Goal: Task Accomplishment & Management: Complete application form

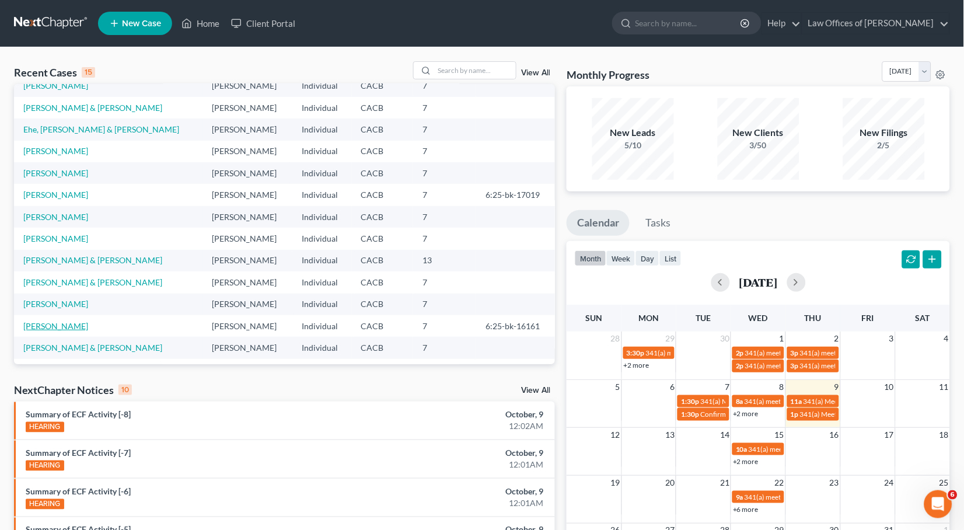
scroll to position [36, 0]
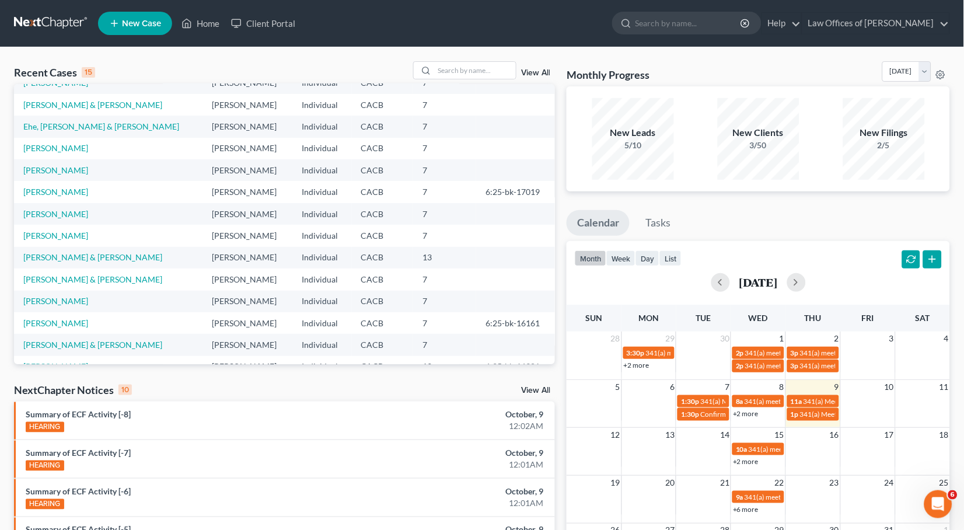
click at [87, 257] on td "[PERSON_NAME] & [PERSON_NAME]" at bounding box center [108, 258] width 189 height 22
click at [87, 256] on link "[PERSON_NAME] & [PERSON_NAME]" at bounding box center [92, 257] width 139 height 10
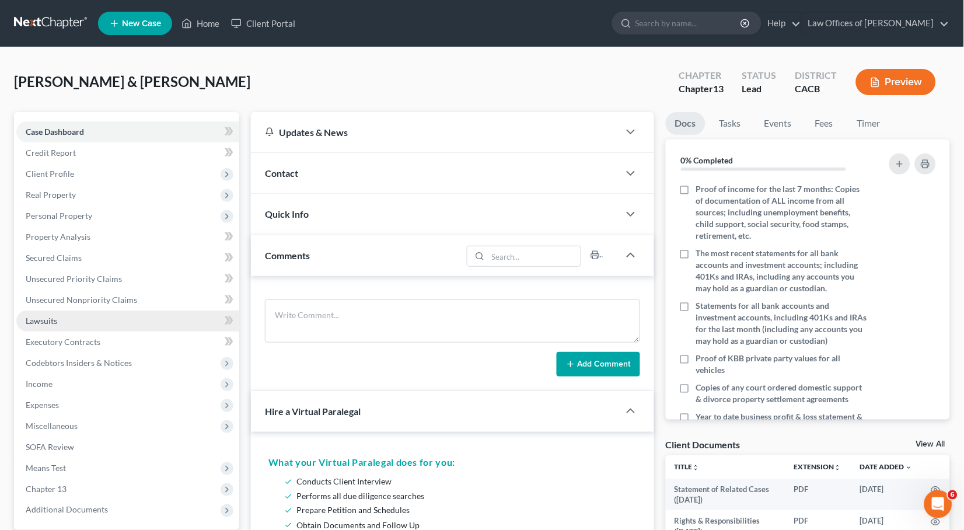
scroll to position [24, 0]
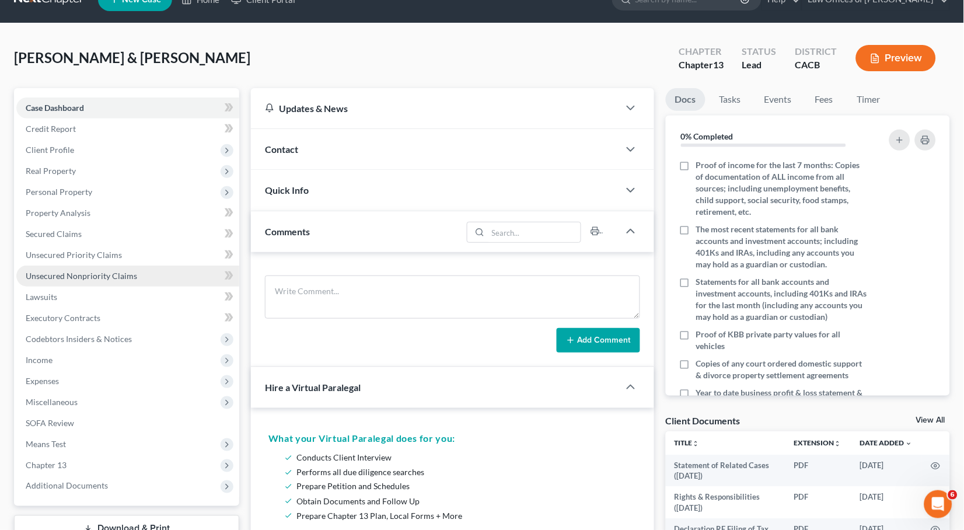
click at [55, 271] on span "Unsecured Nonpriority Claims" at bounding box center [81, 276] width 111 height 10
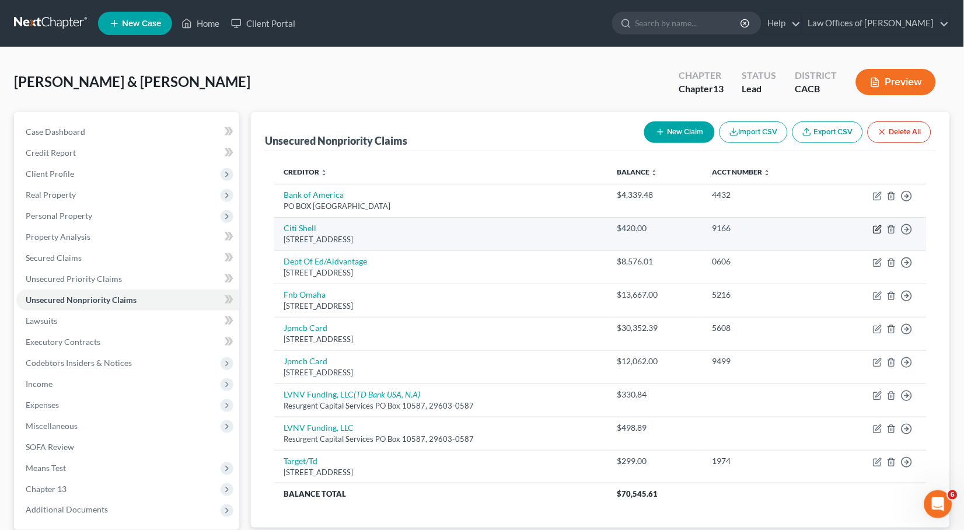
click at [877, 230] on icon "button" at bounding box center [877, 229] width 9 height 9
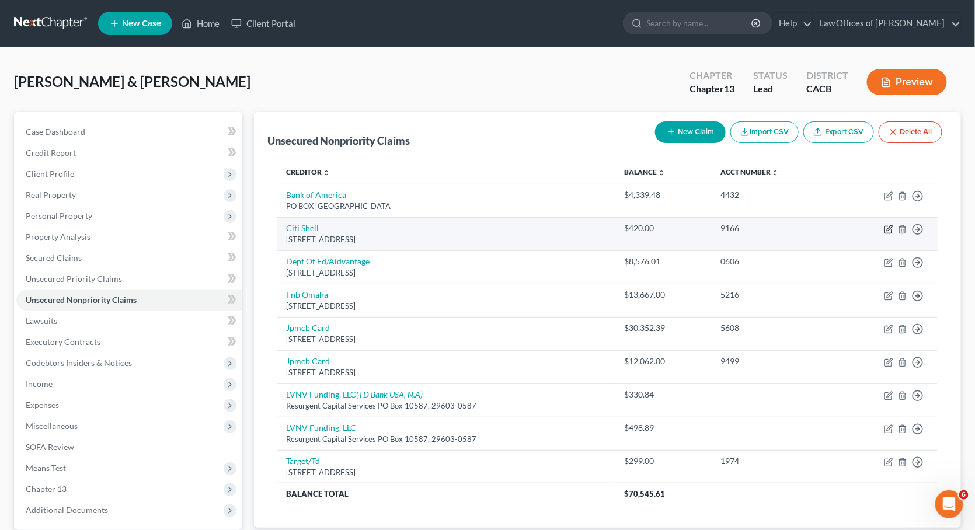
select select "43"
select select "2"
select select "0"
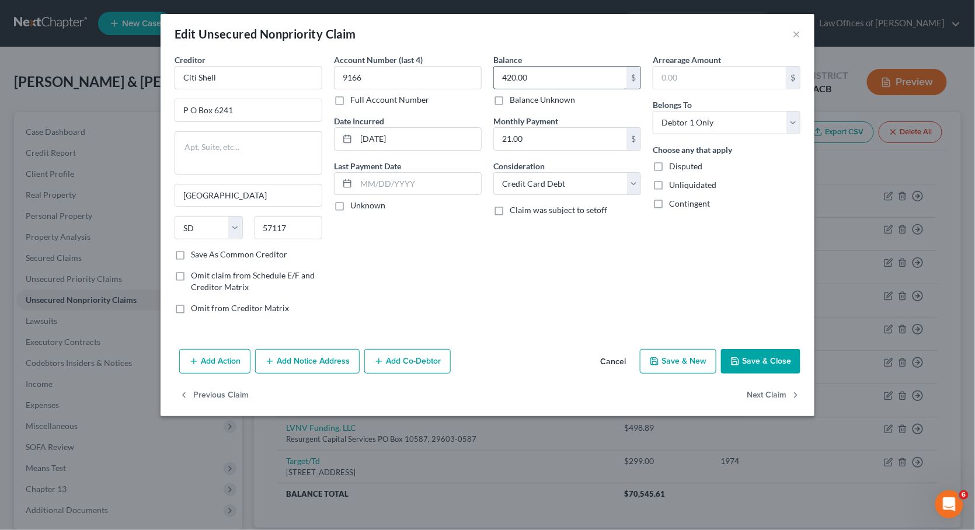
click at [556, 79] on input "420.00" at bounding box center [560, 78] width 133 height 22
click at [191, 251] on label "Save As Common Creditor" at bounding box center [239, 255] width 96 height 12
click at [196, 251] on input "Save As Common Creditor" at bounding box center [200, 253] width 8 height 8
checkbox input "true"
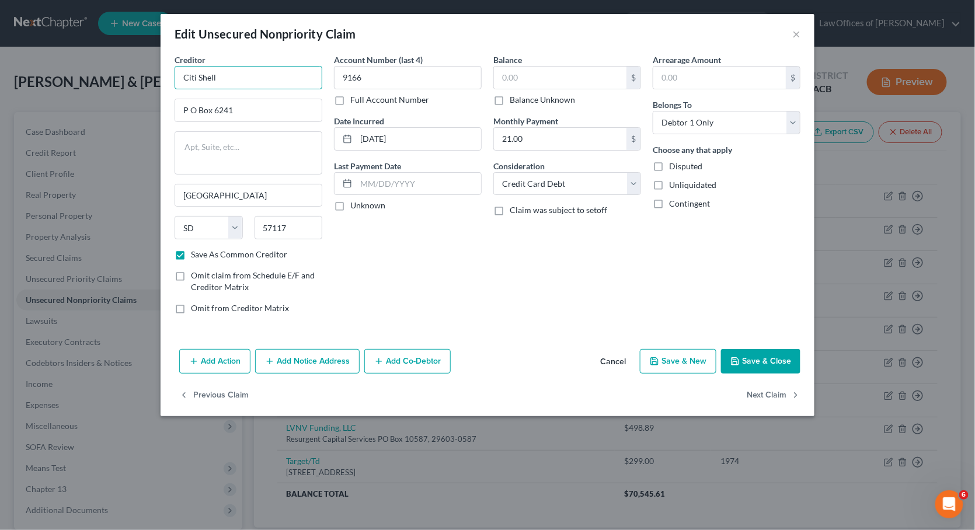
click at [259, 81] on input "Citi Shell" at bounding box center [249, 77] width 148 height 23
type input "Citi Shell ( Notice Only)"
click at [783, 356] on button "Save & Close" at bounding box center [760, 361] width 79 height 25
checkbox input "false"
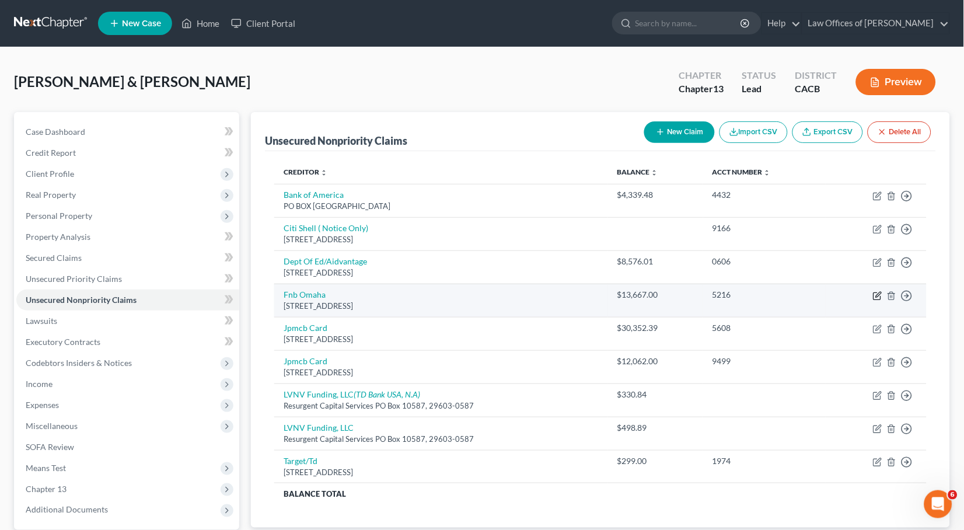
click at [880, 292] on icon "button" at bounding box center [878, 294] width 5 height 5
select select "30"
select select "2"
select select "0"
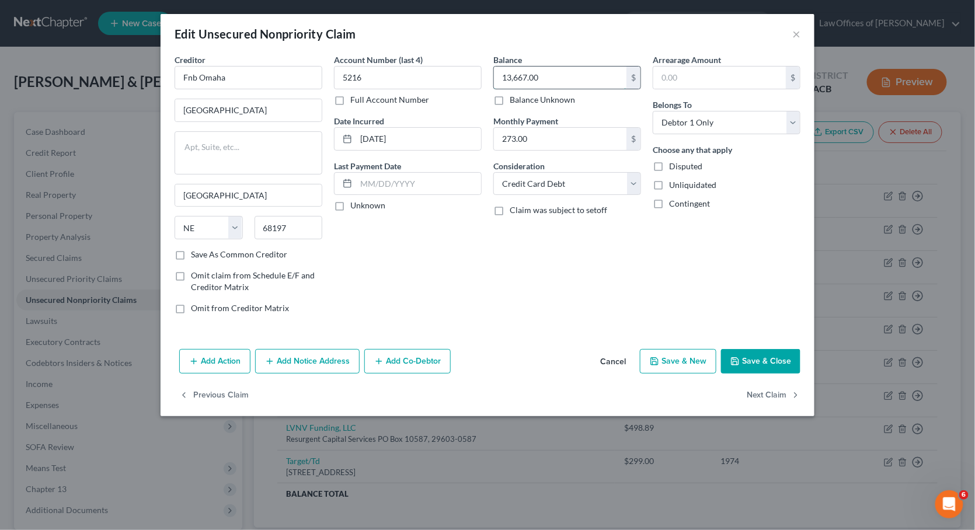
click at [576, 79] on input "13,667.00" at bounding box center [560, 78] width 133 height 22
click at [261, 71] on input "Fnb Omaha" at bounding box center [249, 77] width 148 height 23
type input "Fnb Omaha ( Notice Only)"
click at [776, 360] on button "Save & Close" at bounding box center [760, 361] width 79 height 25
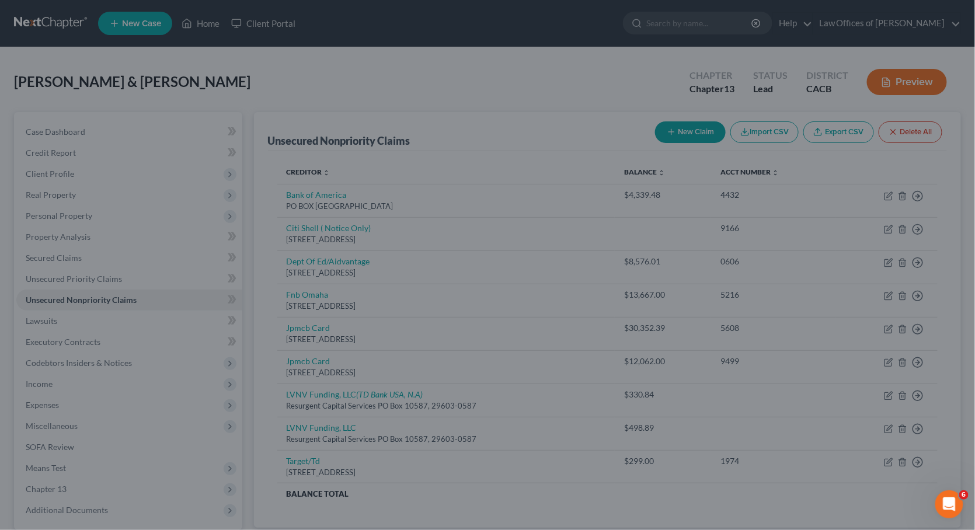
type input "0"
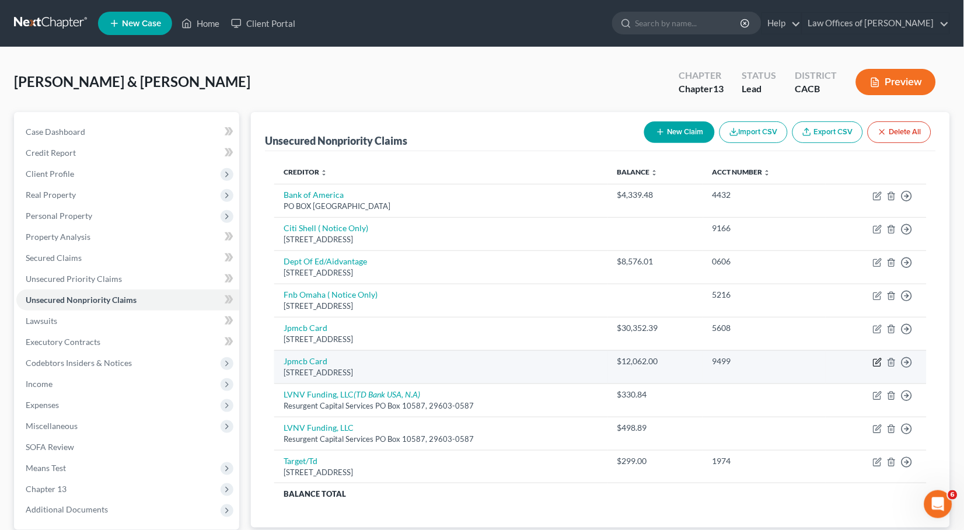
click at [879, 358] on icon "button" at bounding box center [877, 362] width 9 height 9
select select "36"
select select "1"
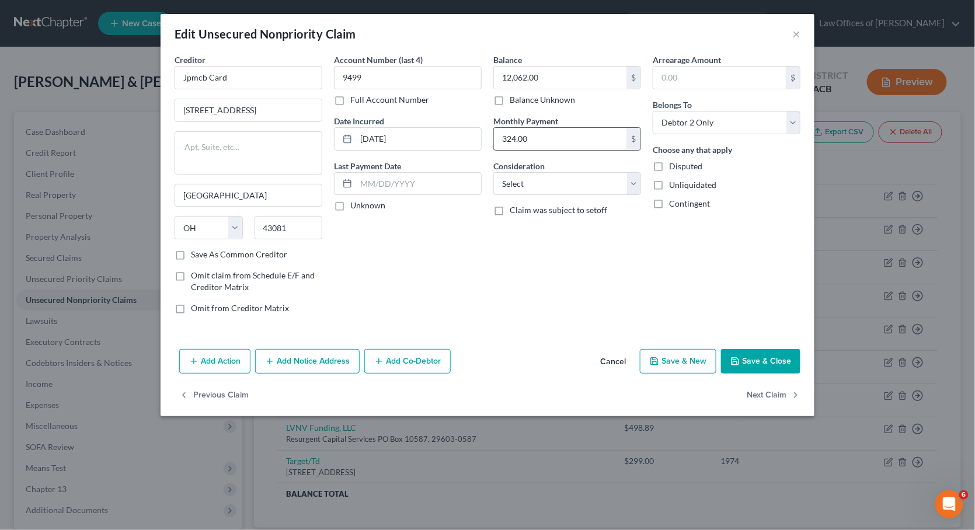
click at [565, 142] on input "324.00" at bounding box center [560, 139] width 133 height 22
click at [567, 142] on input "324.00" at bounding box center [560, 139] width 133 height 22
click at [559, 76] on input "12,062.00" at bounding box center [560, 78] width 133 height 22
type input "0.00"
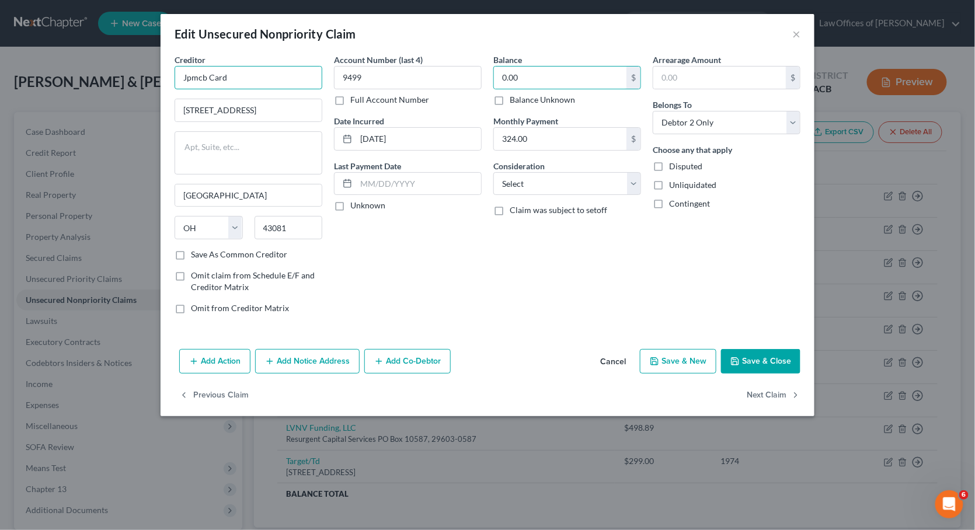
click at [270, 82] on input "Jpmcb Card" at bounding box center [249, 77] width 148 height 23
type input "Jpmcb Card ( Notice Only)"
click at [787, 355] on button "Save & Close" at bounding box center [760, 361] width 79 height 25
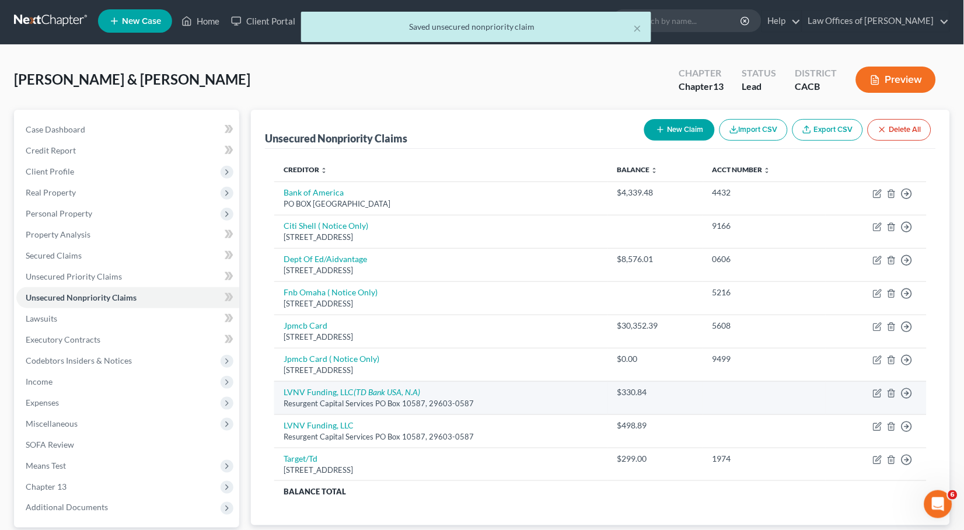
scroll to position [5, 0]
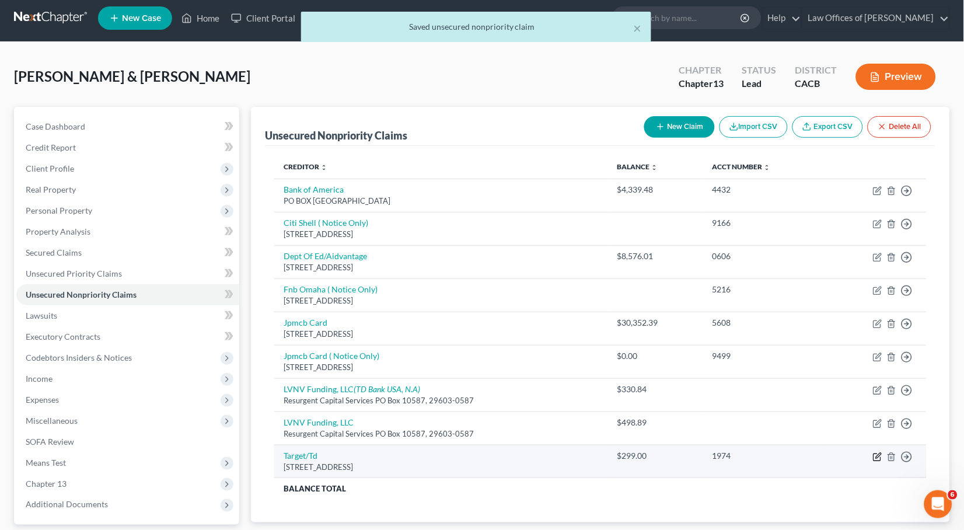
click at [875, 452] on icon "button" at bounding box center [877, 456] width 9 height 9
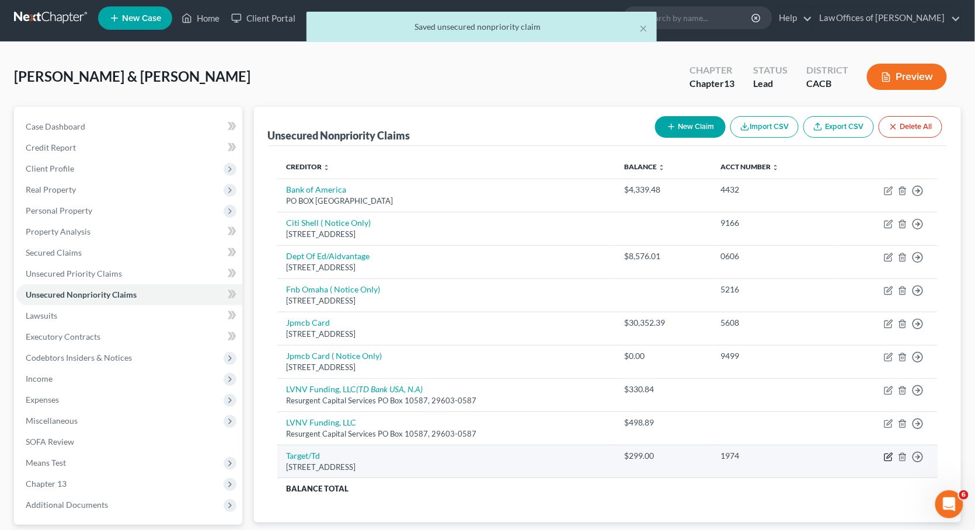
select select "24"
select select "2"
select select "1"
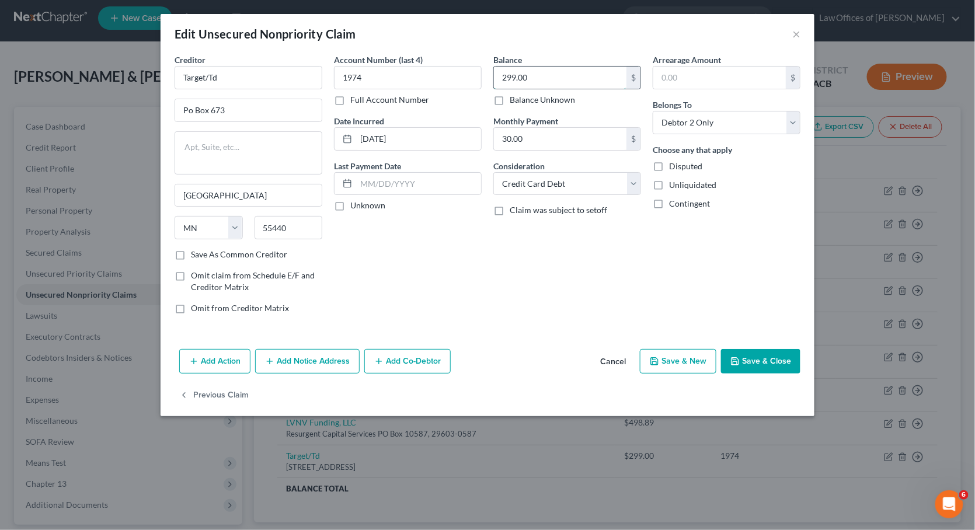
click at [552, 81] on input "299.00" at bounding box center [560, 78] width 133 height 22
type input "129.92"
click at [768, 355] on button "Save & Close" at bounding box center [760, 361] width 79 height 25
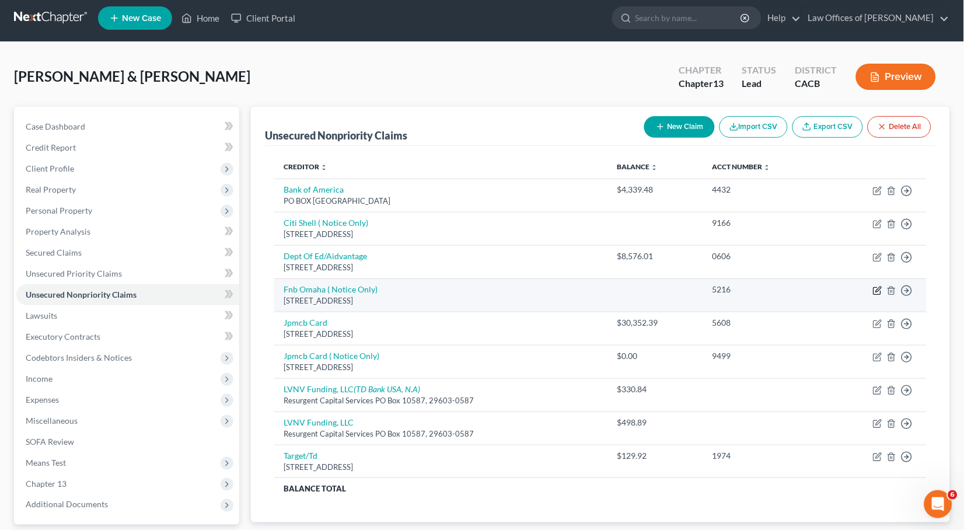
click at [876, 286] on icon "button" at bounding box center [877, 290] width 9 height 9
select select "30"
select select "2"
select select "0"
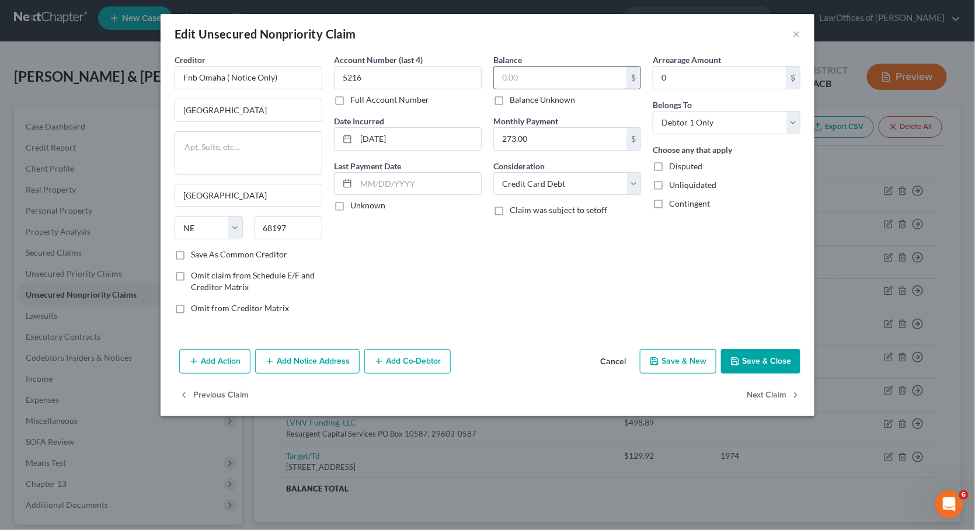
click at [559, 81] on input "text" at bounding box center [560, 78] width 133 height 22
type input "0.00"
click at [750, 367] on button "Save & Close" at bounding box center [760, 361] width 79 height 25
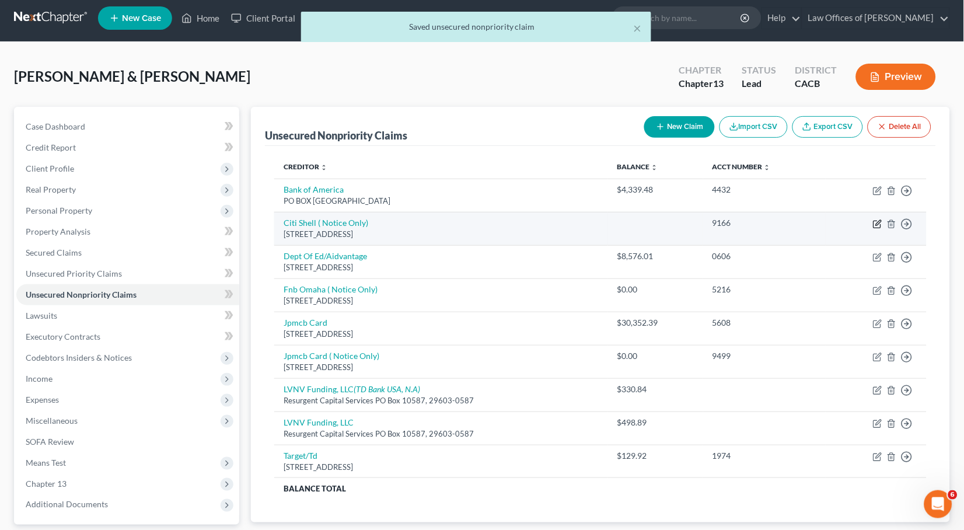
click at [877, 220] on icon "button" at bounding box center [877, 223] width 9 height 9
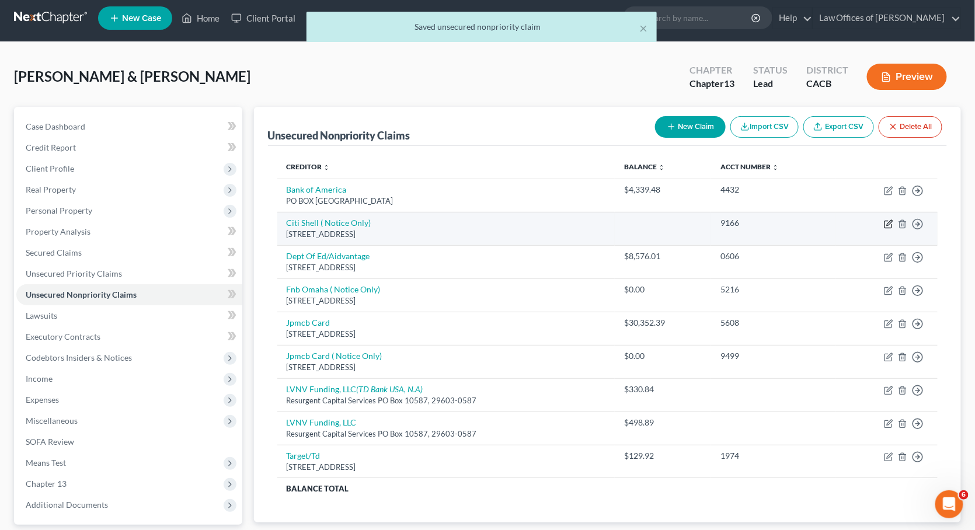
select select "43"
select select "2"
select select "0"
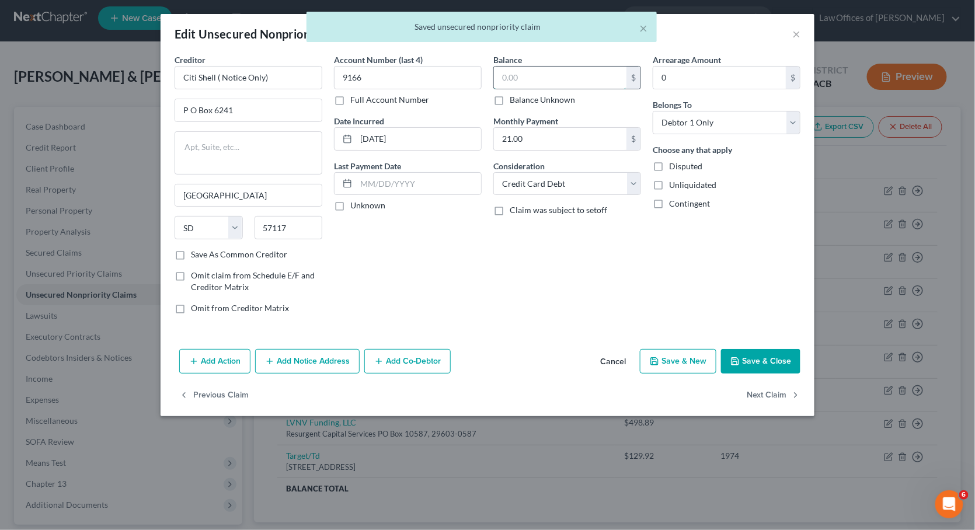
click at [563, 73] on input "text" at bounding box center [560, 78] width 133 height 22
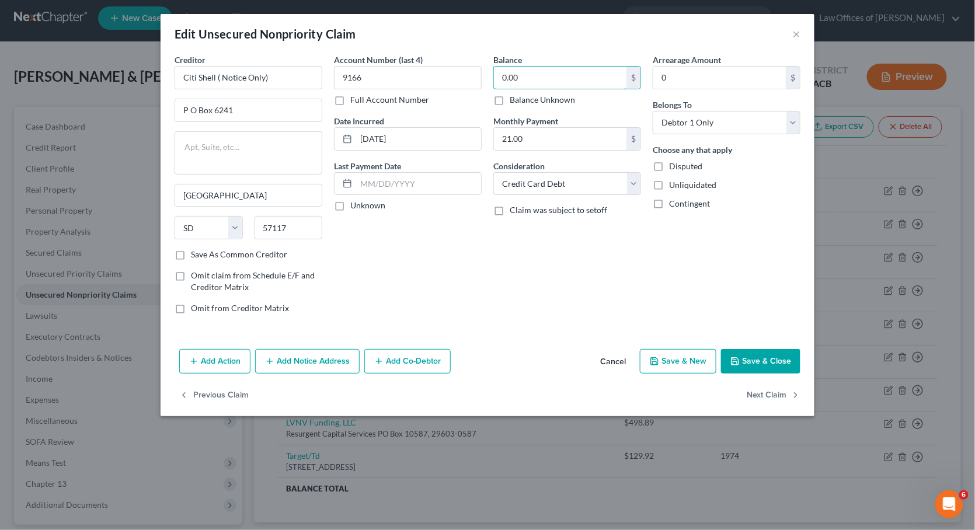
type input "0.00"
click at [763, 379] on div "Add Action Add Notice Address Add Co-Debtor Cancel Save & New Save & Close" at bounding box center [488, 363] width 654 height 39
click at [761, 367] on button "Save & Close" at bounding box center [760, 361] width 79 height 25
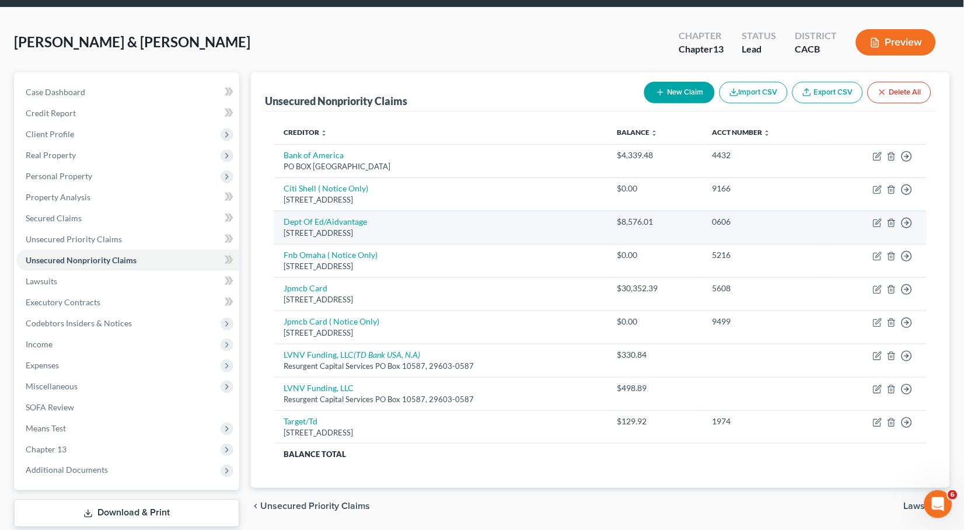
scroll to position [96, 0]
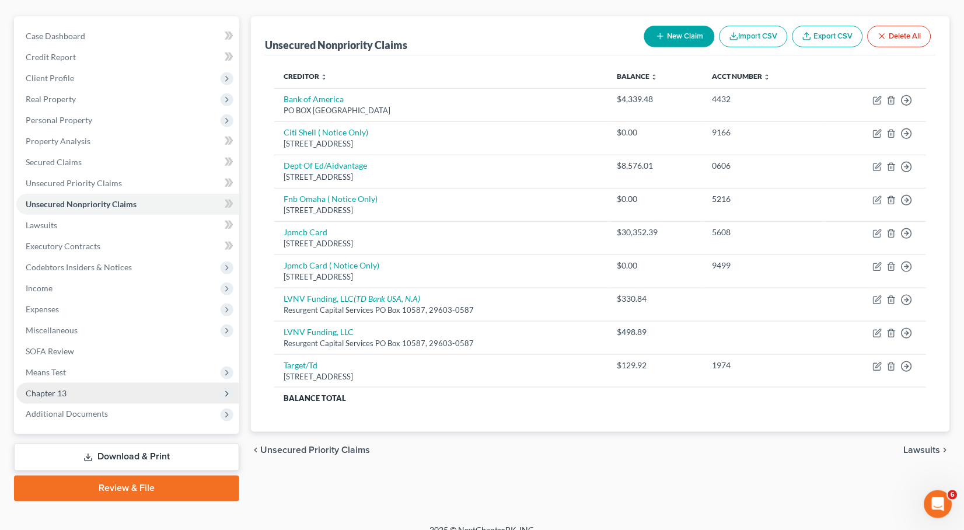
click at [95, 383] on span "Chapter 13" at bounding box center [127, 393] width 223 height 21
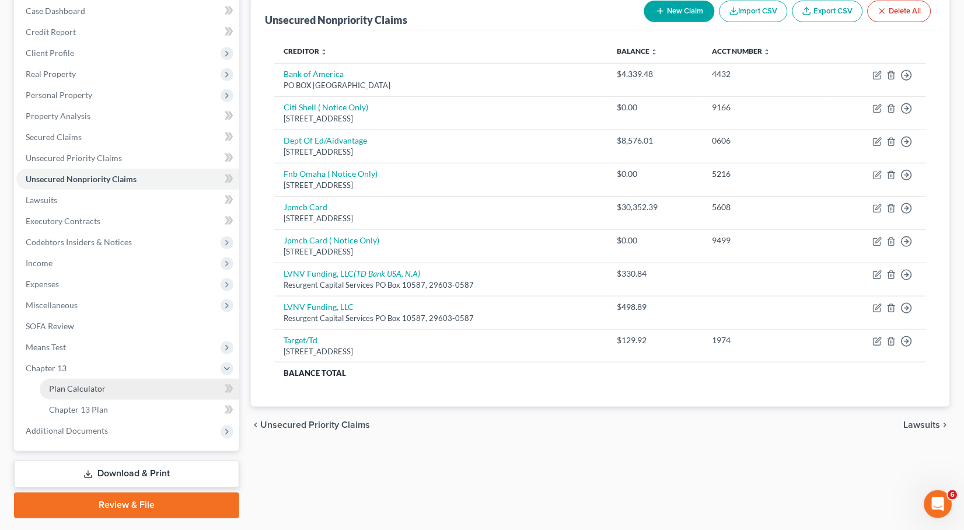
click at [95, 384] on span "Plan Calculator" at bounding box center [77, 389] width 57 height 10
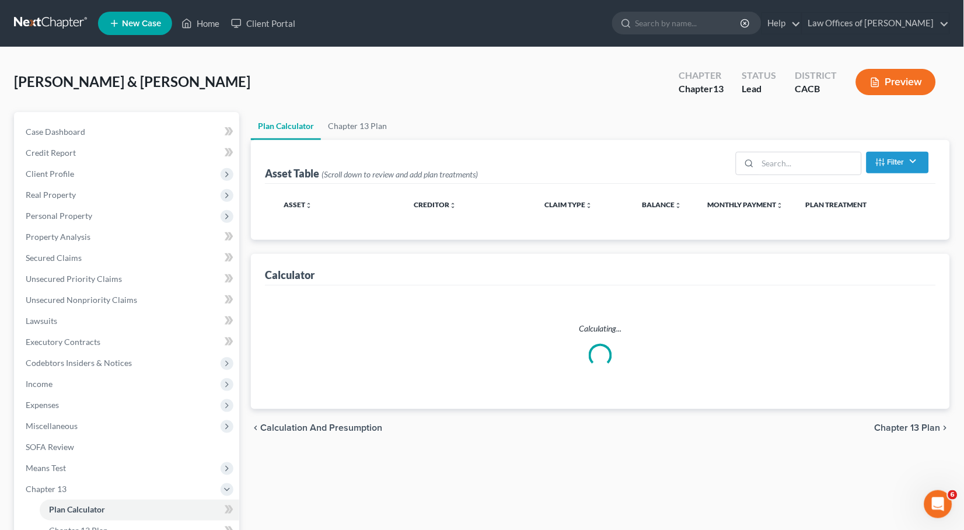
scroll to position [137, 0]
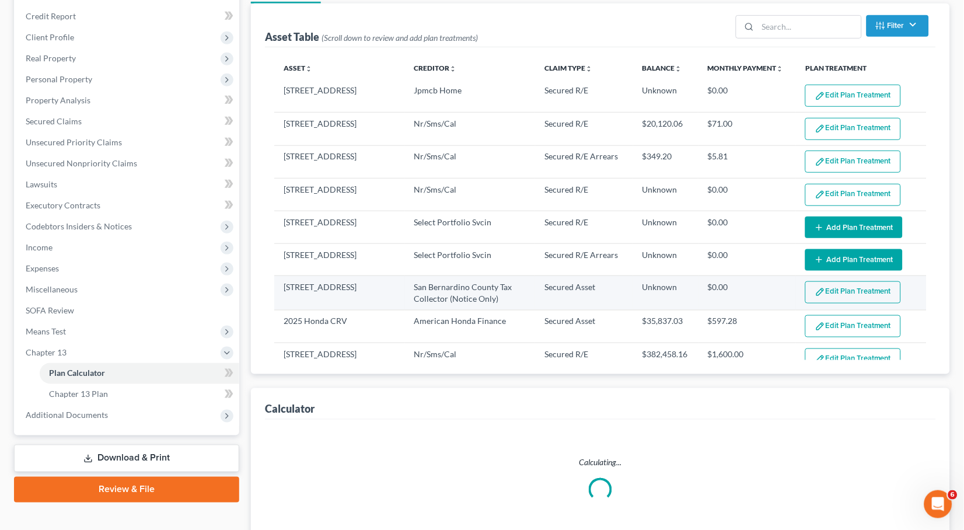
select select "59"
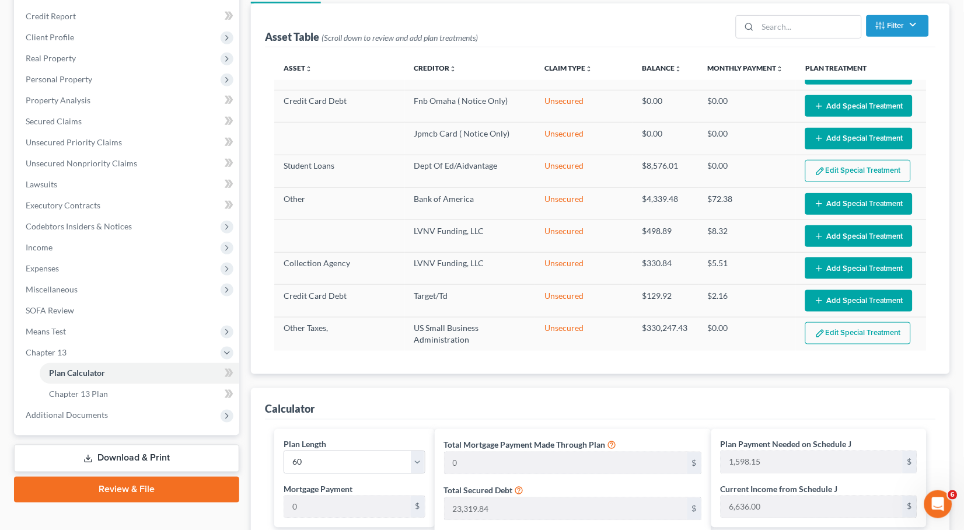
scroll to position [647, 0]
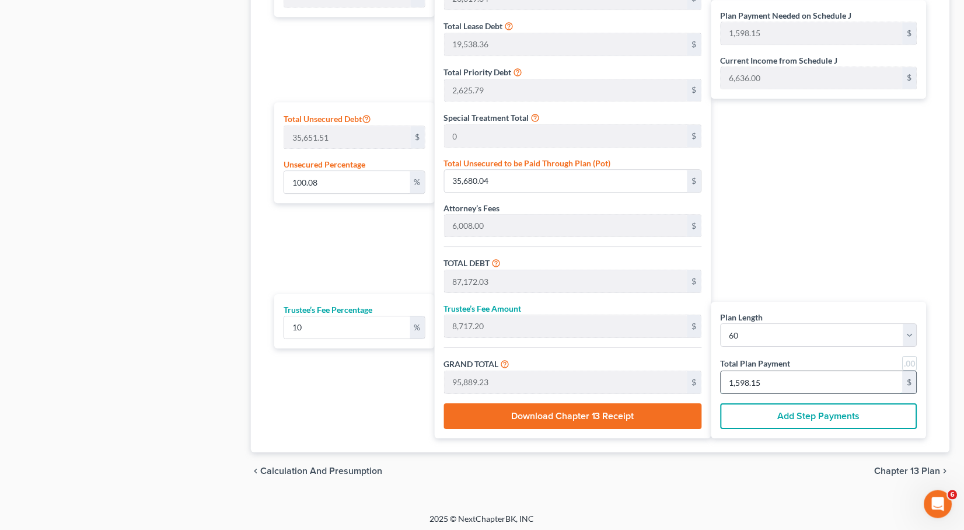
click at [794, 375] on input "1,598.15" at bounding box center [812, 382] width 182 height 22
type input "0"
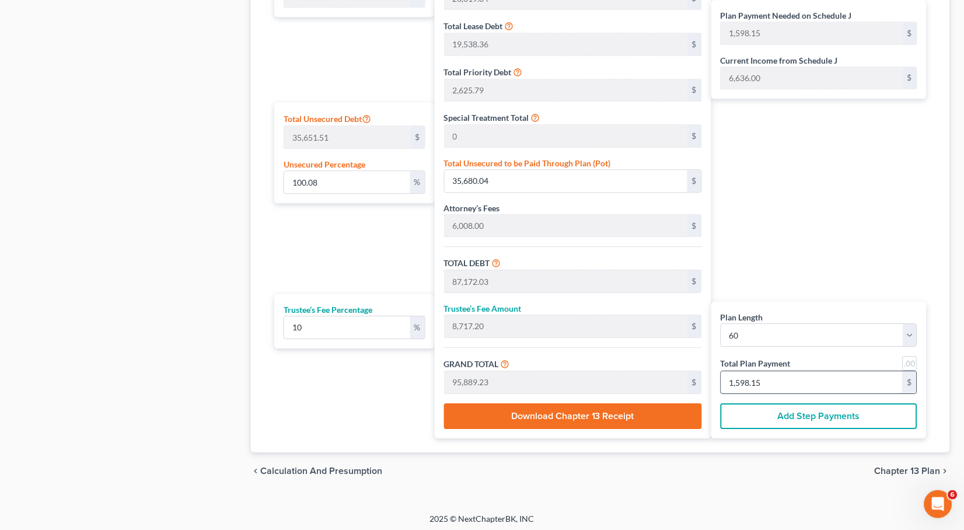
type input "0"
type input "54.54"
type input "5.45"
type input "60.00"
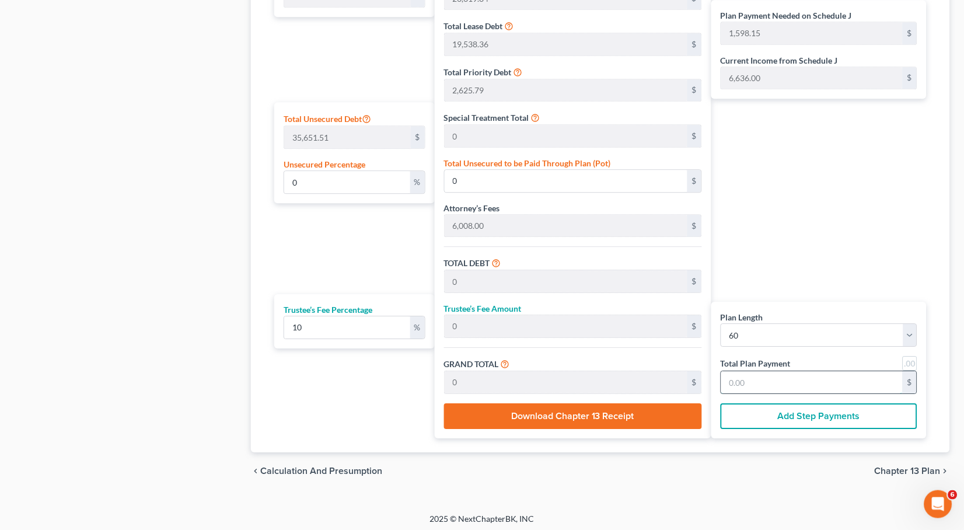
type input "1"
type input "818.18"
type input "81.81"
type input "900.00"
type input "15"
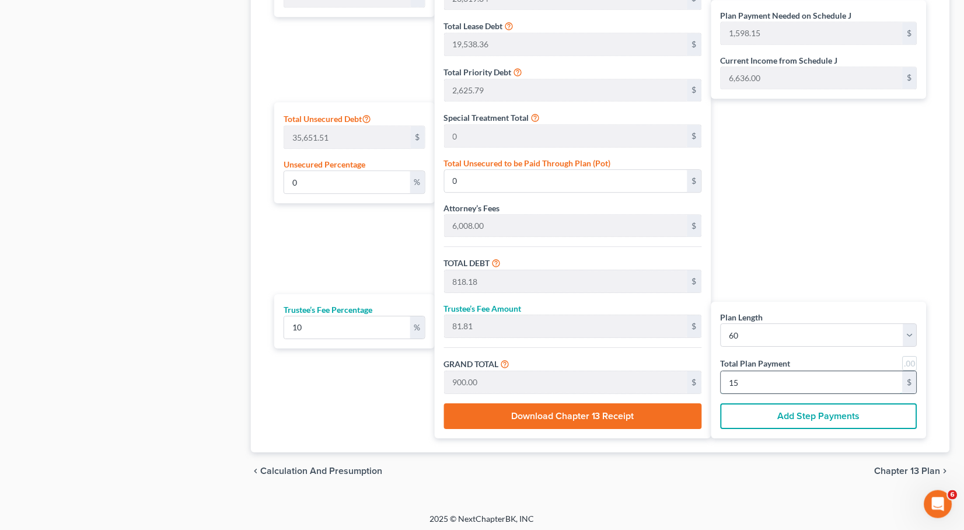
type input "8,672.72"
type input "867.27"
type input "9,540.00"
type input "159"
type input "100.21"
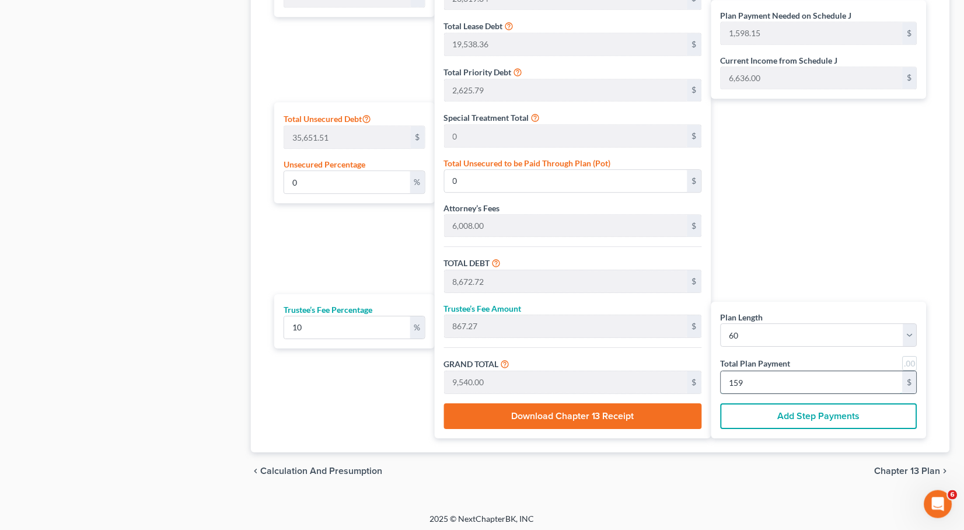
type input "35,726.19"
type input "87,218.18"
type input "8,721.81"
type input "95,940.00"
type input "1,599"
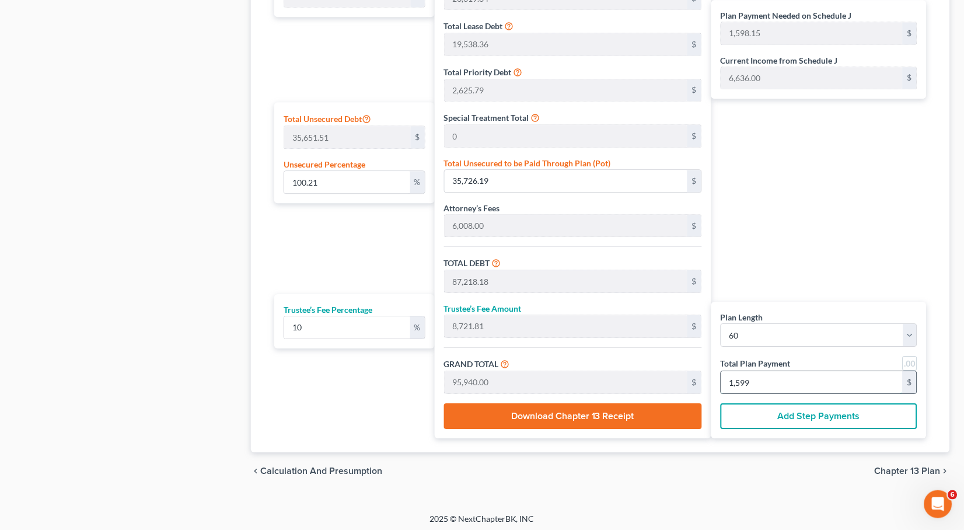
type input "0"
type input "8,672.72"
type input "867.27"
type input "9,540.00"
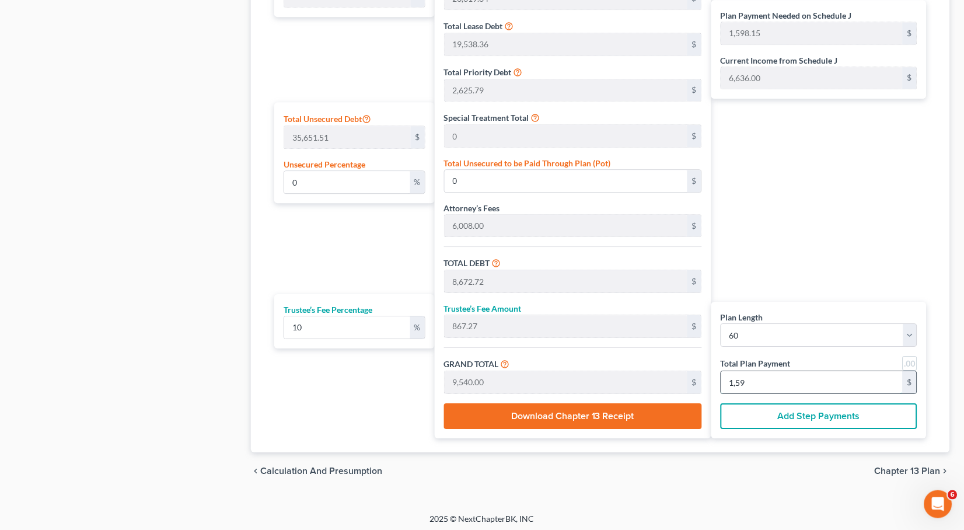
type input "159"
type input "100.06"
type input "35,671.64"
type input "87,163.63"
type input "8,716.36"
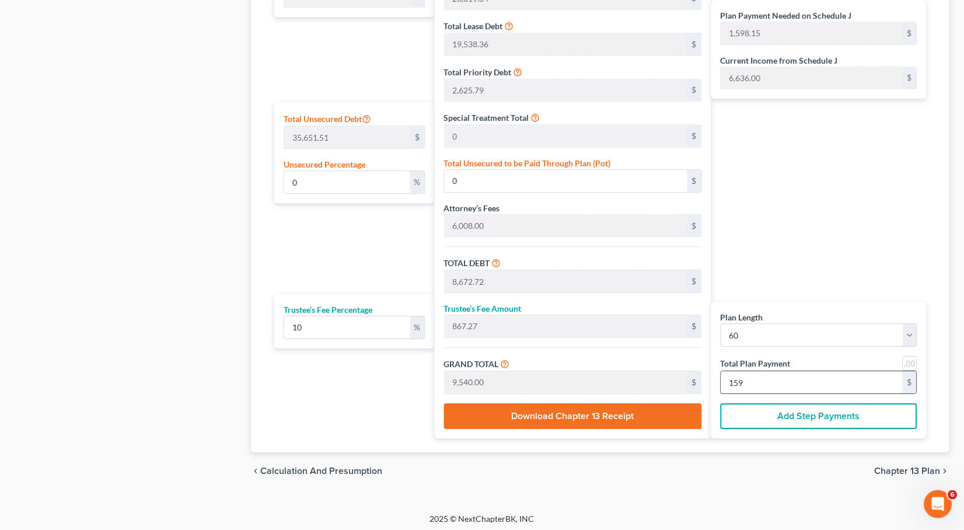
type input "95,880.00"
type input "1,598"
type input "0"
type input "8,672.72"
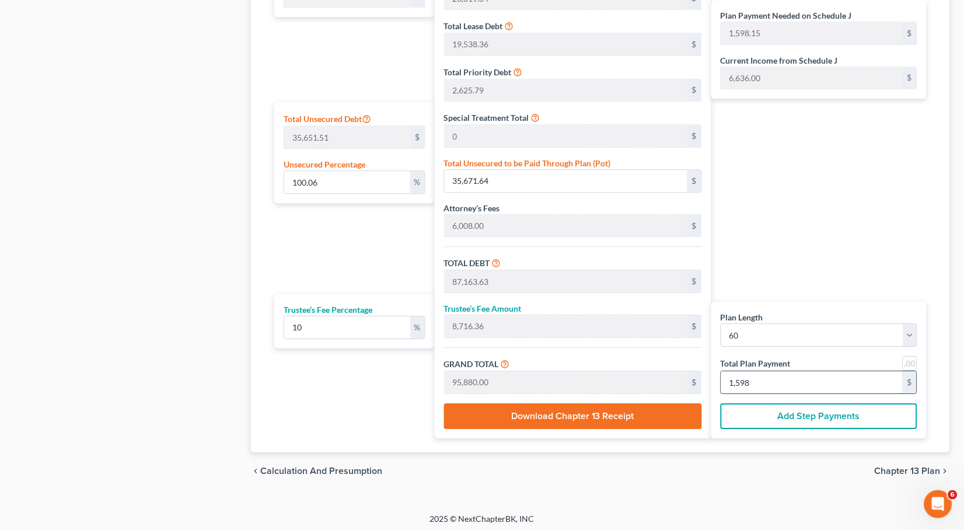
type input "867.27"
type input "9,540.00"
type input "159"
type input "99.90"
type input "35,617.10"
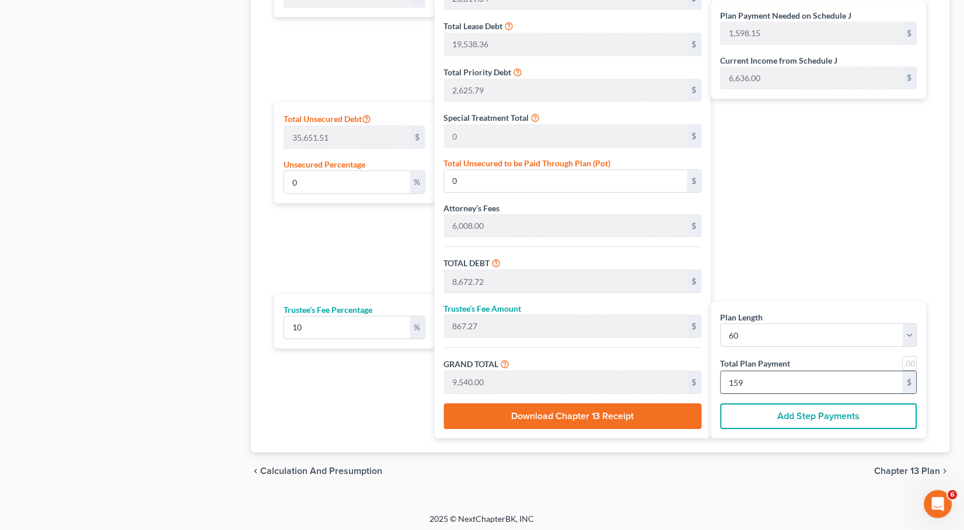
type input "87,109.09"
type input "8,710.90"
type input "95,820.00"
type input "1,597"
type input "0"
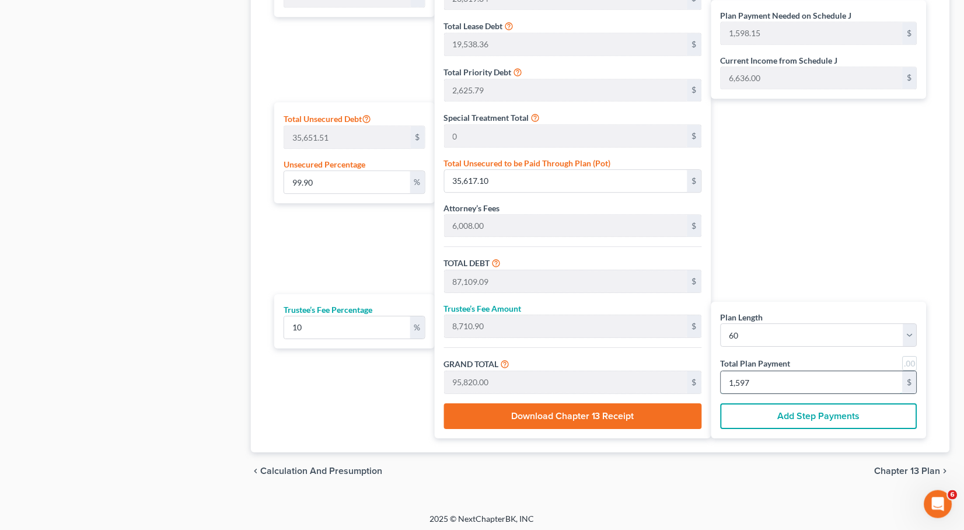
type input "0"
type input "8,672.72"
type input "867.27"
type input "9,540.00"
type input "159"
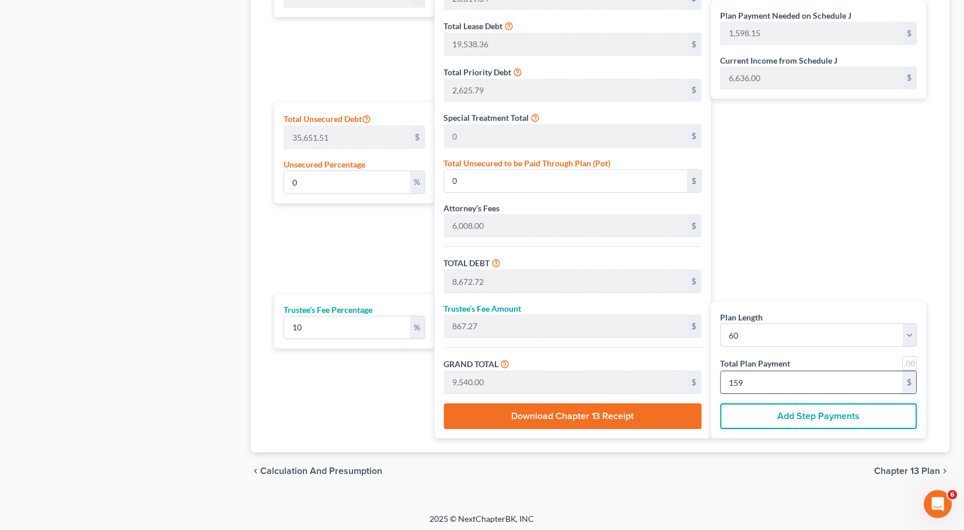
type input "100.06"
type input "35,671.64"
type input "87,163.63"
type input "8,716.36"
type input "95,880.00"
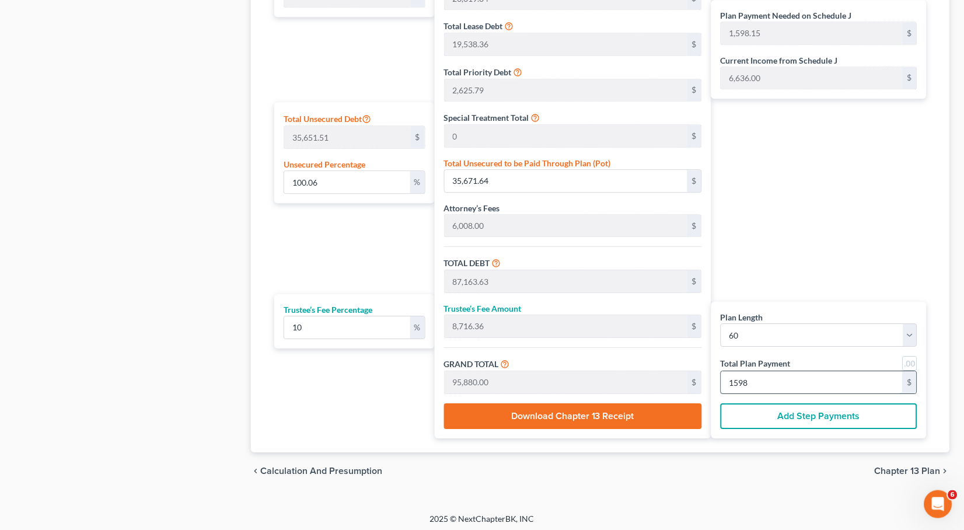
type input "1,598"
click at [854, 269] on div "Plan Payment Needed on Schedule J 1,598.15 $ Current Income from Schedule J 6,6…" at bounding box center [822, 178] width 221 height 520
click at [907, 466] on span "Chapter 13 Plan" at bounding box center [908, 470] width 66 height 9
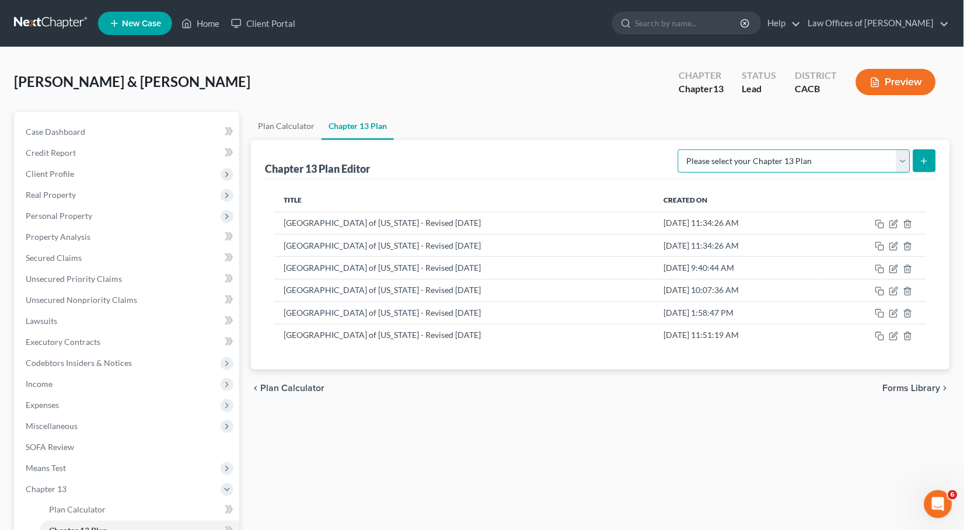
select select "1"
click at [932, 158] on button "submit" at bounding box center [925, 160] width 23 height 23
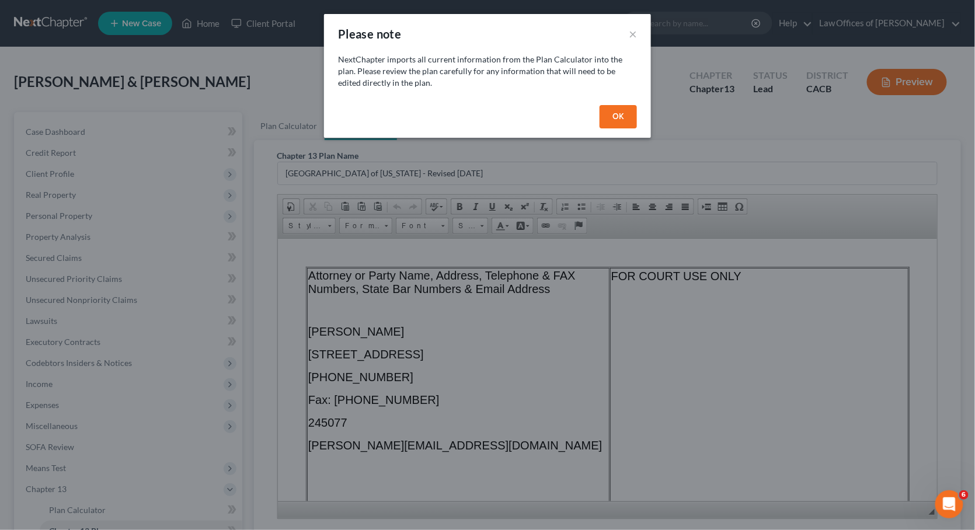
click at [619, 117] on button "OK" at bounding box center [617, 116] width 37 height 23
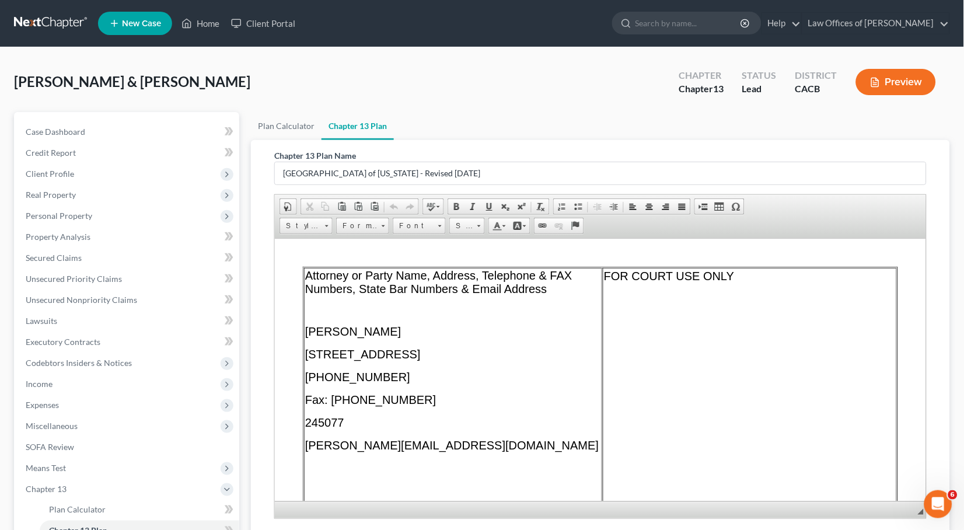
scroll to position [30, 0]
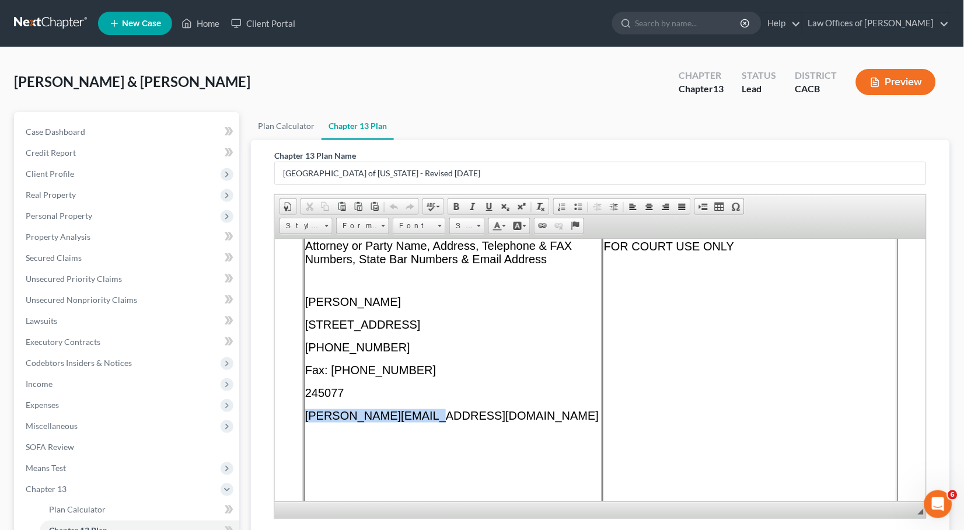
drag, startPoint x: 389, startPoint y: 419, endPoint x: 304, endPoint y: 411, distance: 85.6
click at [305, 411] on p "[PERSON_NAME][EMAIL_ADDRESS][DOMAIN_NAME]" at bounding box center [453, 415] width 296 height 13
paste body
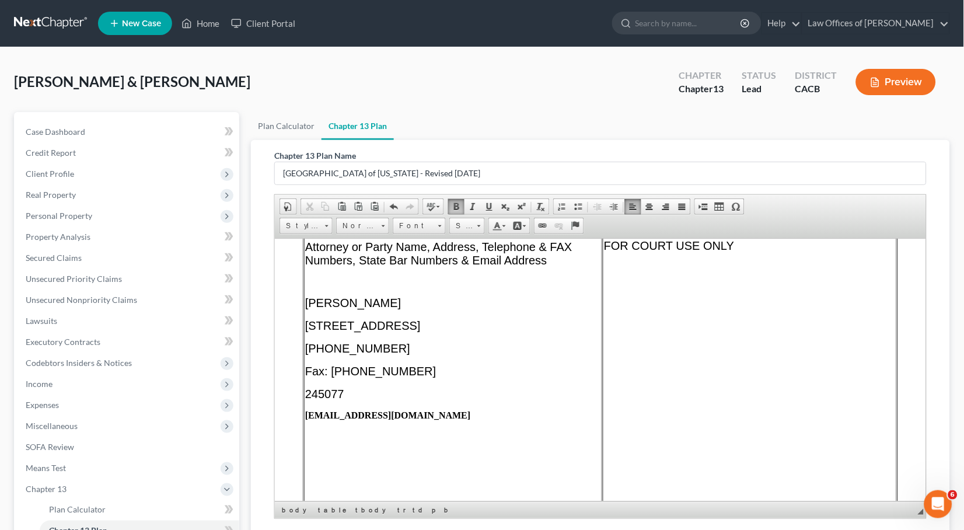
drag, startPoint x: 444, startPoint y: 417, endPoint x: 306, endPoint y: 414, distance: 137.8
click at [306, 414] on p "[EMAIL_ADDRESS][DOMAIN_NAME]" at bounding box center [453, 415] width 296 height 11
click at [453, 204] on span at bounding box center [456, 206] width 9 height 9
click at [478, 224] on span at bounding box center [478, 224] width 3 height 11
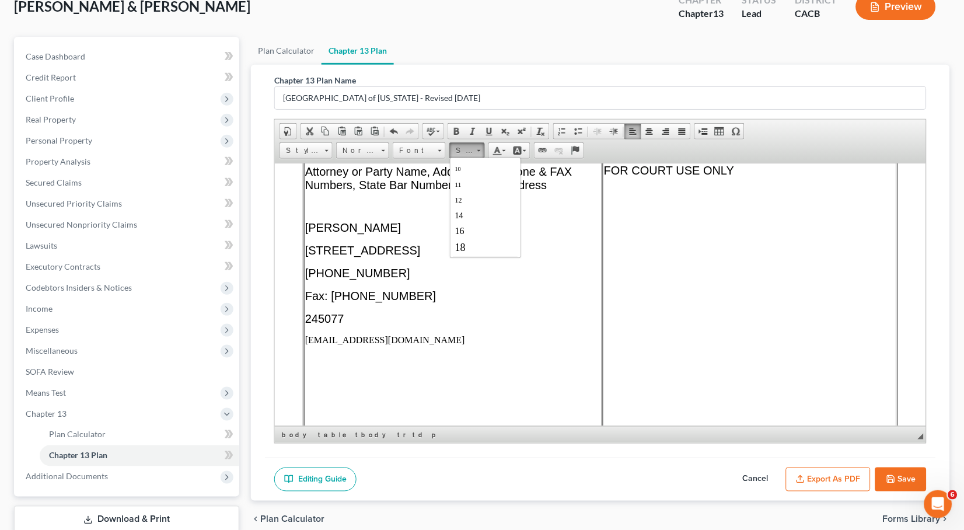
scroll to position [59, 0]
click at [480, 230] on link "18" at bounding box center [485, 231] width 67 height 17
click at [480, 152] on span at bounding box center [478, 149] width 3 height 11
click at [477, 252] on link "20" at bounding box center [485, 248] width 67 height 18
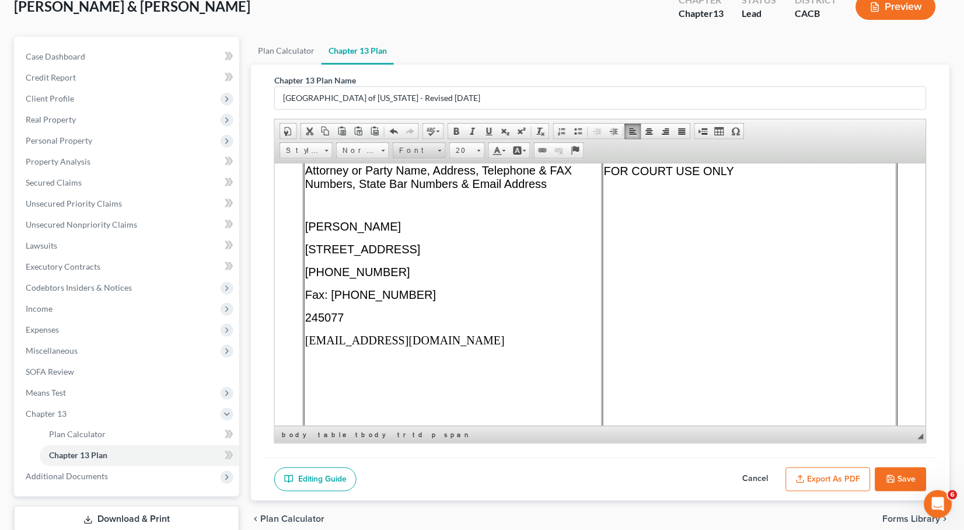
click at [440, 150] on span at bounding box center [440, 151] width 4 height 2
click at [431, 175] on link "Arial" at bounding box center [437, 179] width 84 height 15
click at [473, 358] on td "Attorney or Party Name, Address, Telephone & FAX Numbers, State Bar Numbers & E…" at bounding box center [453, 317] width 298 height 311
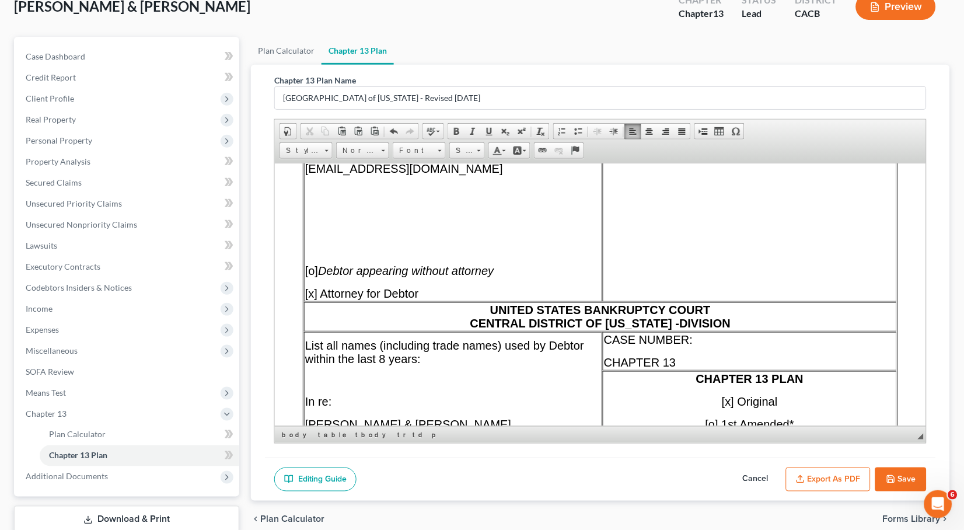
scroll to position [329, 0]
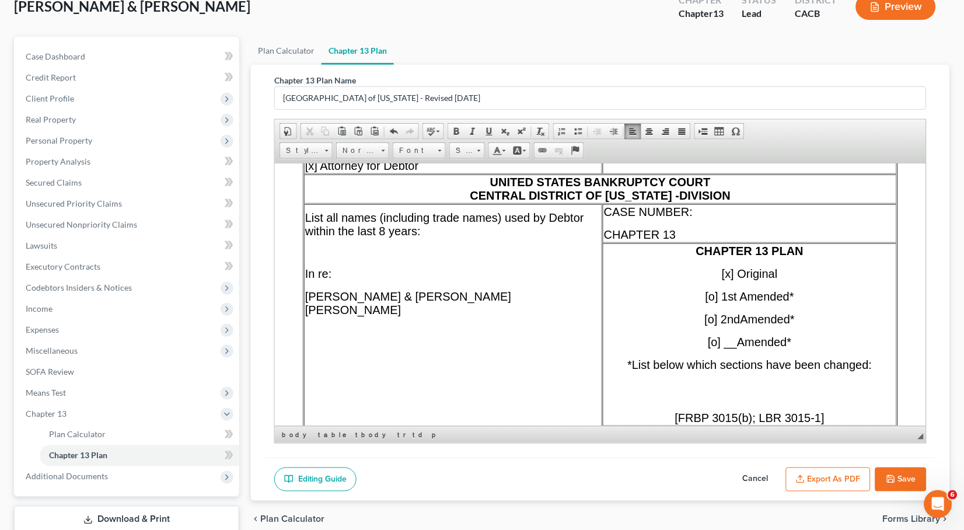
click at [671, 196] on span "UNITED STATES BANKRUPTCY COURT CENTRAL DISTRICT OF [US_STATE] - DIVISION" at bounding box center [600, 188] width 261 height 26
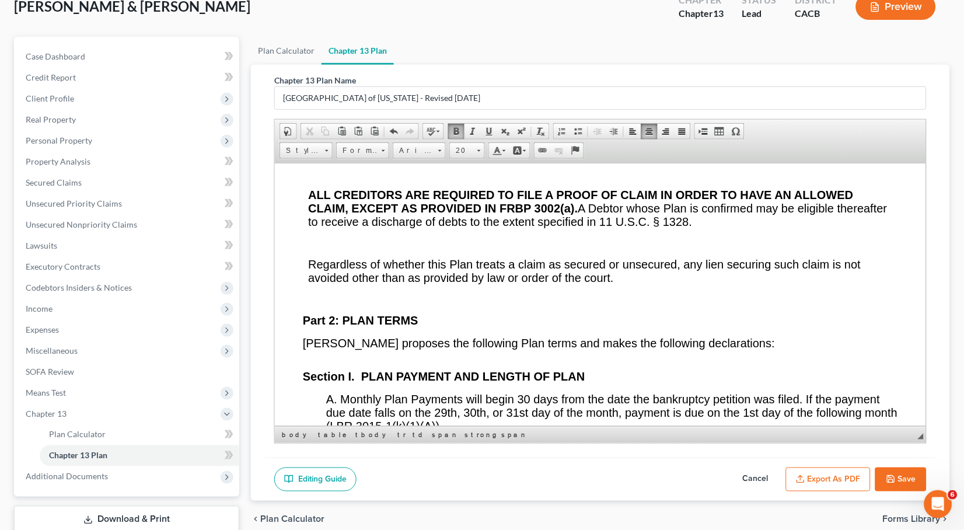
scroll to position [2065, 0]
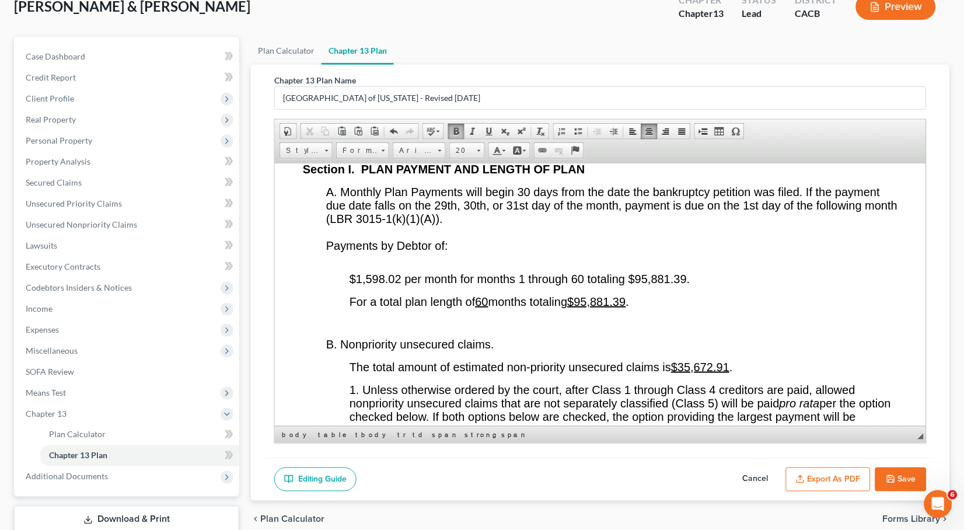
click at [398, 285] on span "$1,598.02 per month for months 1 through 60 totaling $95,881.39." at bounding box center [519, 278] width 341 height 13
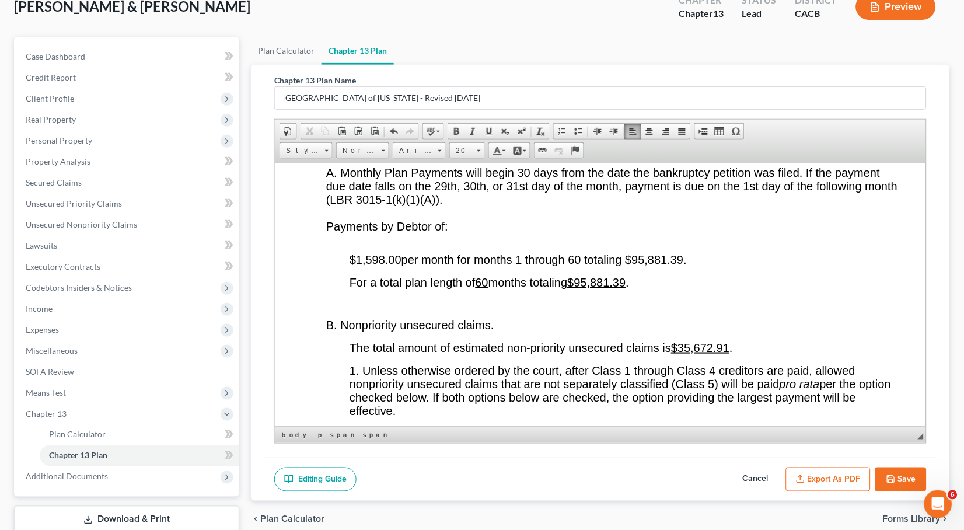
scroll to position [2201, 0]
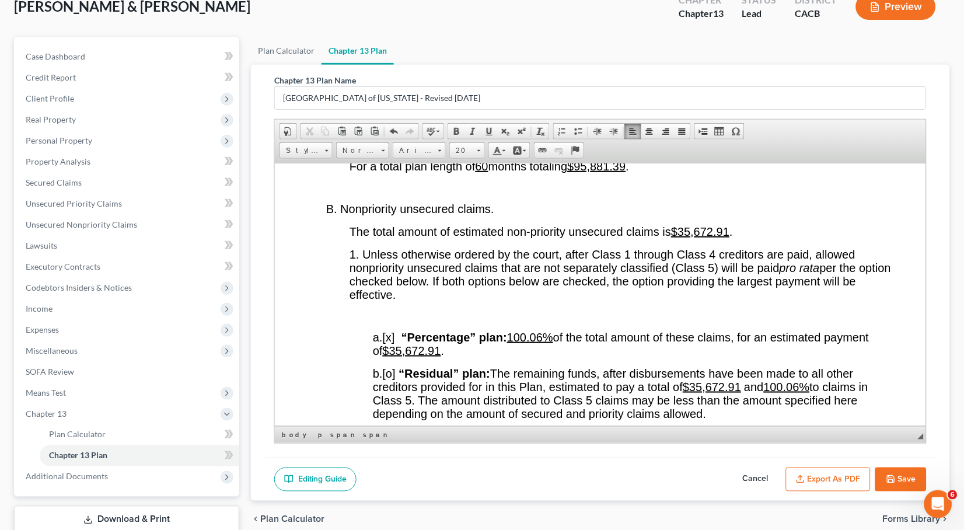
drag, startPoint x: 548, startPoint y: 358, endPoint x: 569, endPoint y: 368, distance: 23.8
click at [547, 343] on u "100.06%" at bounding box center [530, 336] width 46 height 13
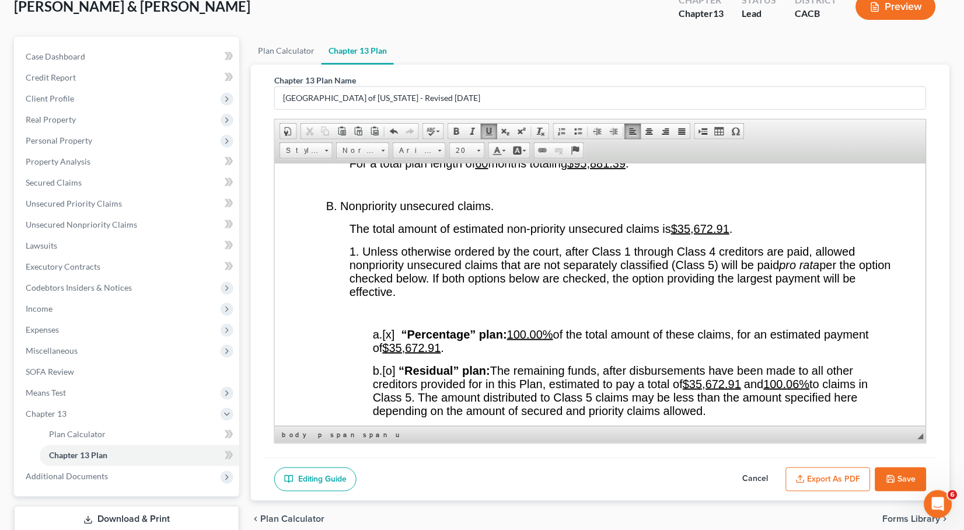
click at [802, 390] on u "100.06%" at bounding box center [787, 383] width 46 height 13
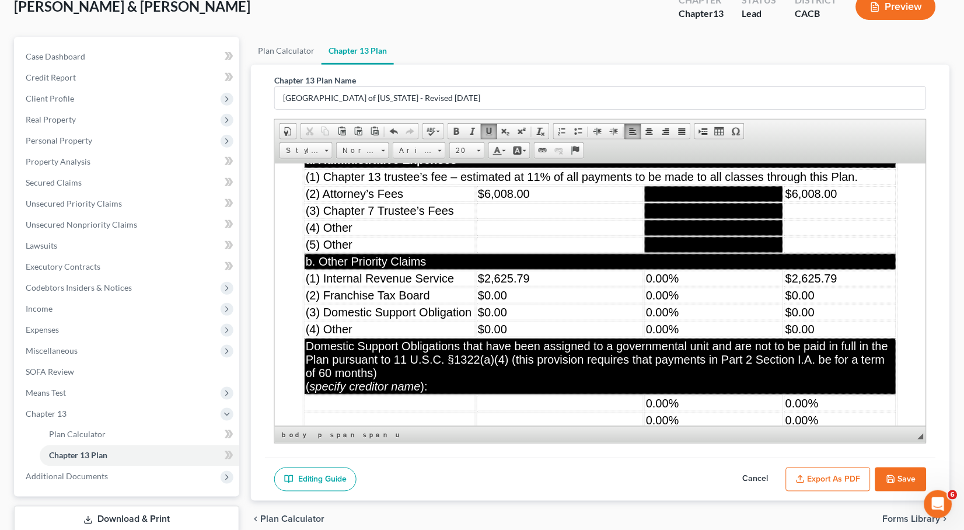
scroll to position [4787, 0]
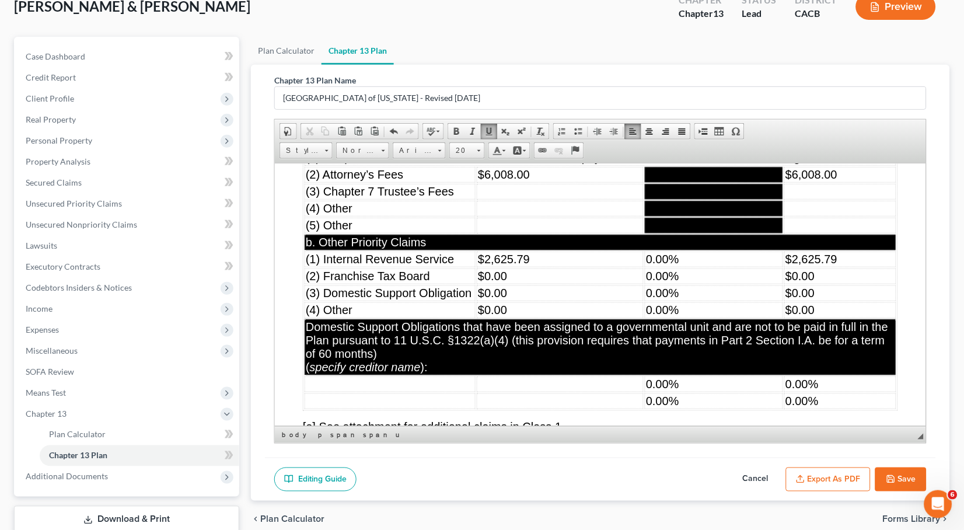
click at [542, 284] on td "$0.00" at bounding box center [559, 276] width 167 height 16
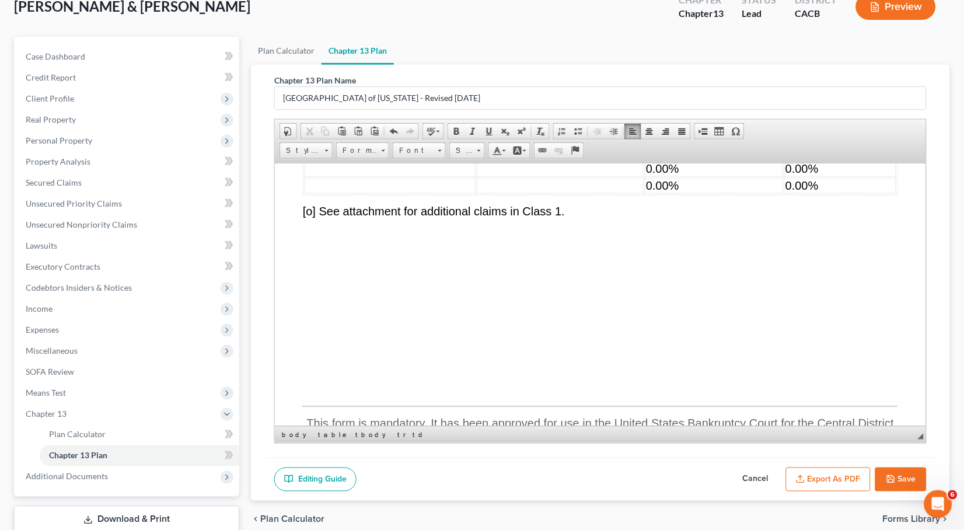
scroll to position [5005, 0]
click at [738, 173] on td "0.00%" at bounding box center [713, 166] width 138 height 16
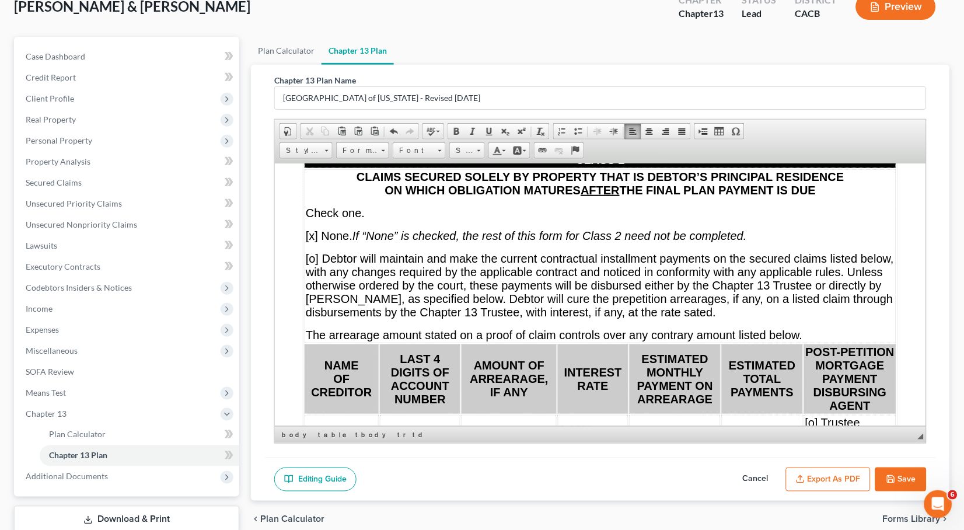
scroll to position [5434, 0]
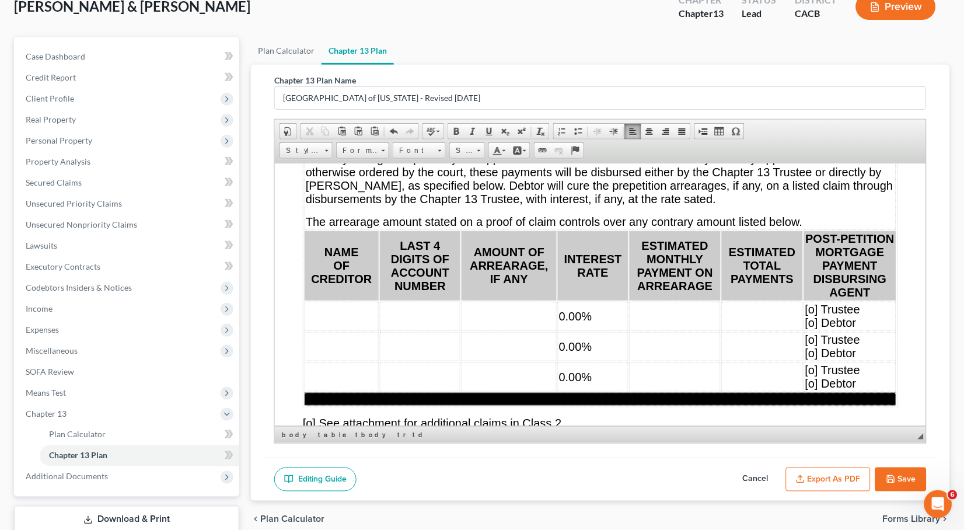
click at [615, 330] on td "0.00%" at bounding box center [592, 315] width 71 height 29
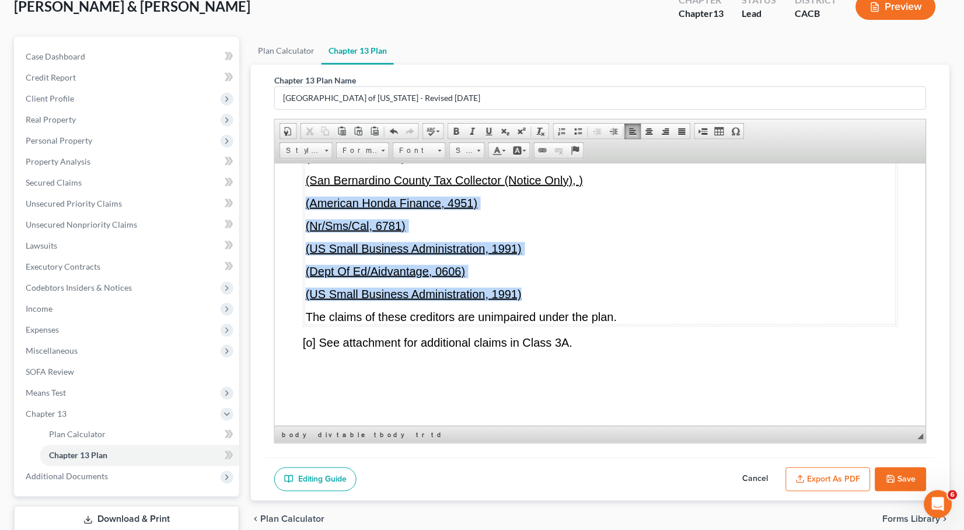
scroll to position [5871, 0]
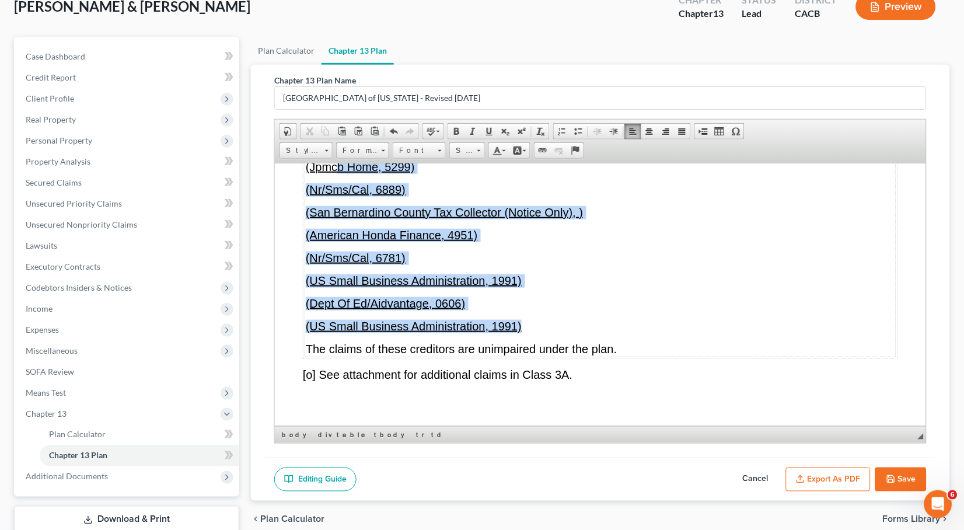
drag, startPoint x: 522, startPoint y: 351, endPoint x: 333, endPoint y: 235, distance: 221.2
click at [335, 227] on td "UNIMPAIRED CLAIMS TO BE PAID DIRECTLY BY DEBTOR. Check One. [o] None. If “None”…" at bounding box center [600, 199] width 592 height 316
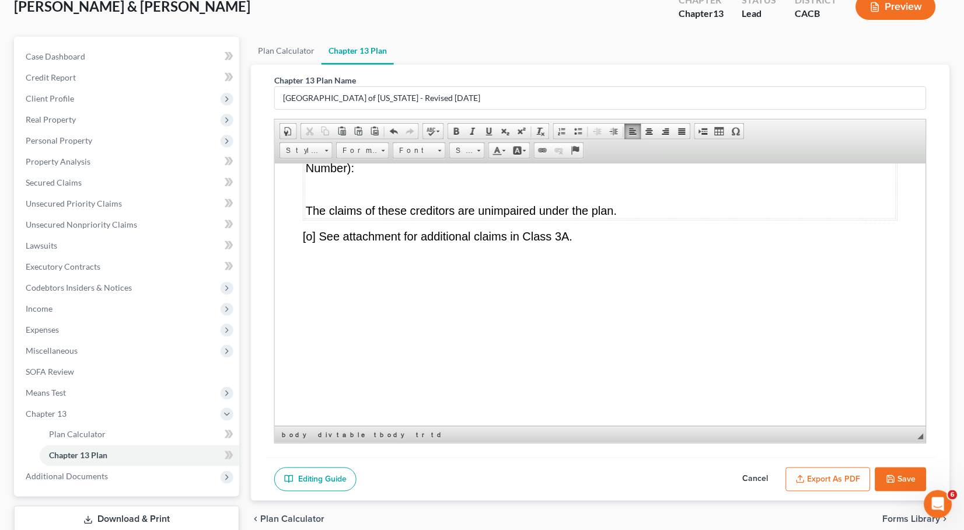
scroll to position [5822, 0]
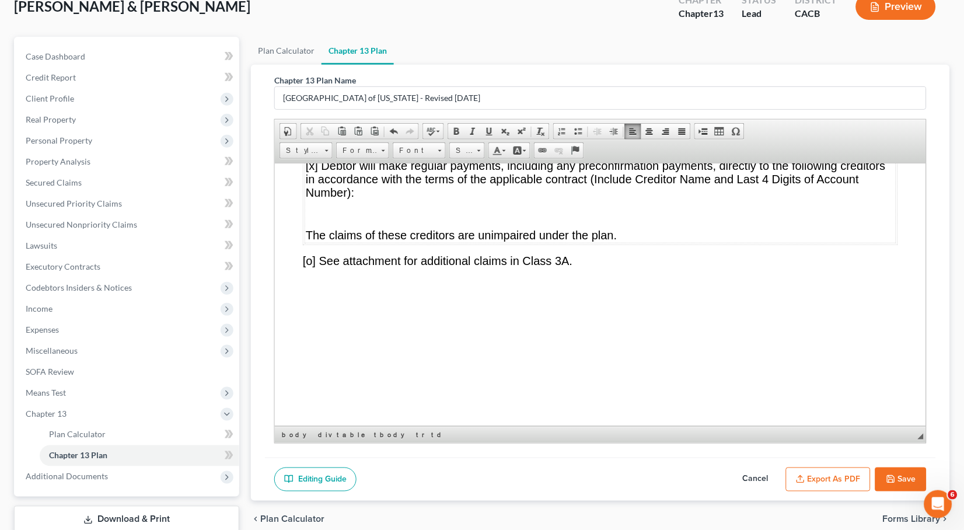
click at [314, 198] on span "[x] Debtor will make regular payments, including any preconfirmation payments, …" at bounding box center [595, 179] width 580 height 40
click at [315, 149] on span "[o] None. If “None” is checked, the rest of this form for Class 3A need not be …" at bounding box center [528, 142] width 447 height 13
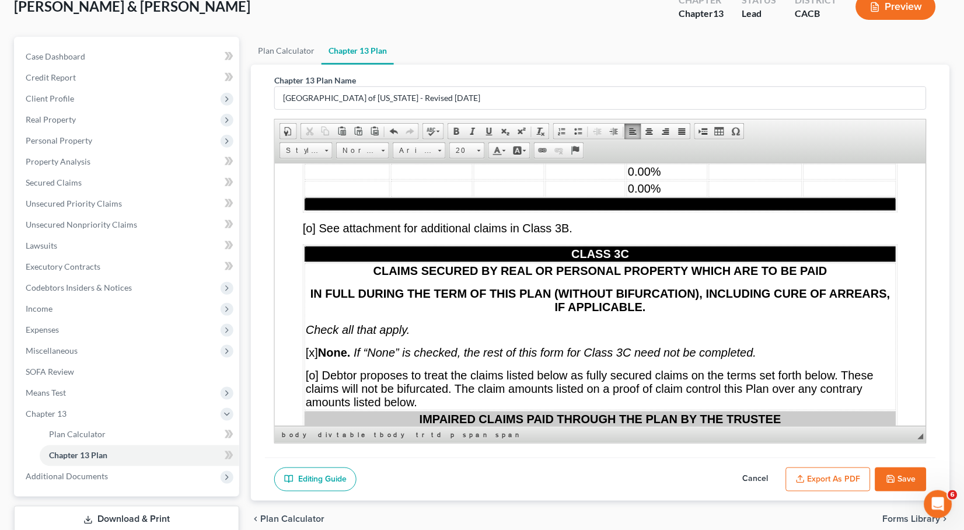
scroll to position [6870, 0]
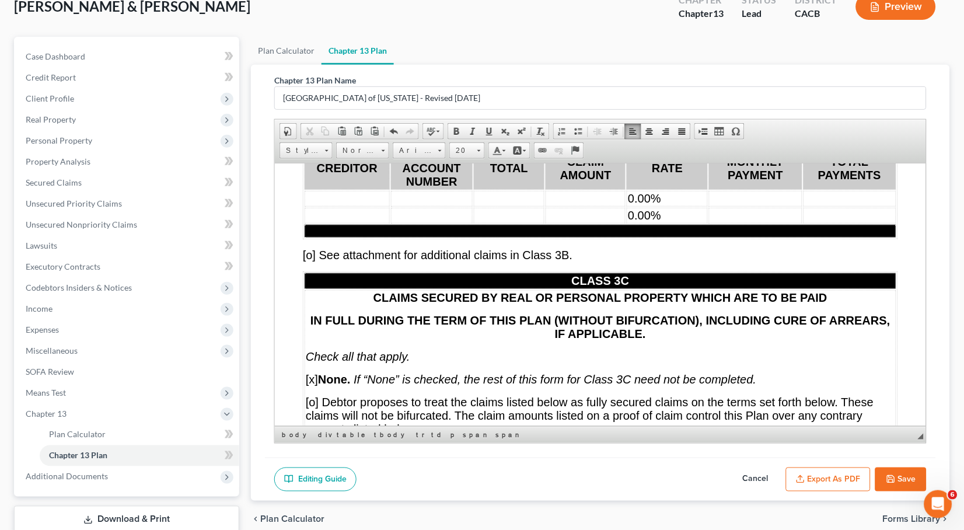
click at [697, 206] on td "0.00%" at bounding box center [666, 198] width 81 height 16
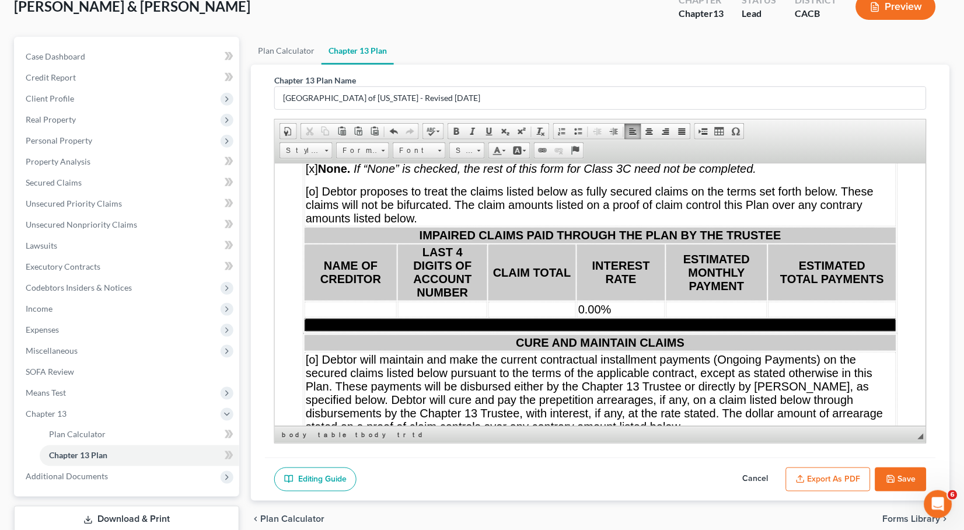
scroll to position [7158, 0]
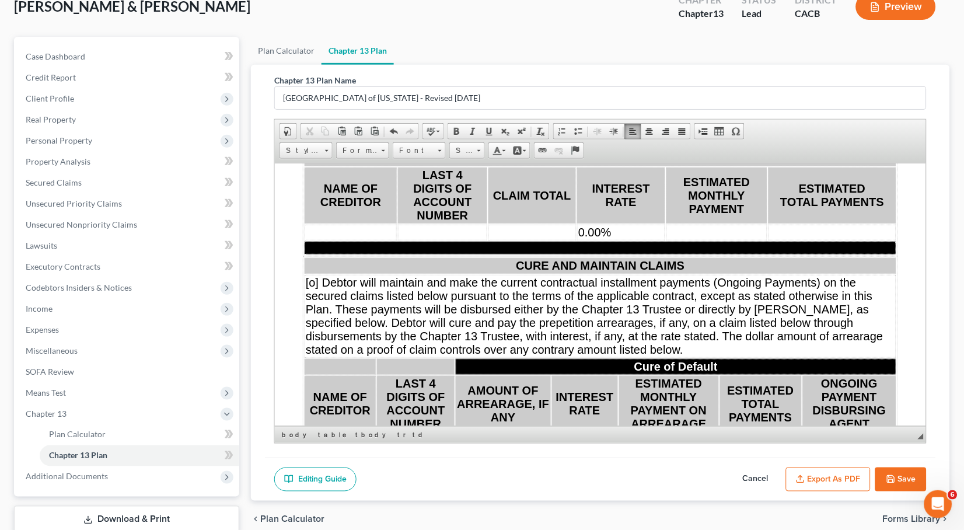
click at [612, 240] on td "0.00%" at bounding box center [621, 232] width 88 height 16
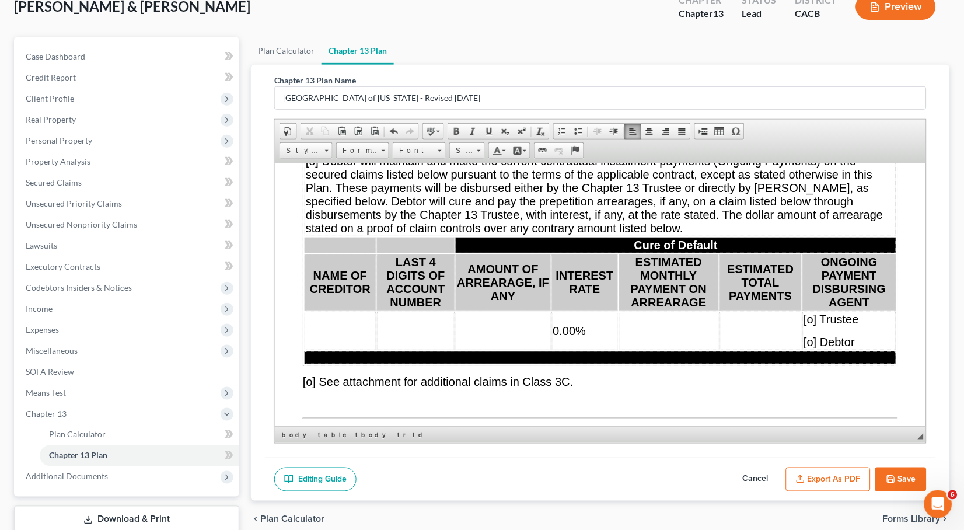
scroll to position [7391, 0]
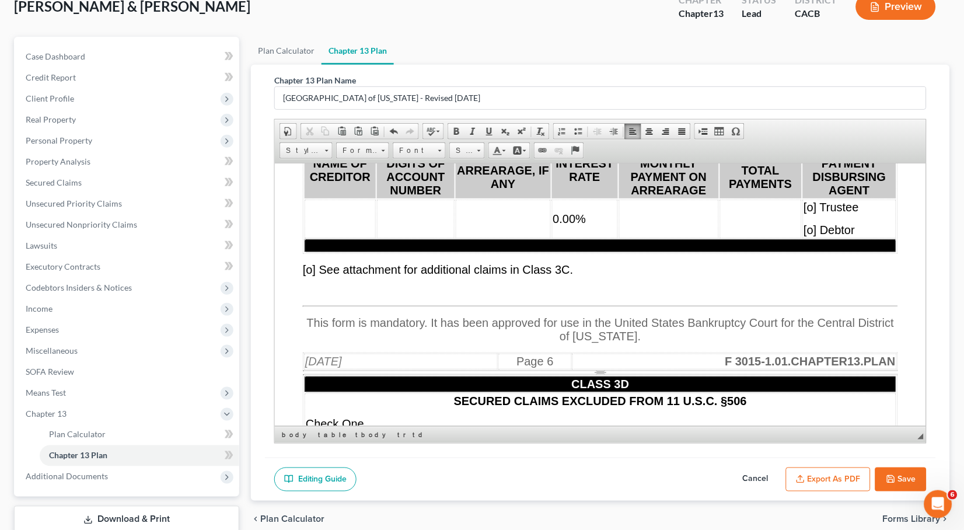
click at [583, 238] on td "0.00%" at bounding box center [585, 218] width 66 height 39
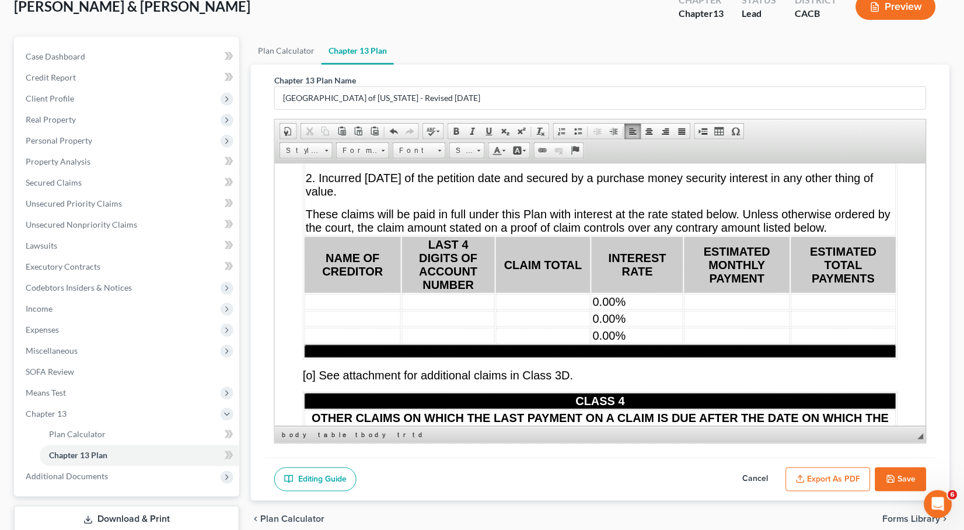
scroll to position [7744, 0]
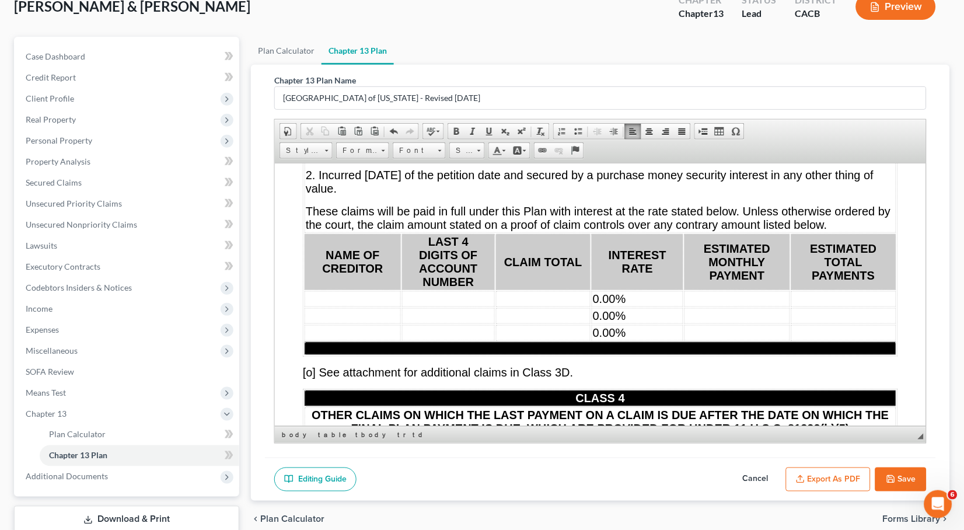
click at [653, 306] on td "0.00%" at bounding box center [637, 299] width 92 height 16
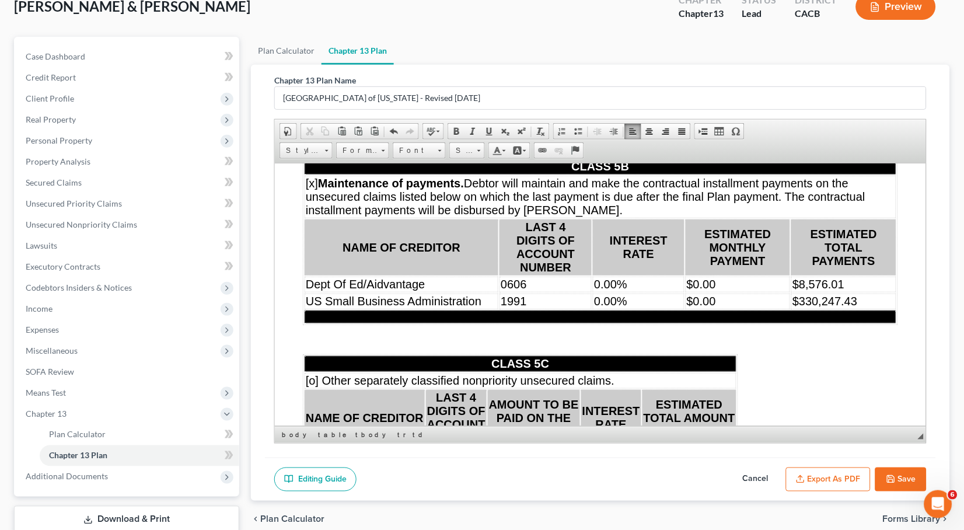
scroll to position [8751, 0]
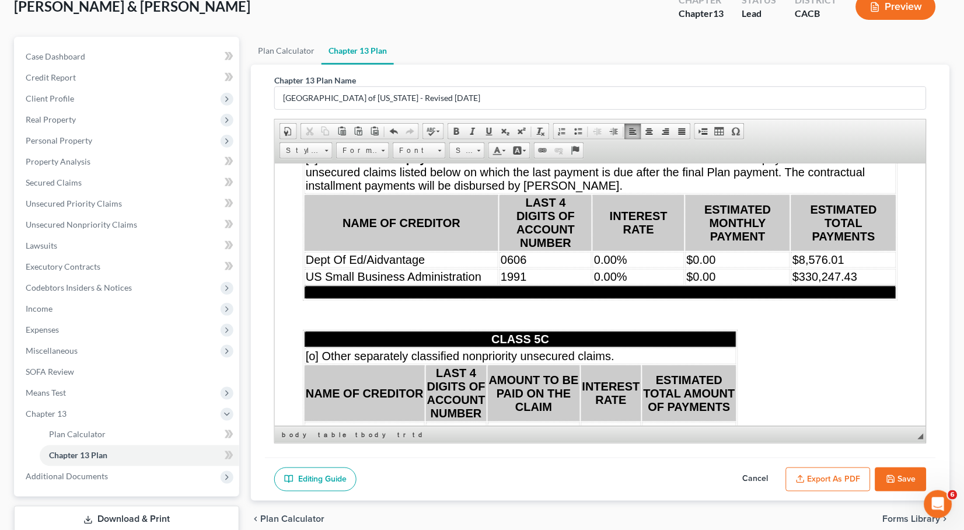
click at [665, 267] on td "0.00%" at bounding box center [637, 260] width 91 height 16
click at [641, 266] on span "Per contract" at bounding box center [623, 259] width 63 height 13
click at [666, 284] on td "0.00%" at bounding box center [638, 277] width 96 height 16
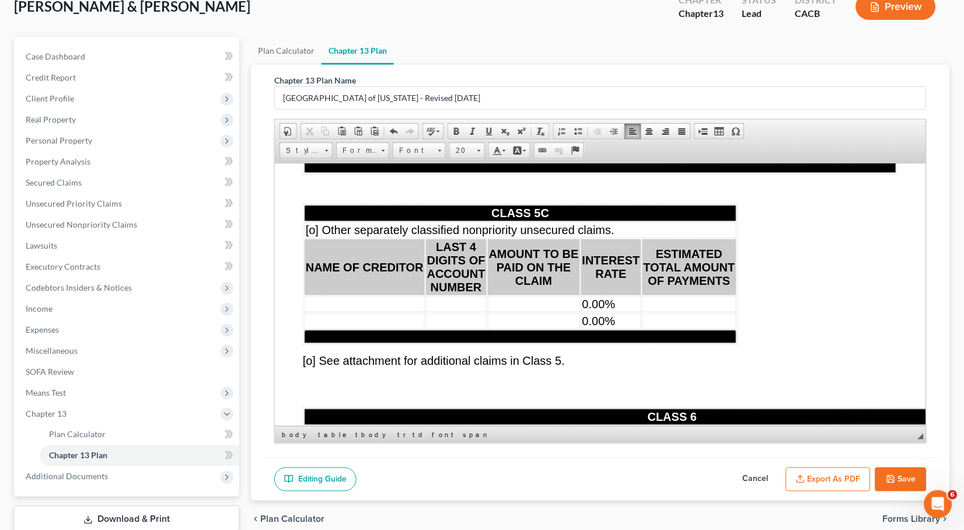
scroll to position [8903, 0]
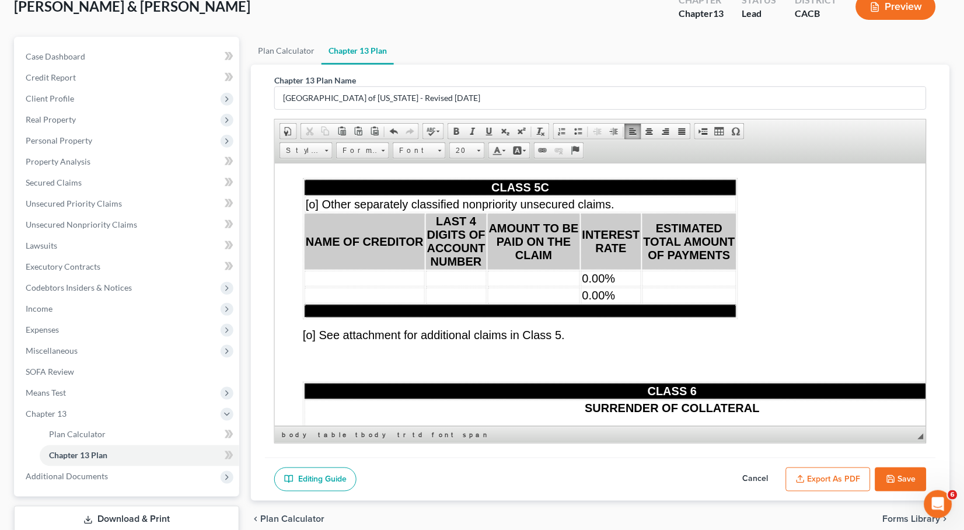
click at [615, 286] on td "0.00%" at bounding box center [611, 278] width 60 height 16
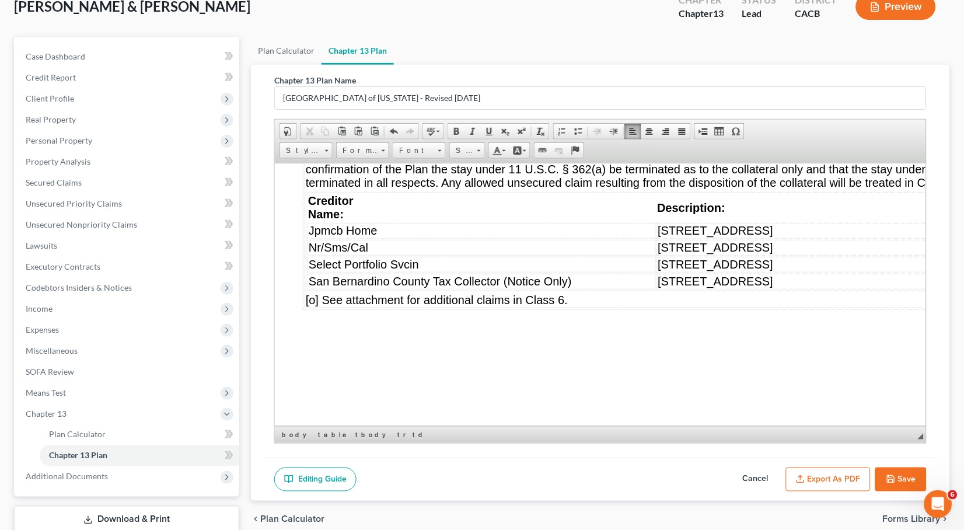
scroll to position [9256, 0]
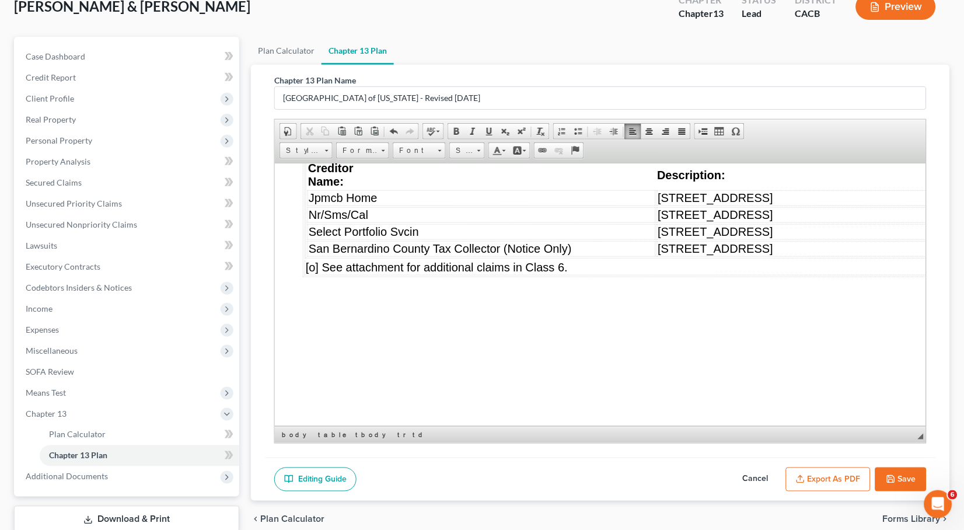
click at [758, 205] on td "[STREET_ADDRESS]" at bounding box center [847, 198] width 381 height 16
drag, startPoint x: 665, startPoint y: 308, endPoint x: 604, endPoint y: 304, distance: 61.5
click at [657, 205] on td "SFR located at [STREET_ADDRESS]" at bounding box center [847, 198] width 381 height 16
click at [483, 148] on link "Size" at bounding box center [467, 150] width 36 height 16
click at [476, 229] on link "11" at bounding box center [485, 226] width 67 height 15
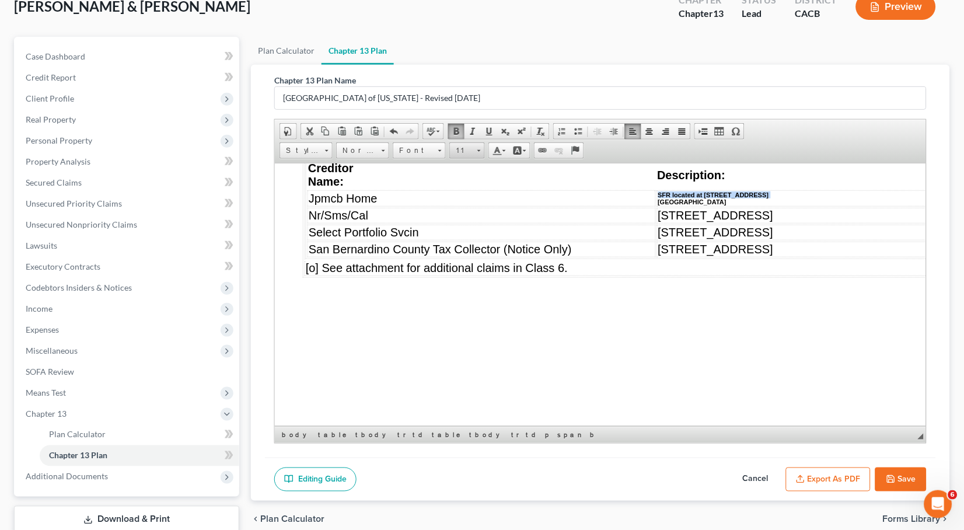
click at [477, 149] on link "11" at bounding box center [467, 150] width 36 height 16
click at [463, 244] on link "12" at bounding box center [485, 240] width 67 height 15
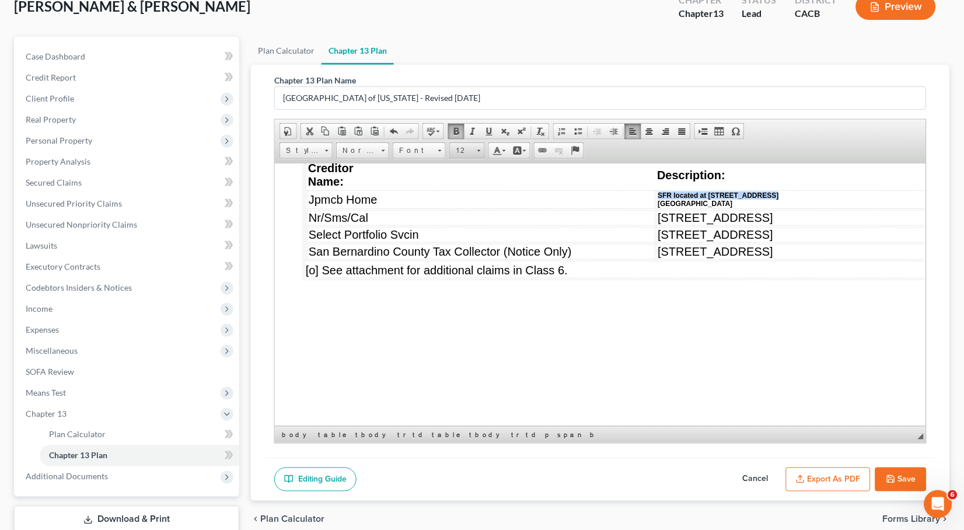
click at [469, 145] on span "12" at bounding box center [461, 150] width 23 height 15
click at [475, 237] on link "14" at bounding box center [485, 234] width 67 height 15
click at [708, 228] on td "[STREET_ADDRESS]" at bounding box center [847, 220] width 381 height 16
click at [466, 151] on span "Size" at bounding box center [461, 150] width 23 height 15
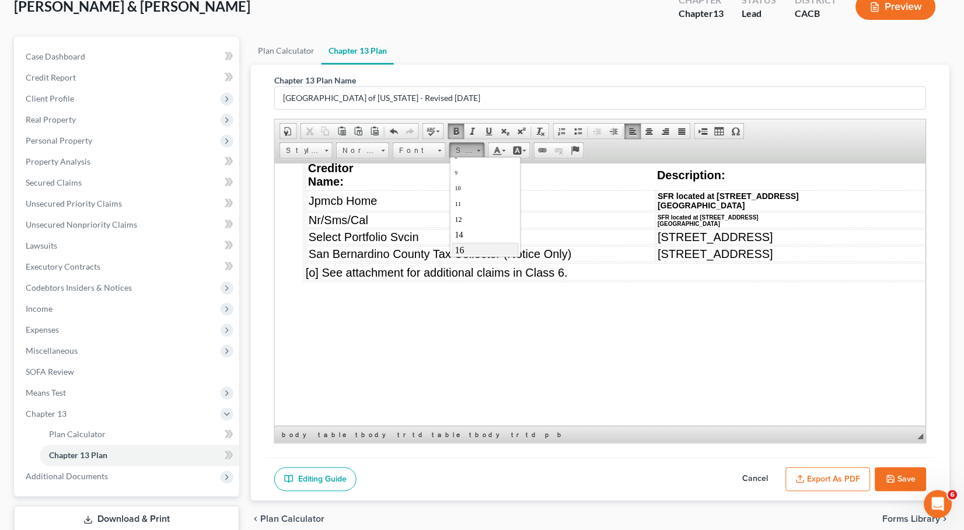
scroll to position [40, 0]
click at [476, 238] on link "16" at bounding box center [485, 232] width 67 height 15
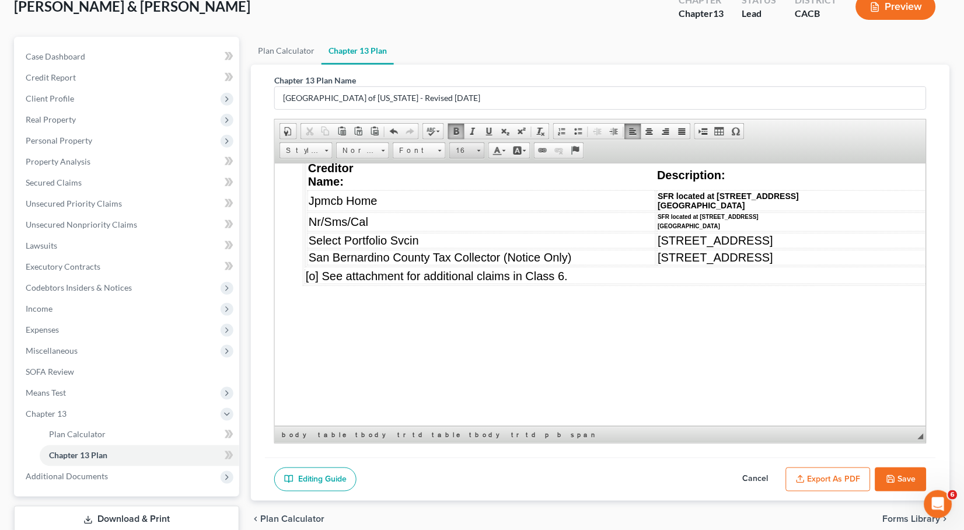
click at [469, 149] on span "16" at bounding box center [461, 150] width 23 height 15
click at [473, 248] on link "18" at bounding box center [485, 249] width 67 height 17
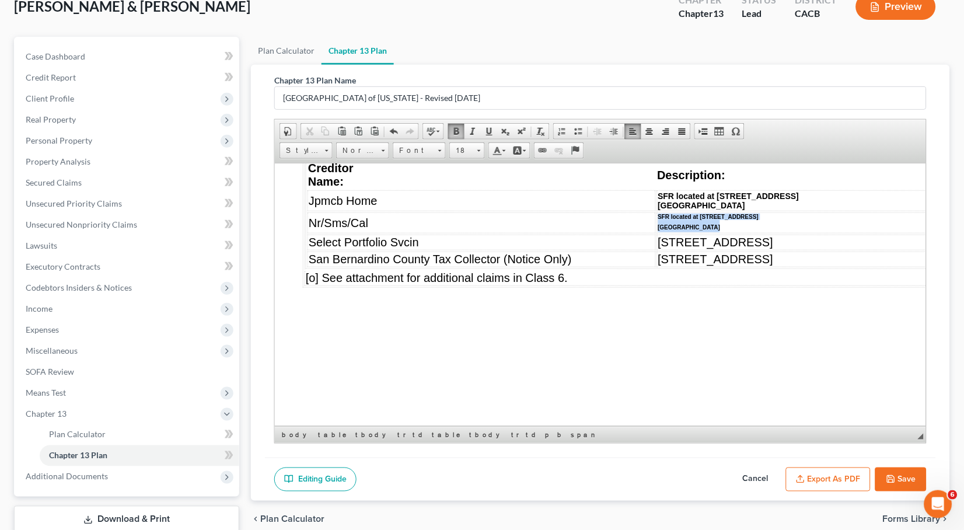
drag, startPoint x: 665, startPoint y: 337, endPoint x: 601, endPoint y: 326, distance: 65.8
click at [657, 233] on td "SFR located at [STREET_ADDRESS] ​" at bounding box center [847, 222] width 381 height 21
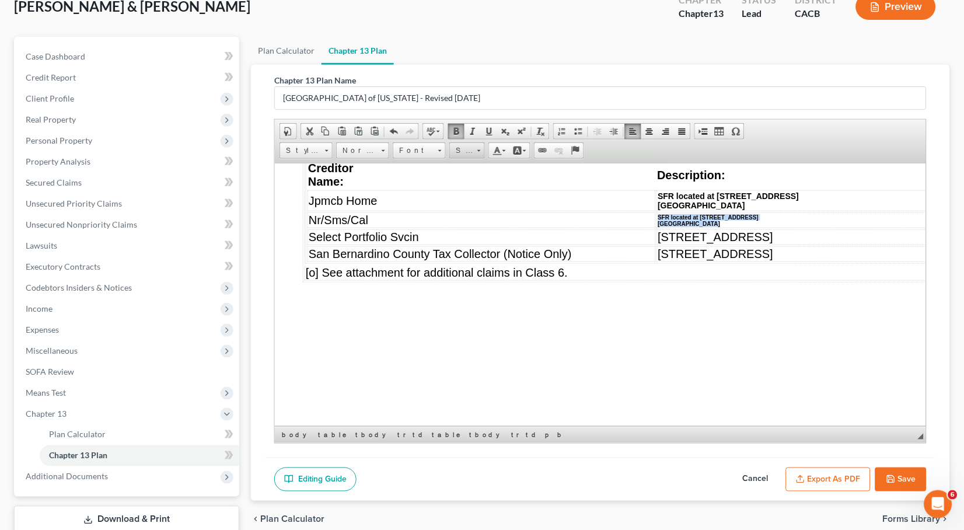
click at [462, 151] on span "Size" at bounding box center [461, 150] width 23 height 15
click at [486, 239] on link "18" at bounding box center [485, 247] width 67 height 17
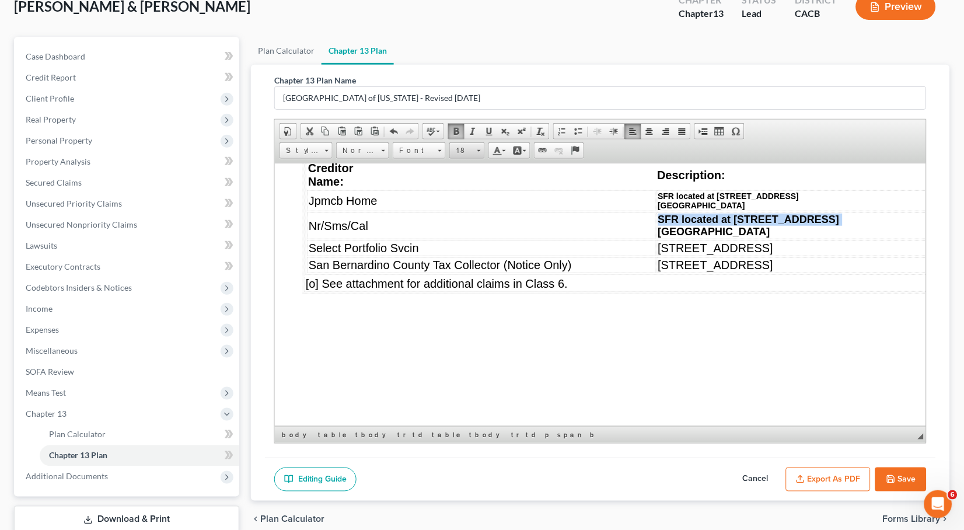
click at [474, 156] on link "18" at bounding box center [467, 150] width 36 height 16
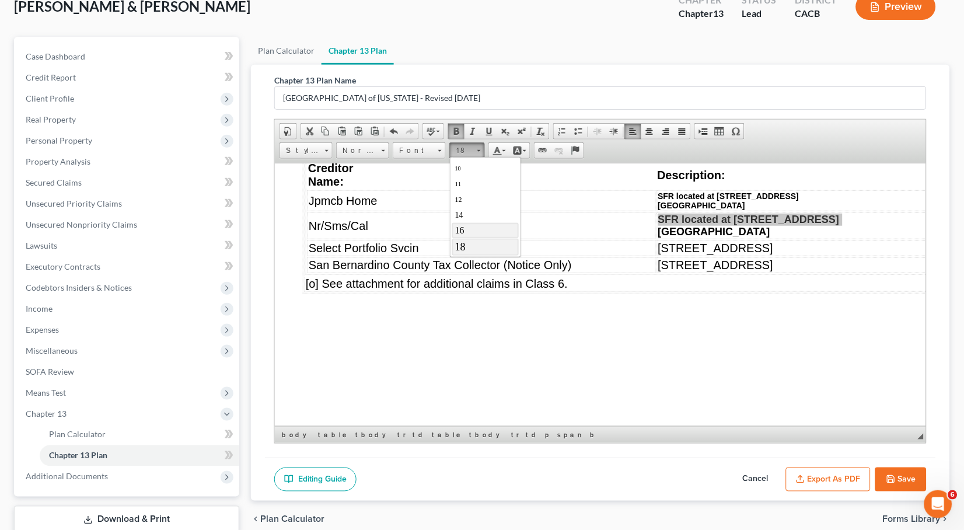
click at [476, 232] on link "16" at bounding box center [485, 230] width 67 height 15
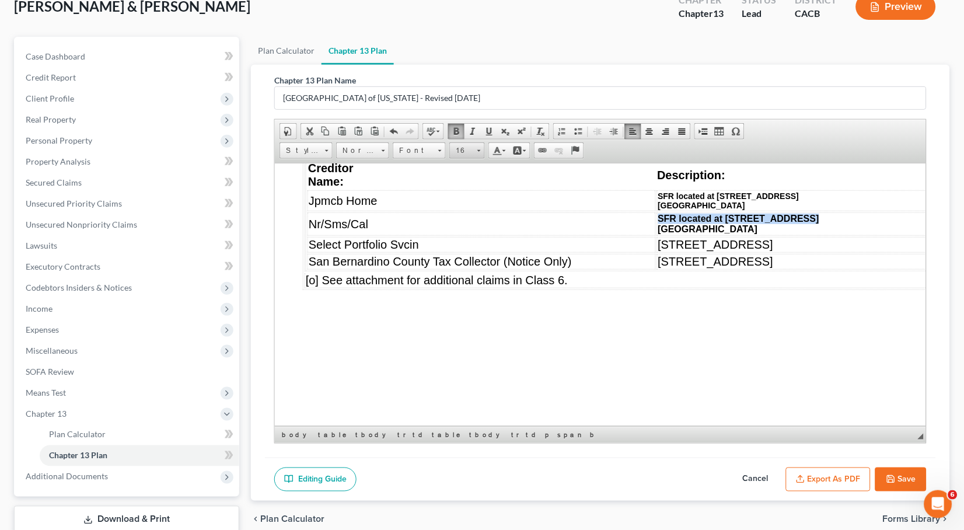
click at [465, 146] on span "16" at bounding box center [461, 150] width 23 height 15
drag, startPoint x: 472, startPoint y: 221, endPoint x: 651, endPoint y: 213, distance: 179.4
click at [472, 221] on link "14" at bounding box center [485, 214] width 67 height 15
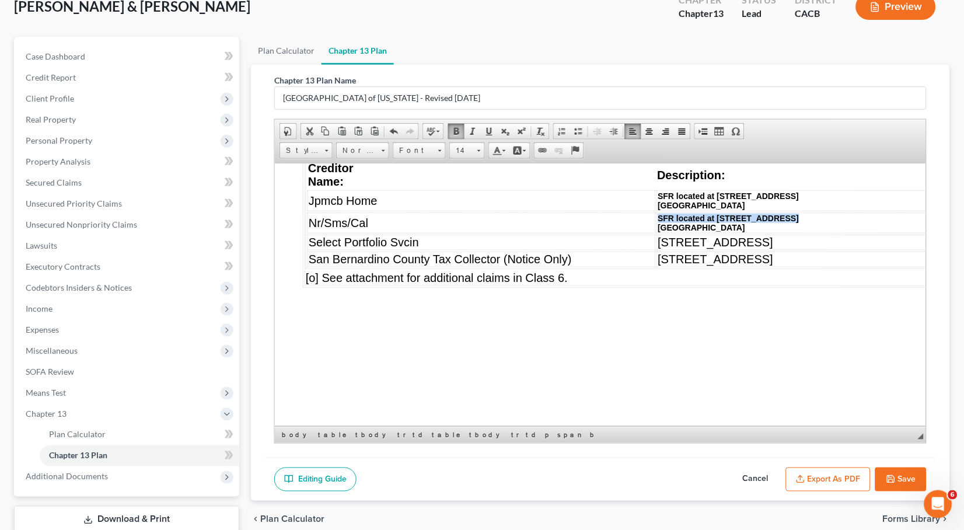
click at [701, 222] on b "SFR located at [STREET_ADDRESS]" at bounding box center [728, 217] width 141 height 9
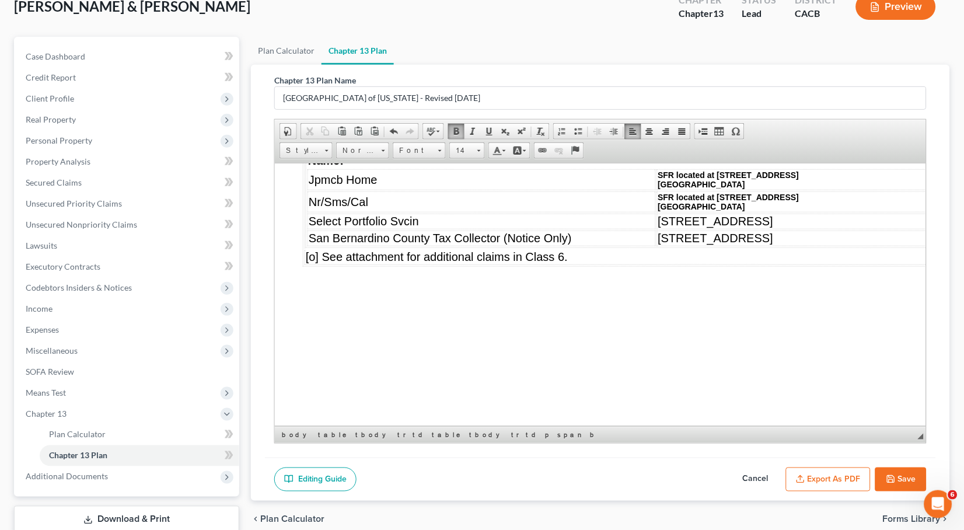
scroll to position [9298, 0]
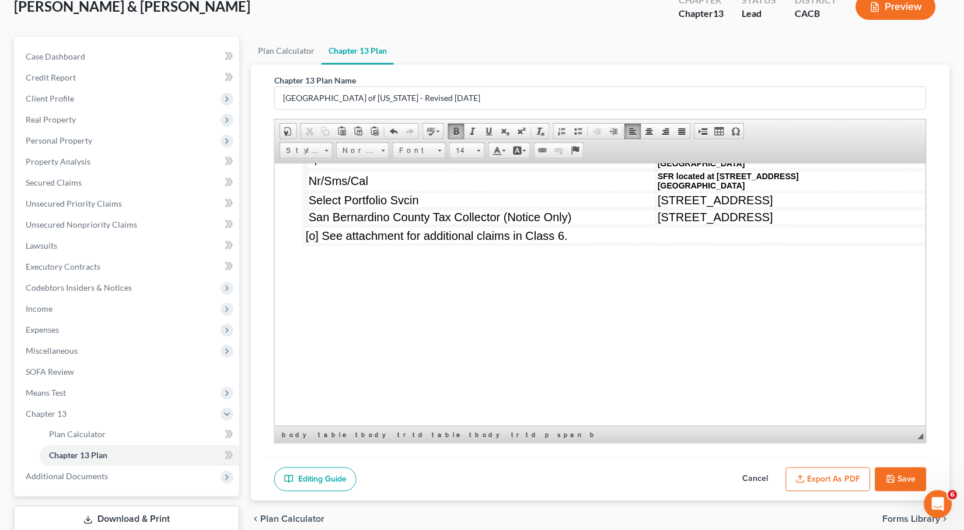
drag, startPoint x: 699, startPoint y: 313, endPoint x: 605, endPoint y: 306, distance: 93.7
click at [657, 208] on td "[STREET_ADDRESS]" at bounding box center [847, 200] width 381 height 16
drag, startPoint x: 704, startPoint y: 326, endPoint x: 603, endPoint y: 327, distance: 101.0
click at [657, 225] on td "[STREET_ADDRESS]" at bounding box center [847, 217] width 381 height 16
drag, startPoint x: 619, startPoint y: 316, endPoint x: 603, endPoint y: 309, distance: 17.8
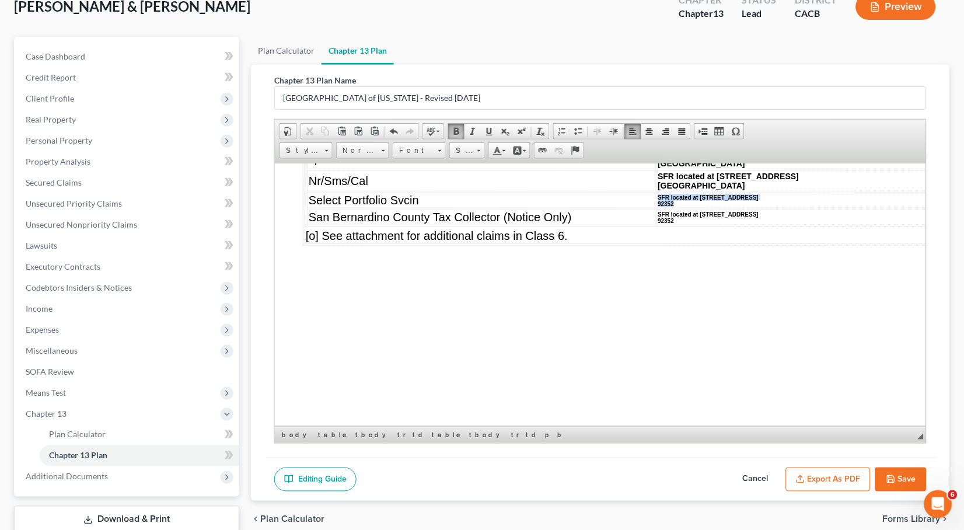
click at [657, 208] on td "SFR located at [STREET_ADDRESS]" at bounding box center [847, 200] width 381 height 16
click at [479, 148] on span at bounding box center [478, 149] width 3 height 11
click at [480, 220] on link "14" at bounding box center [485, 214] width 67 height 15
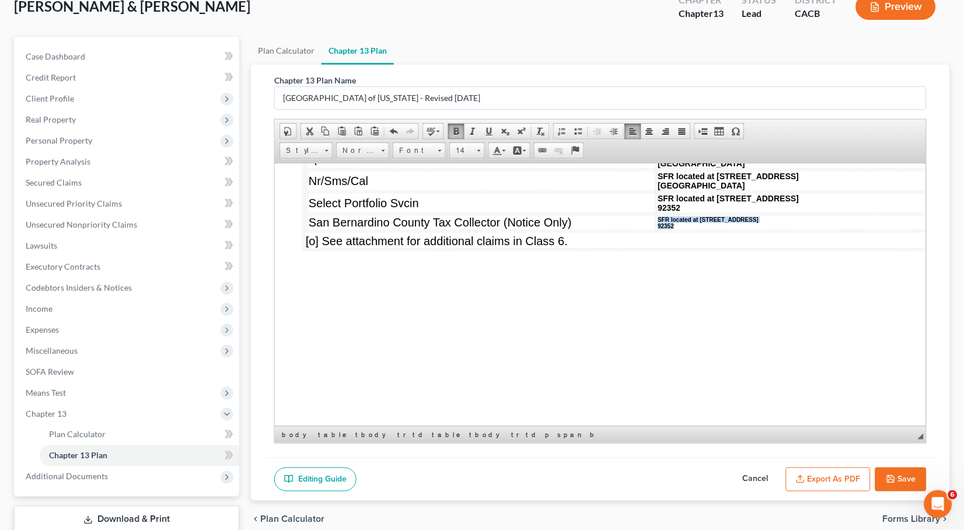
drag, startPoint x: 626, startPoint y: 336, endPoint x: 602, endPoint y: 329, distance: 24.6
click at [657, 230] on td "SFR located at [STREET_ADDRESS]" at bounding box center [847, 222] width 381 height 16
click at [471, 150] on span "Size" at bounding box center [461, 150] width 23 height 15
click at [473, 219] on link "14" at bounding box center [485, 214] width 67 height 15
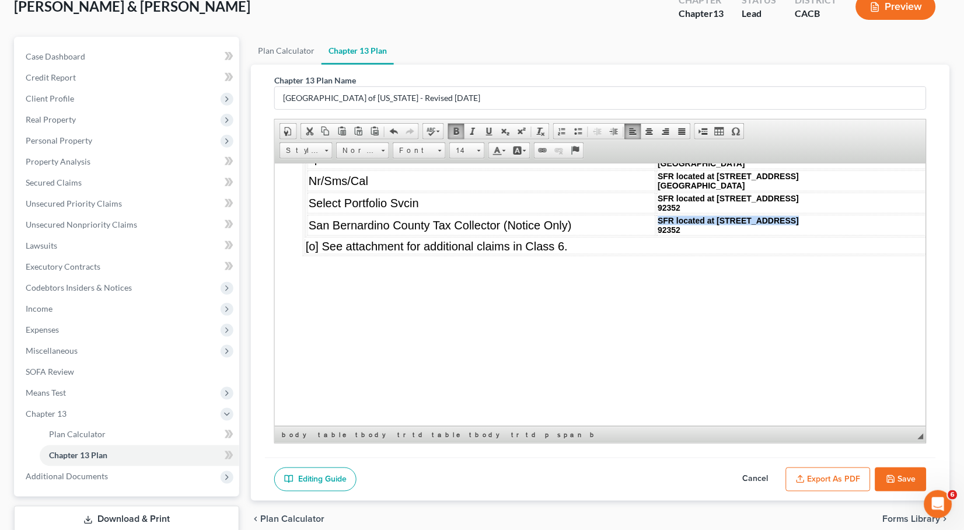
click at [682, 234] on p "92352" at bounding box center [847, 229] width 378 height 9
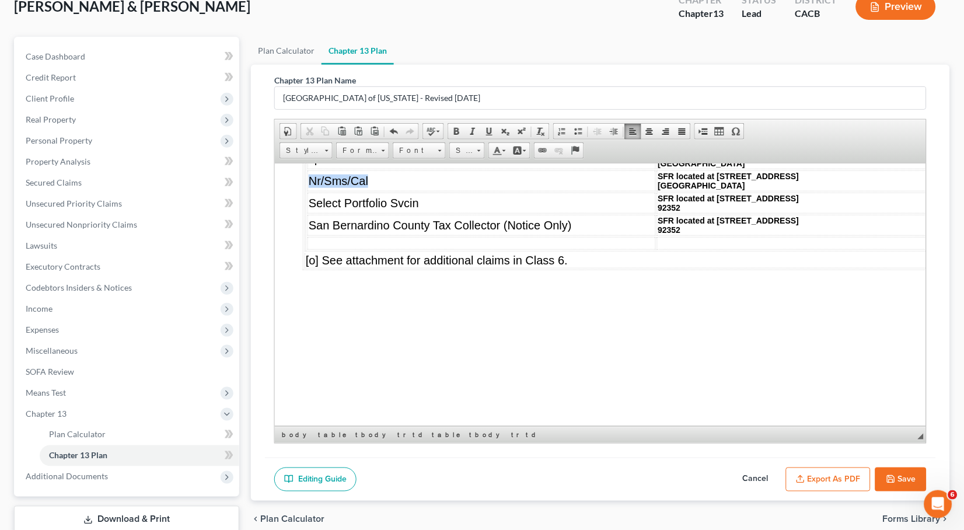
drag, startPoint x: 373, startPoint y: 289, endPoint x: 316, endPoint y: 280, distance: 57.4
click at [316, 191] on td "Nr/Sms/Cal" at bounding box center [481, 180] width 348 height 21
copy span "Nr/Sms/Cal"
click at [337, 249] on td at bounding box center [481, 242] width 348 height 13
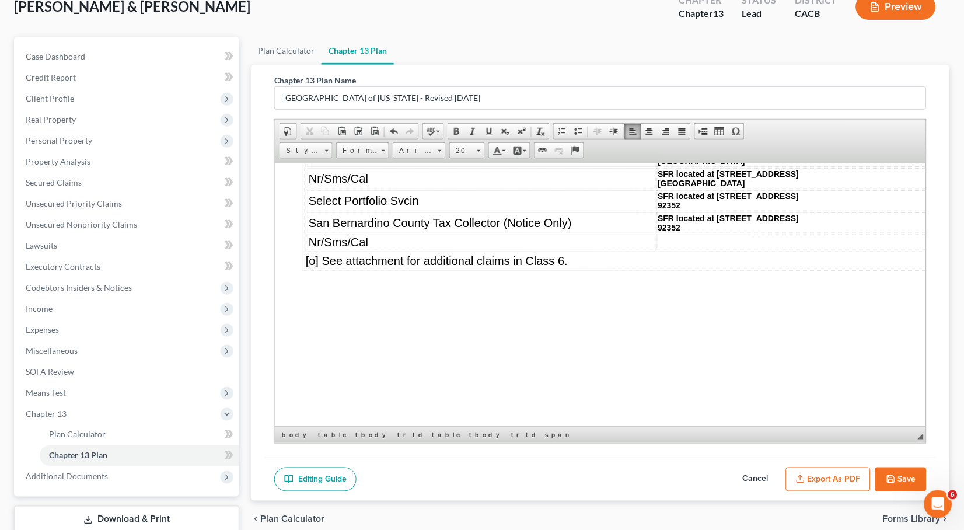
click at [657, 250] on td at bounding box center [847, 242] width 381 height 16
drag, startPoint x: 626, startPoint y: 356, endPoint x: 599, endPoint y: 348, distance: 28.5
click at [599, 250] on tr "Nr/Sms/Cal SFR located at [STREET_ADDRESS]" at bounding box center [672, 242] width 730 height 16
click at [658, 249] on p "92352" at bounding box center [847, 245] width 378 height 6
drag, startPoint x: 625, startPoint y: 354, endPoint x: 605, endPoint y: 350, distance: 20.2
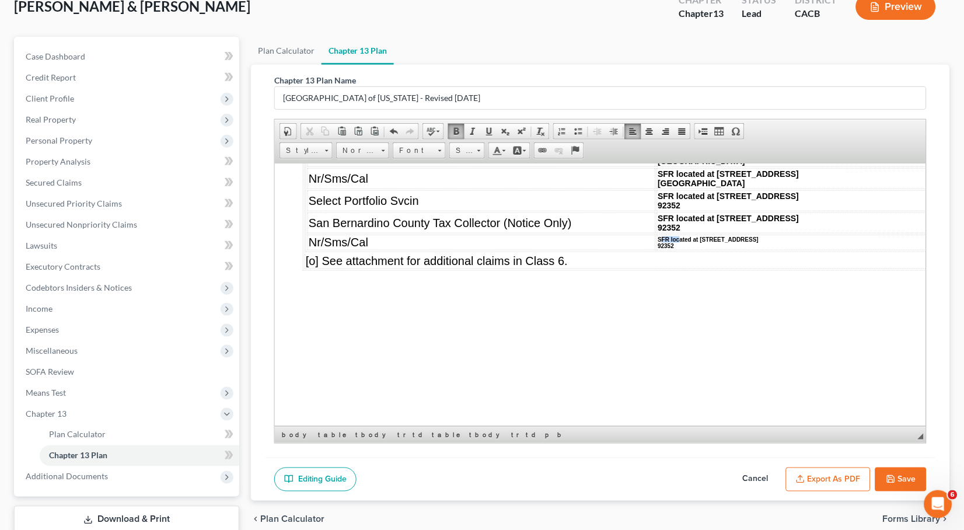
click at [657, 250] on td "SFR located at [STREET_ADDRESS]" at bounding box center [847, 242] width 381 height 16
click at [658, 242] on b "SFR located at [STREET_ADDRESS]" at bounding box center [708, 239] width 101 height 6
drag, startPoint x: 615, startPoint y: 355, endPoint x: 602, endPoint y: 351, distance: 13.1
click at [657, 250] on td "SFR located at [STREET_ADDRESS]" at bounding box center [847, 242] width 381 height 16
click at [465, 151] on span "Size" at bounding box center [461, 150] width 23 height 15
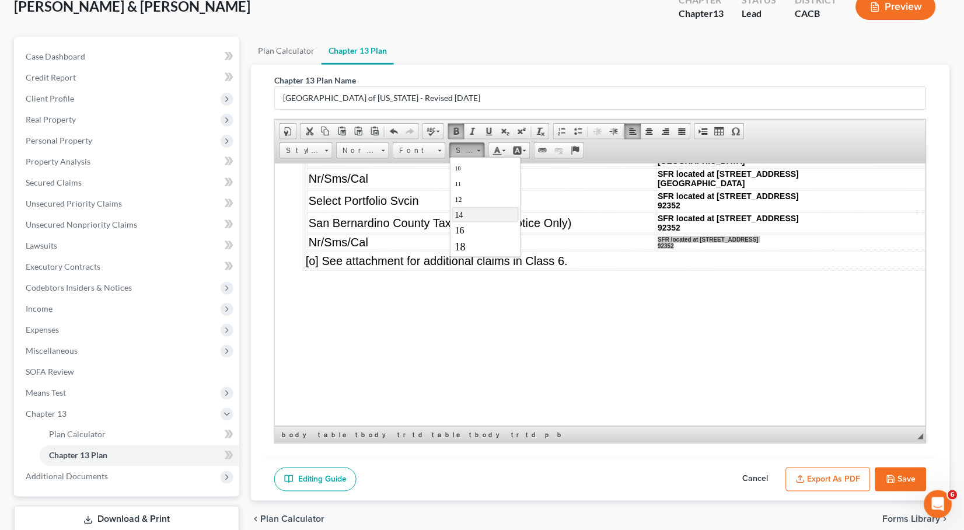
click at [476, 219] on link "14" at bounding box center [485, 214] width 67 height 15
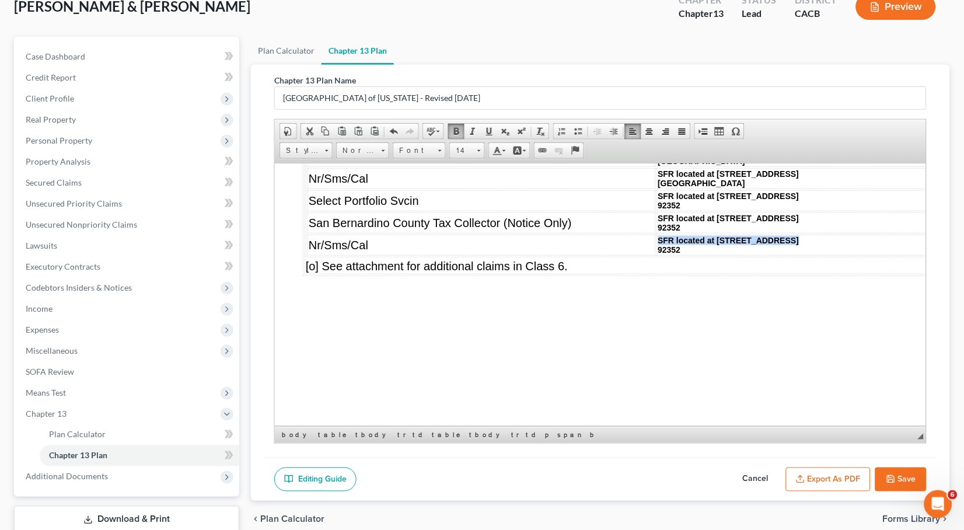
click at [853, 254] on p "92352" at bounding box center [847, 249] width 378 height 9
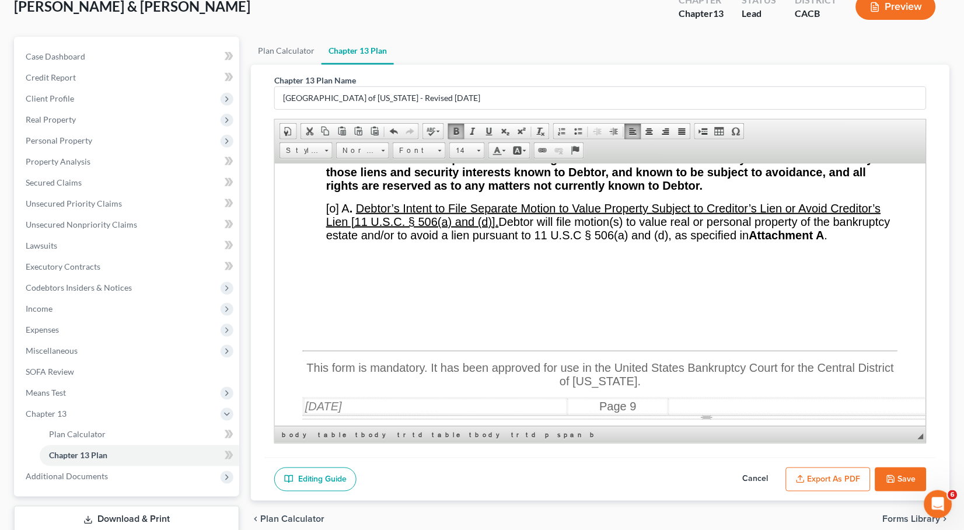
scroll to position [10503, 0]
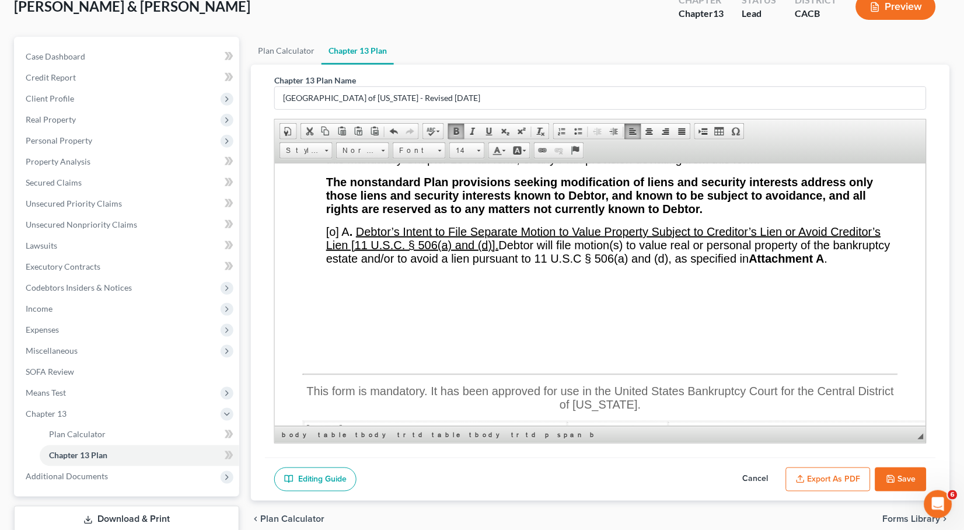
click at [334, 89] on span "[o]" at bounding box center [332, 82] width 13 height 13
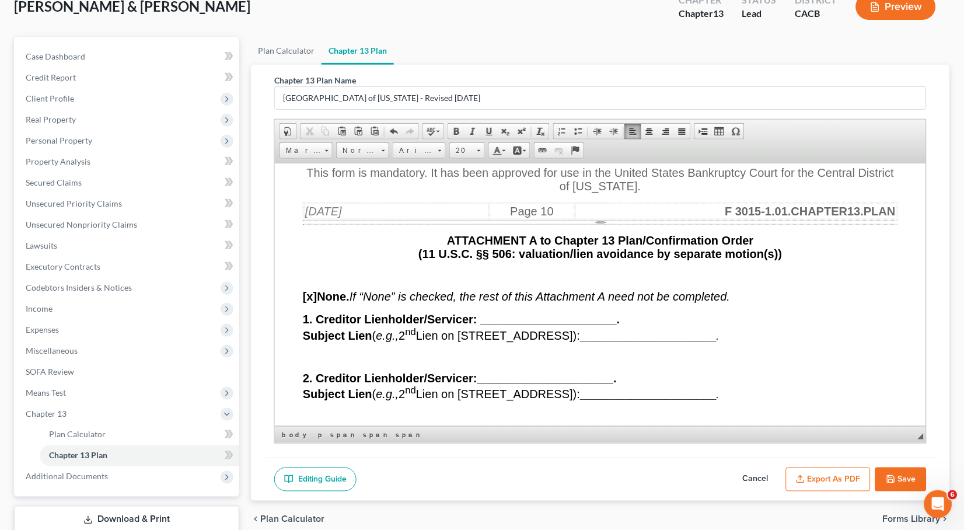
scroll to position [12056, 0]
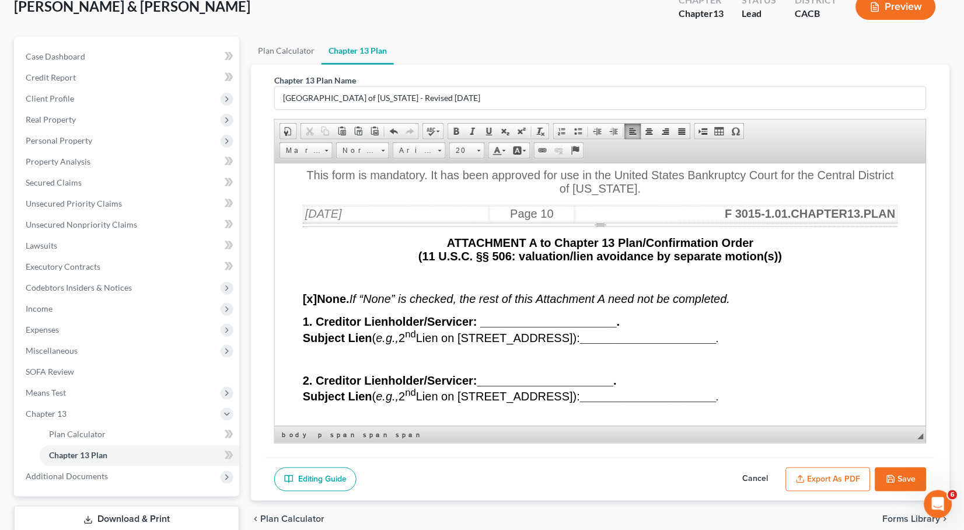
click at [832, 61] on u "____________________________" at bounding box center [843, 56] width 127 height 9
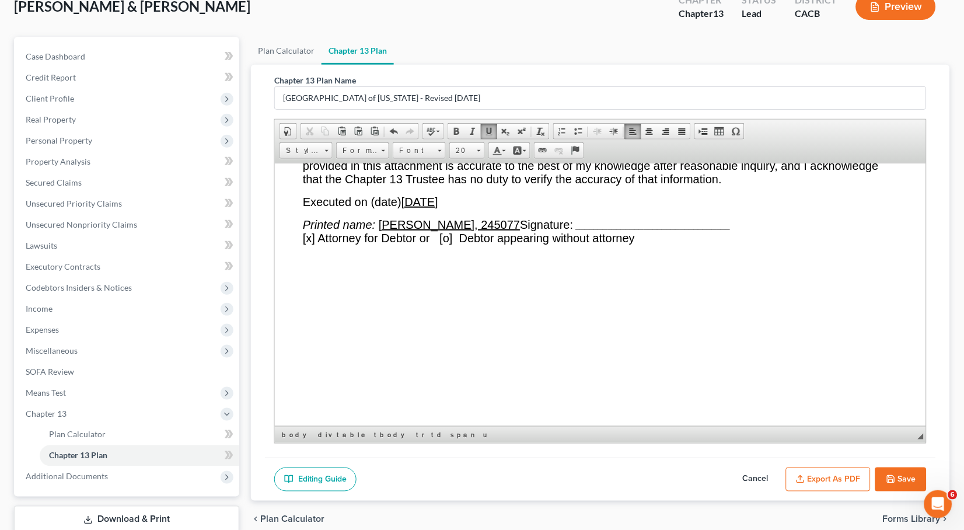
scroll to position [12818, 0]
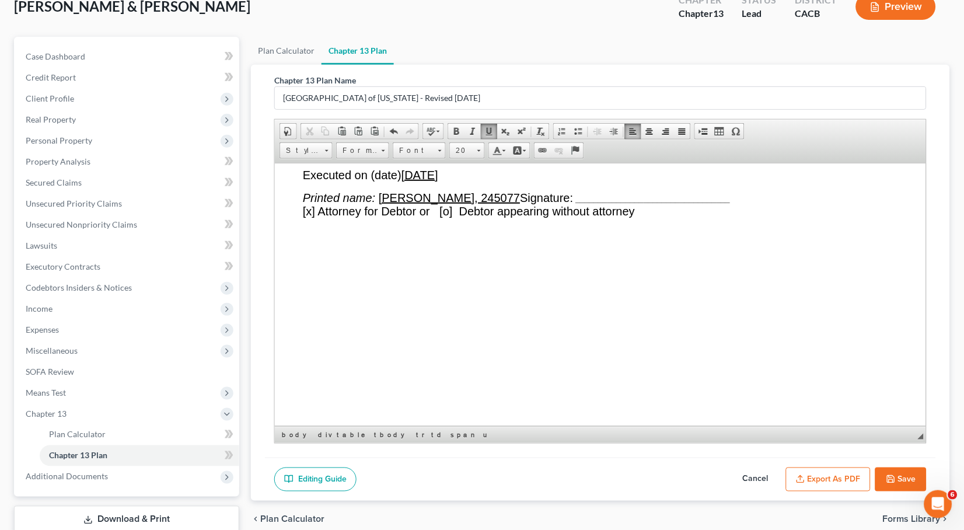
click at [438, 181] on u "[DATE]" at bounding box center [419, 174] width 37 height 13
drag, startPoint x: 519, startPoint y: 372, endPoint x: 382, endPoint y: 371, distance: 137.2
click at [382, 204] on u "[PERSON_NAME], 245077" at bounding box center [448, 197] width 141 height 13
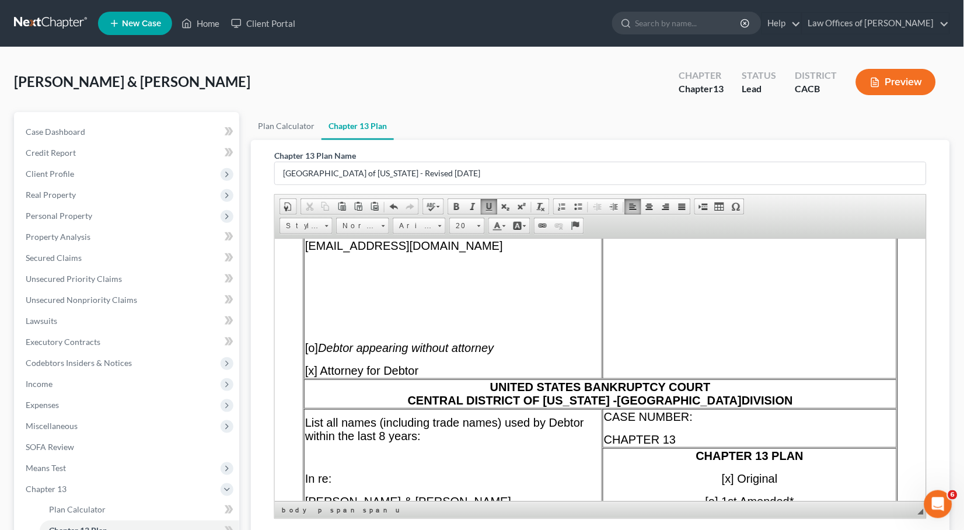
scroll to position [203, 0]
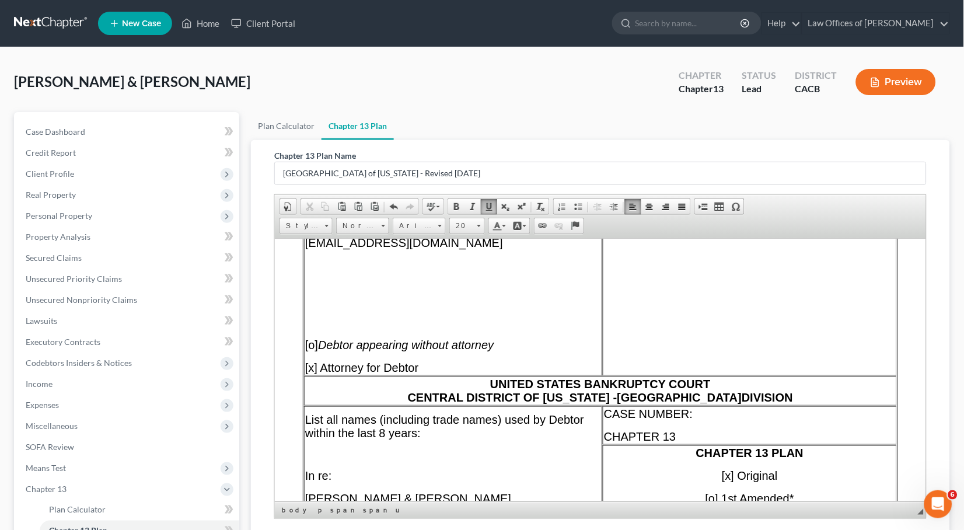
click at [419, 370] on span "[x] Attorney for Debtor" at bounding box center [362, 367] width 114 height 13
click at [419, 365] on span "[x] Attorney for Debtor" at bounding box center [362, 367] width 114 height 13
click at [419, 368] on span "[x] Attorney for Debtor" at bounding box center [362, 367] width 114 height 13
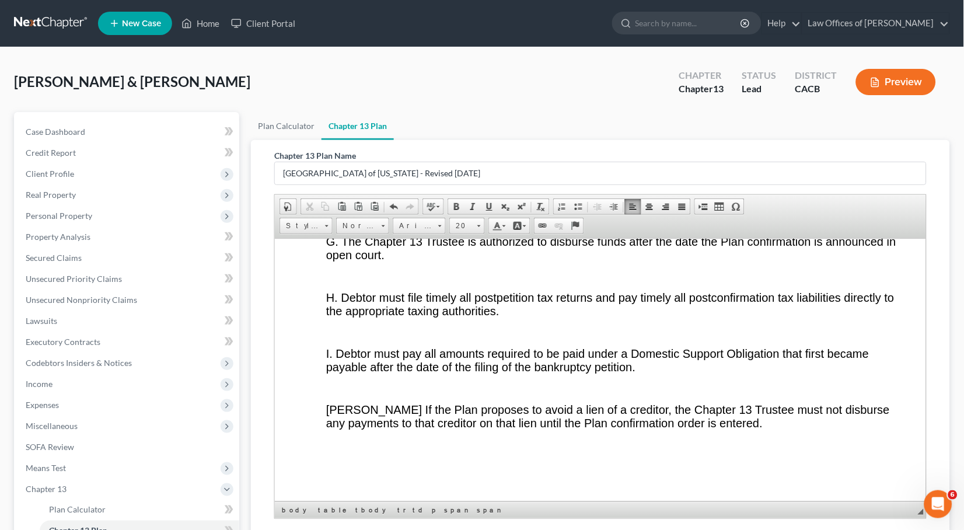
scroll to position [3696, 0]
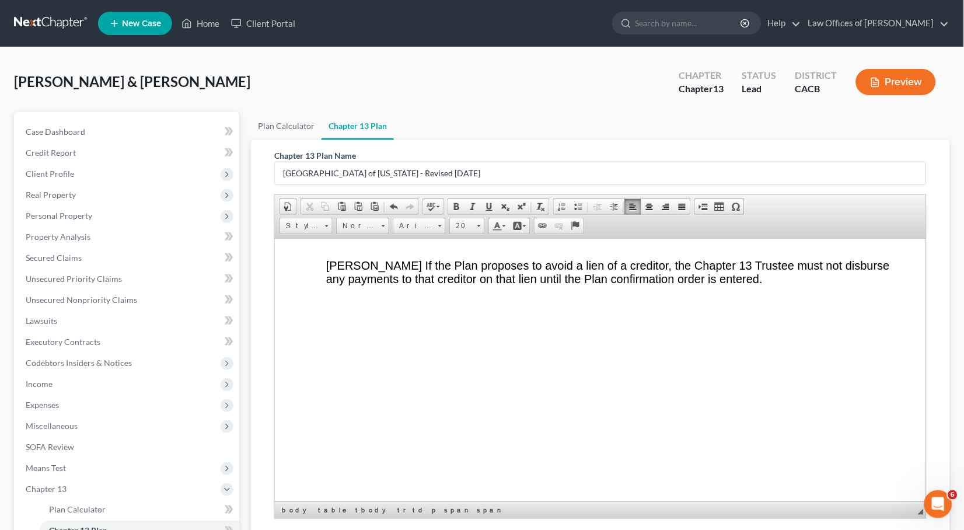
click at [685, 385] on p at bounding box center [612, 379] width 572 height 11
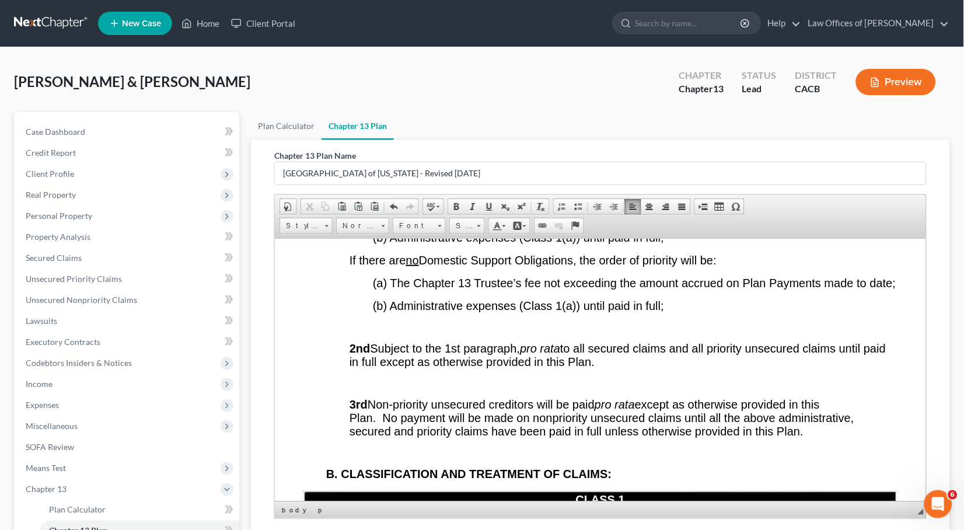
scroll to position [137, 0]
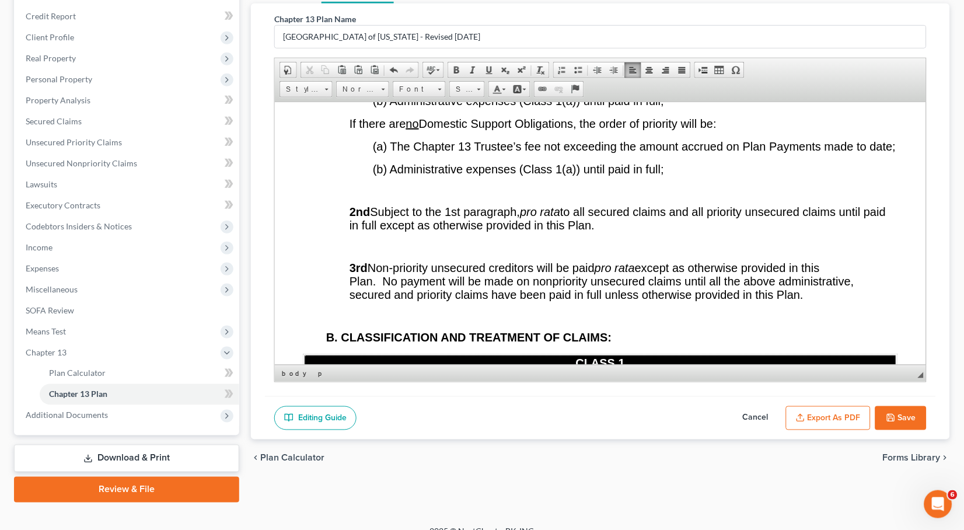
click at [896, 411] on button "Save" at bounding box center [901, 418] width 51 height 25
select select "1"
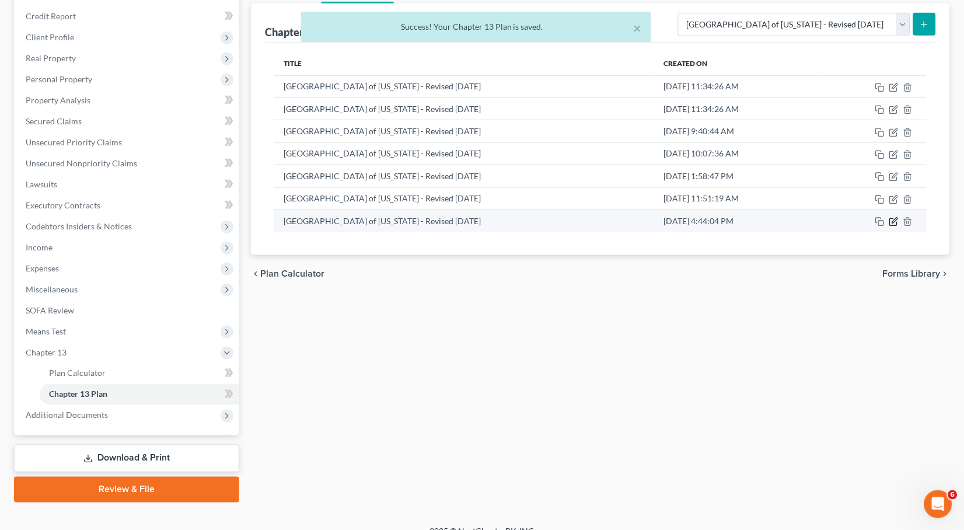
click at [892, 219] on icon "button" at bounding box center [894, 221] width 9 height 9
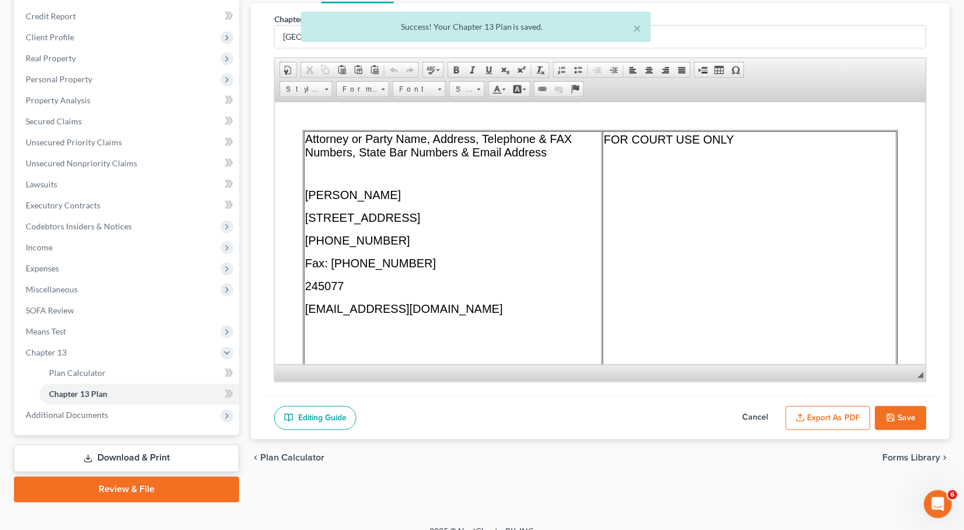
scroll to position [0, 0]
click at [807, 420] on button "Export as PDF" at bounding box center [828, 418] width 85 height 25
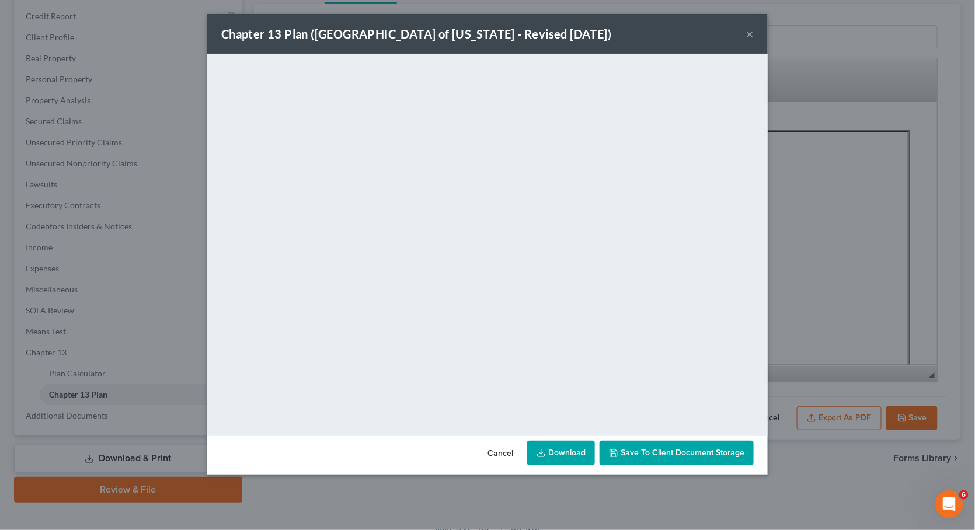
click at [549, 456] on link "Download" at bounding box center [561, 453] width 68 height 25
click at [750, 40] on button "×" at bounding box center [749, 34] width 8 height 14
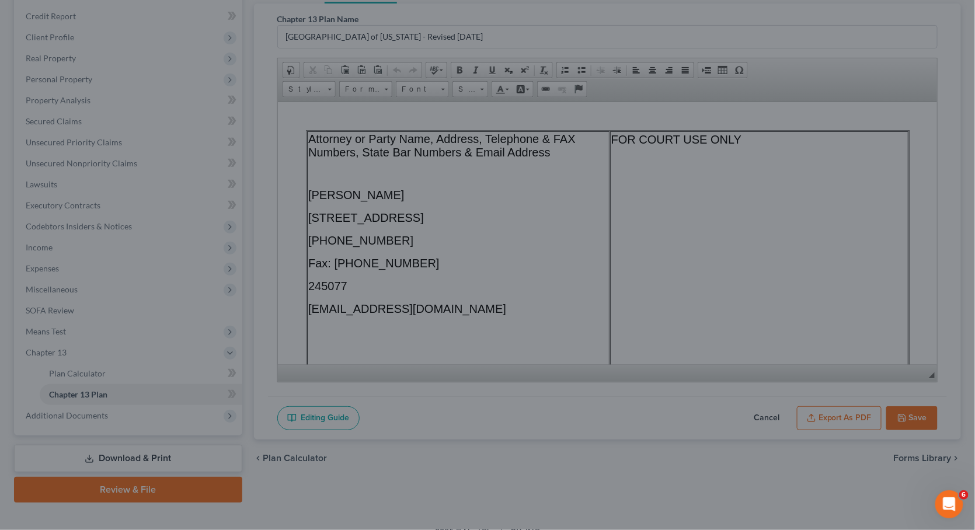
click at [752, 33] on div "Chapter 13 Plan ([GEOGRAPHIC_DATA] of [US_STATE] - Revised [DATE]) × <object ng…" at bounding box center [487, 265] width 975 height 530
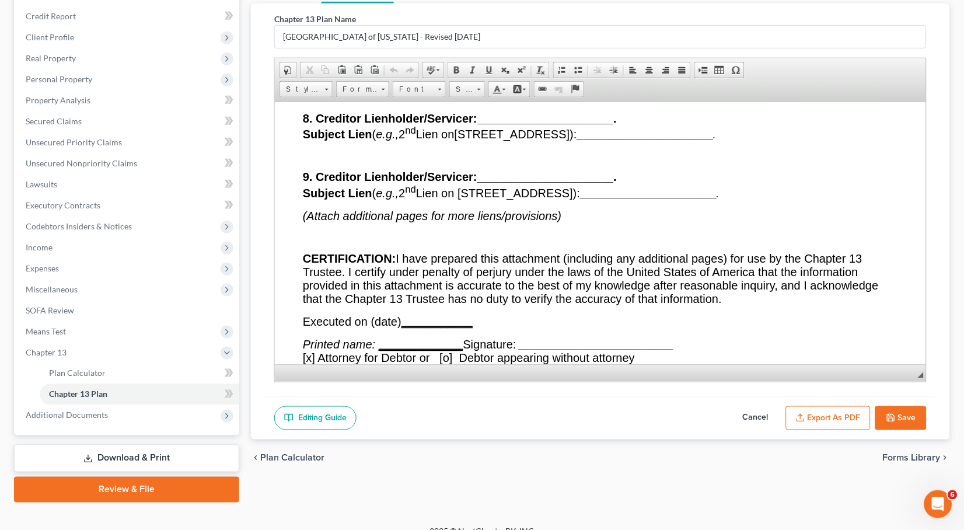
scroll to position [12711, 0]
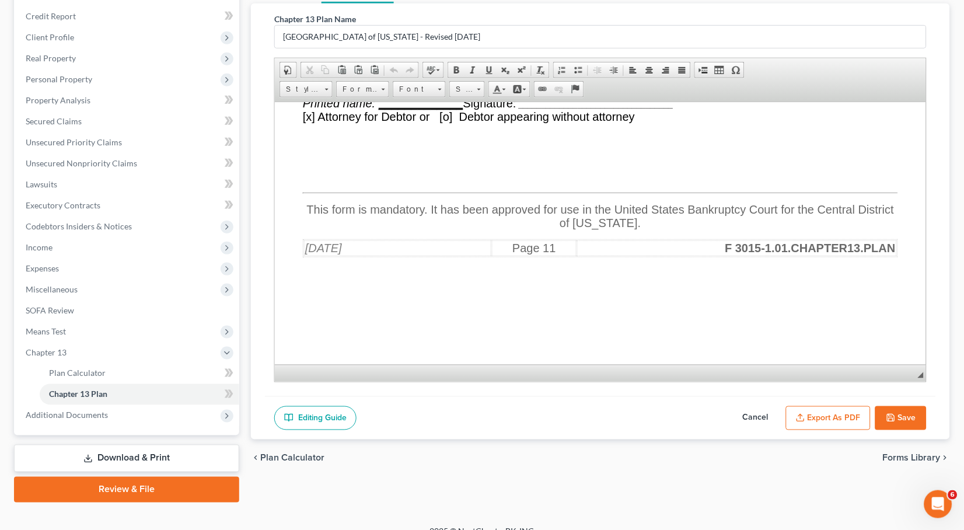
click at [312, 123] on span "[x] Attorney for Debtor or [o] Debtor appearing without attorney" at bounding box center [468, 116] width 332 height 13
click at [311, 123] on span "[x] Attorney for Debtor or [o] Debtor appearing without attorney" at bounding box center [468, 116] width 332 height 13
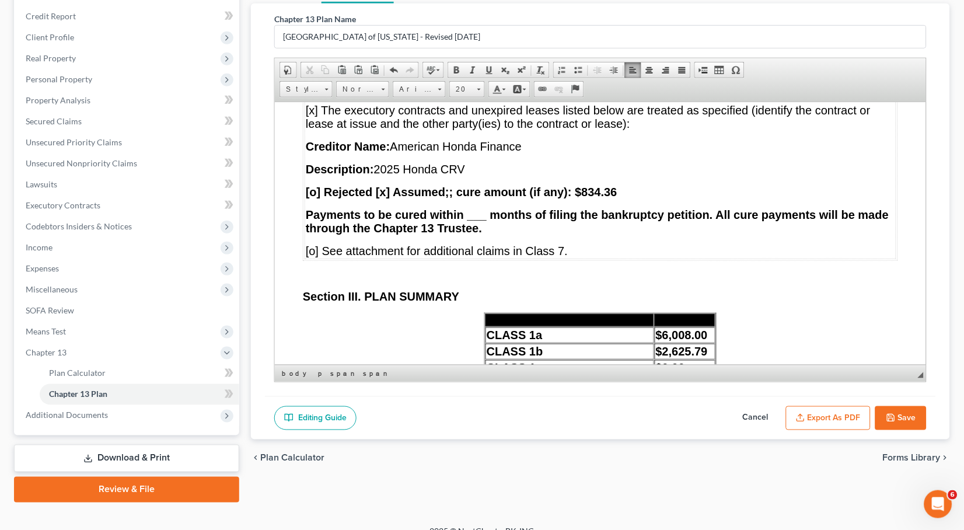
scroll to position [9680, 0]
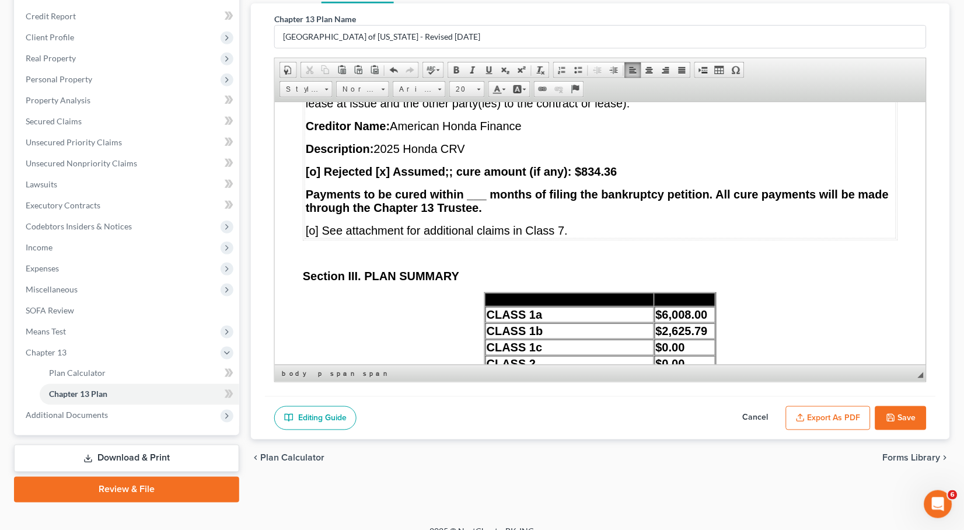
click at [487, 214] on strong "Payments to be cured within ___ months of filing the bankruptcy petition. All c…" at bounding box center [596, 200] width 583 height 26
click at [491, 68] on span at bounding box center [488, 69] width 9 height 9
click at [827, 418] on button "Export as PDF" at bounding box center [828, 418] width 85 height 25
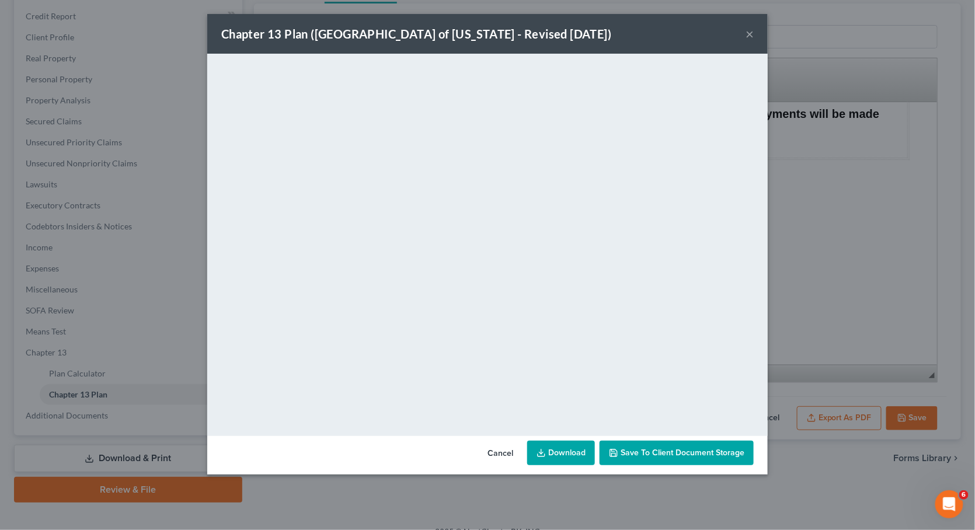
click at [550, 449] on link "Download" at bounding box center [561, 453] width 68 height 25
click at [744, 34] on div "Chapter 13 Plan ([GEOGRAPHIC_DATA] of [US_STATE] - Revised [DATE]) ×" at bounding box center [487, 34] width 560 height 40
click at [750, 36] on button "×" at bounding box center [749, 34] width 8 height 14
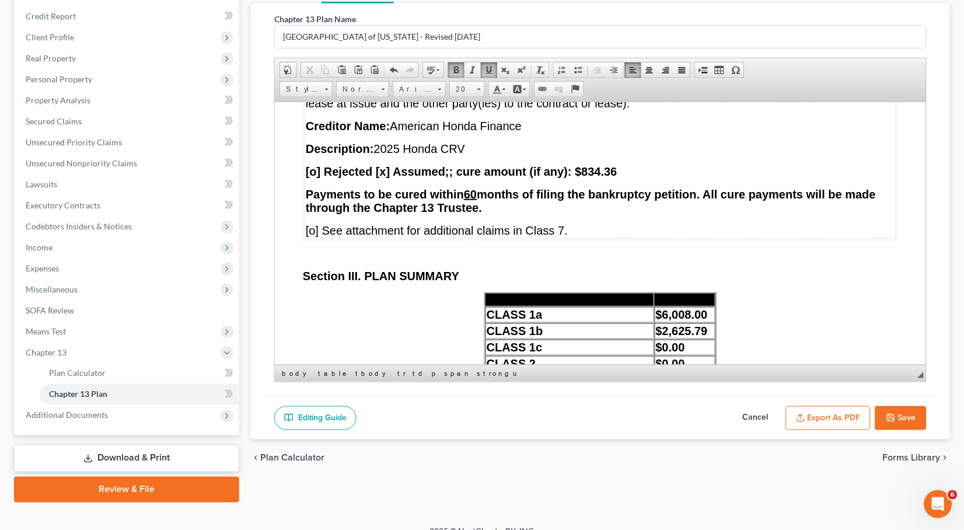
click at [922, 417] on button "Save" at bounding box center [901, 418] width 51 height 25
select select "1"
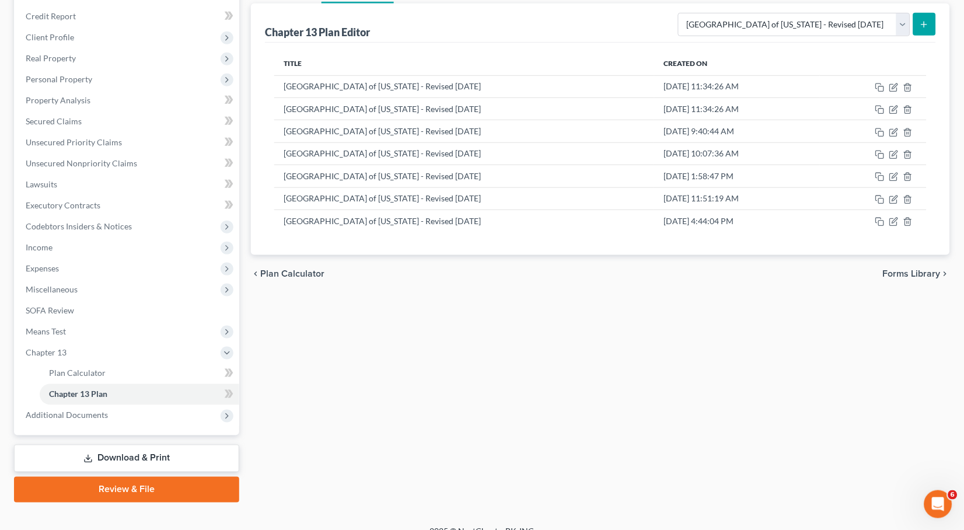
scroll to position [0, 0]
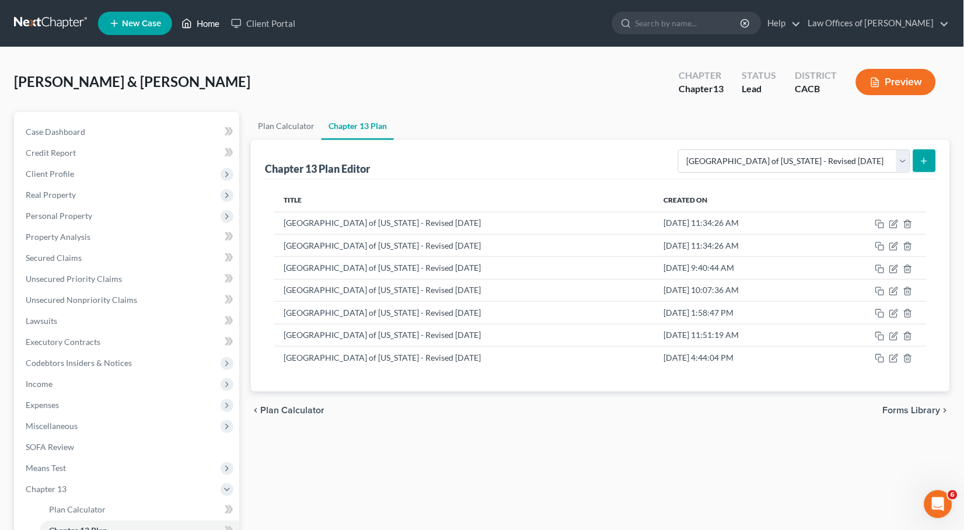
click at [211, 30] on link "Home" at bounding box center [201, 23] width 50 height 21
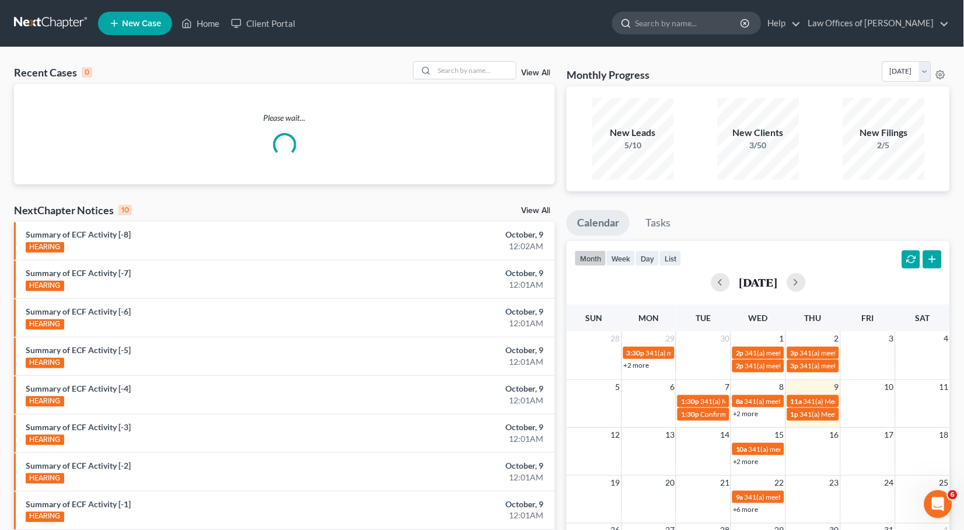
click at [677, 34] on div at bounding box center [686, 23] width 149 height 23
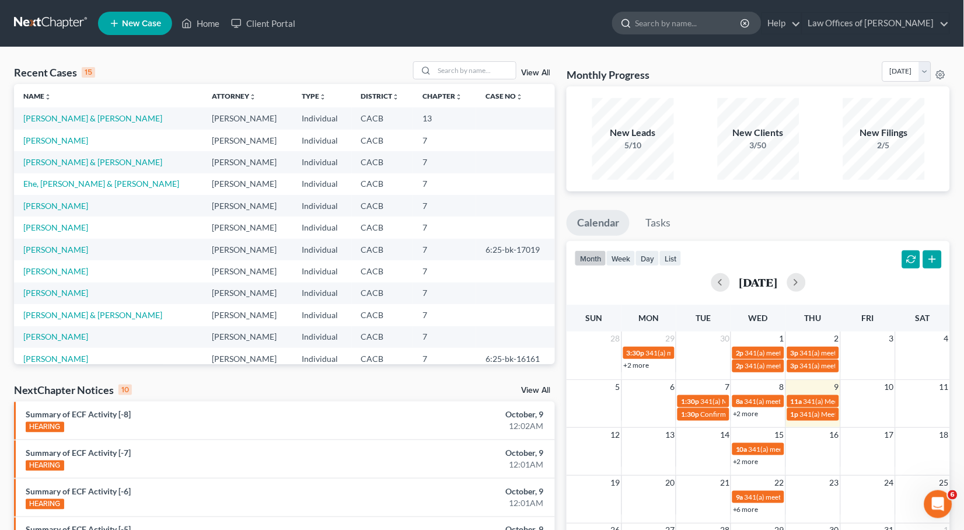
click at [676, 28] on input "search" at bounding box center [689, 23] width 107 height 22
type input "[PERSON_NAME]"
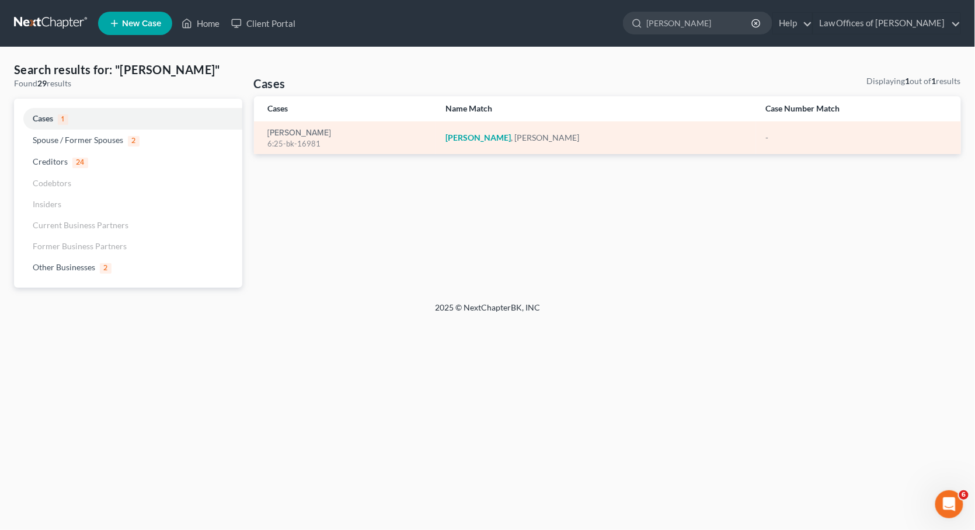
click at [298, 138] on div "6:25-bk-16981" at bounding box center [347, 143] width 159 height 11
click at [296, 134] on link "[PERSON_NAME]" at bounding box center [300, 133] width 64 height 8
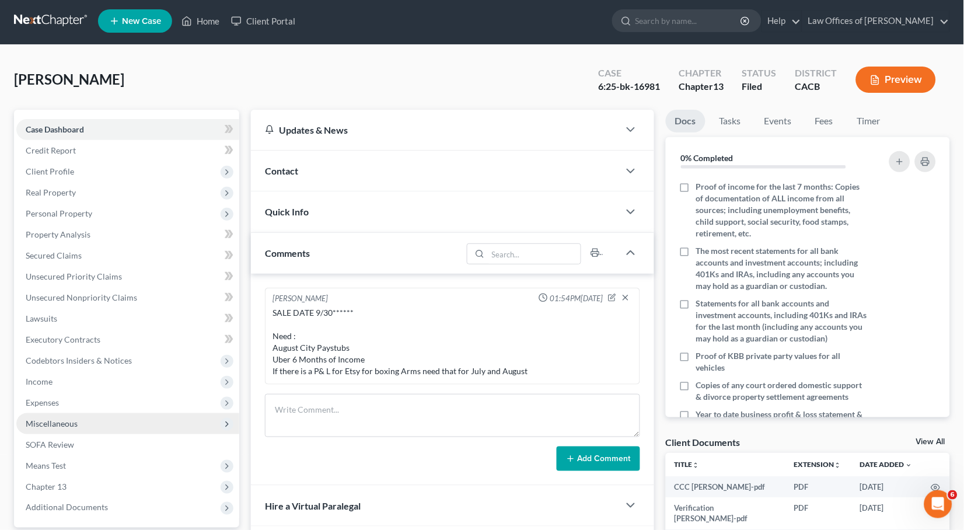
scroll to position [5, 0]
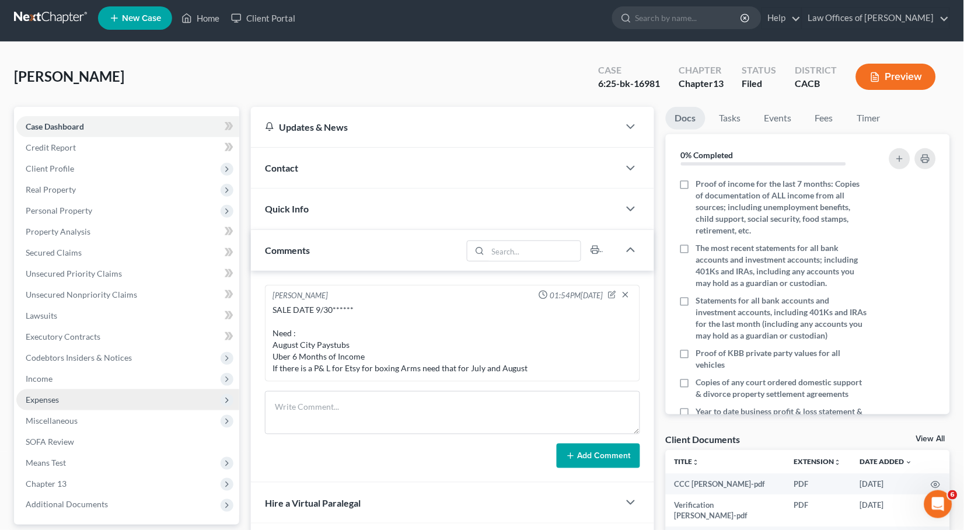
click at [69, 392] on span "Expenses" at bounding box center [127, 399] width 223 height 21
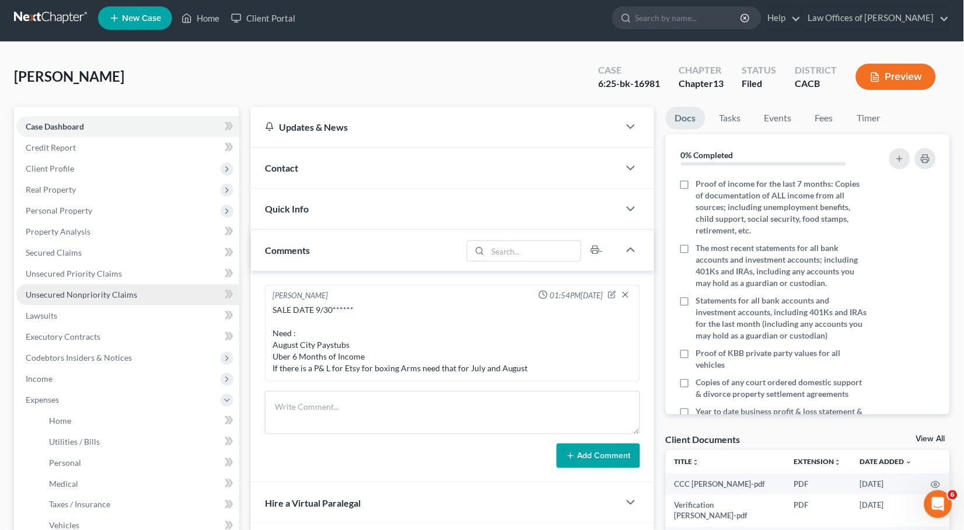
click at [62, 290] on span "Unsecured Nonpriority Claims" at bounding box center [81, 295] width 111 height 10
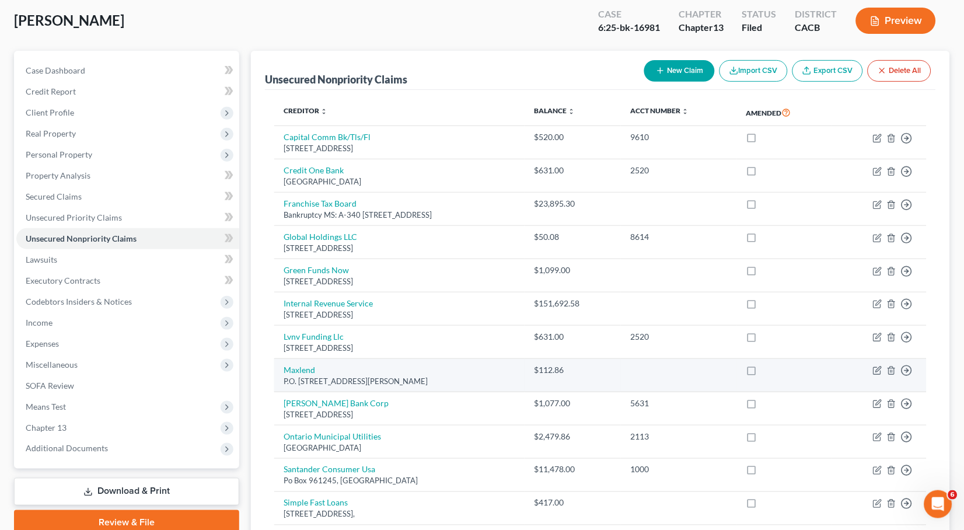
scroll to position [79, 0]
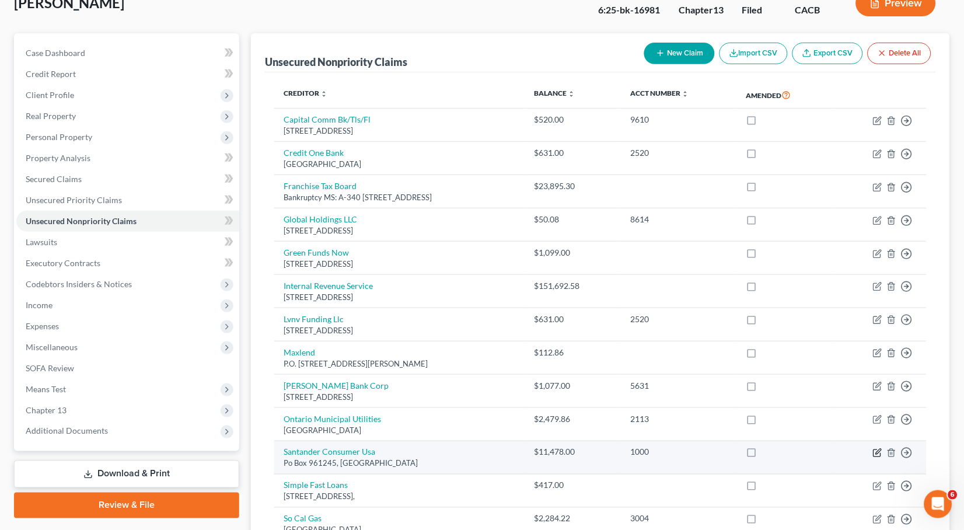
click at [878, 449] on icon "button" at bounding box center [878, 451] width 5 height 5
select select "45"
select select "14"
select select "0"
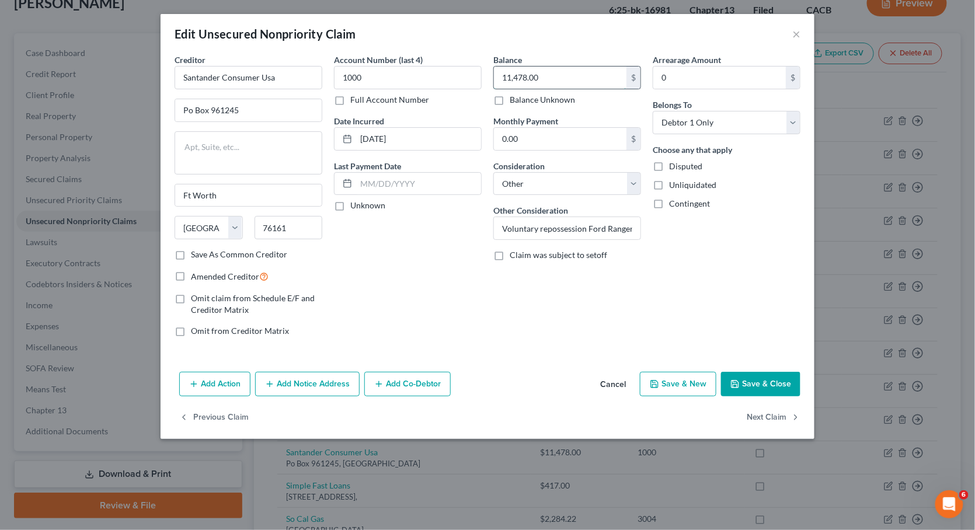
click at [581, 83] on input "11,478.00" at bounding box center [560, 78] width 133 height 22
click at [291, 78] on input "Santander Consumer Usa" at bounding box center [249, 77] width 148 height 23
type input "Santander Consumer [GEOGRAPHIC_DATA] ( Notice Only)"
click at [743, 377] on button "Save & Close" at bounding box center [760, 384] width 79 height 25
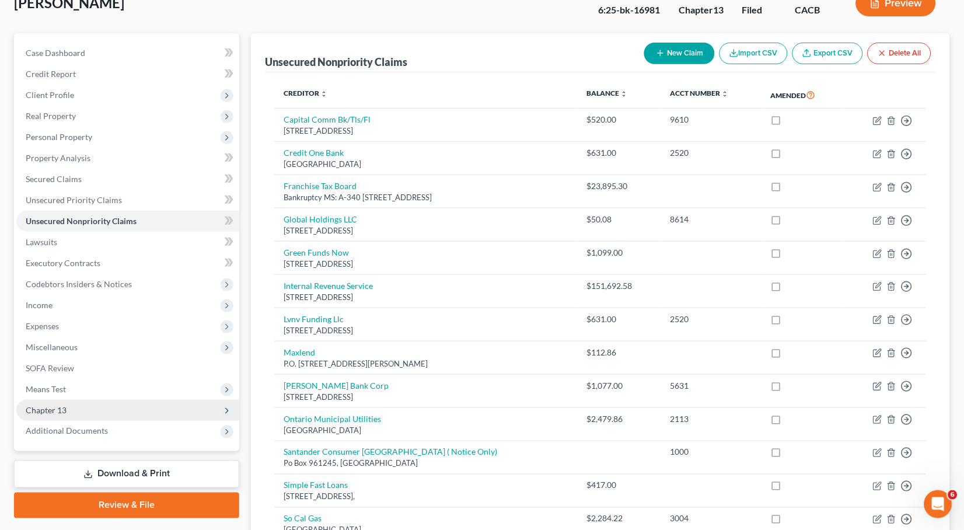
click at [65, 406] on span "Chapter 13" at bounding box center [127, 410] width 223 height 21
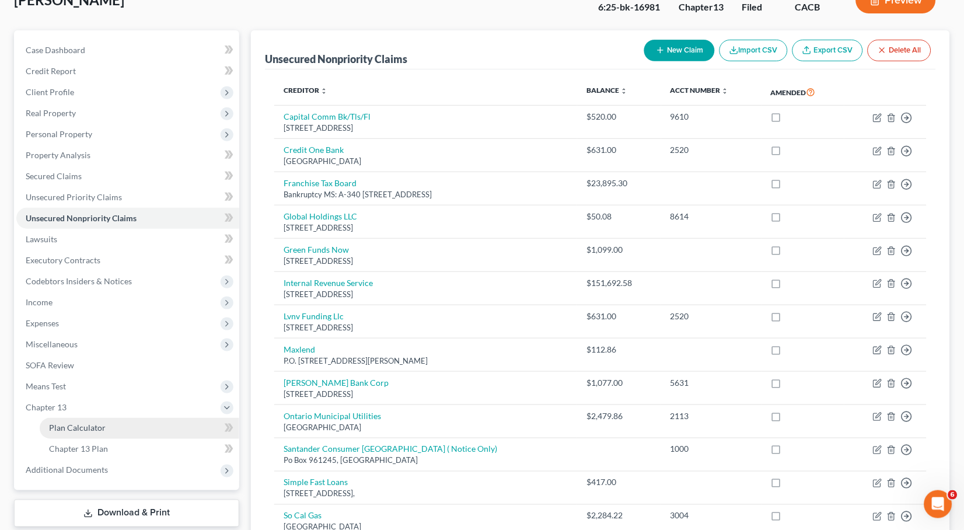
click at [95, 423] on span "Plan Calculator" at bounding box center [77, 428] width 57 height 10
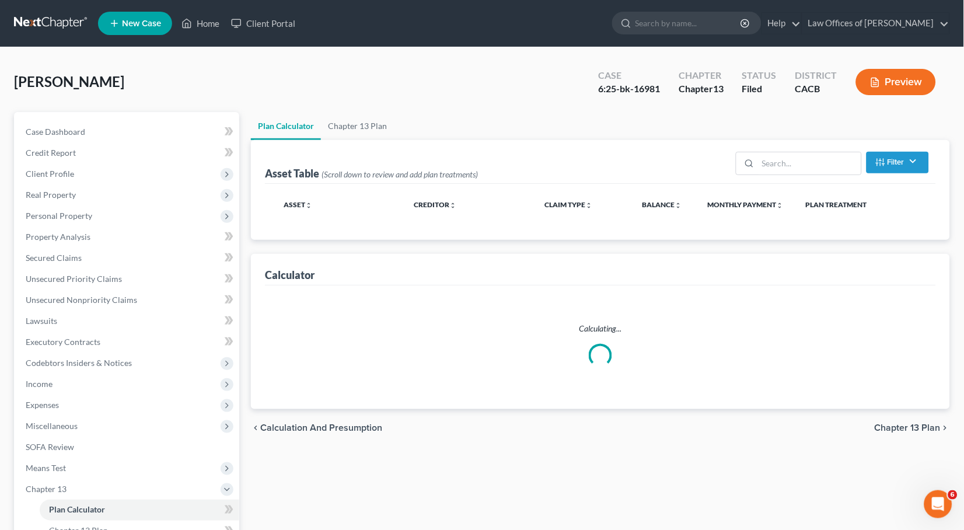
scroll to position [100, 0]
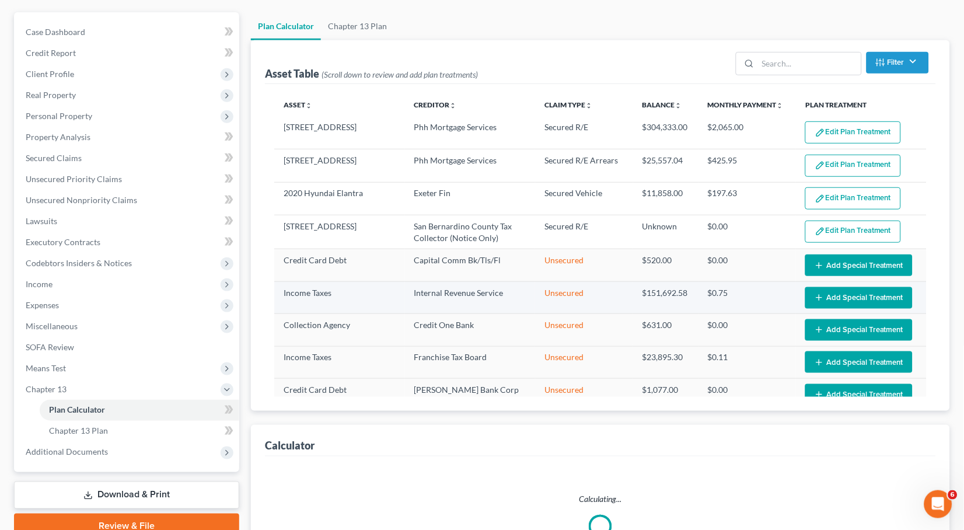
select select "59"
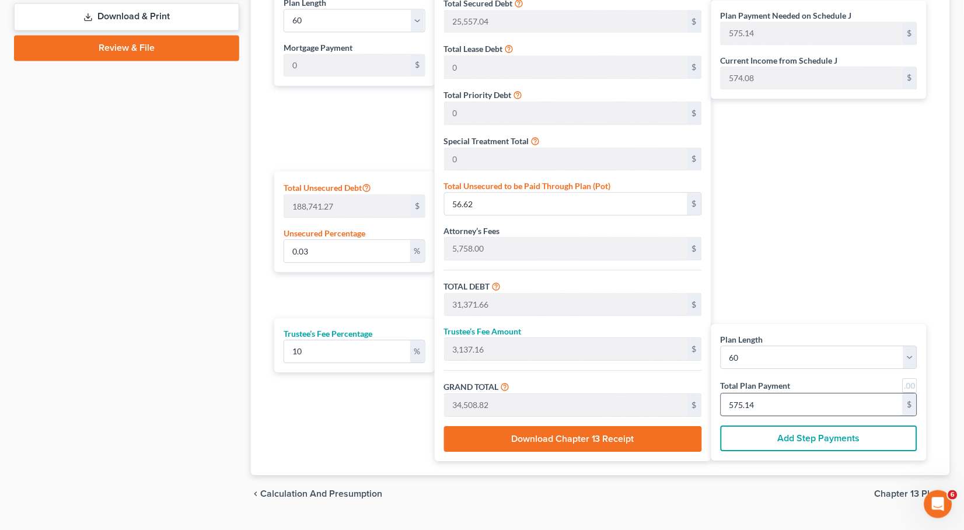
scroll to position [601, 0]
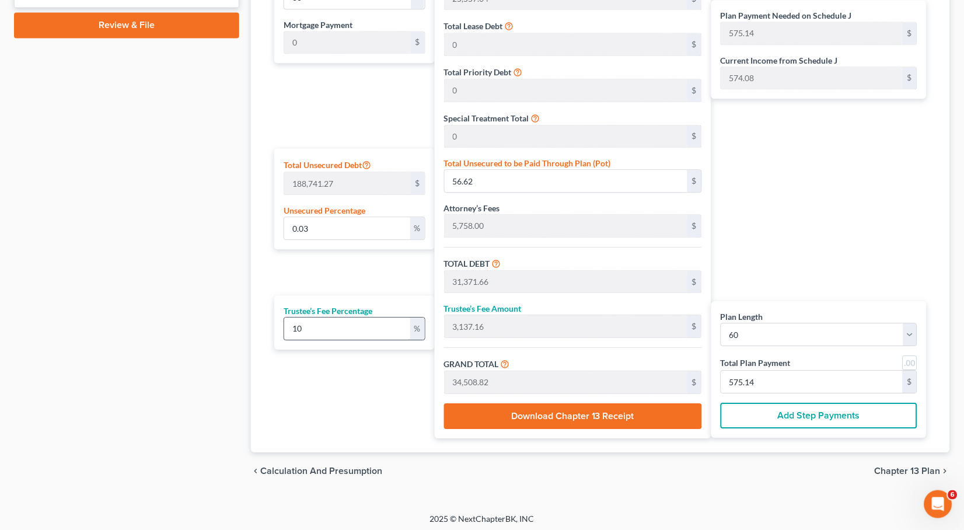
click at [343, 331] on input "10" at bounding box center [347, 329] width 126 height 22
type input "1"
type input "313.71"
type input "31,685.37"
type input "528.08"
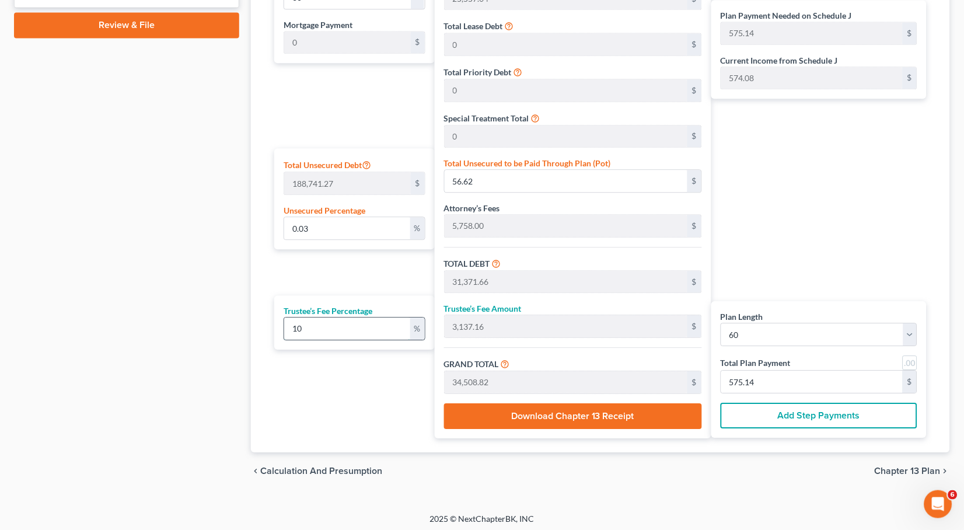
type input "528.08"
type input "11"
type input "3,450.88"
type input "34,822.54"
type input "580.37"
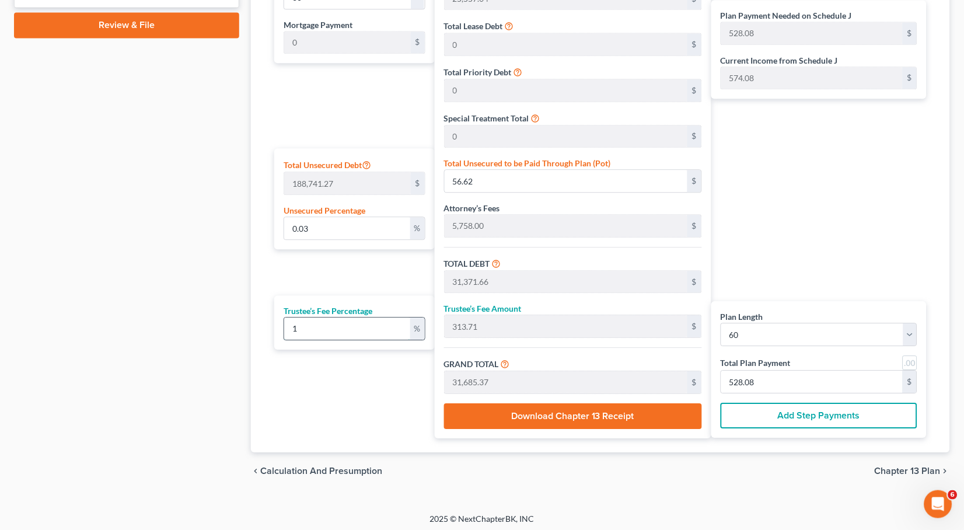
type input "580.37"
type input "11"
click at [789, 382] on input "580.37" at bounding box center [812, 382] width 182 height 22
type input "0"
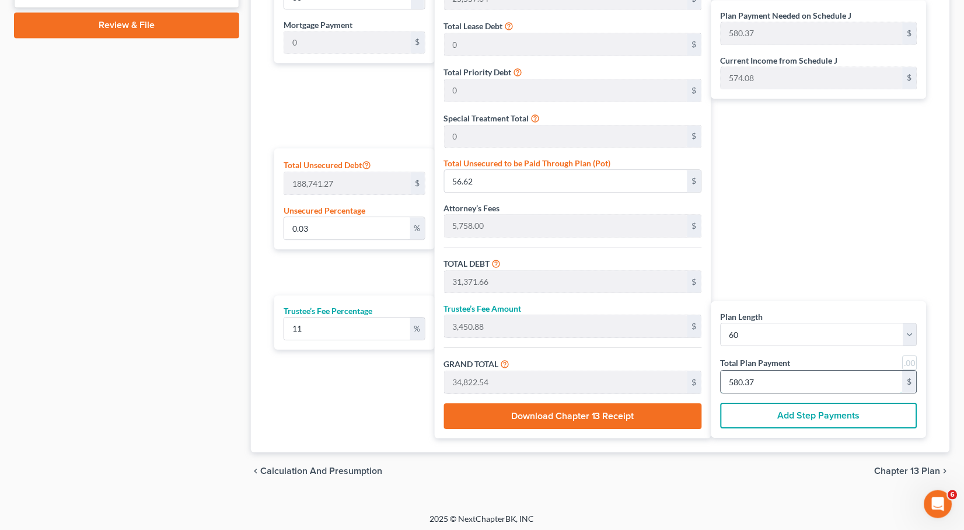
type input "0"
type input "2.70"
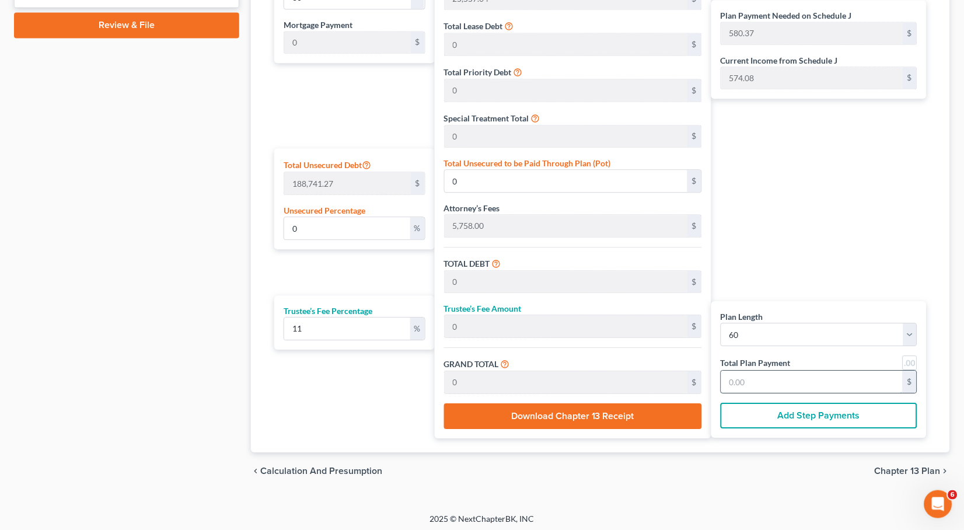
type input "0.29"
type input "3.00"
type input "5"
type input "31.89"
type input "3.50"
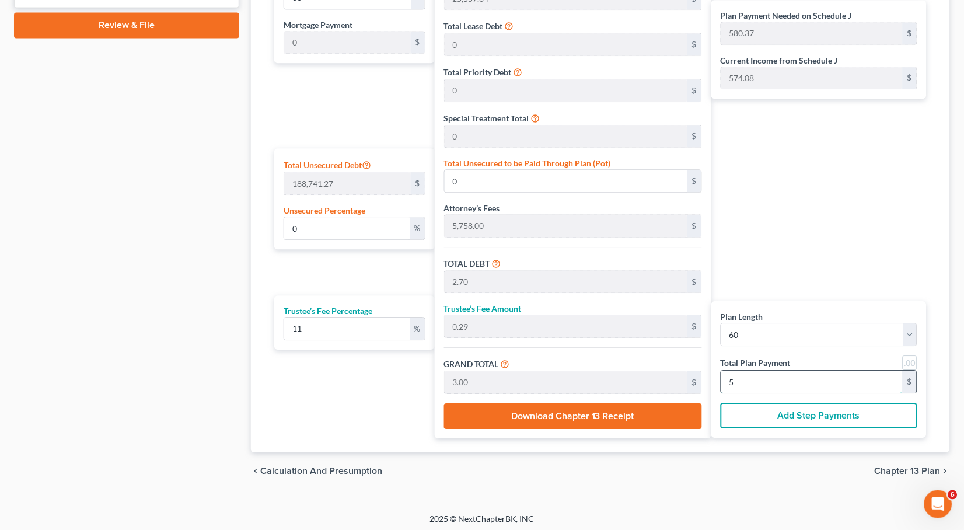
type input "35.40"
type input "59"
type input "2.15"
type input "4,049.87"
type input "318.91"
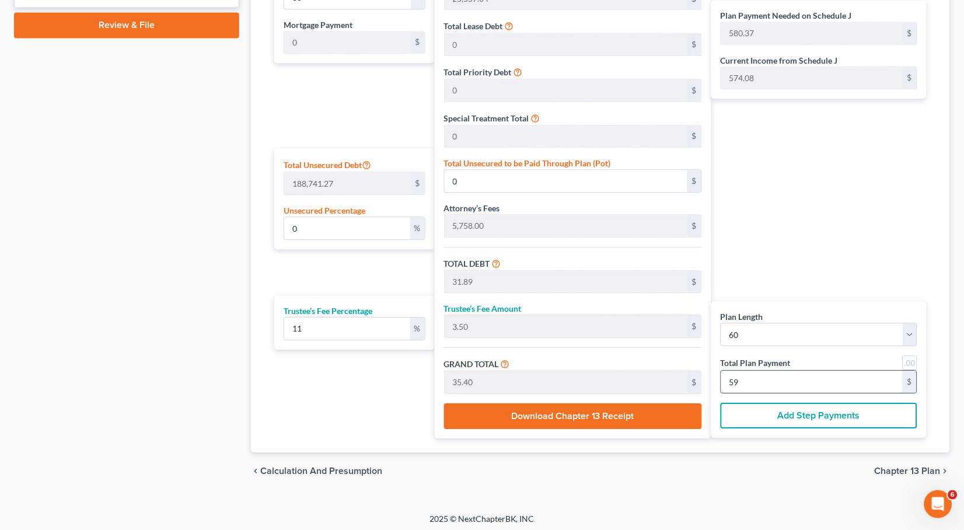
type input "35.08"
type input "354.00"
type input "590"
type input "0"
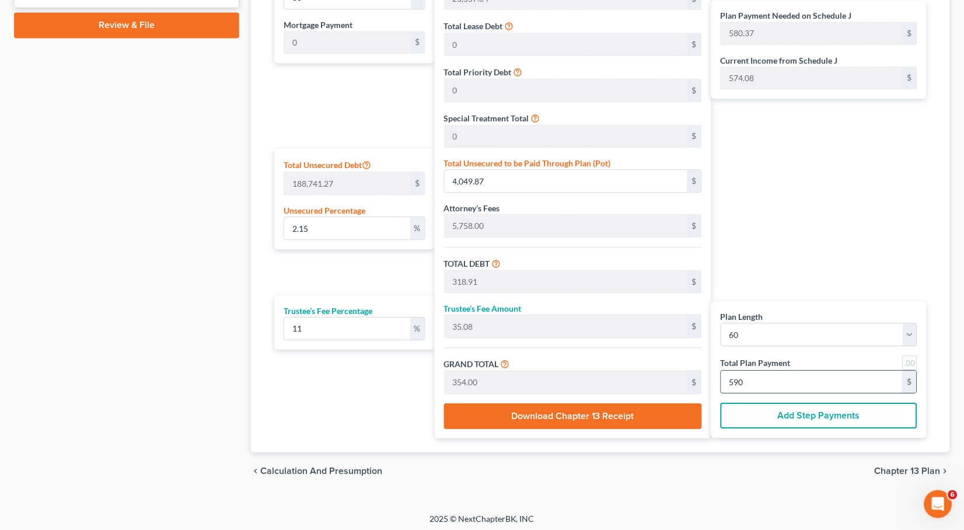
type input "31.89"
type input "3.50"
type input "35.40"
type input "59"
type input "2.70"
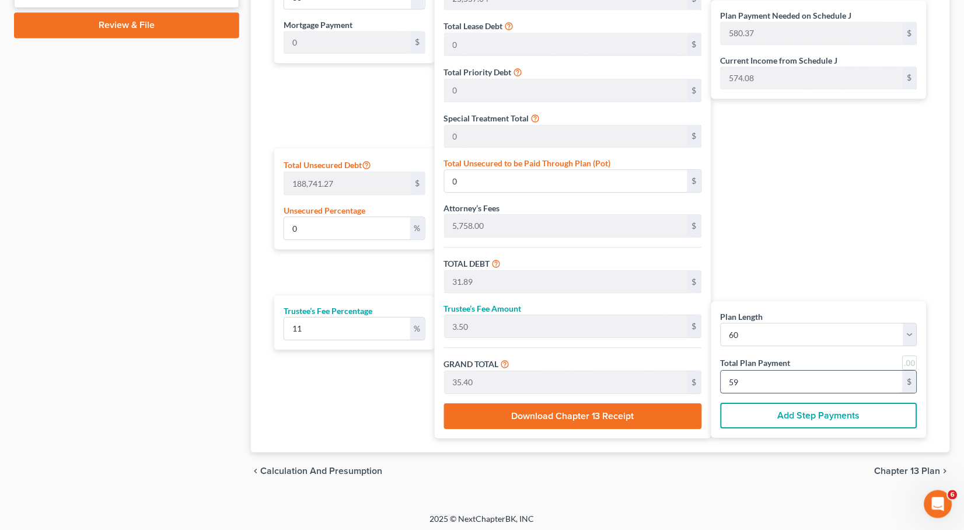
type input "0.29"
type input "3.00"
type input "5"
type input "31.35"
type input "3.44"
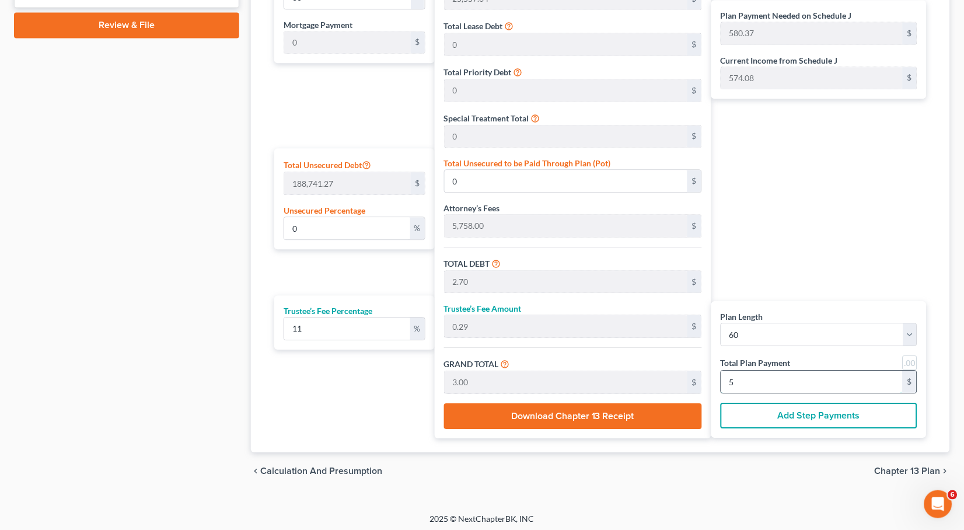
type input "34.80"
type input "58"
type input "1.83"
type input "3,450.47"
type input "313.51"
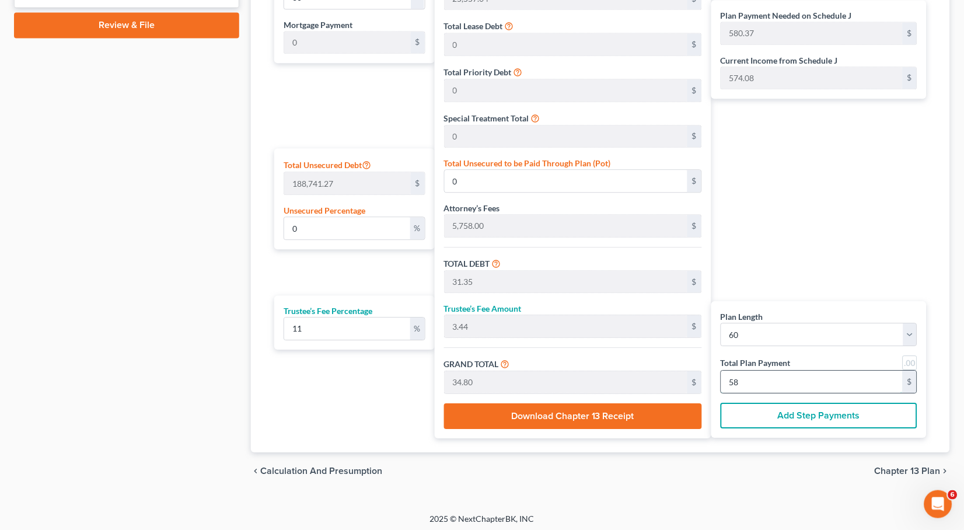
type input "34.48"
type input "348.00"
type input "580"
type input "0"
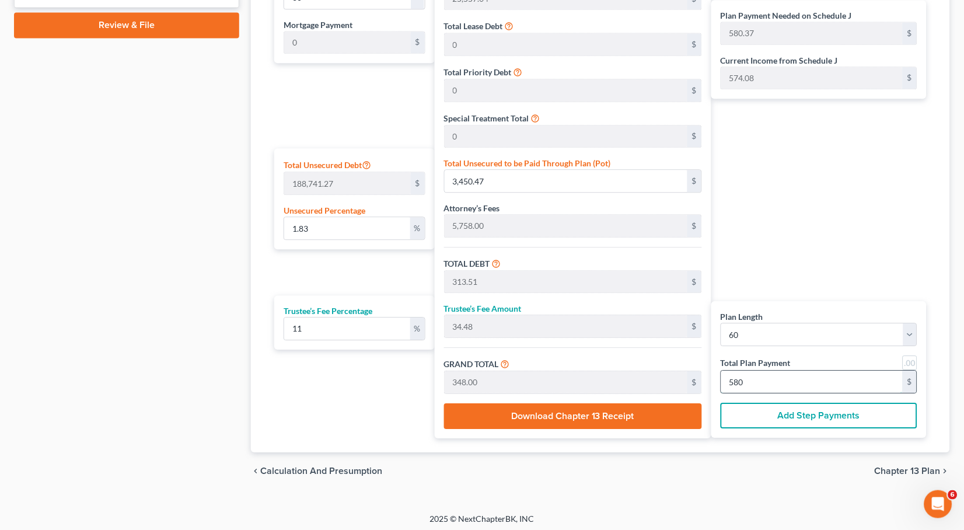
type input "31.35"
type input "3.44"
type input "34.80"
type input "58"
type input "2.70"
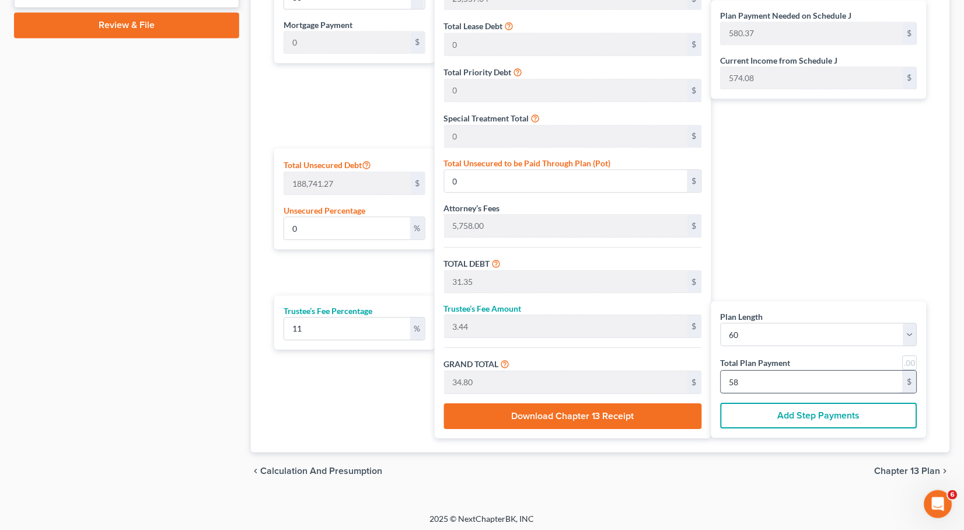
type input "0.29"
type input "3.00"
type input "5"
type input "30.81"
type input "3.38"
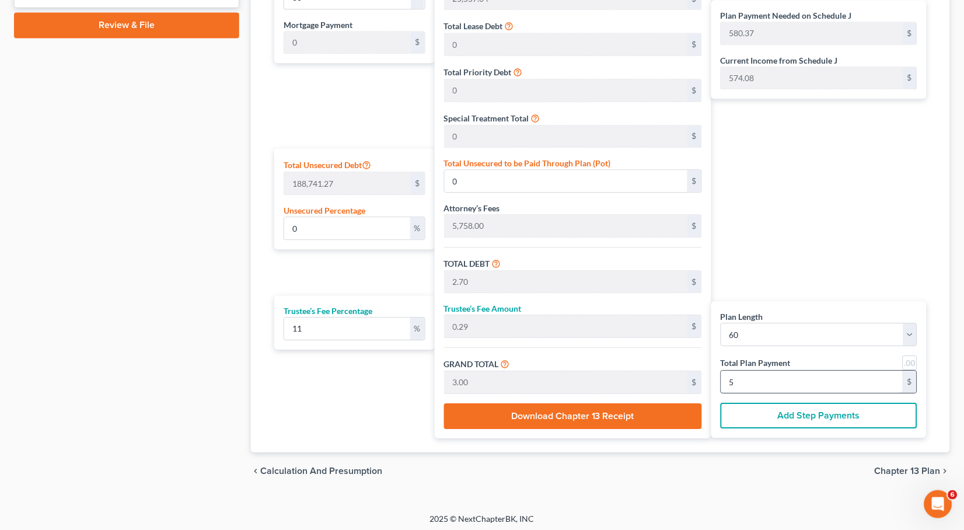
type input "34.20"
type input "57"
type input "1.67"
type input "3,150.77"
type input "310.81"
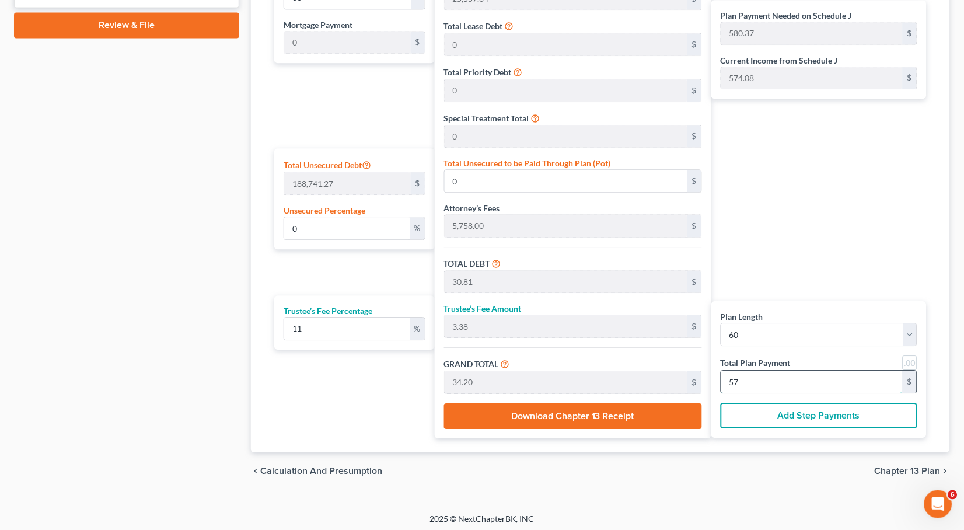
type input "34.18"
type input "345.00"
type input "575"
type input "0"
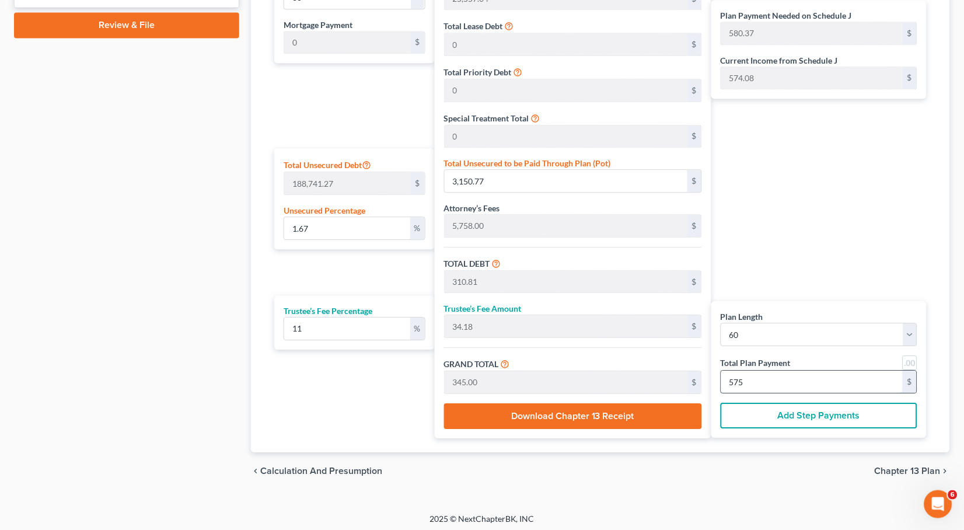
type input "30.81"
type input "3.38"
type input "34.20"
type input "57"
type input "1.51"
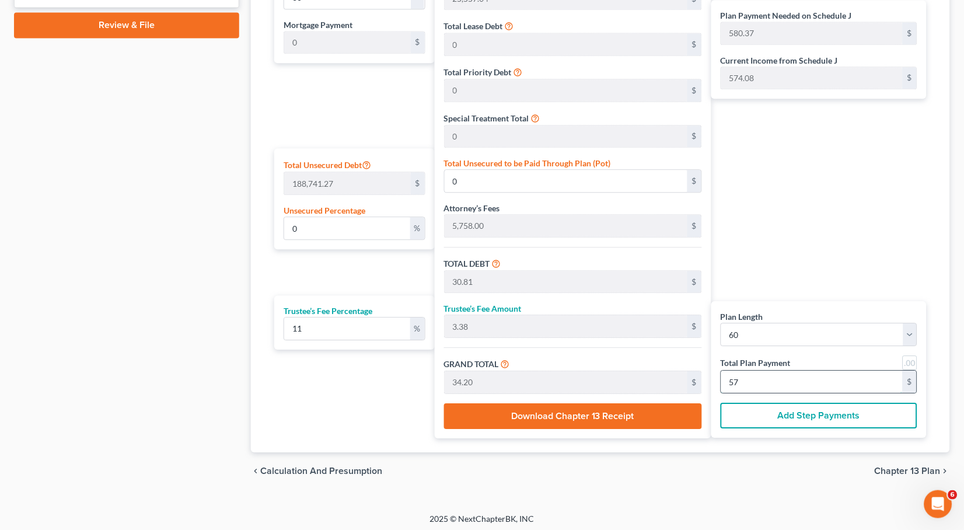
type input "2,851.06"
type input "308.10"
type input "33.89"
type input "342.00"
type input "570"
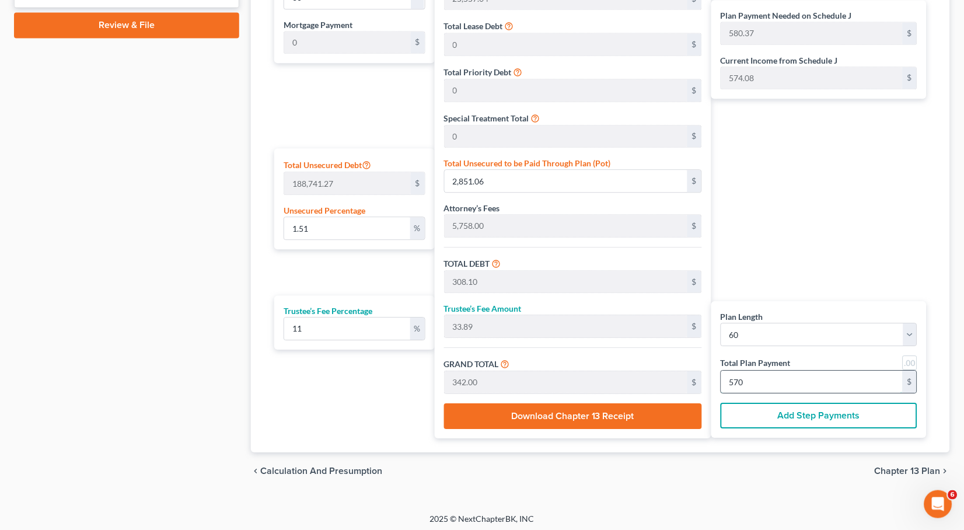
type input "0"
type input "30.81"
type input "3.38"
type input "34.20"
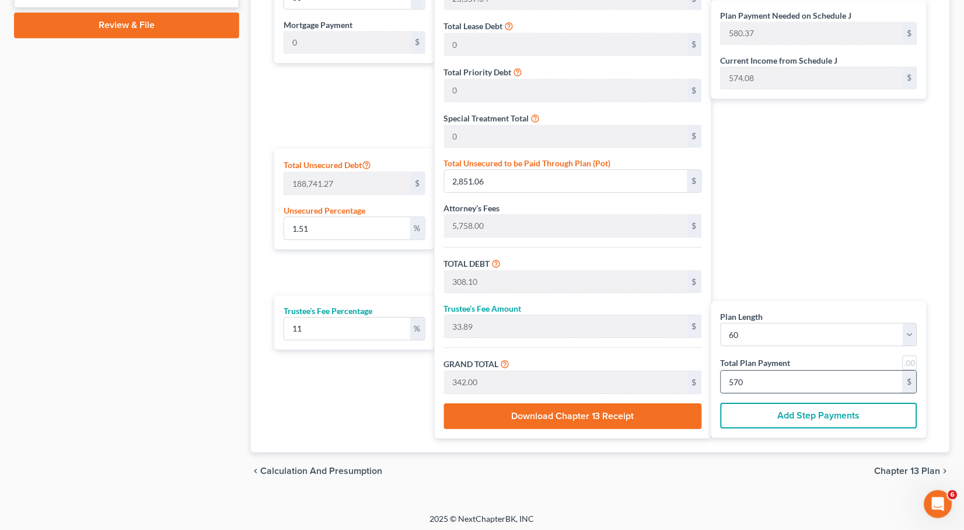
type input "57"
type input "2.70"
type input "0.29"
type input "3.00"
type input "5"
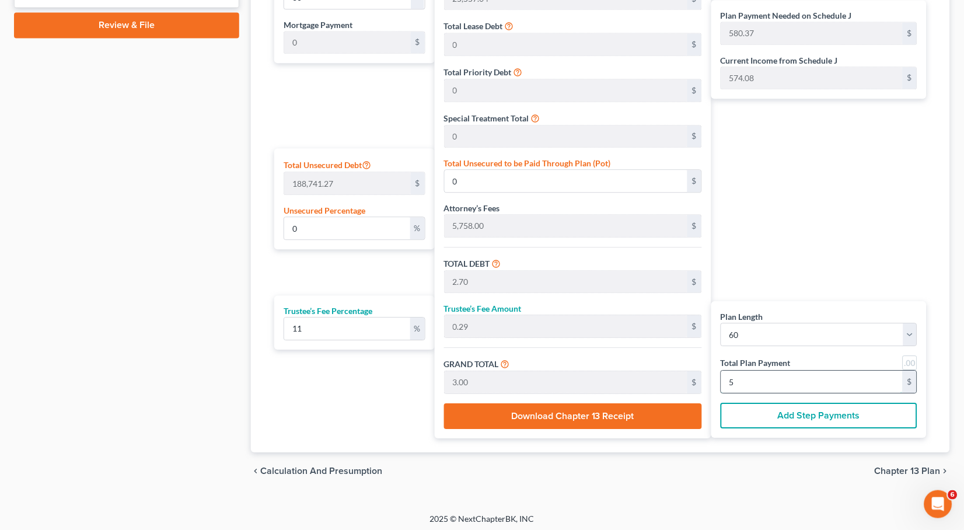
type input "30.27"
type input "3.32"
click at [839, 492] on div "Petition Navigation Case Dashboard Payments Invoices Payments Payments Credit R…" at bounding box center [482, 5] width 936 height 988
click at [882, 466] on span "Chapter 13 Plan" at bounding box center [908, 470] width 66 height 9
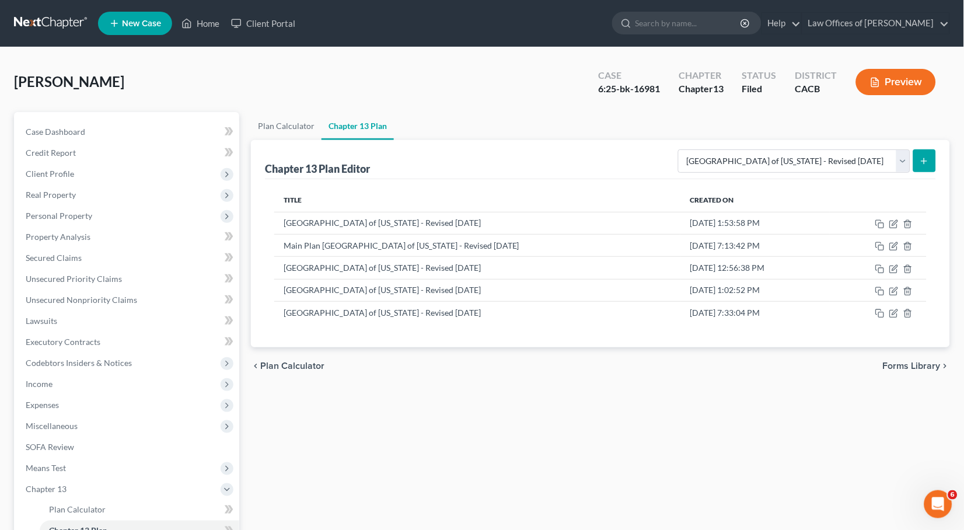
click at [923, 161] on line "submit" at bounding box center [924, 161] width 5 height 0
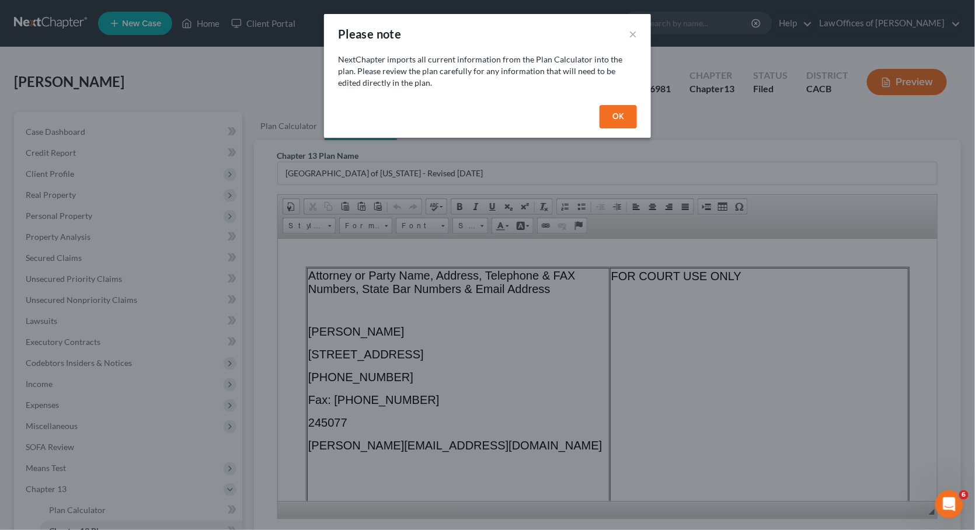
click at [605, 110] on button "OK" at bounding box center [617, 116] width 37 height 23
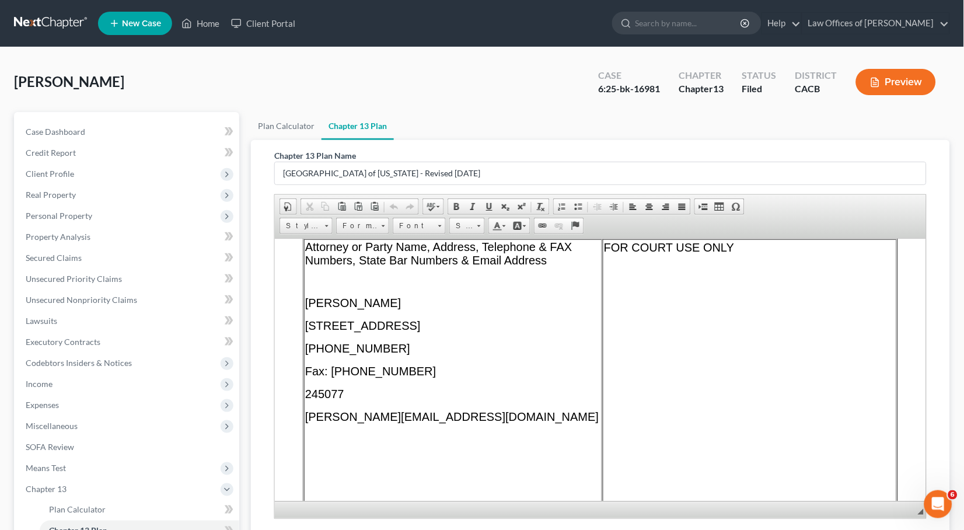
scroll to position [53, 0]
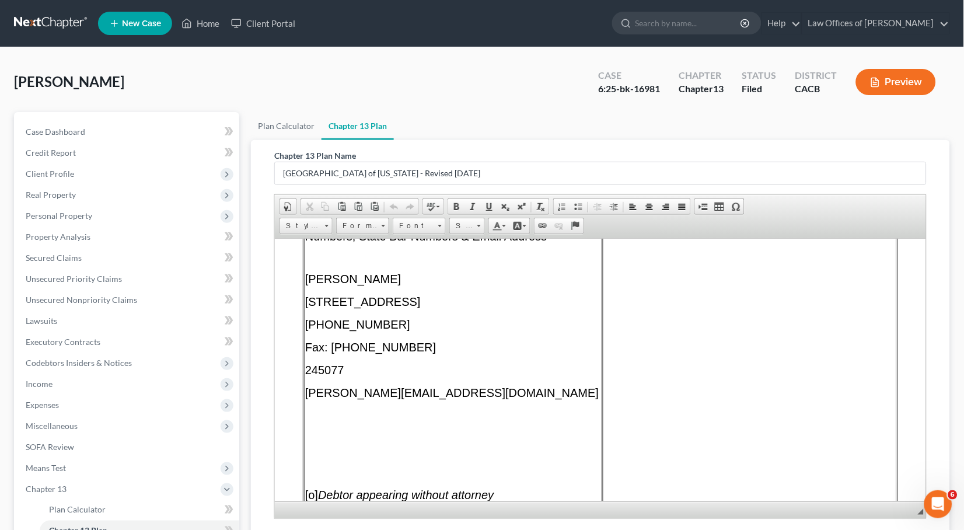
click at [421, 394] on p "[PERSON_NAME][EMAIL_ADDRESS][DOMAIN_NAME]" at bounding box center [453, 392] width 296 height 13
drag, startPoint x: 421, startPoint y: 395, endPoint x: 303, endPoint y: 394, distance: 117.9
click at [304, 394] on td "Attorney or Party Name, Address, Telephone & FAX Numbers, State Bar Numbers & E…" at bounding box center [453, 370] width 298 height 311
paste body
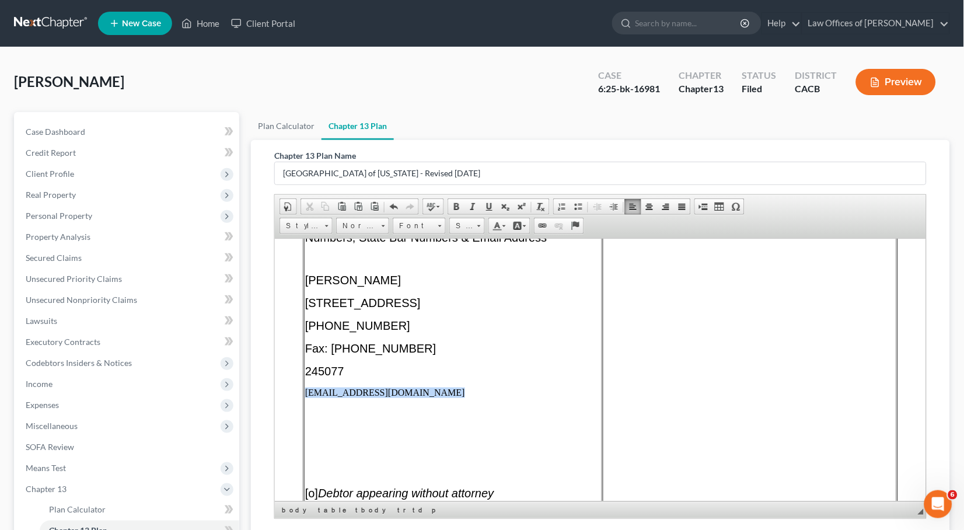
drag, startPoint x: 400, startPoint y: 397, endPoint x: 304, endPoint y: 391, distance: 96.5
click at [304, 391] on td "Attorney or Party Name, Address, Telephone & FAX Numbers, State Bar Numbers & E…" at bounding box center [453, 370] width 298 height 310
click at [414, 224] on span "Font" at bounding box center [413, 225] width 41 height 15
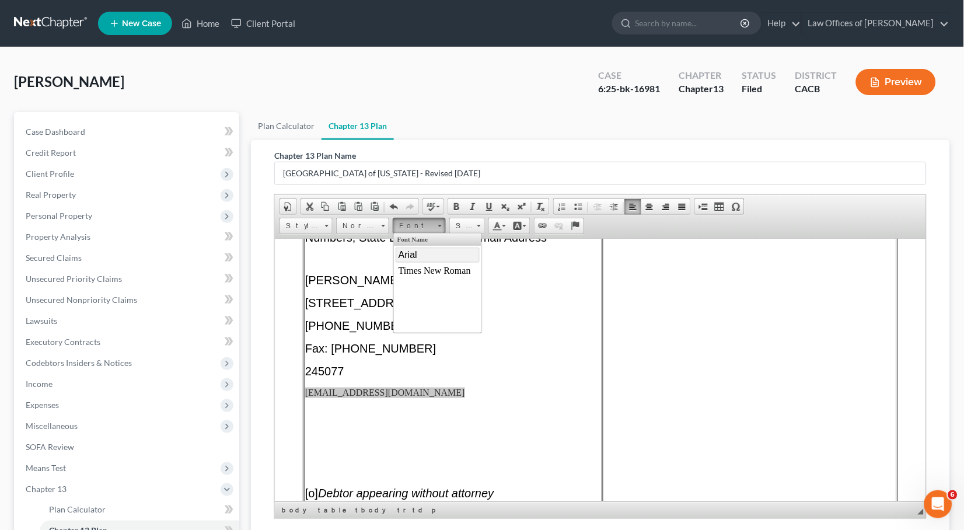
click at [419, 252] on link "Arial" at bounding box center [437, 254] width 84 height 15
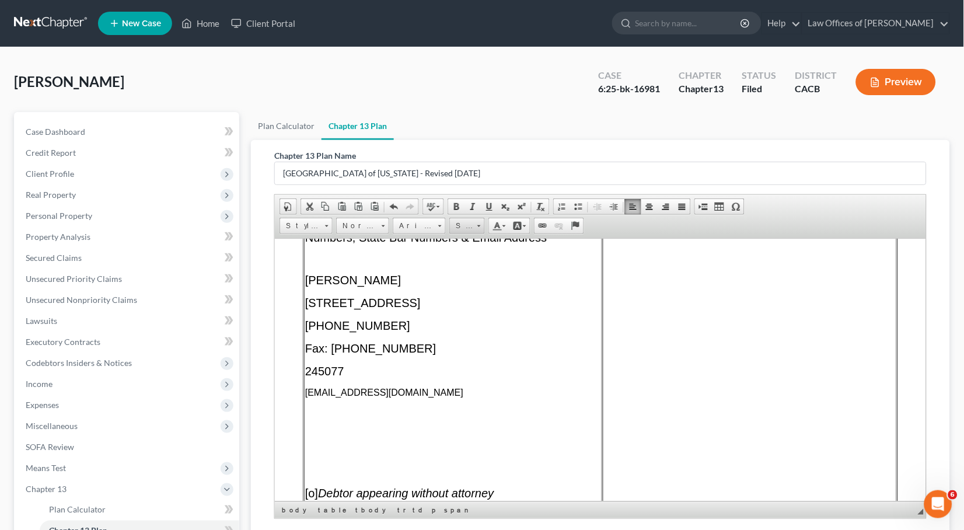
click at [458, 226] on span "Size" at bounding box center [461, 225] width 23 height 15
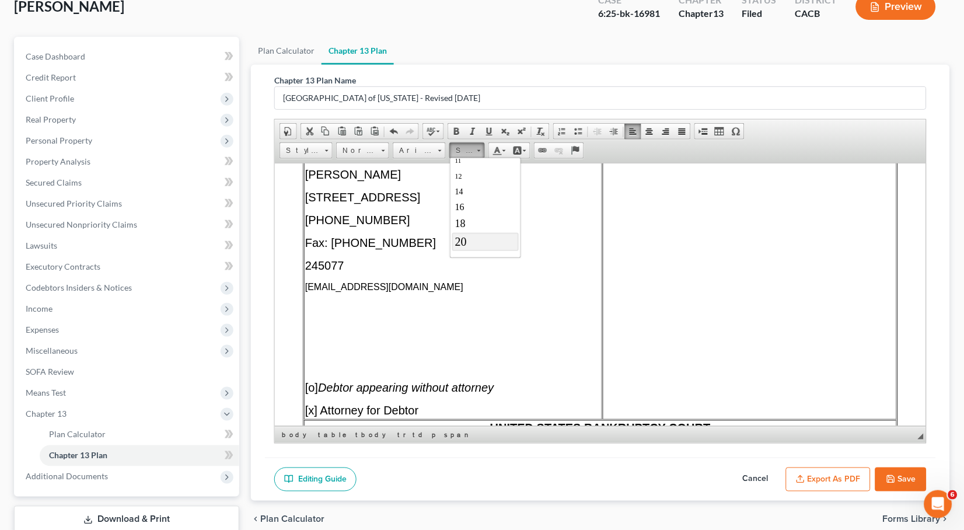
scroll to position [70, 0]
drag, startPoint x: 472, startPoint y: 236, endPoint x: 648, endPoint y: 234, distance: 175.7
click at [472, 236] on link "20" at bounding box center [485, 238] width 67 height 18
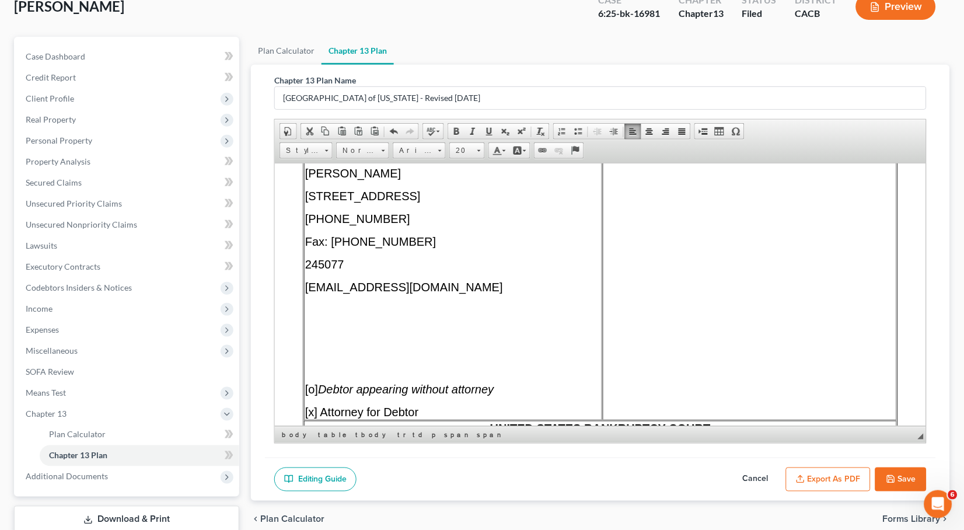
click at [496, 285] on p "[EMAIL_ADDRESS][DOMAIN_NAME]​" at bounding box center [453, 286] width 296 height 13
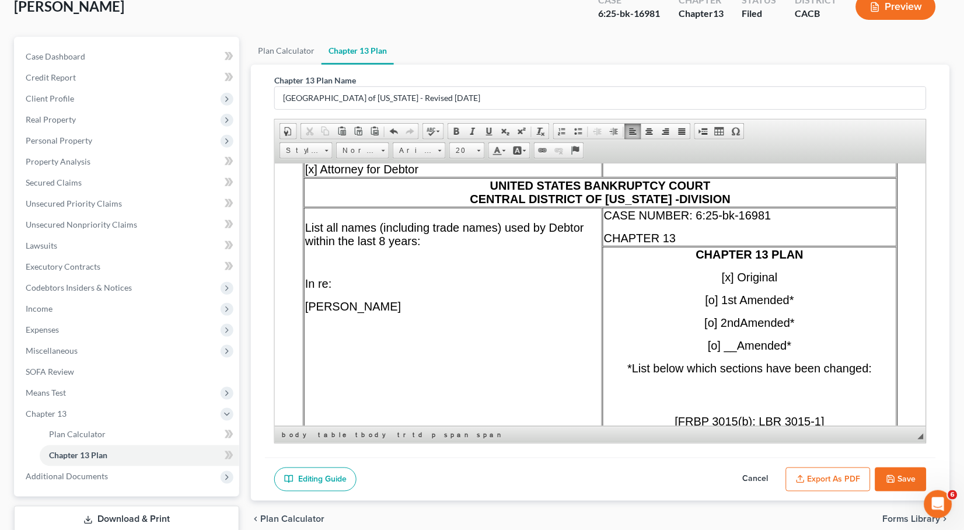
scroll to position [300, 0]
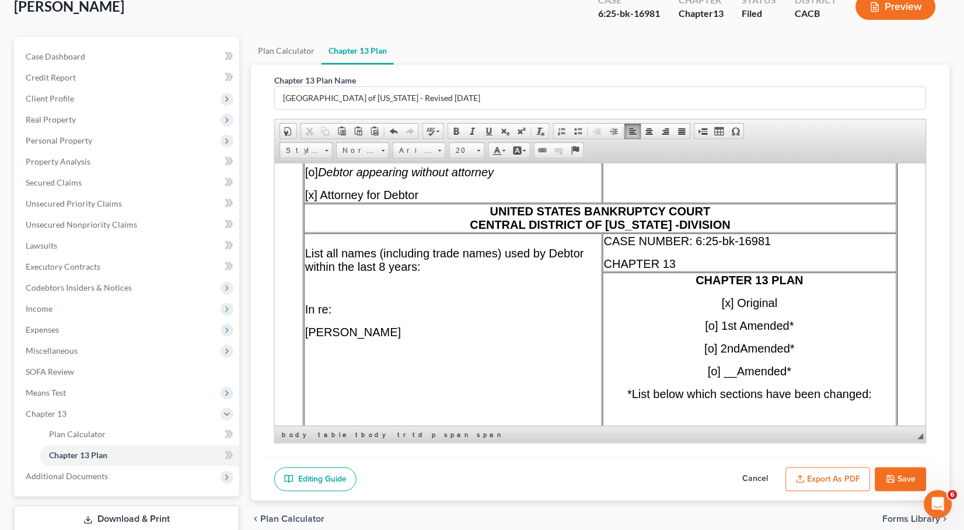
click at [679, 224] on span "DIVISION" at bounding box center [704, 224] width 51 height 13
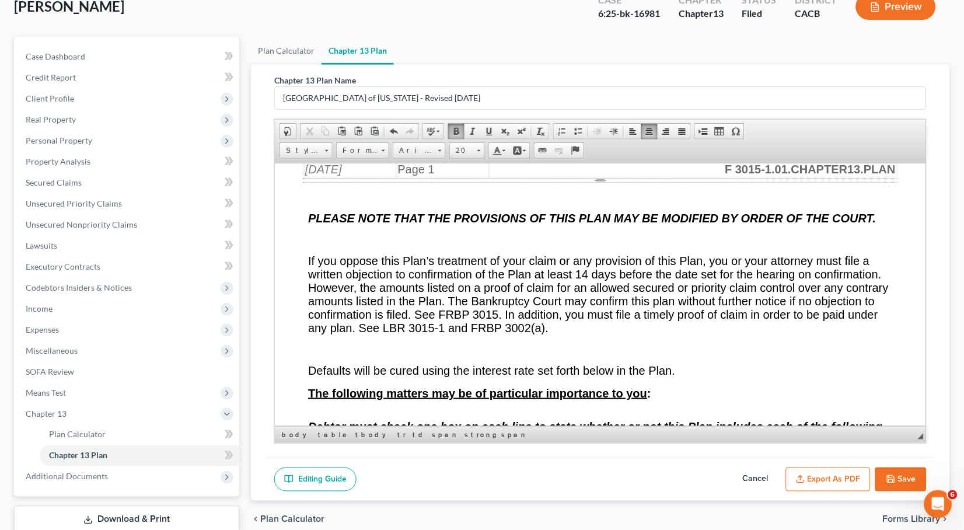
scroll to position [932, 0]
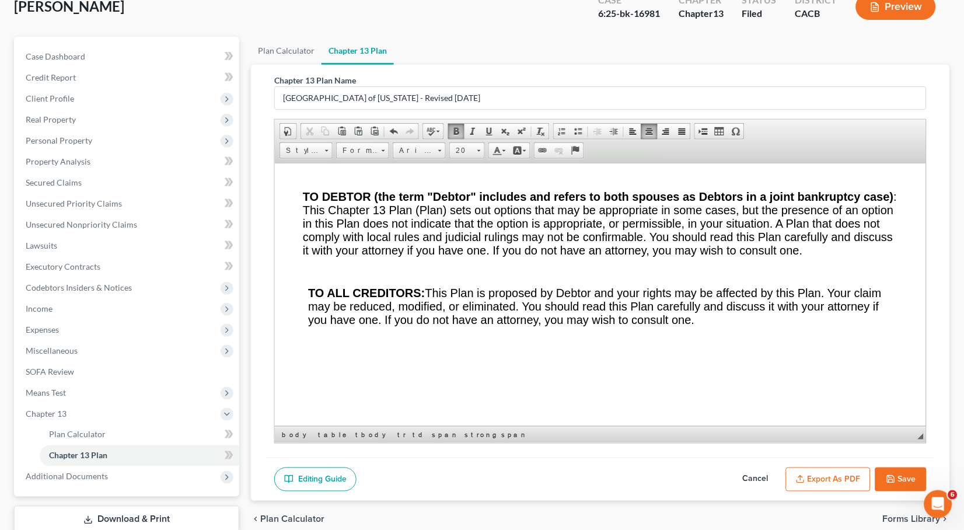
click at [758, 491] on div "Editing Guide Cancel Export as PDF Save" at bounding box center [600, 480] width 671 height 44
click at [757, 481] on button "Cancel" at bounding box center [755, 480] width 51 height 25
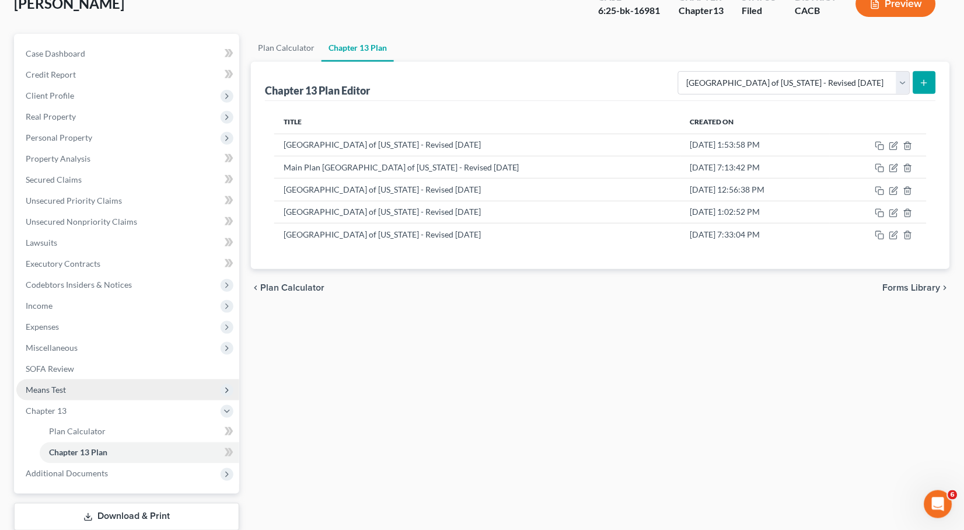
scroll to position [137, 0]
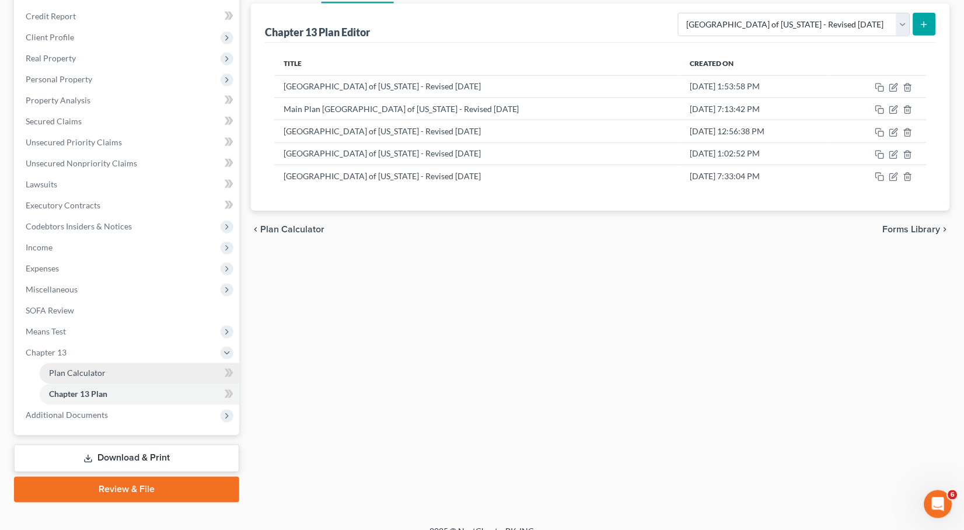
click at [88, 368] on link "Plan Calculator" at bounding box center [140, 373] width 200 height 21
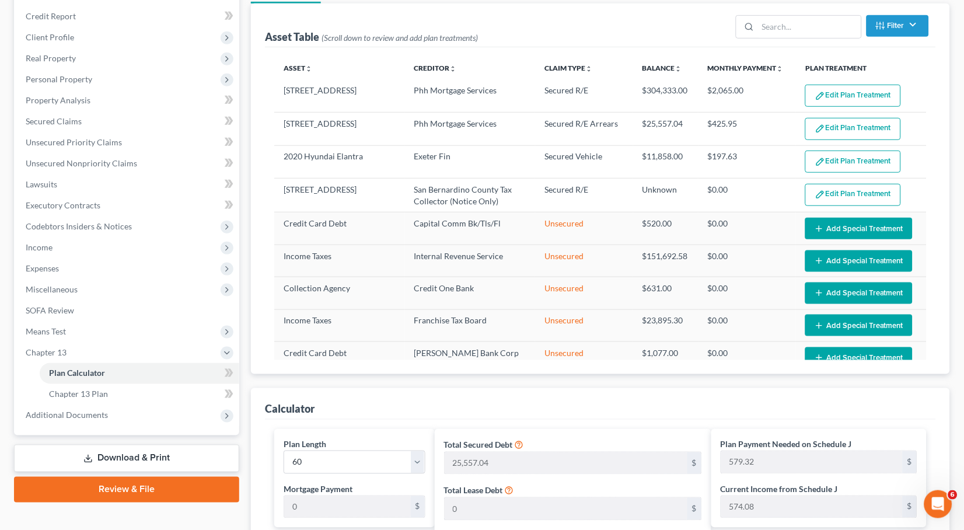
scroll to position [601, 0]
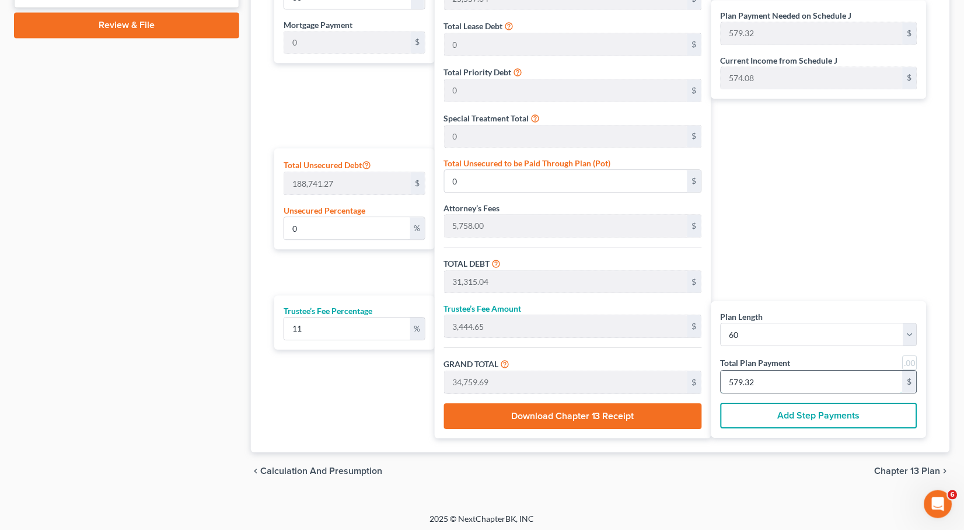
click at [789, 382] on input "579.32" at bounding box center [812, 382] width 182 height 22
click at [901, 466] on span "Chapter 13 Plan" at bounding box center [908, 470] width 66 height 9
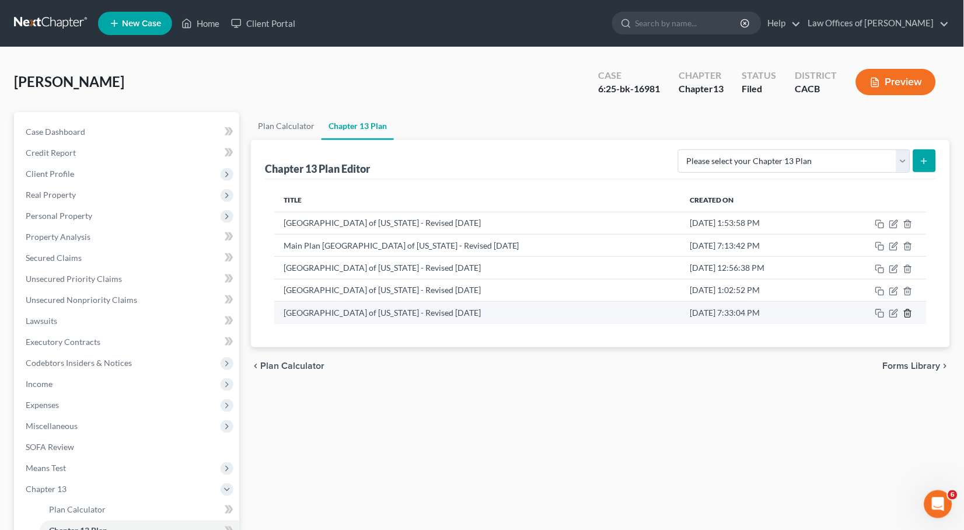
click at [911, 310] on icon "button" at bounding box center [907, 314] width 5 height 8
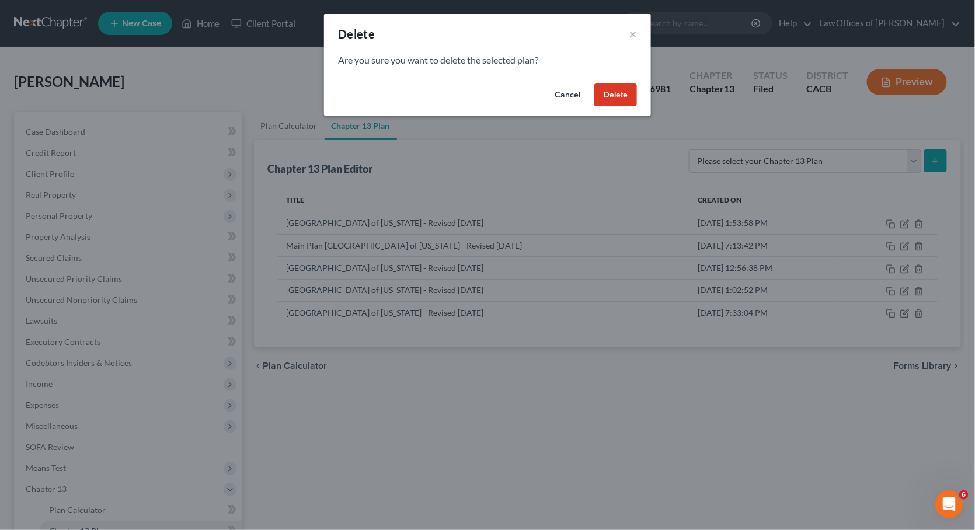
click at [621, 95] on button "Delete" at bounding box center [615, 94] width 43 height 23
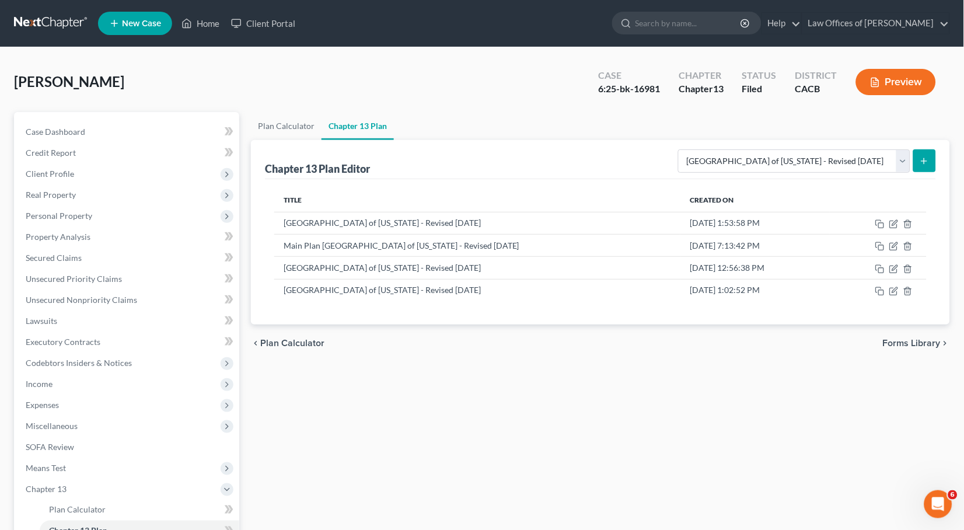
click at [932, 162] on button "submit" at bounding box center [925, 160] width 23 height 23
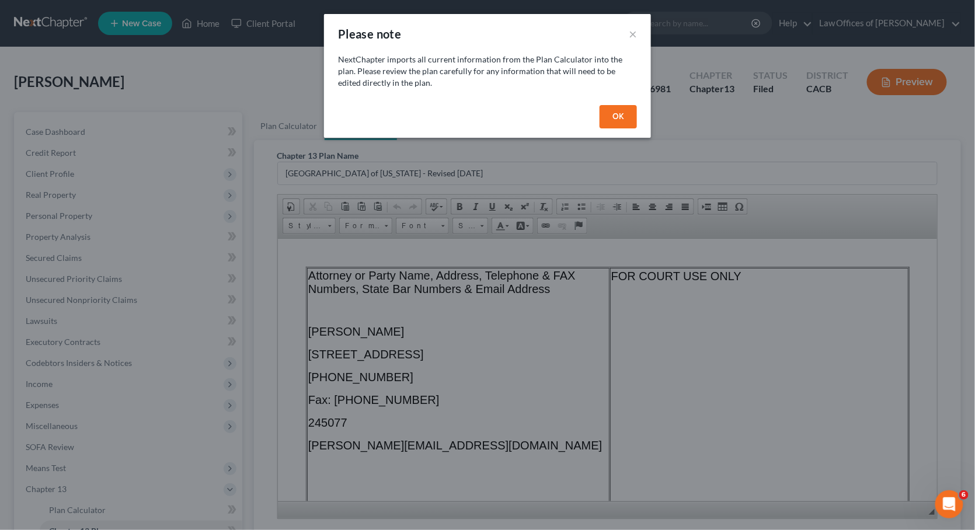
click at [621, 113] on button "OK" at bounding box center [617, 116] width 37 height 23
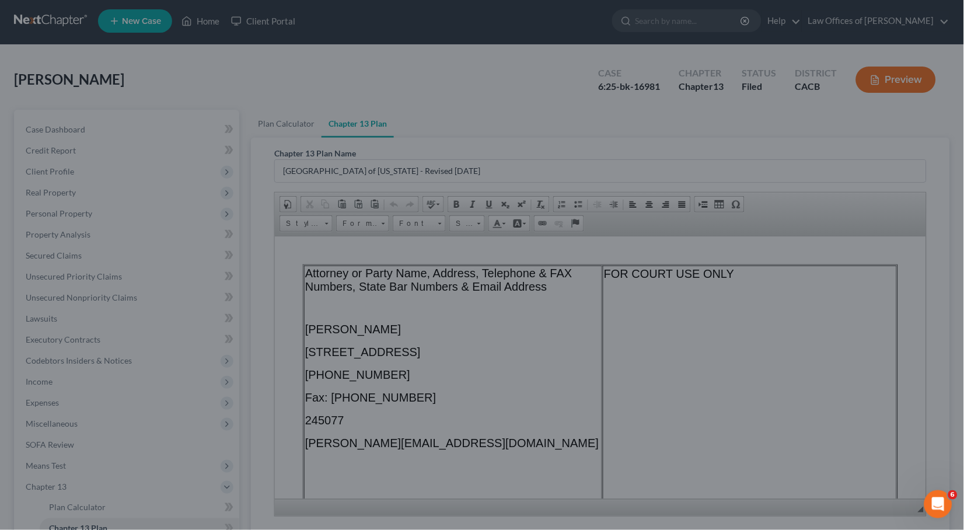
scroll to position [43, 0]
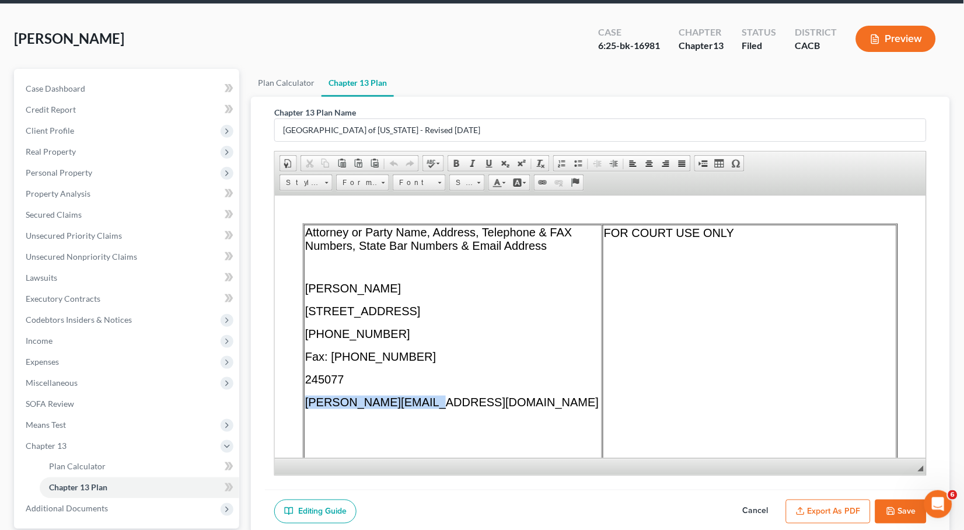
drag, startPoint x: 428, startPoint y: 406, endPoint x: 306, endPoint y: 403, distance: 122.6
click at [306, 403] on p "[PERSON_NAME][EMAIL_ADDRESS][DOMAIN_NAME]" at bounding box center [453, 401] width 296 height 13
paste body
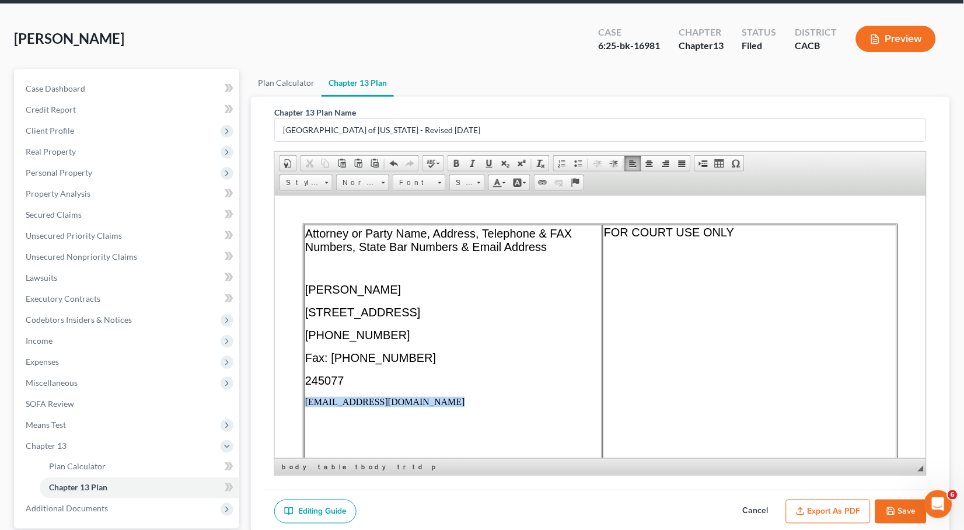
drag, startPoint x: 438, startPoint y: 395, endPoint x: 427, endPoint y: 404, distance: 15.0
click at [427, 404] on td "Attorney or Party Name, Address, Telephone & FAX Numbers, State Bar Numbers & E…" at bounding box center [453, 379] width 298 height 310
click at [423, 182] on span "Font" at bounding box center [413, 182] width 41 height 15
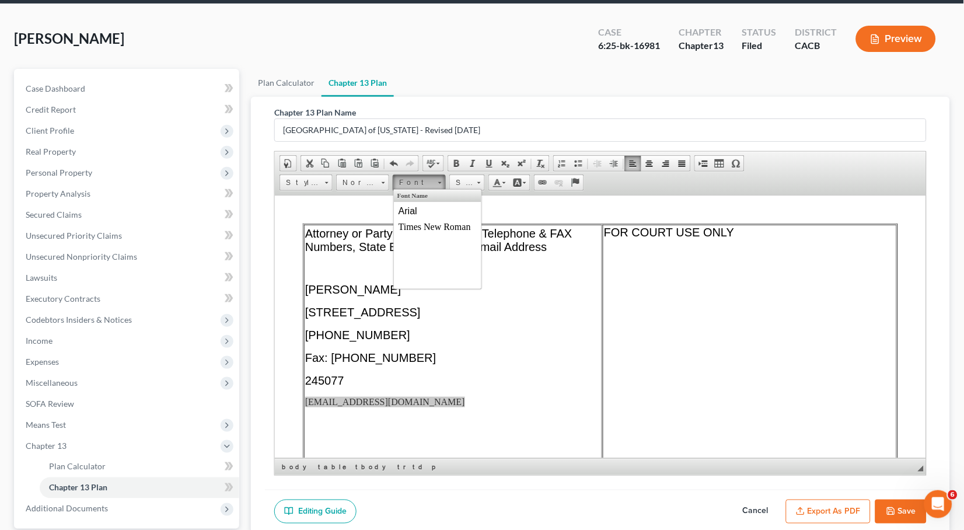
scroll to position [0, 0]
drag, startPoint x: 415, startPoint y: 208, endPoint x: 567, endPoint y: 189, distance: 153.0
click at [415, 208] on span "Arial" at bounding box center [407, 211] width 19 height 10
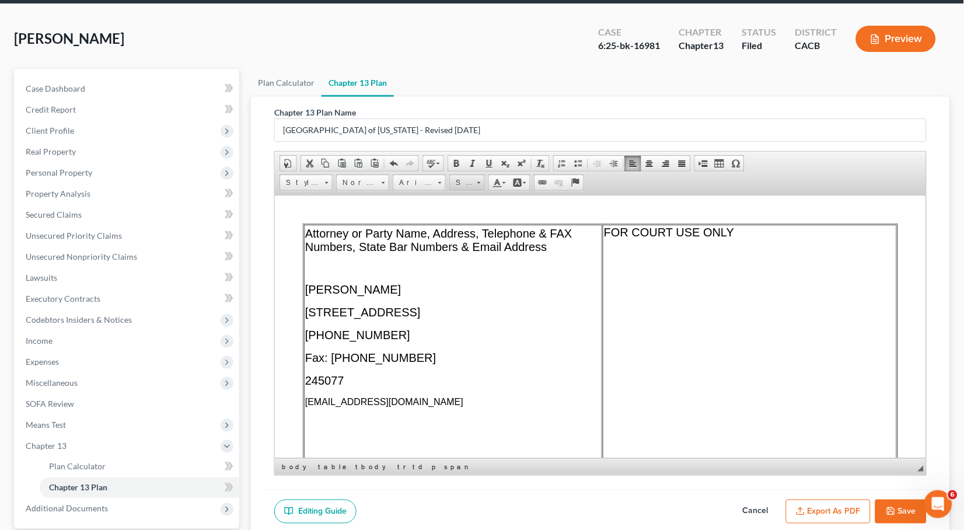
drag, startPoint x: 463, startPoint y: 178, endPoint x: 9, endPoint y: 96, distance: 462.0
click at [463, 178] on span "Size" at bounding box center [461, 182] width 23 height 15
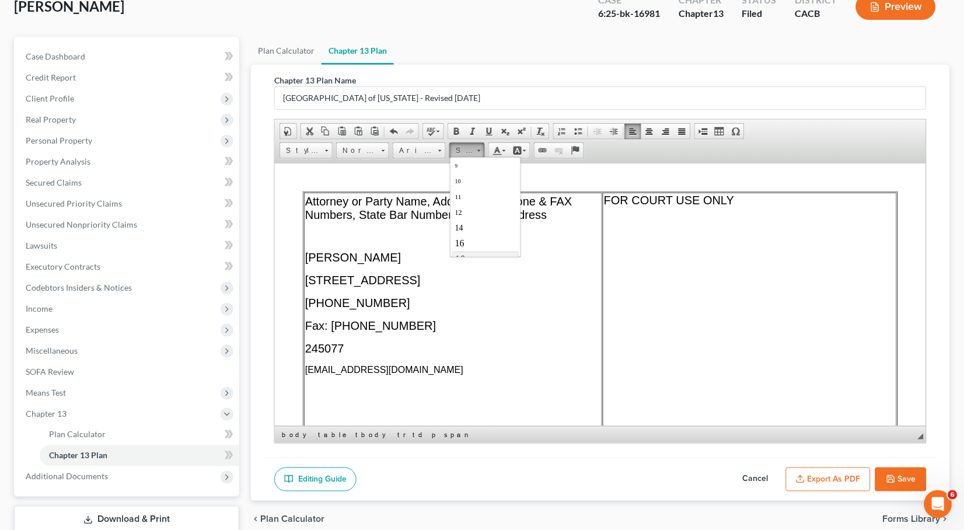
scroll to position [57, 0]
click at [475, 244] on link "20" at bounding box center [485, 252] width 67 height 18
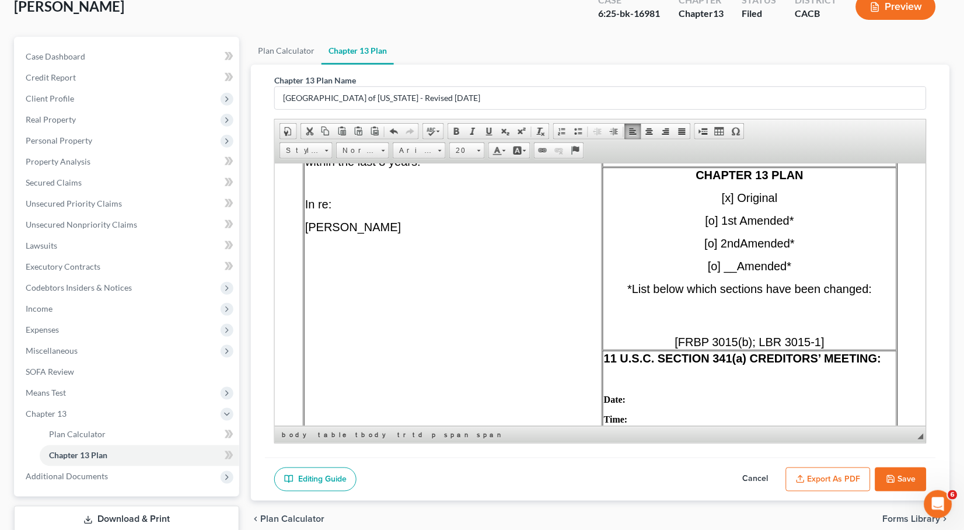
scroll to position [270, 0]
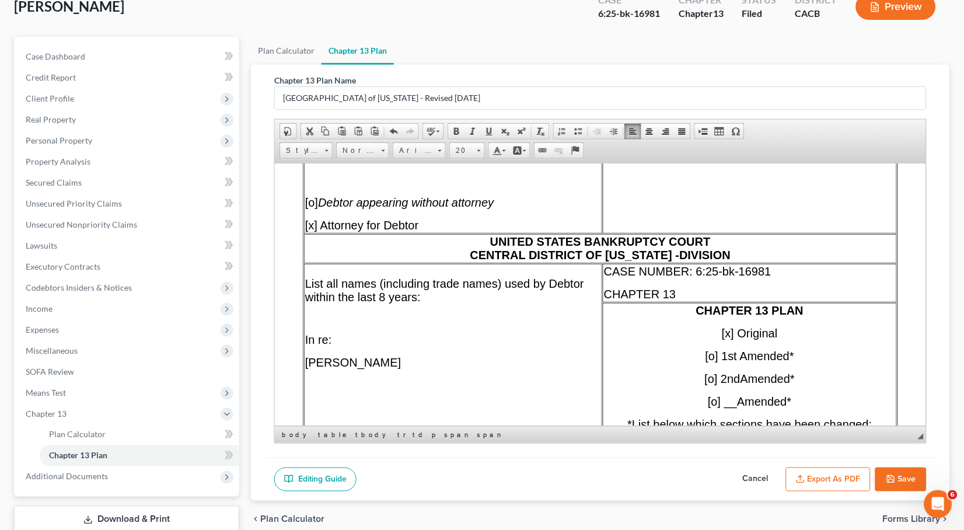
click at [676, 254] on span "UNITED STATES BANKRUPTCY COURT CENTRAL DISTRICT OF [US_STATE] - DIVISION" at bounding box center [600, 248] width 261 height 26
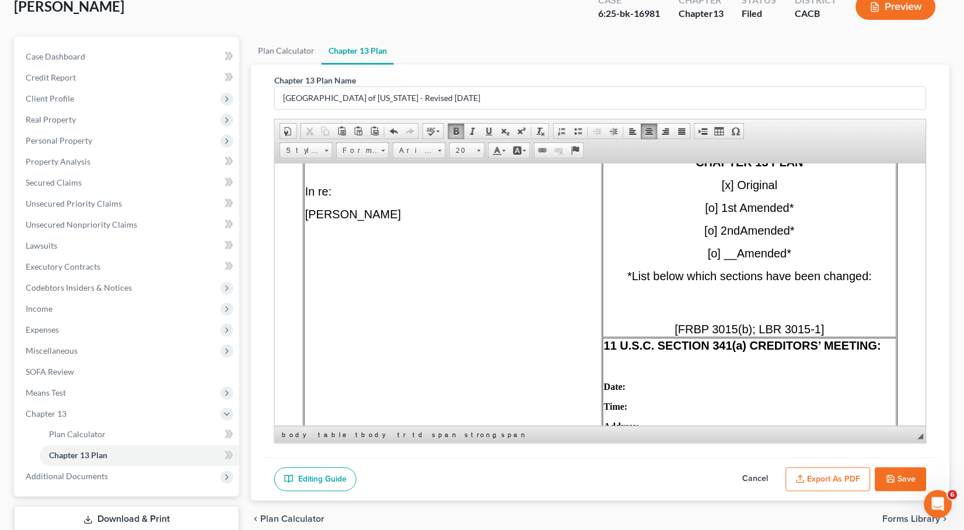
scroll to position [571, 0]
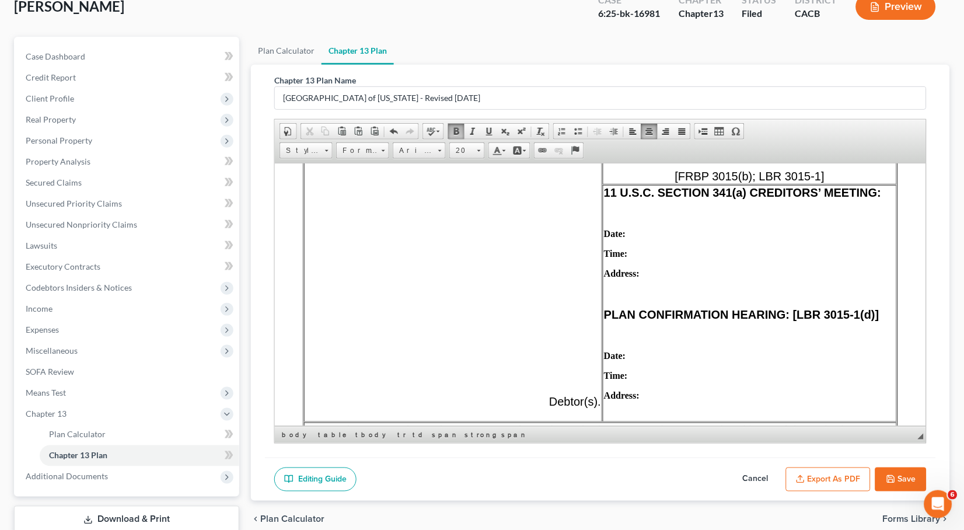
click at [677, 231] on td "11 U.S.C. SECTION 341(a) CREDITORS’ MEETING: Date: Time: Address: PLAN CONFIRMA…" at bounding box center [749, 302] width 294 height 237
click at [677, 236] on p "Date:" at bounding box center [750, 233] width 292 height 11
click at [655, 259] on p "Time:" at bounding box center [750, 253] width 292 height 11
click at [661, 278] on p "Address:" at bounding box center [750, 273] width 292 height 11
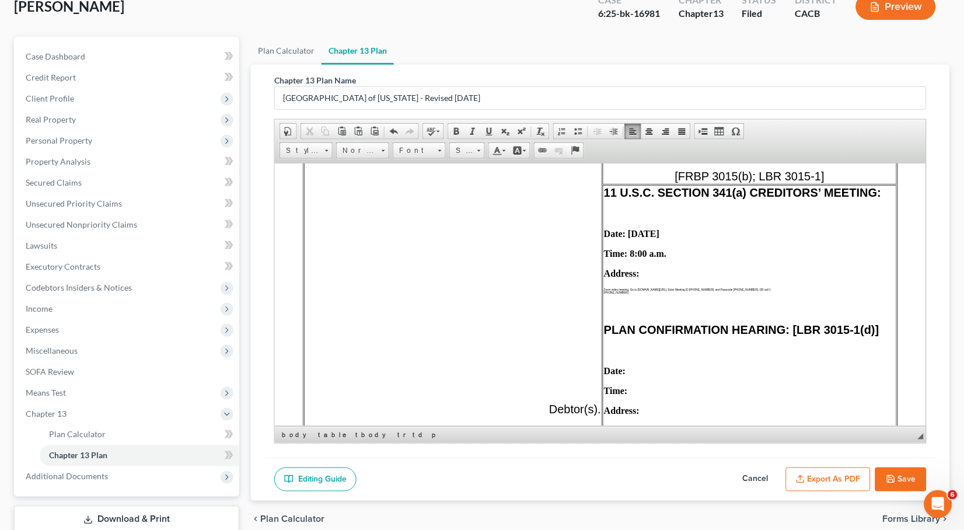
click at [604, 291] on p "Zoom video meeting. Go to [DOMAIN_NAME][URL], Enter Meeting ID [PHONE_NUMBER], …" at bounding box center [750, 289] width 292 height 3
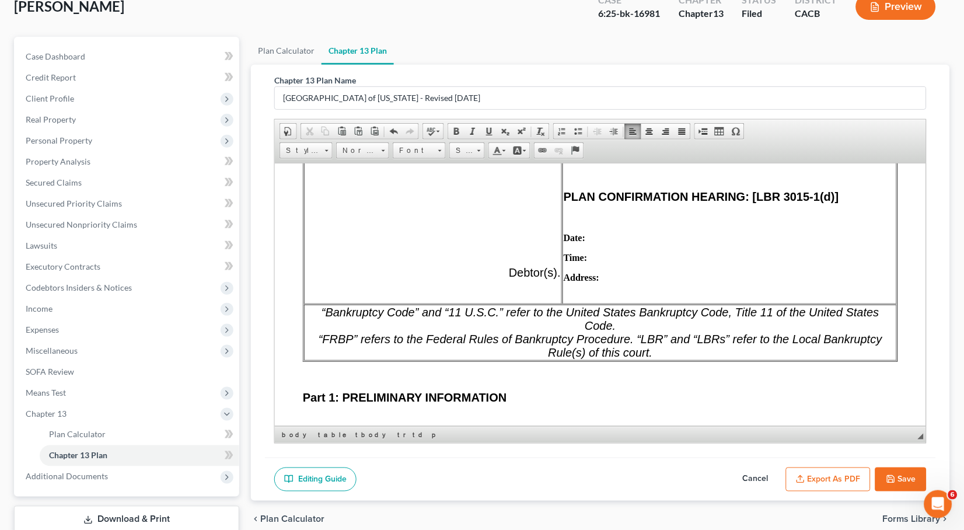
scroll to position [695, 0]
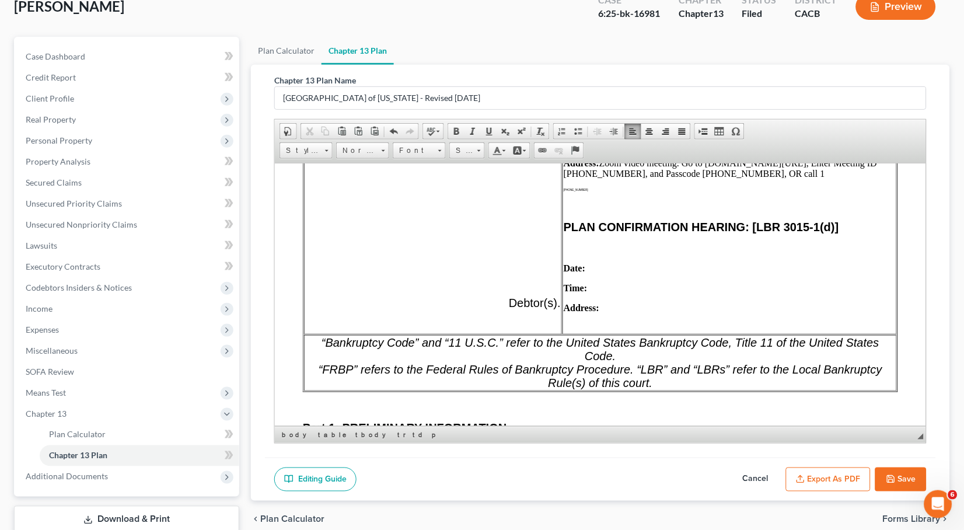
click at [572, 207] on td "11 U.S.C. SECTION 341(a) CREDITORS’ MEETING: Date: [DATE] Time: 8:00 a.m. Addre…" at bounding box center [729, 204] width 334 height 260
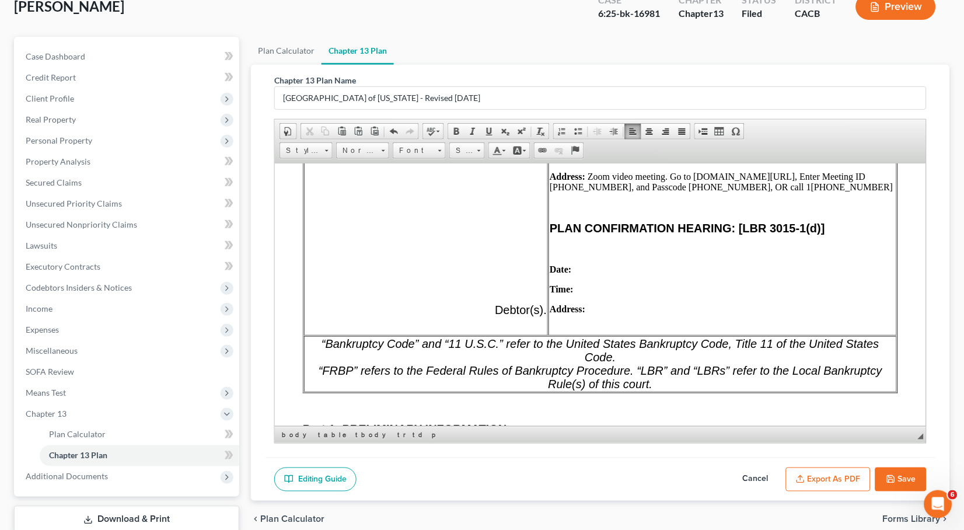
scroll to position [698, 0]
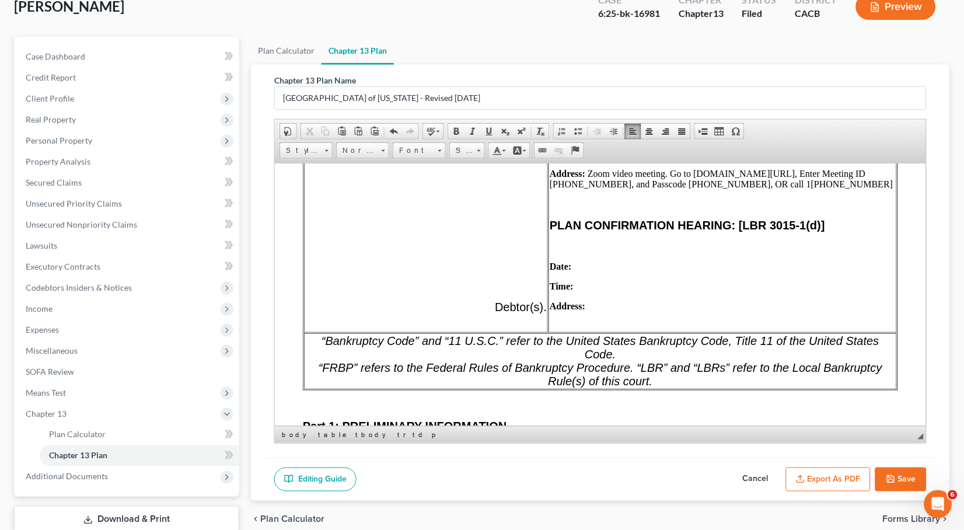
click at [585, 269] on p "Date:" at bounding box center [722, 266] width 346 height 11
click at [629, 291] on p "Time:" at bounding box center [722, 286] width 346 height 11
click at [645, 311] on p "Address:" at bounding box center [722, 306] width 346 height 11
drag, startPoint x: 624, startPoint y: 288, endPoint x: 584, endPoint y: 288, distance: 39.7
click at [584, 288] on p "Time: 2:00 p.m." at bounding box center [722, 286] width 346 height 11
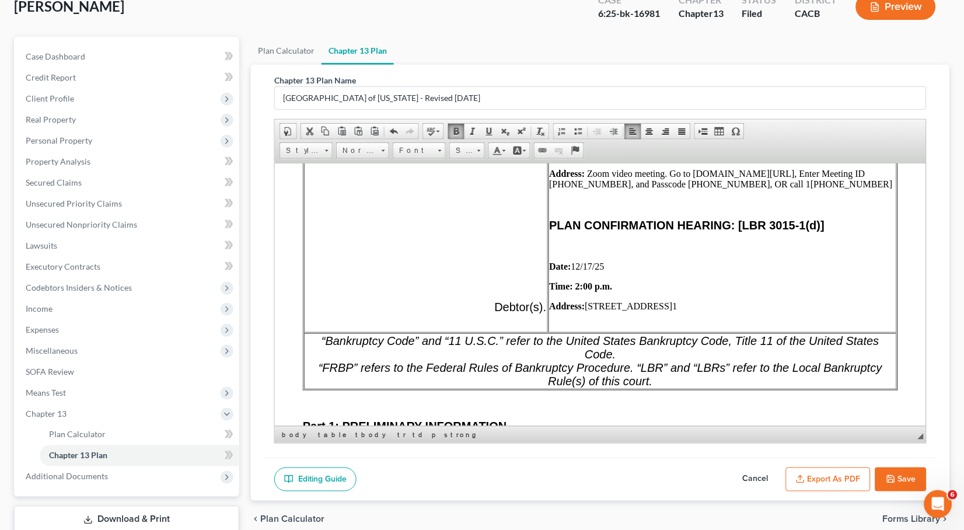
click at [450, 130] on link "Bold" at bounding box center [456, 131] width 16 height 15
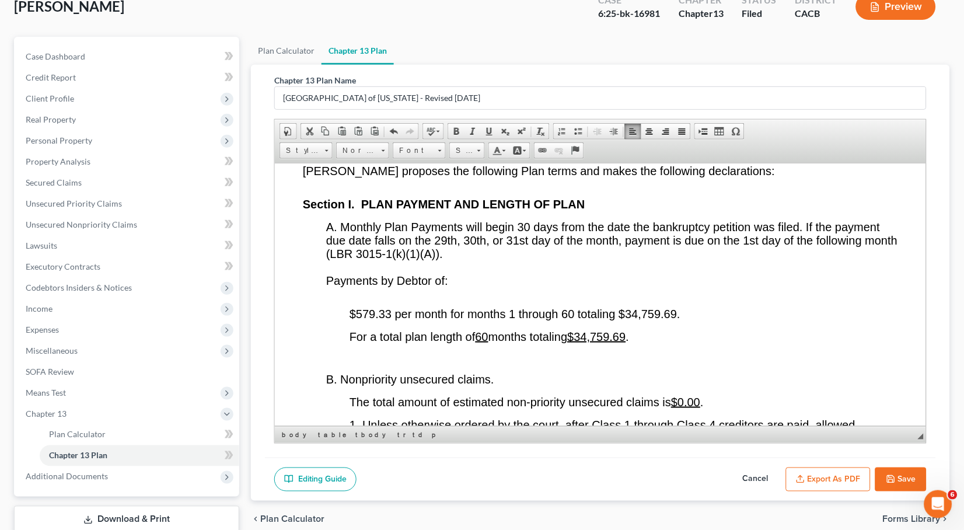
scroll to position [2078, 0]
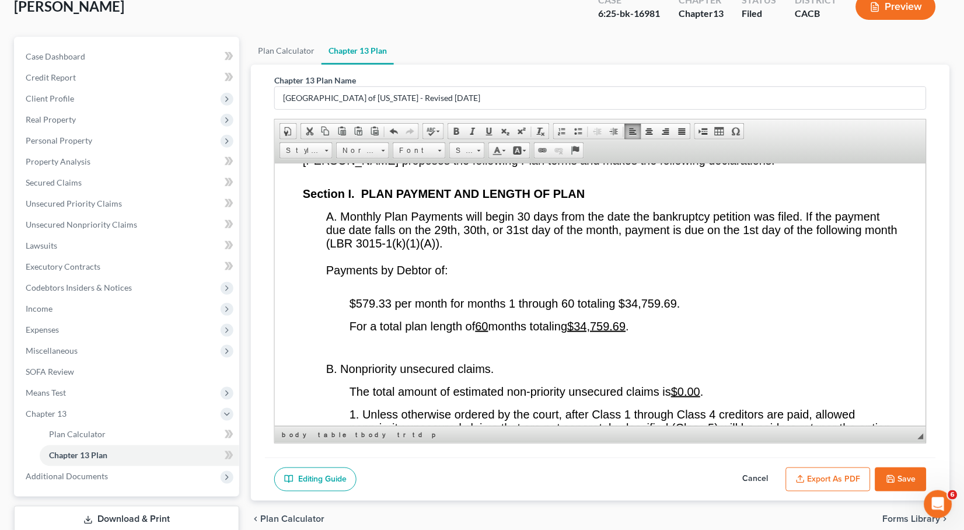
click at [392, 309] on span "$579.33 per month for months 1 through 60 totaling $34,759.69." at bounding box center [514, 303] width 331 height 13
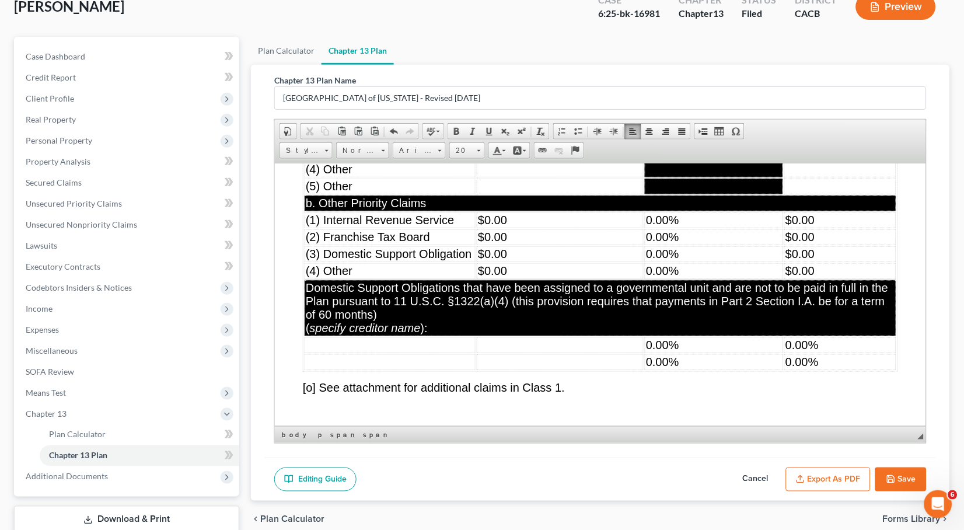
scroll to position [4861, 0]
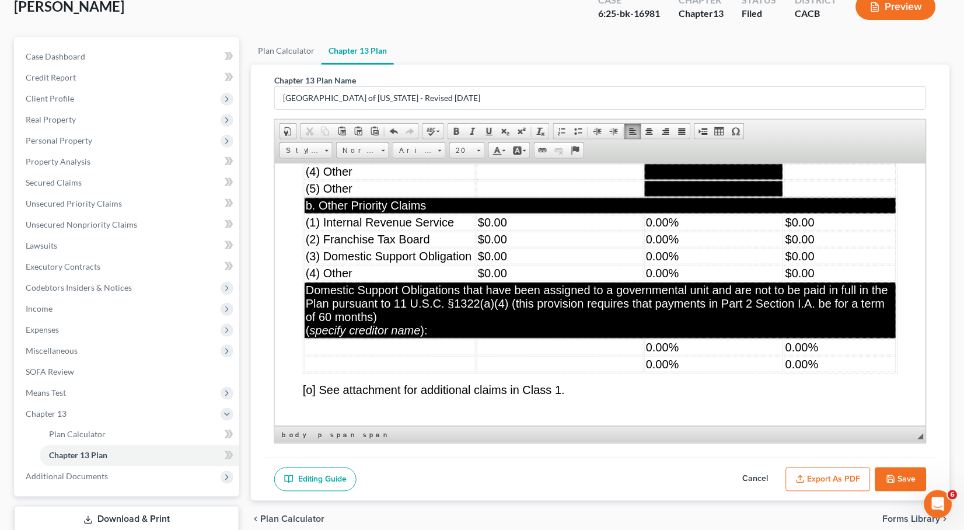
click at [528, 230] on td "$0.00" at bounding box center [559, 222] width 167 height 16
click at [832, 247] on td "$0.00" at bounding box center [840, 239] width 112 height 16
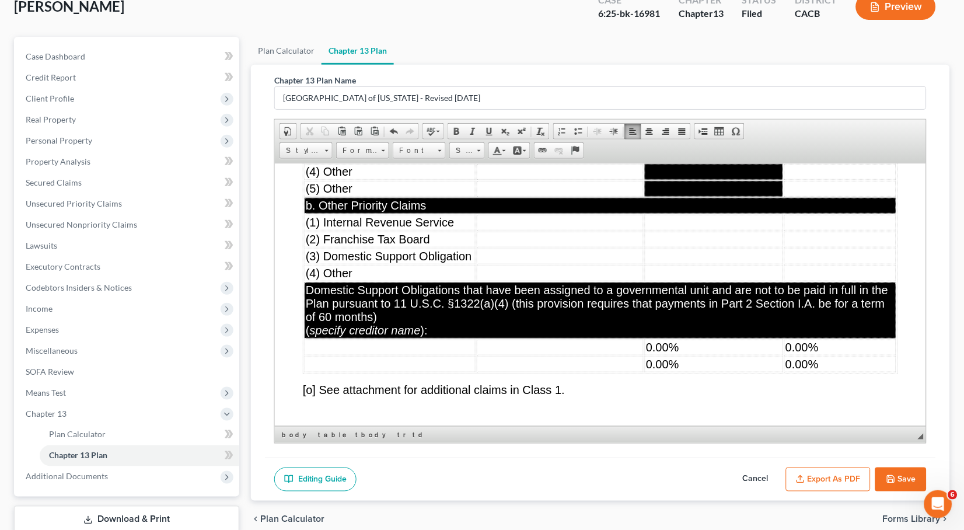
click at [714, 355] on td "0.00%" at bounding box center [713, 347] width 138 height 16
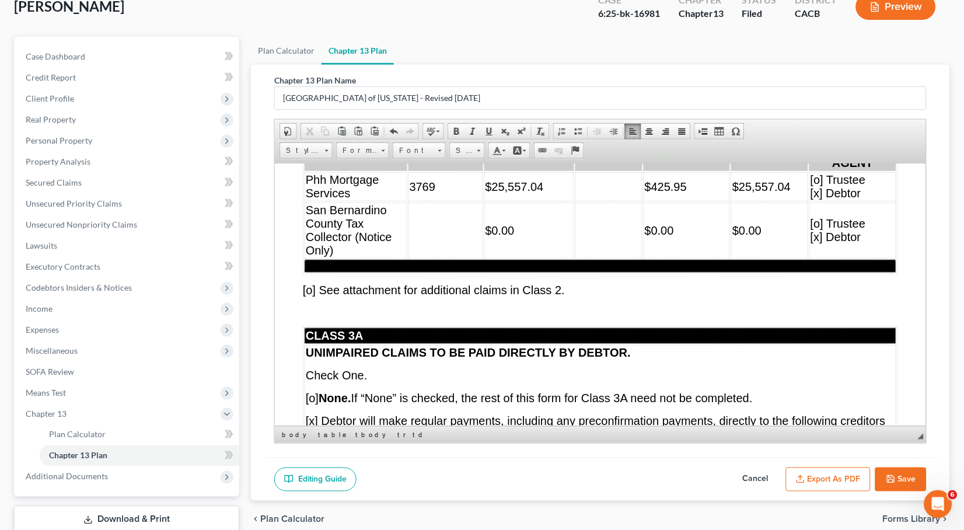
scroll to position [5639, 0]
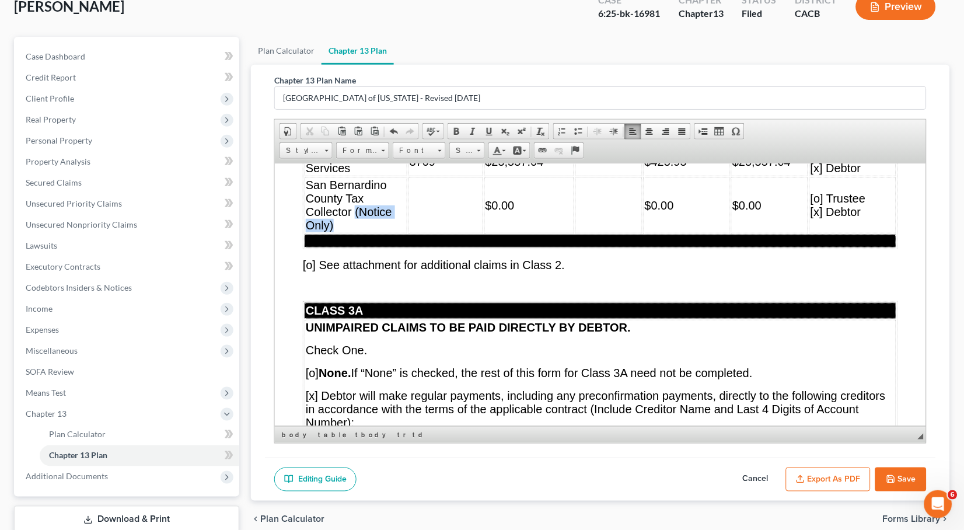
drag, startPoint x: 375, startPoint y: 254, endPoint x: 410, endPoint y: 264, distance: 36.6
click at [407, 233] on td "San Bernardino County Tax Collector (Notice Only)" at bounding box center [355, 205] width 103 height 56
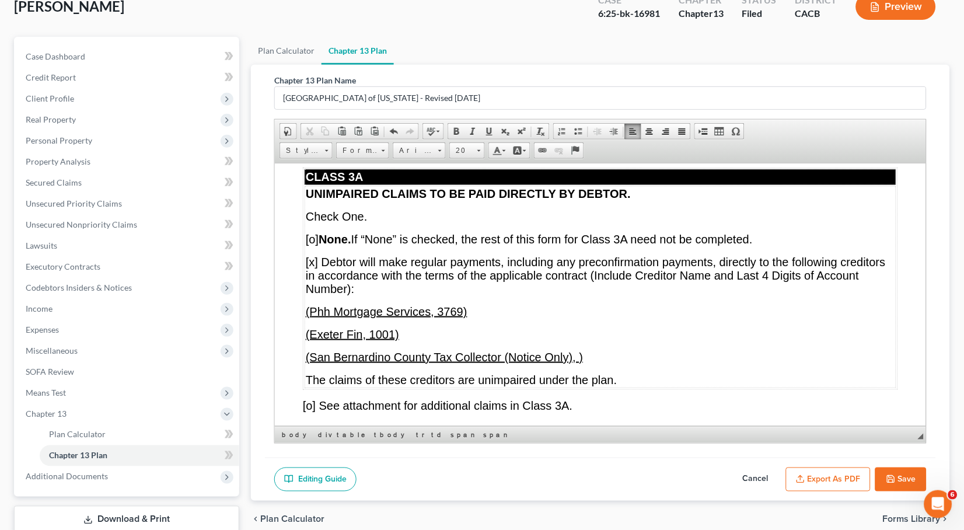
scroll to position [5874, 0]
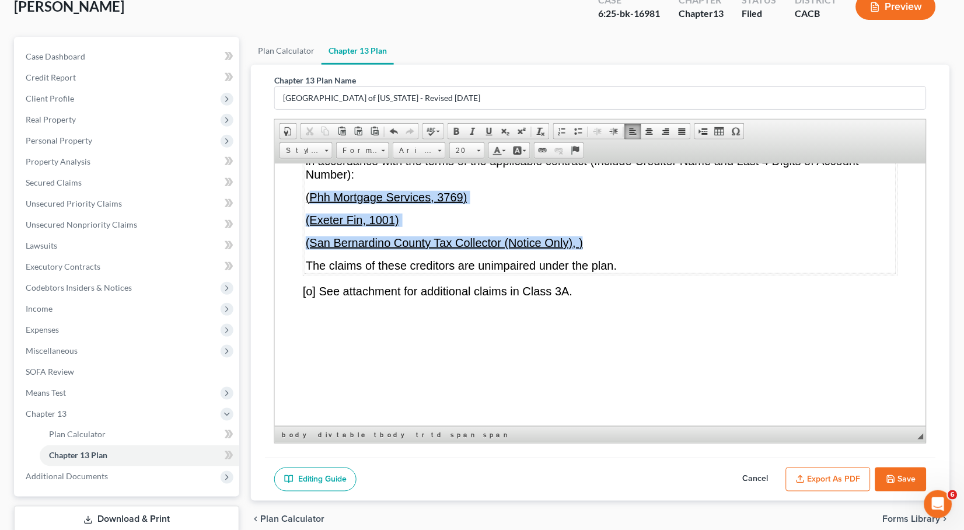
drag, startPoint x: 585, startPoint y: 289, endPoint x: 308, endPoint y: 242, distance: 281.3
click at [308, 242] on td "UNIMPAIRED CLAIMS TO BE PAID DIRECTLY BY DEBTOR. Check One. [o] None. If “None”…" at bounding box center [600, 172] width 592 height 202
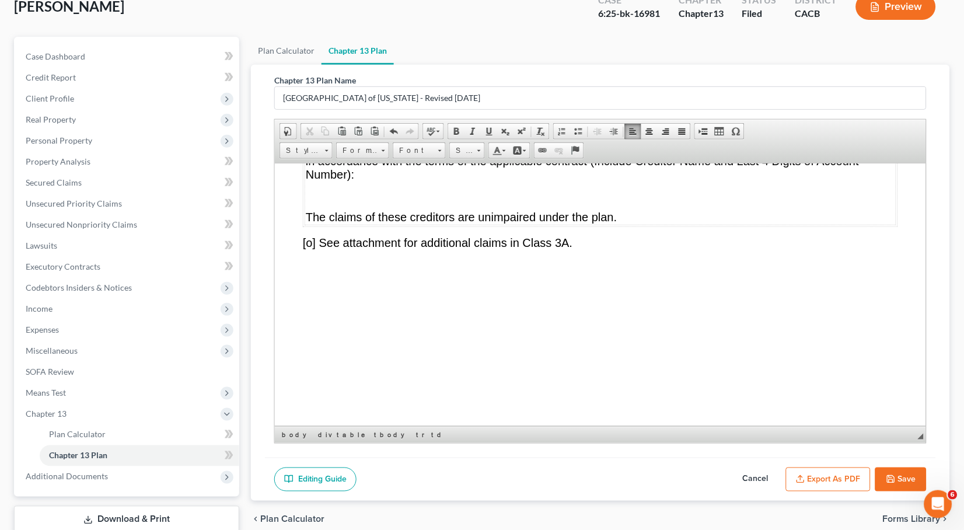
click at [315, 180] on span "[x] Debtor will make regular payments, including any preconfirmation payments, …" at bounding box center [595, 161] width 580 height 40
click at [313, 131] on p "[o] None. If “None” is checked, the rest of this form for Class 3A need not be …" at bounding box center [600, 124] width 590 height 13
click at [315, 131] on span "[o] None. If “None” is checked, the rest of this form for Class 3A need not be …" at bounding box center [528, 124] width 447 height 13
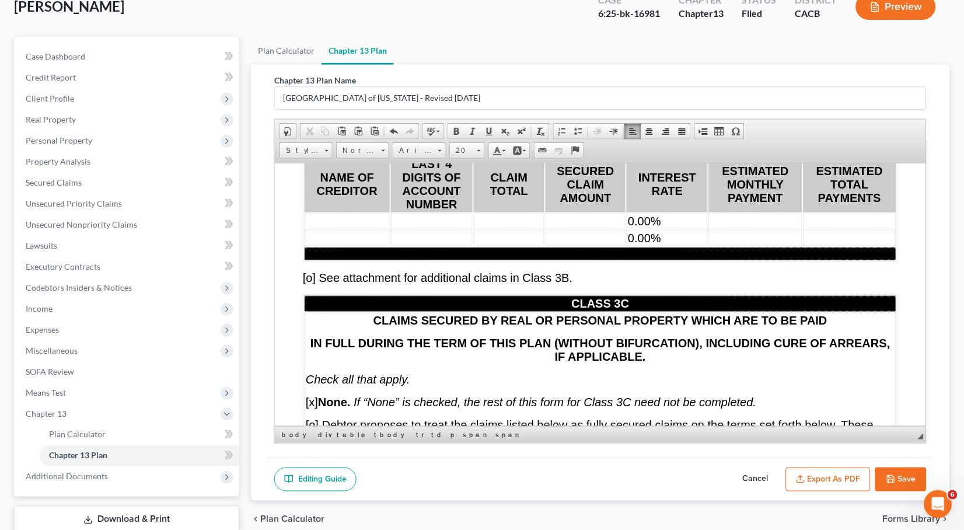
scroll to position [6883, 0]
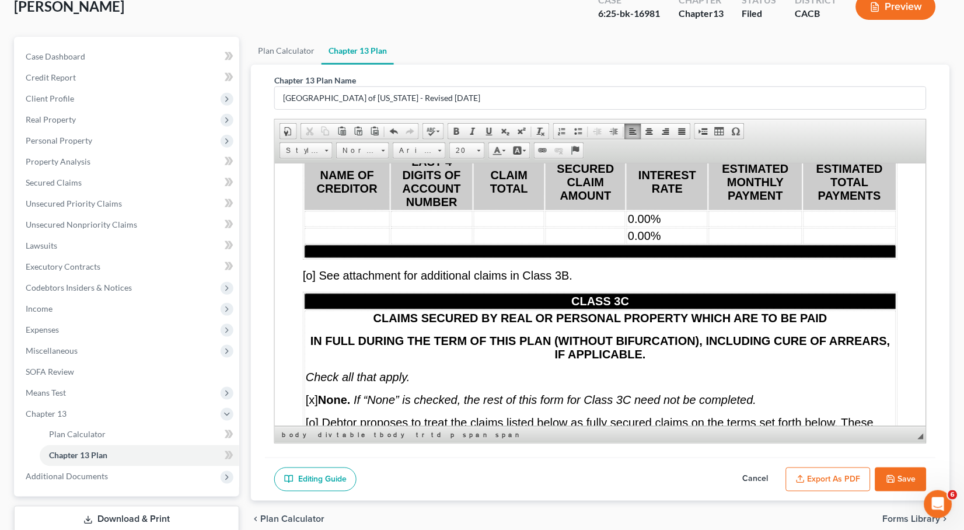
click at [702, 226] on td "0.00%" at bounding box center [666, 219] width 81 height 16
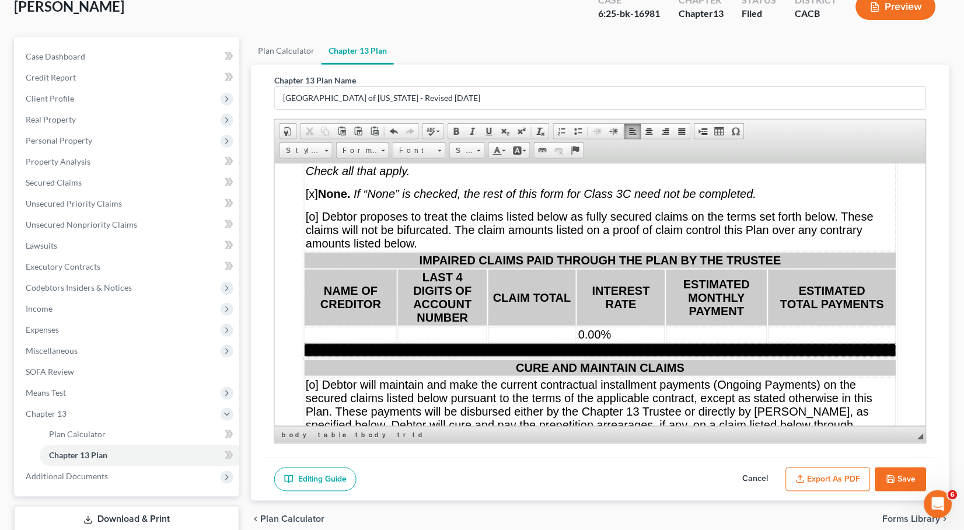
scroll to position [7120, 0]
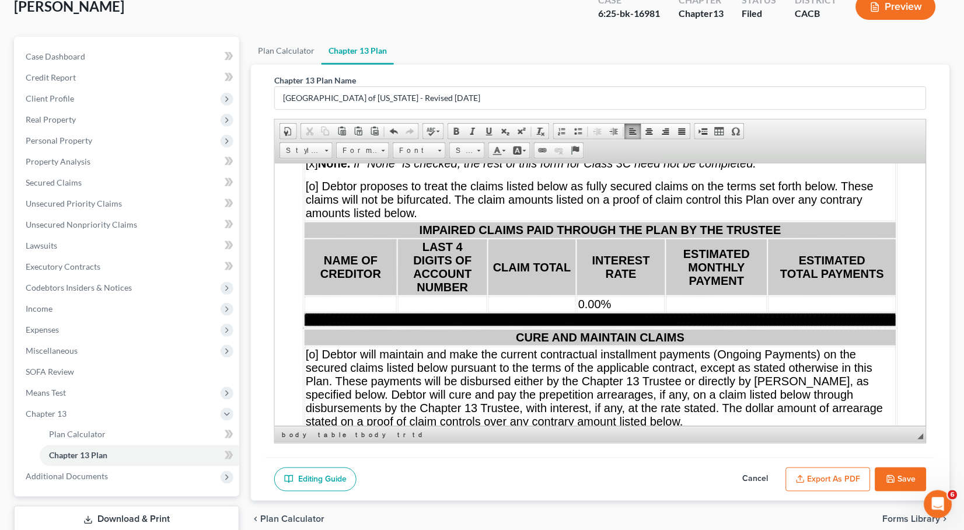
click at [635, 312] on td "0.00%" at bounding box center [621, 304] width 88 height 16
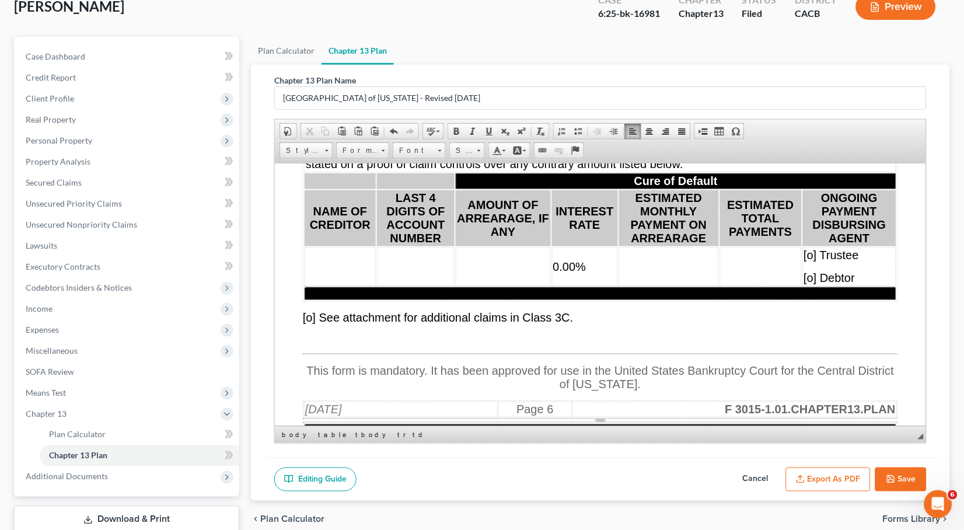
click at [586, 285] on td "0.00%" at bounding box center [585, 266] width 66 height 39
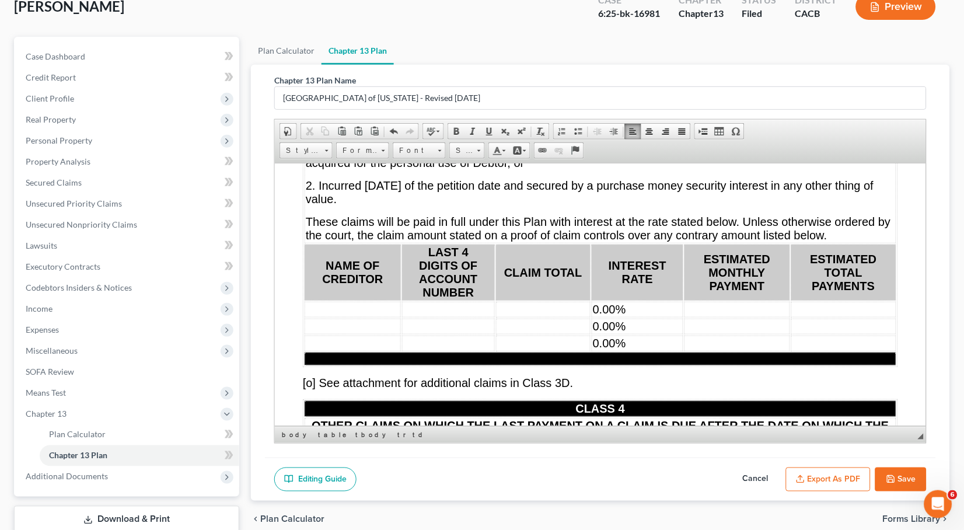
scroll to position [7778, 0]
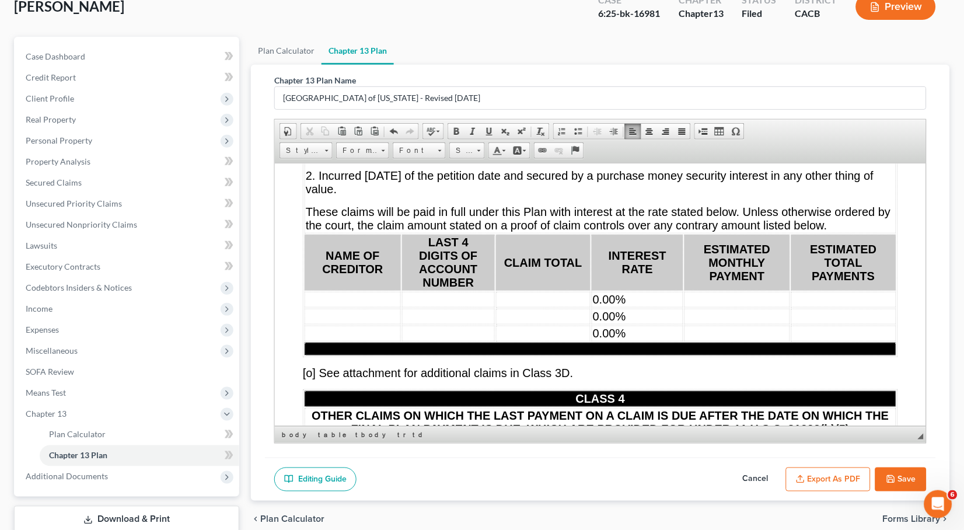
click at [654, 307] on td "0.00%" at bounding box center [637, 299] width 92 height 16
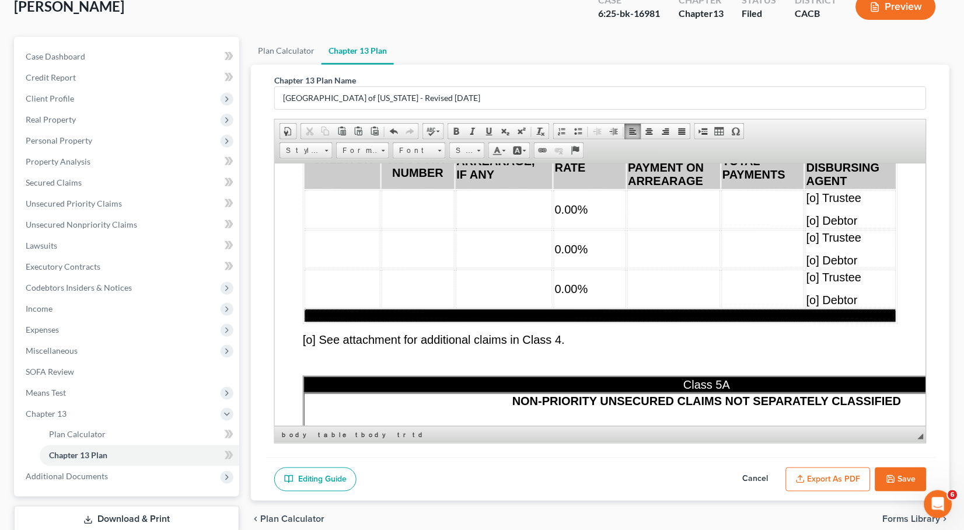
scroll to position [8238, 0]
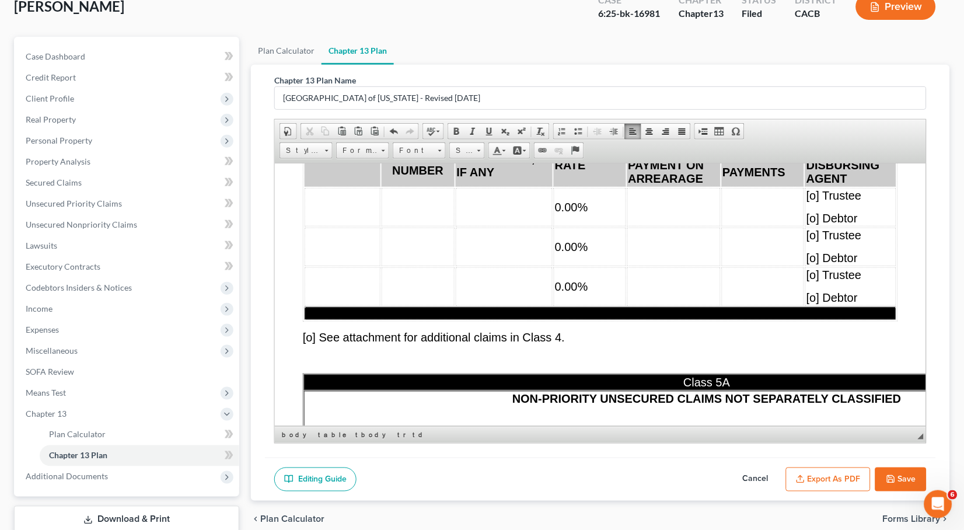
click at [591, 226] on td "0.00%" at bounding box center [589, 206] width 72 height 39
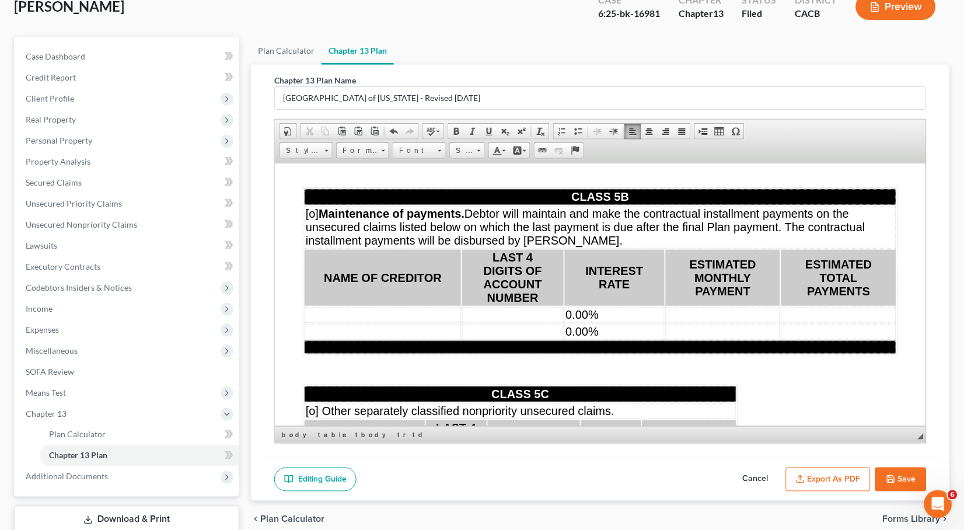
scroll to position [8809, 0]
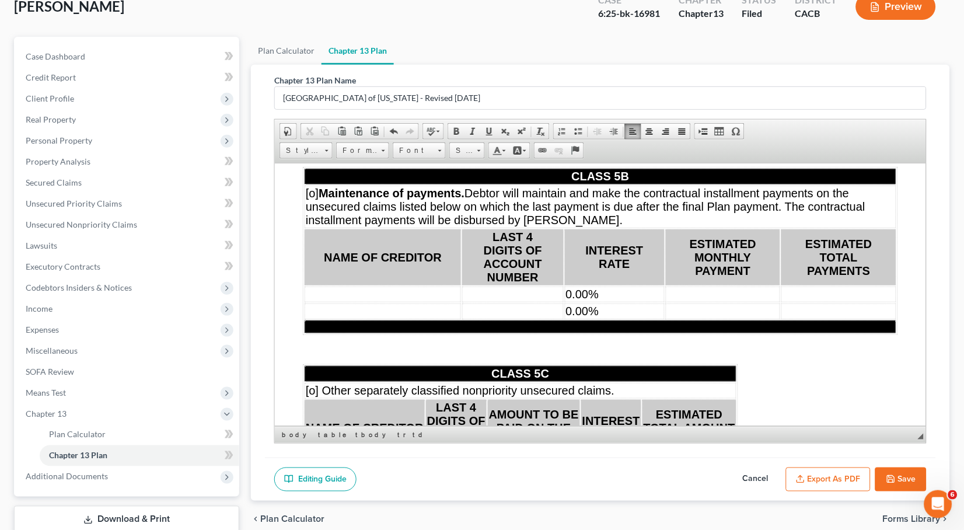
click at [643, 302] on td "0.00%" at bounding box center [614, 294] width 100 height 16
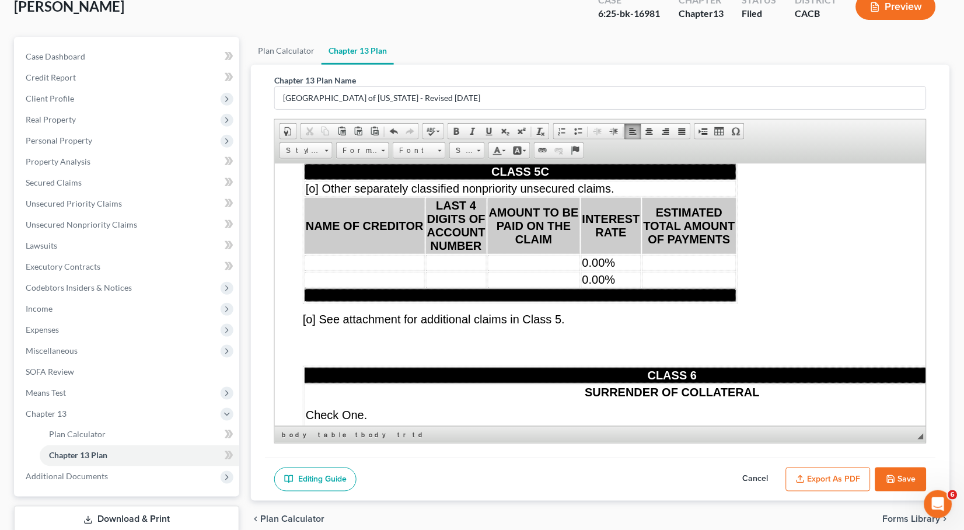
scroll to position [9034, 0]
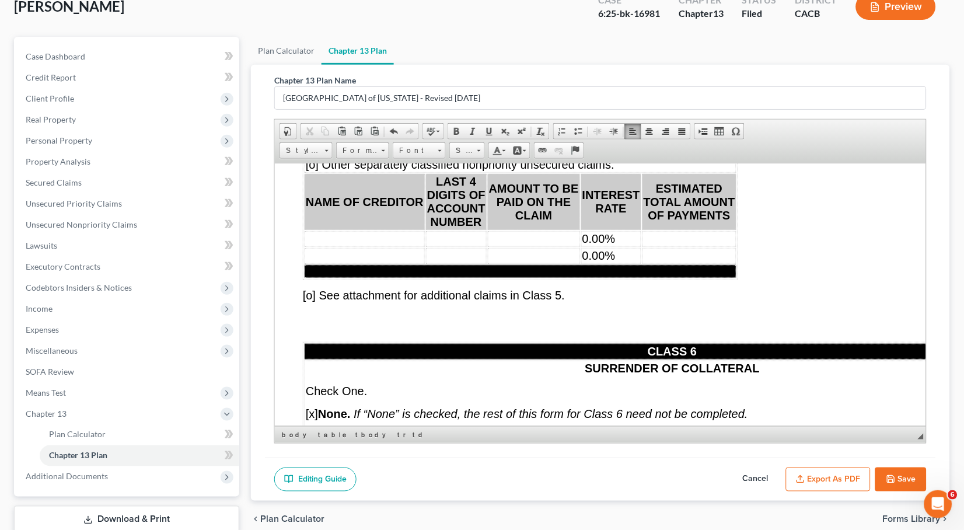
click at [618, 246] on td "0.00%" at bounding box center [611, 239] width 60 height 16
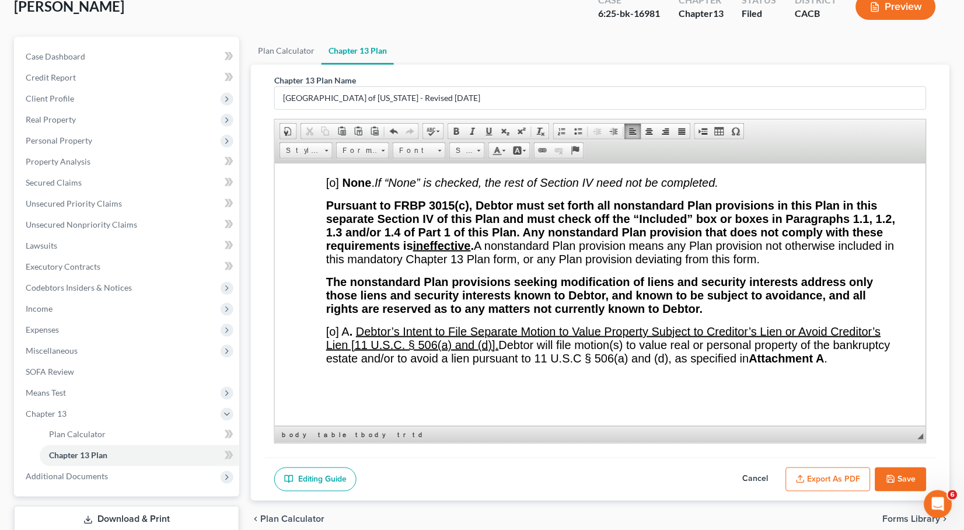
scroll to position [10547, 0]
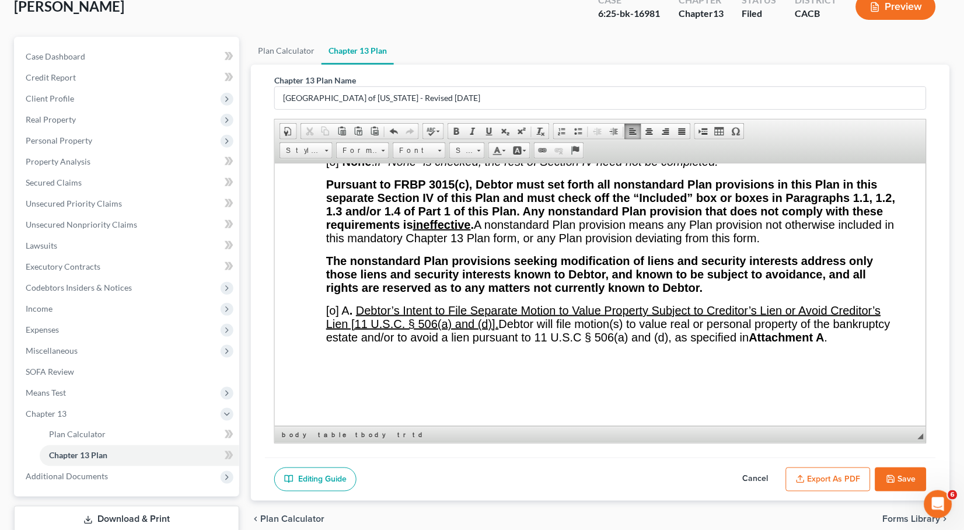
click at [337, 168] on span "[o]" at bounding box center [332, 161] width 13 height 13
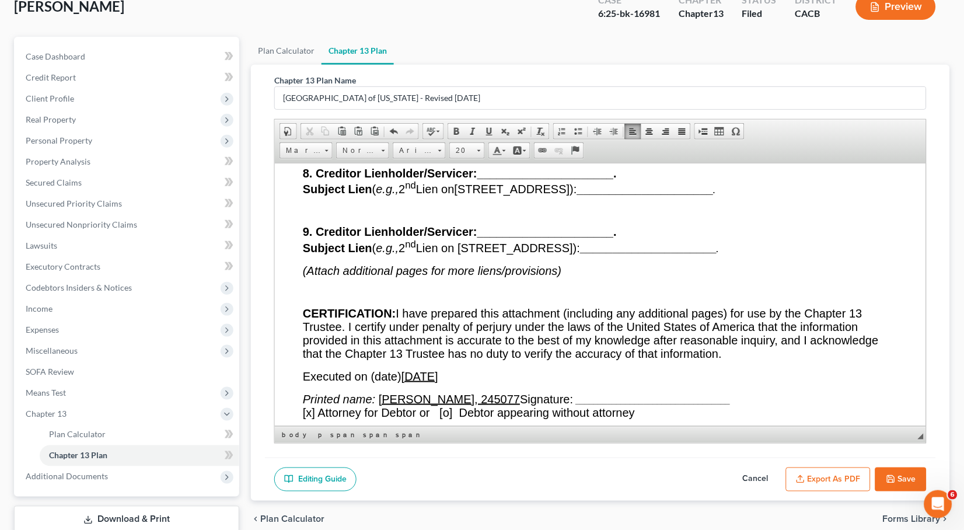
scroll to position [13007, 0]
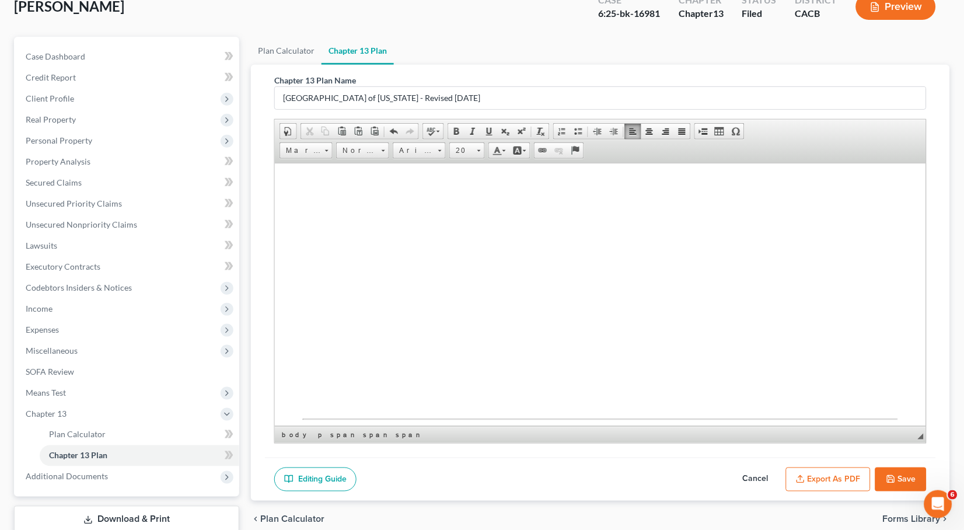
click at [438, 114] on u "[DATE]" at bounding box center [419, 108] width 37 height 13
drag, startPoint x: 506, startPoint y: 290, endPoint x: 380, endPoint y: 293, distance: 125.5
click at [380, 137] on u "[PERSON_NAME], 245077" at bounding box center [448, 130] width 141 height 13
click at [311, 151] on span "[x] Attorney for Debtor or [o] Debtor appearing without attorney" at bounding box center [468, 144] width 332 height 13
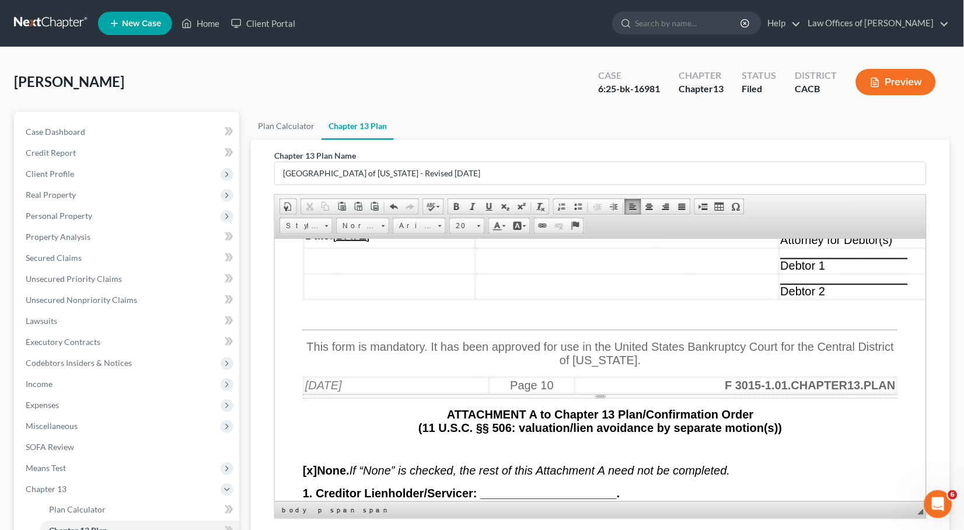
scroll to position [12107, 0]
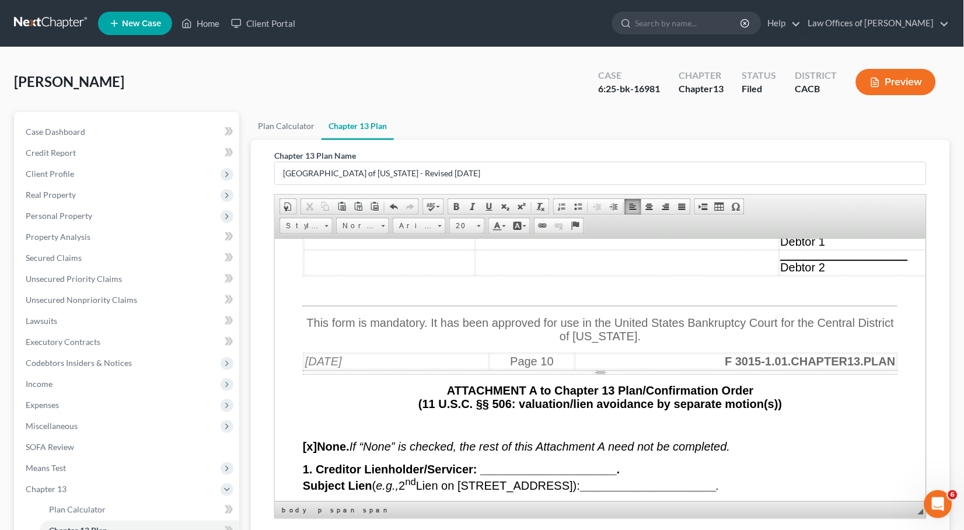
click at [814, 222] on span "____________________________ Attorney for Debtor(s)" at bounding box center [843, 209] width 127 height 25
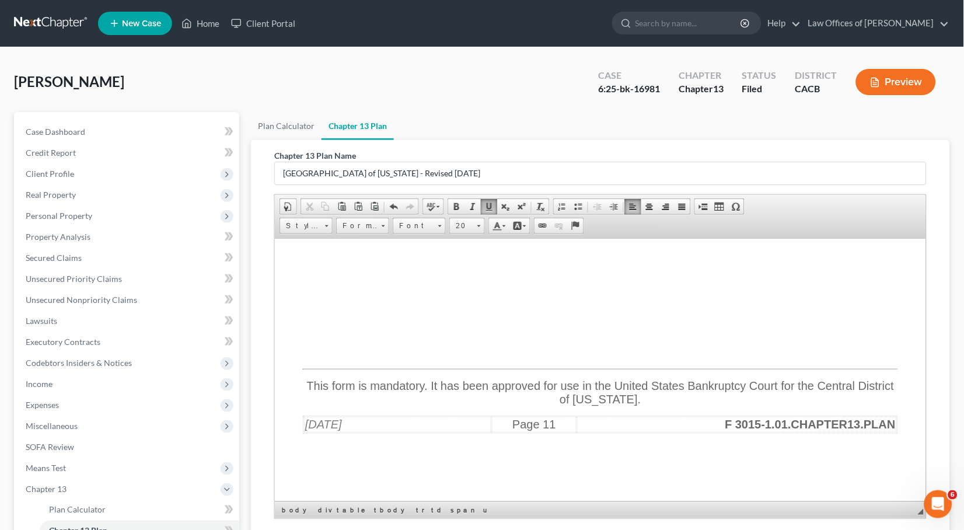
scroll to position [13303, 0]
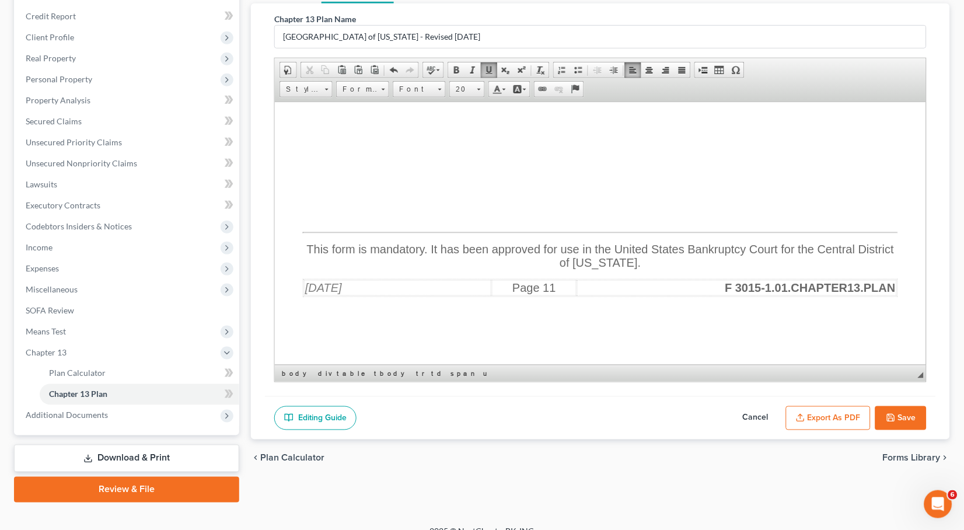
click at [890, 417] on icon "button" at bounding box center [891, 417] width 9 height 9
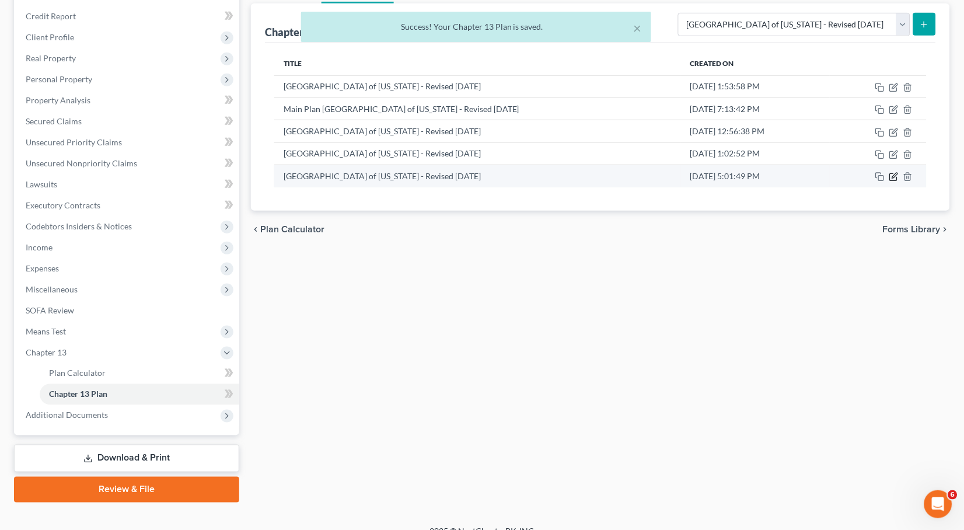
click at [890, 175] on icon "button" at bounding box center [893, 177] width 7 height 7
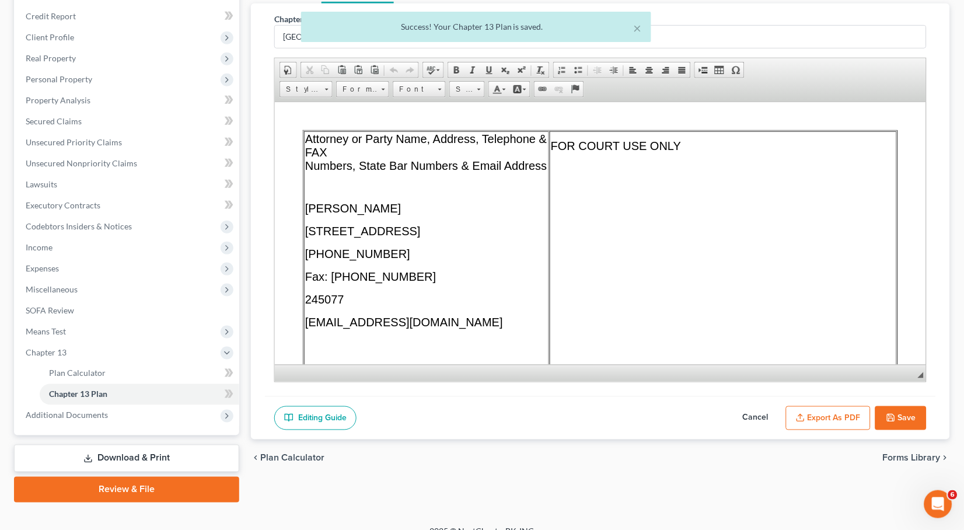
scroll to position [0, 0]
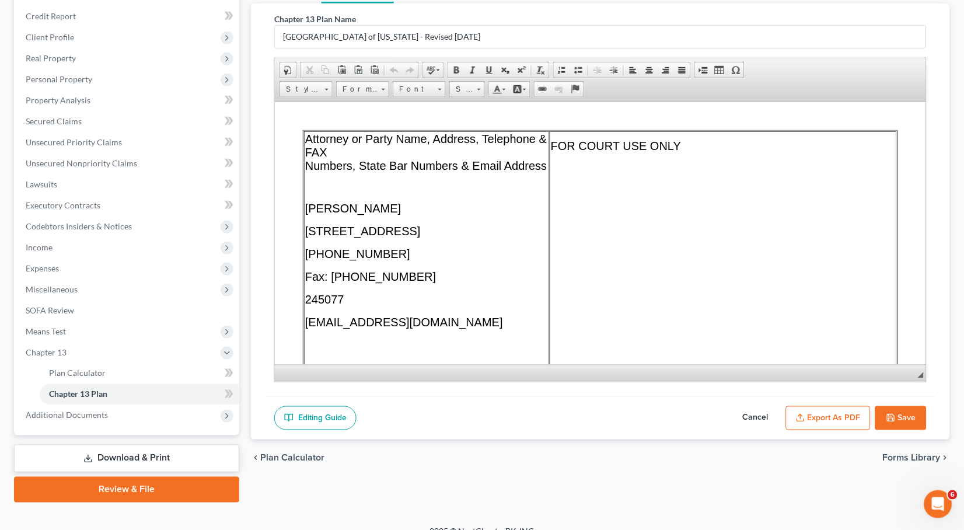
click at [823, 422] on button "Export as PDF" at bounding box center [828, 418] width 85 height 25
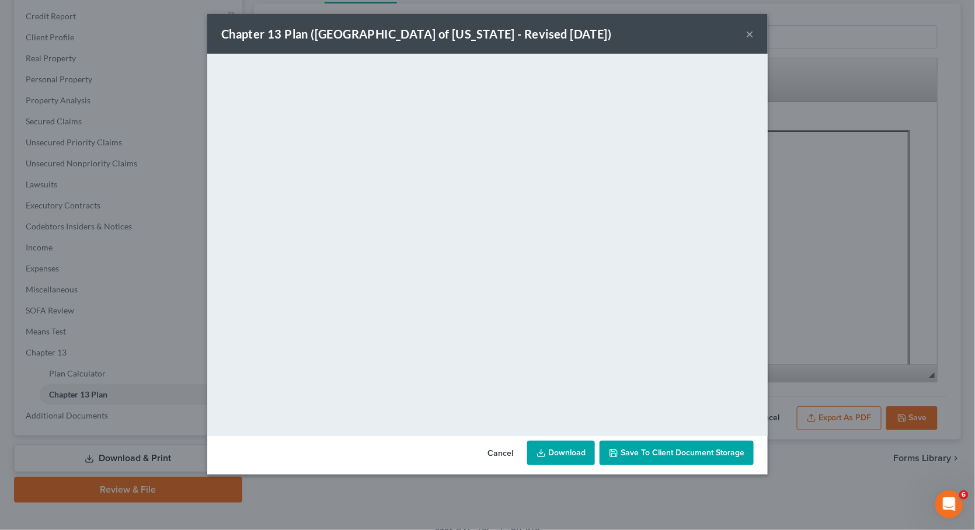
click at [758, 38] on div "Chapter 13 Plan ([GEOGRAPHIC_DATA] of [US_STATE] - Revised [DATE]) ×" at bounding box center [487, 34] width 560 height 40
click at [754, 36] on div "Chapter 13 Plan ([GEOGRAPHIC_DATA] of [US_STATE] - Revised [DATE]) ×" at bounding box center [487, 34] width 560 height 40
click at [750, 36] on button "×" at bounding box center [749, 34] width 8 height 14
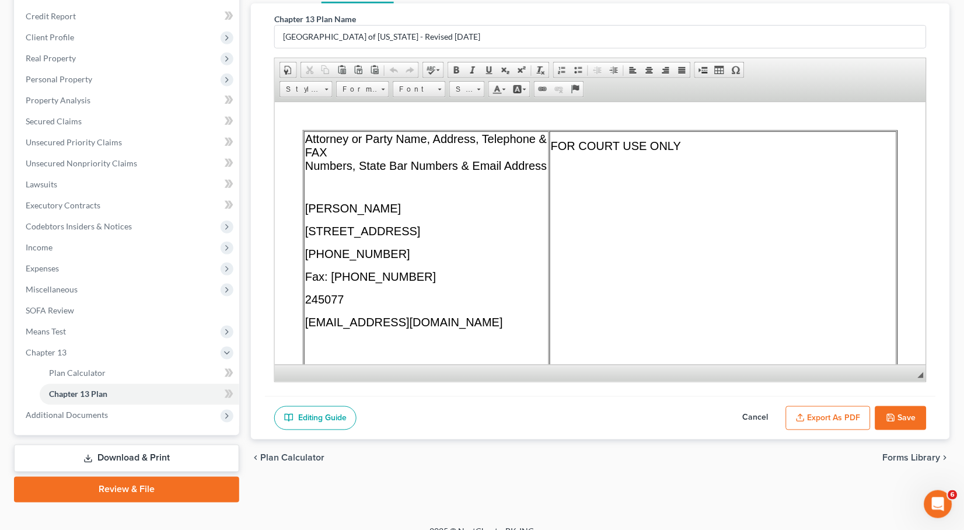
click at [898, 414] on button "Save" at bounding box center [901, 418] width 51 height 25
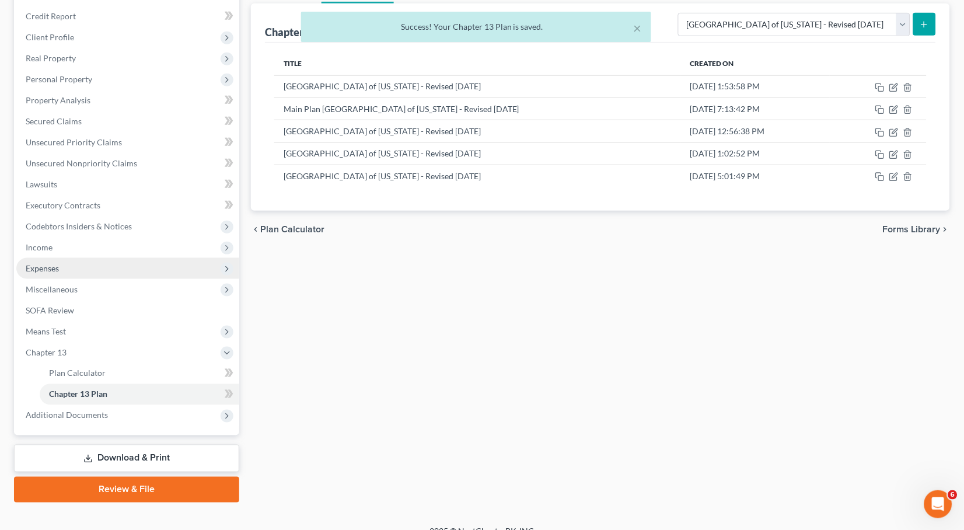
click at [53, 263] on span "Expenses" at bounding box center [42, 268] width 33 height 10
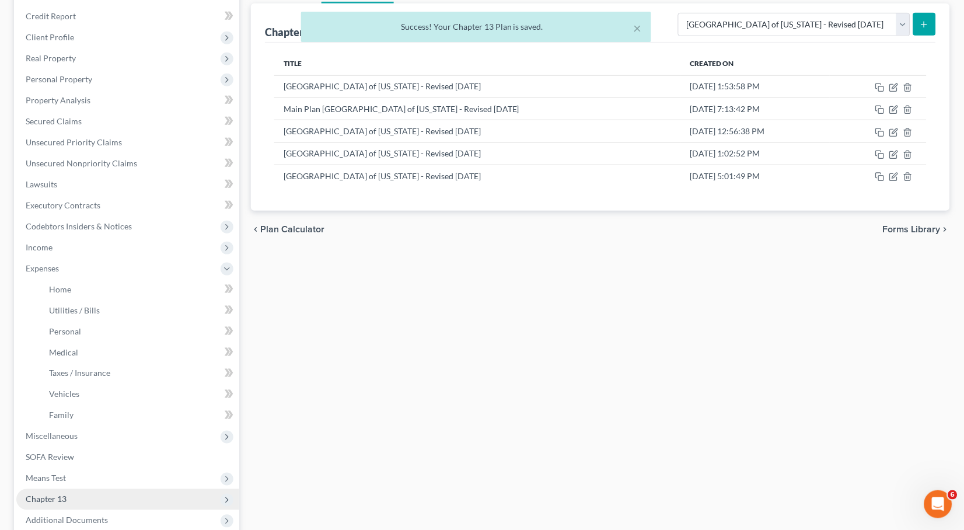
scroll to position [157, 0]
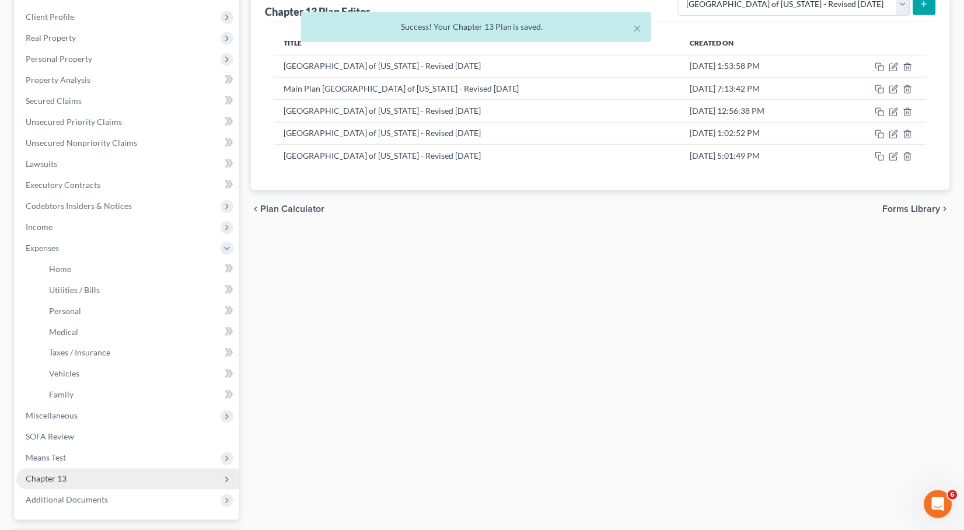
click at [73, 469] on span "Chapter 13" at bounding box center [127, 479] width 223 height 21
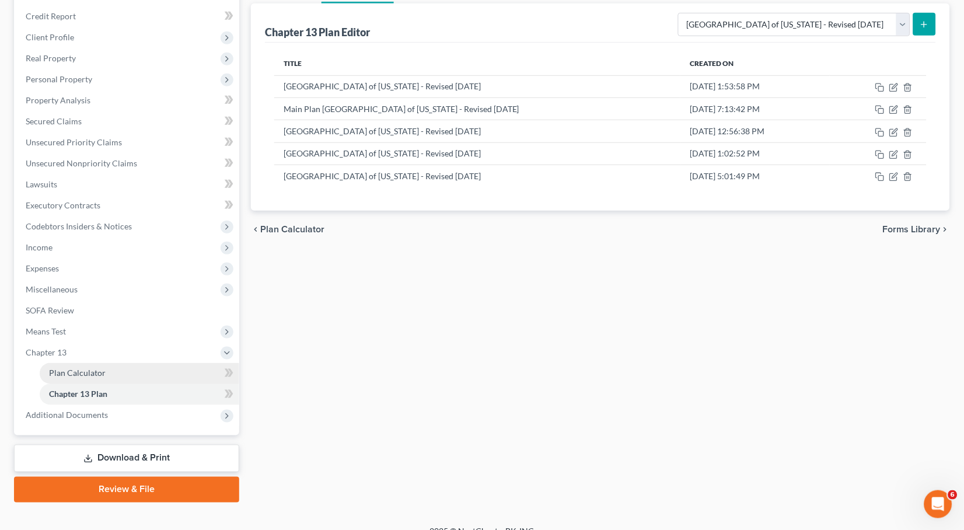
click at [96, 368] on span "Plan Calculator" at bounding box center [77, 373] width 57 height 10
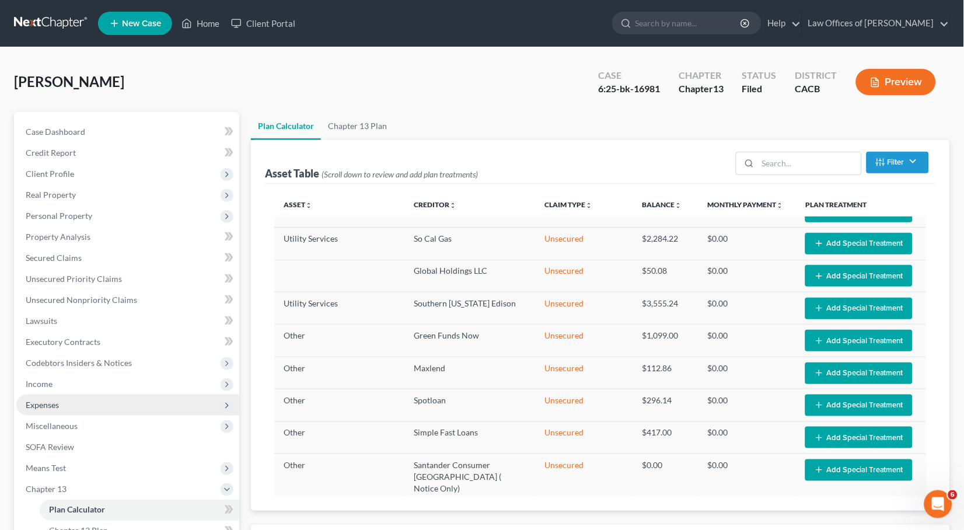
click at [58, 400] on span "Expenses" at bounding box center [42, 405] width 33 height 10
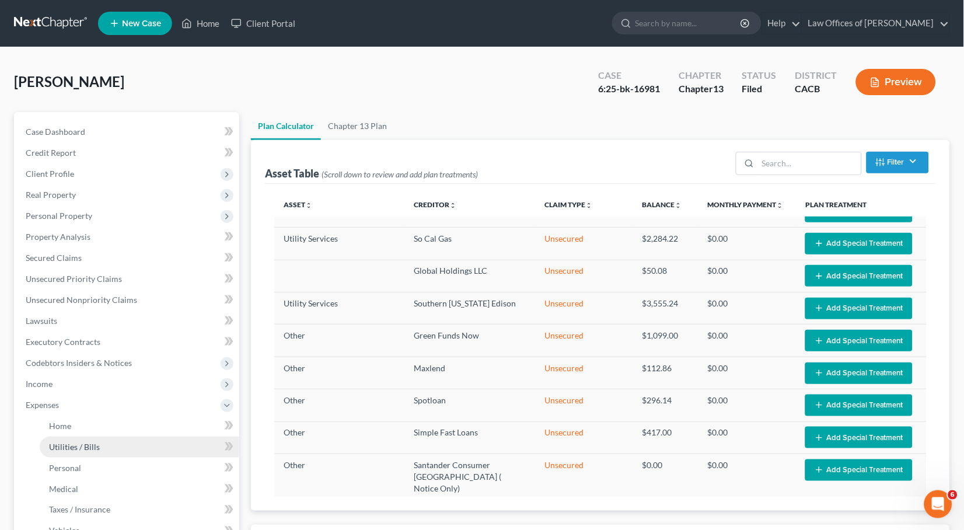
click at [67, 437] on link "Utilities / Bills" at bounding box center [140, 447] width 200 height 21
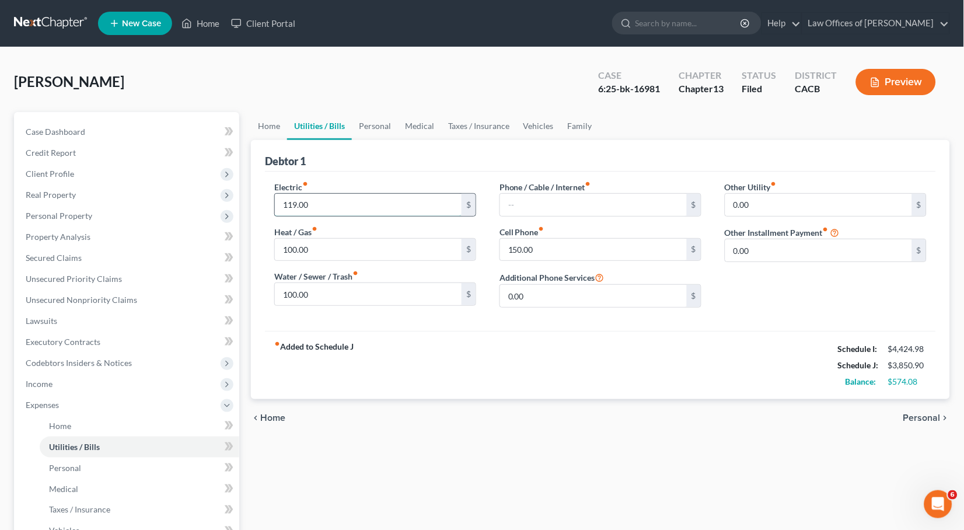
click at [341, 201] on input "119.00" at bounding box center [368, 205] width 187 height 22
click at [297, 201] on input "119.00" at bounding box center [368, 205] width 187 height 22
click at [394, 244] on input "100.00" at bounding box center [368, 250] width 187 height 22
click at [297, 200] on input "114.00" at bounding box center [368, 205] width 187 height 22
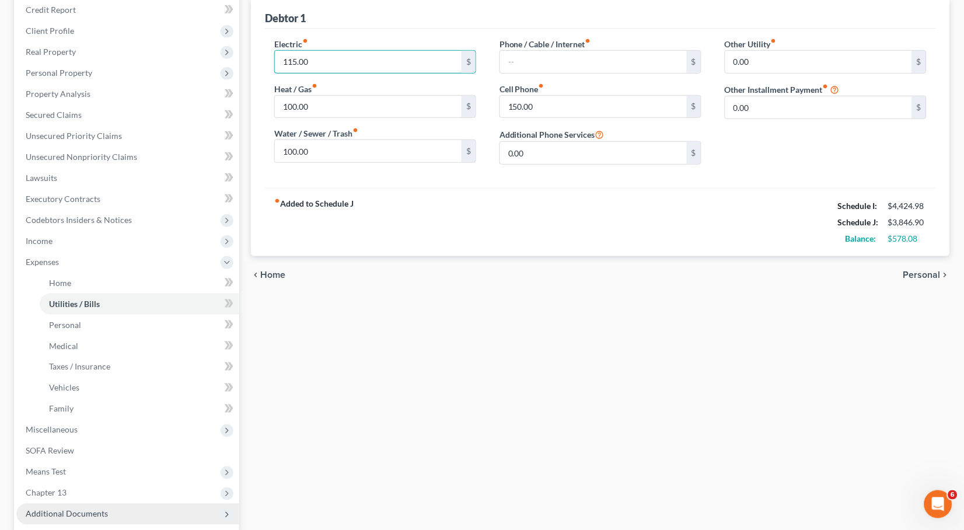
scroll to position [238, 0]
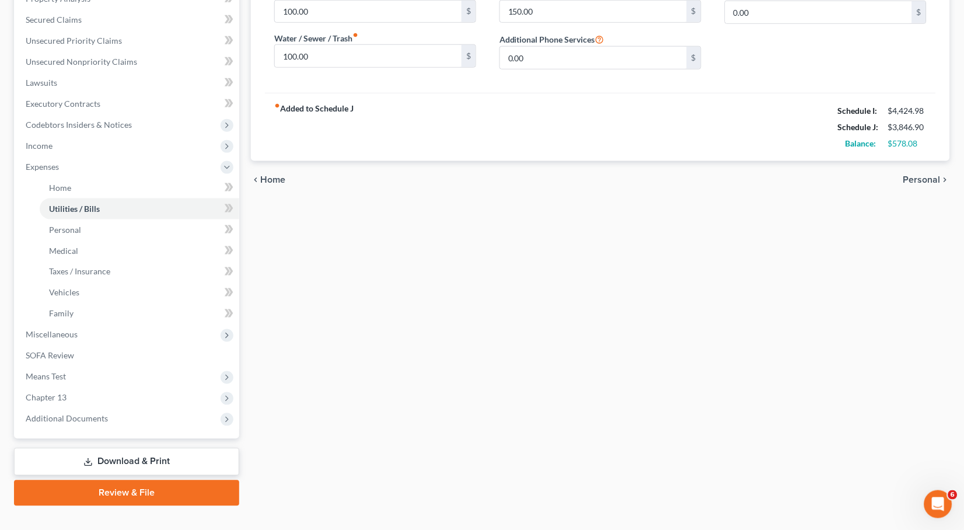
click at [379, 364] on div "Home Utilities / Bills Personal Medical Taxes / Insurance Vehicles Family Debto…" at bounding box center [600, 190] width 711 height 632
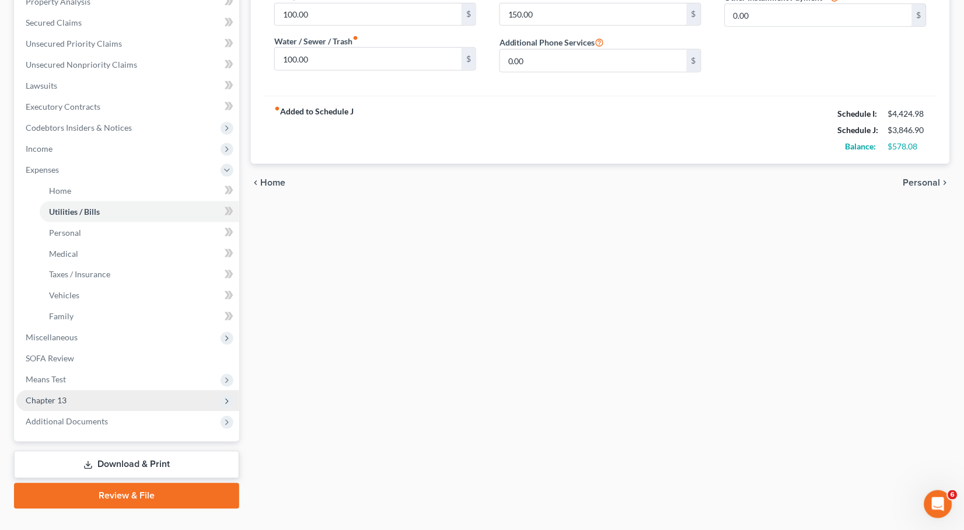
click at [69, 391] on span "Chapter 13" at bounding box center [127, 401] width 223 height 21
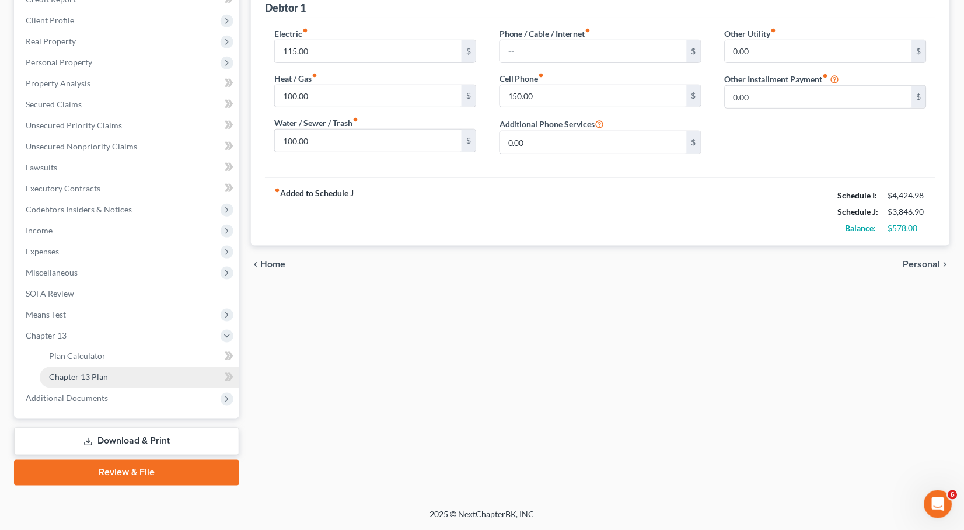
scroll to position [137, 0]
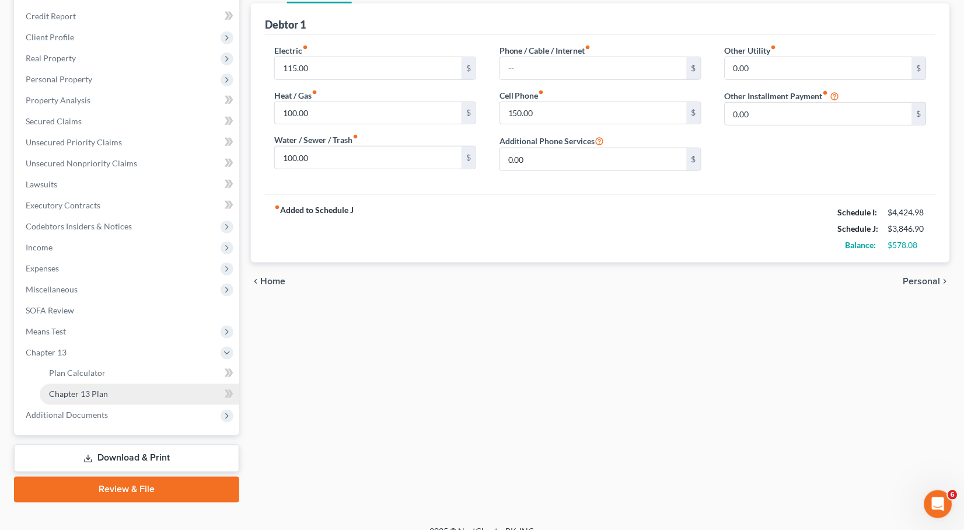
click at [156, 384] on link "Chapter 13 Plan" at bounding box center [140, 394] width 200 height 21
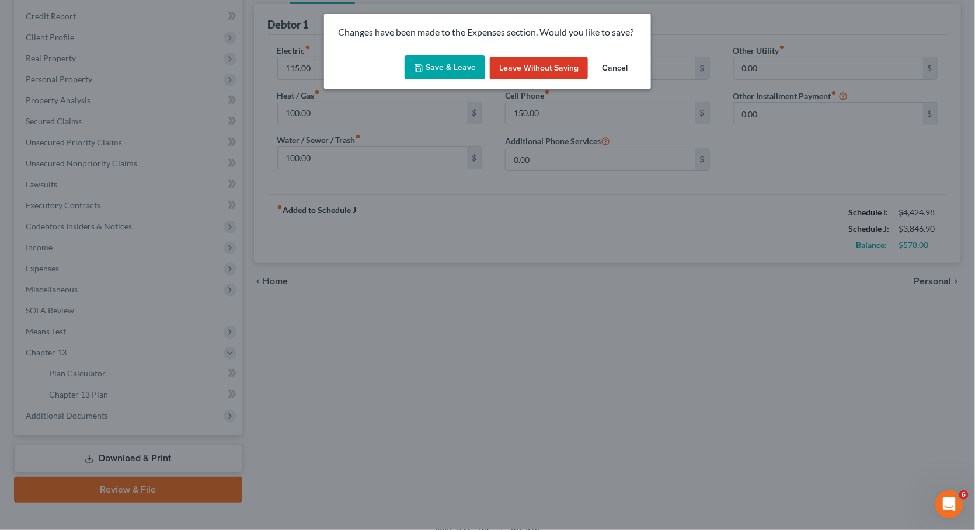
click at [461, 80] on div "Save & Leave Leave without Saving Cancel" at bounding box center [487, 70] width 327 height 39
click at [457, 69] on button "Save & Leave" at bounding box center [445, 67] width 81 height 25
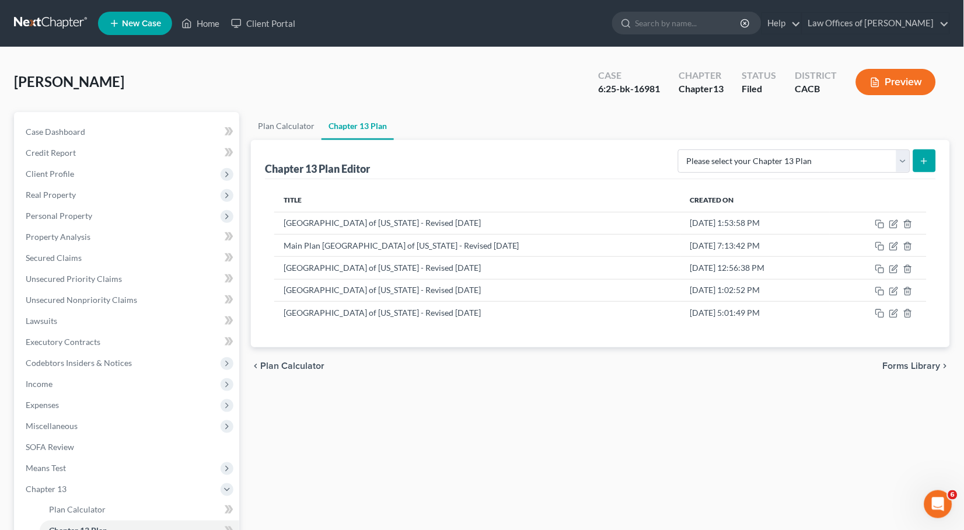
scroll to position [137, 0]
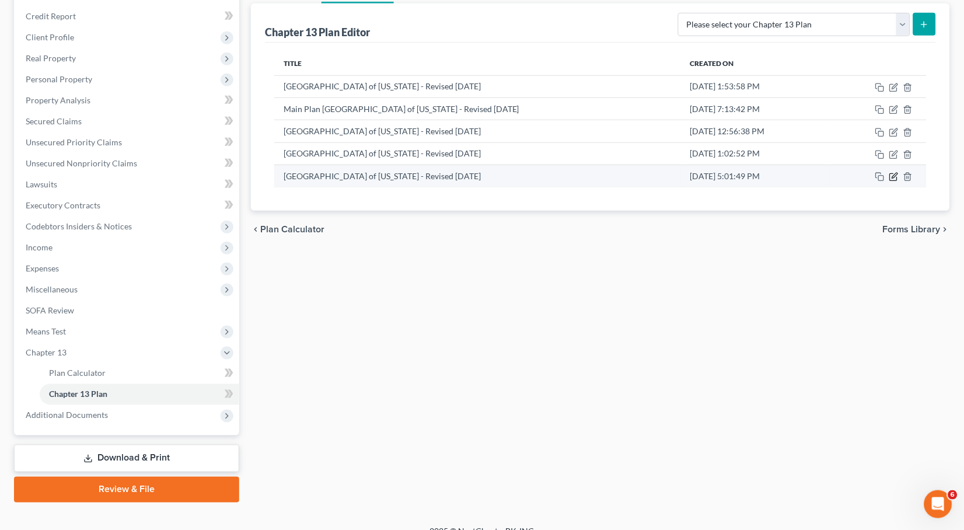
click at [896, 173] on icon "button" at bounding box center [895, 175] width 5 height 5
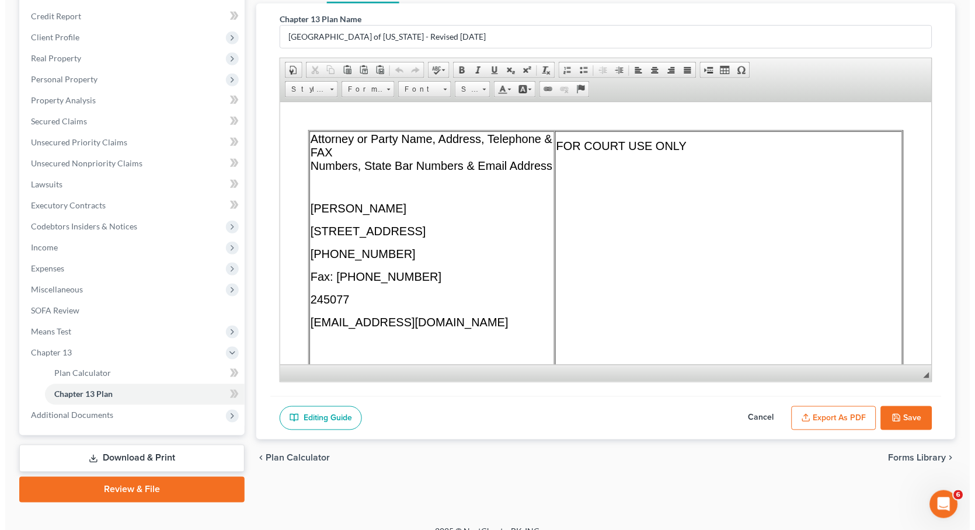
scroll to position [2, 0]
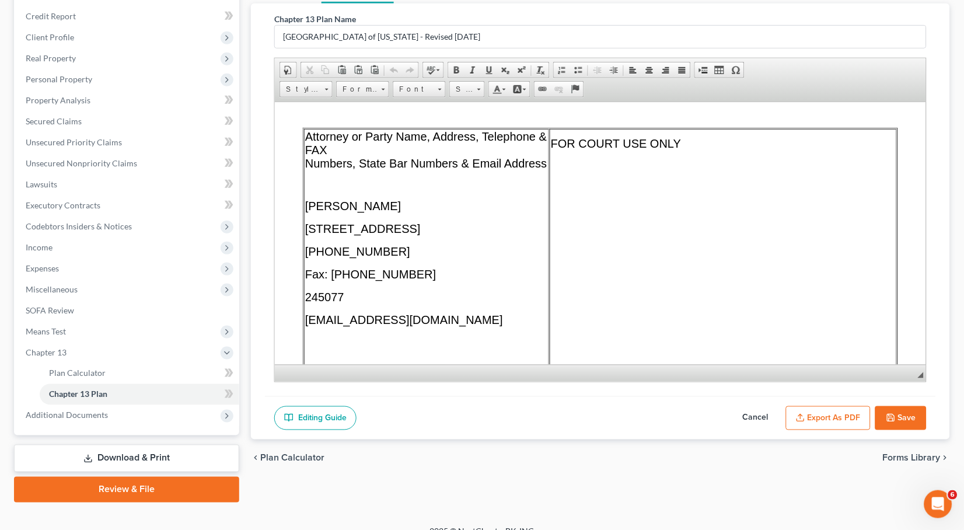
click at [818, 417] on button "Export as PDF" at bounding box center [828, 418] width 85 height 25
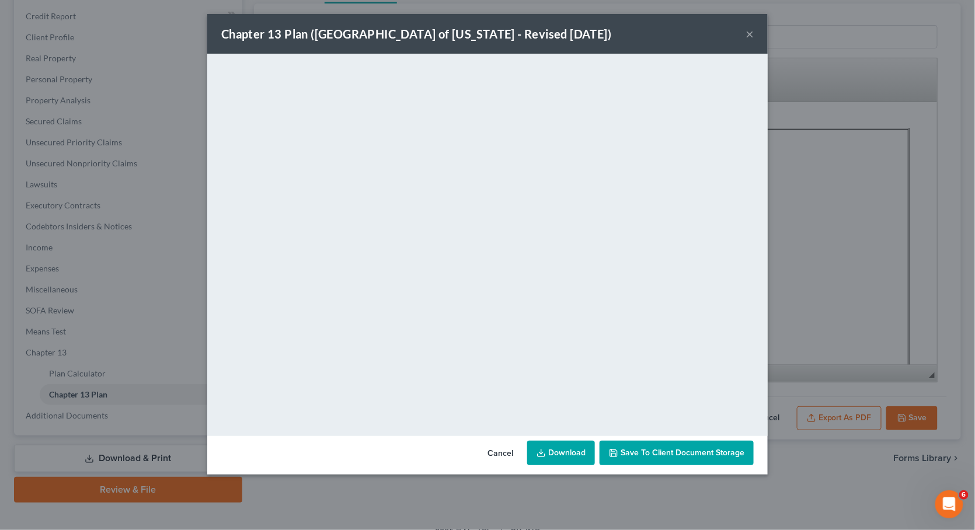
click at [758, 34] on div "Chapter 13 Plan ([GEOGRAPHIC_DATA] of [US_STATE] - Revised [DATE]) ×" at bounding box center [487, 34] width 560 height 40
click at [750, 33] on button "×" at bounding box center [749, 34] width 8 height 14
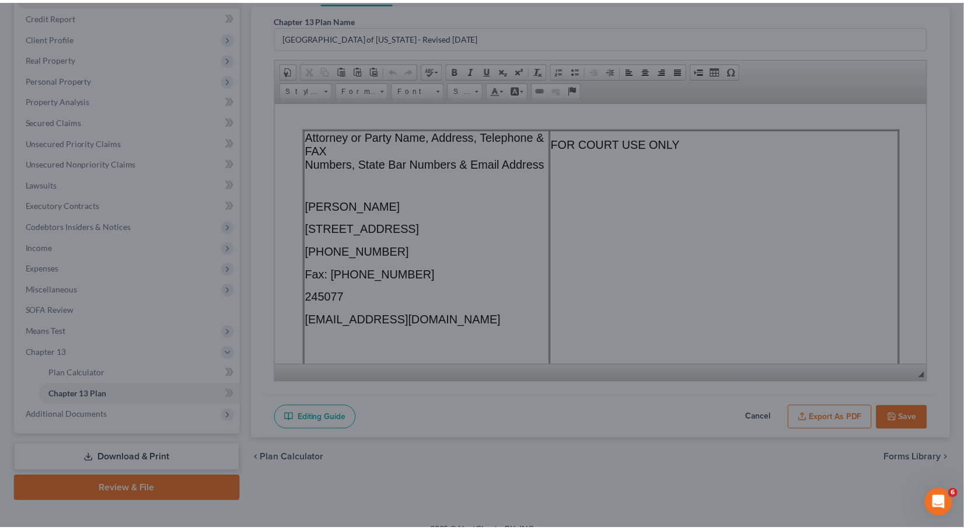
scroll to position [0, 0]
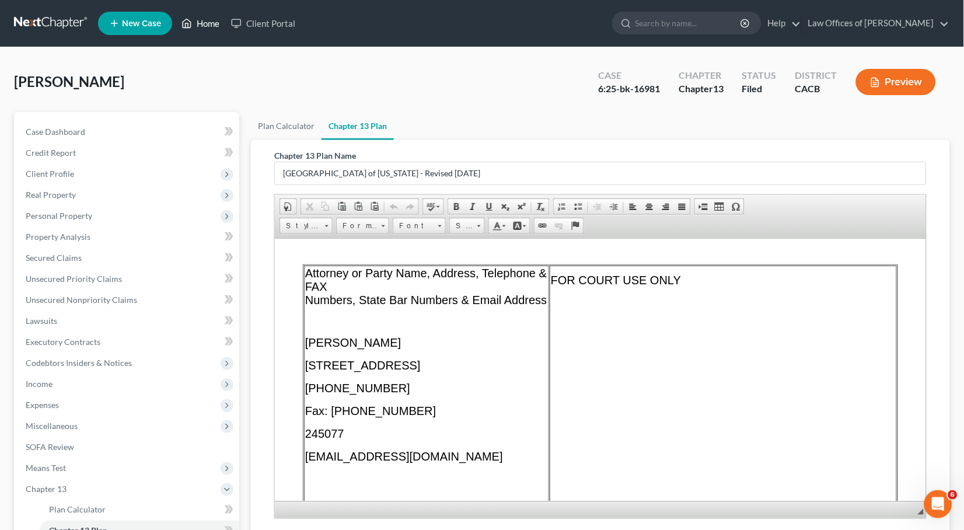
click at [224, 19] on link "Home" at bounding box center [201, 23] width 50 height 21
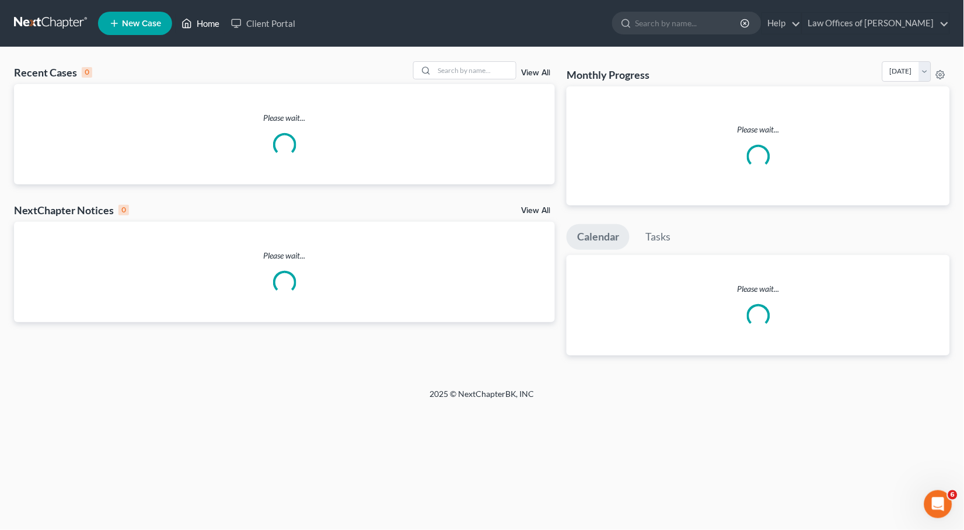
click at [203, 23] on link "Home" at bounding box center [201, 23] width 50 height 21
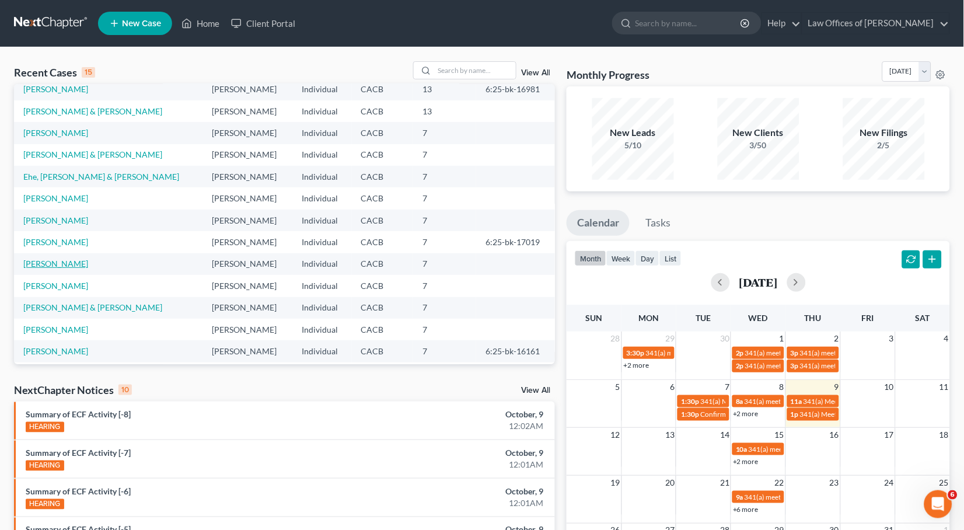
scroll to position [44, 0]
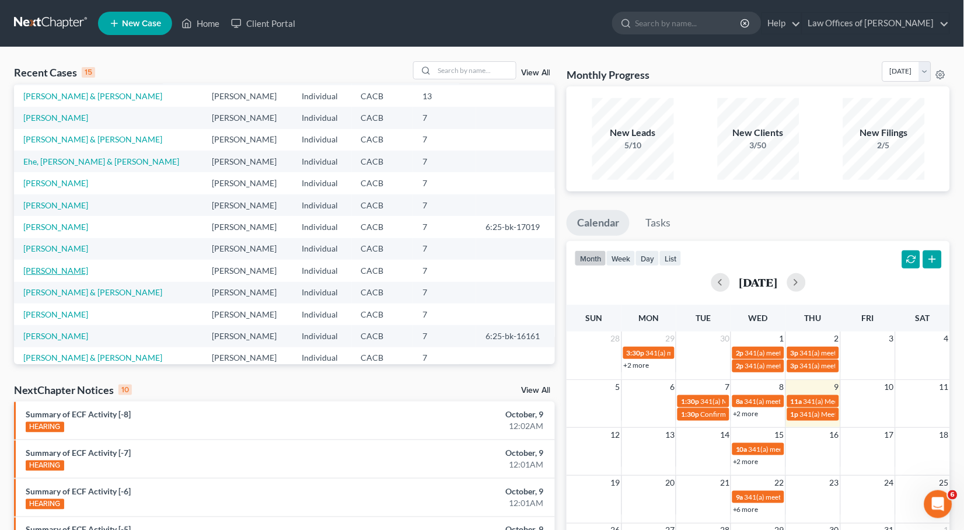
click at [60, 266] on link "[PERSON_NAME]" at bounding box center [55, 271] width 65 height 10
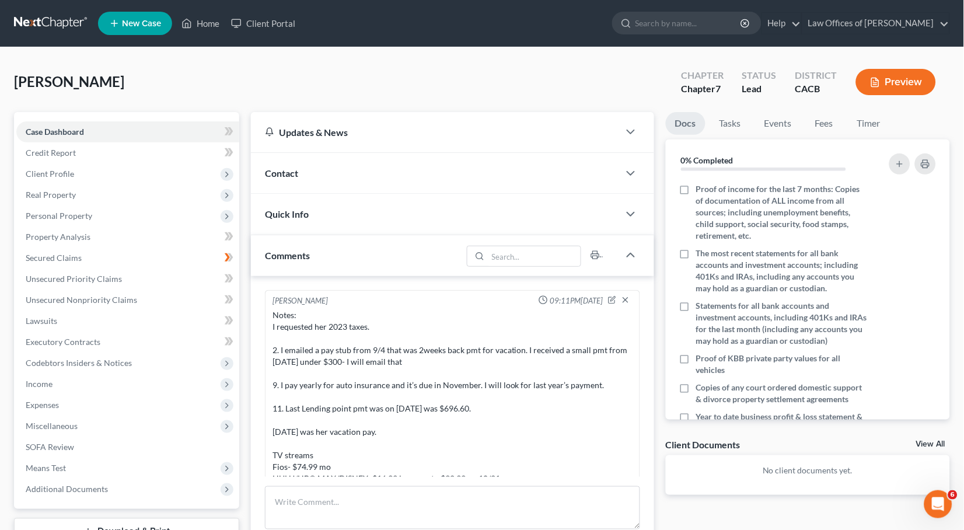
scroll to position [114, 0]
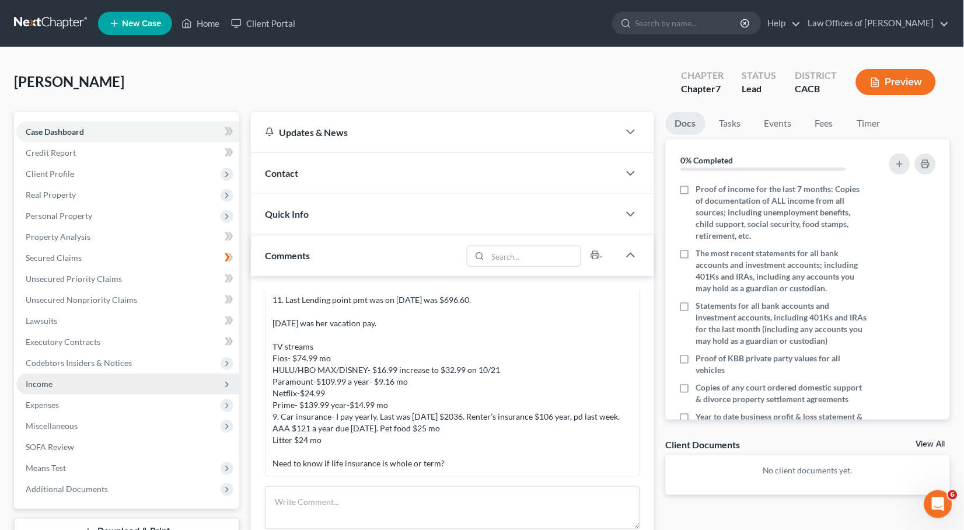
click at [57, 374] on span "Income" at bounding box center [127, 384] width 223 height 21
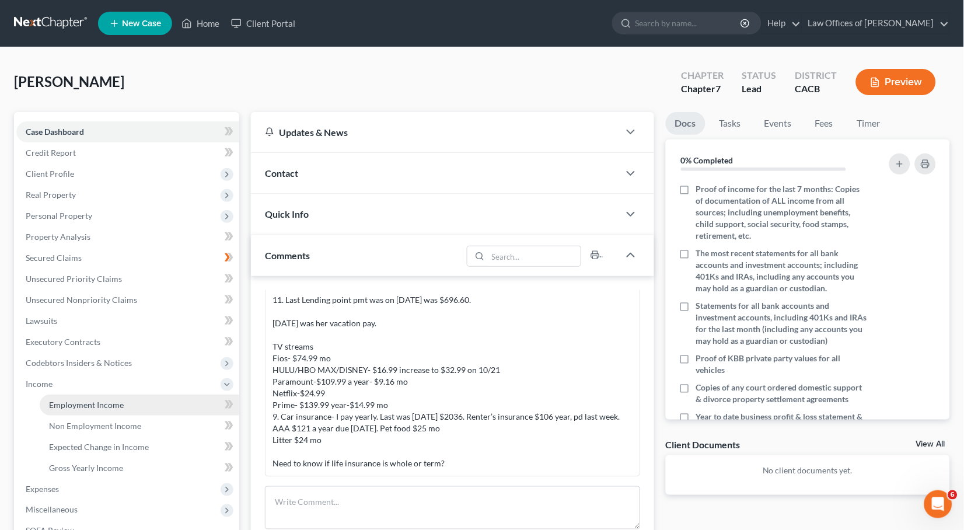
click at [73, 400] on span "Employment Income" at bounding box center [86, 405] width 75 height 10
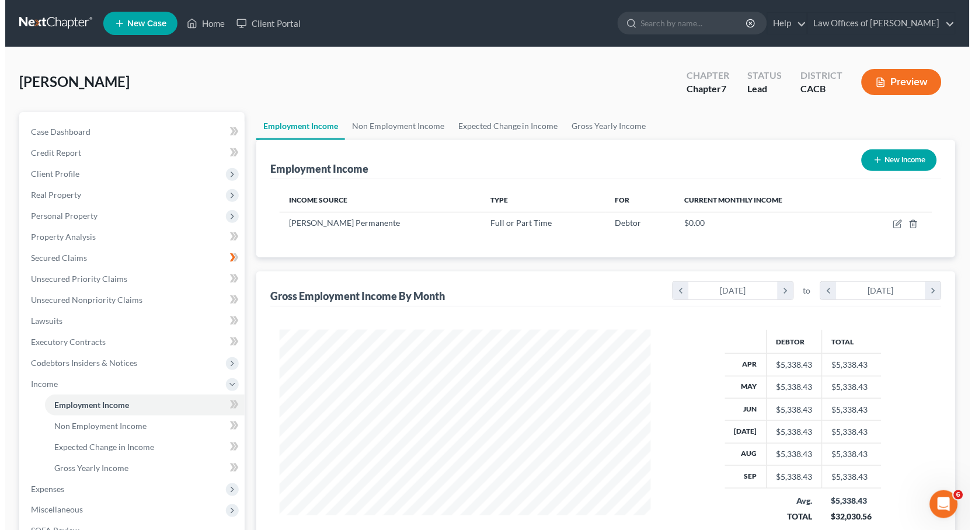
scroll to position [204, 394]
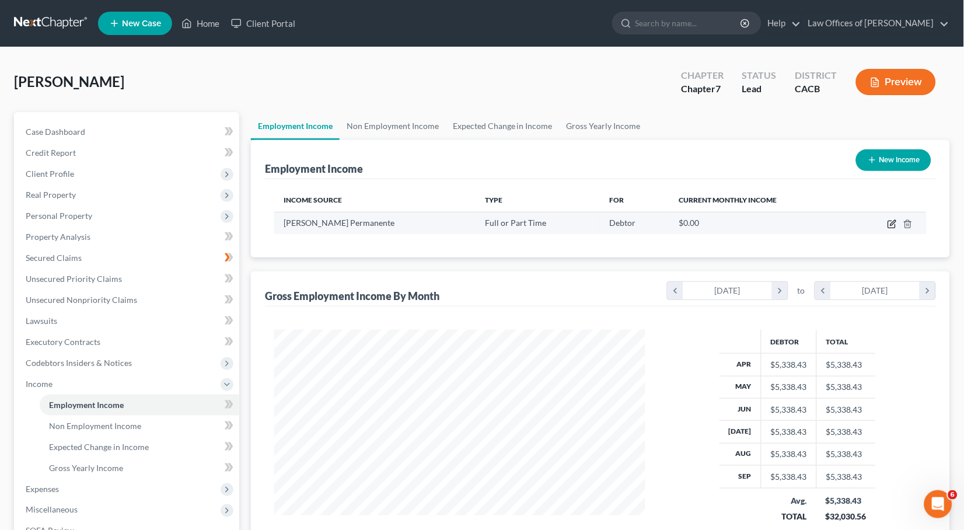
click at [886, 221] on td at bounding box center [889, 223] width 75 height 22
click at [892, 224] on icon "button" at bounding box center [893, 222] width 5 height 5
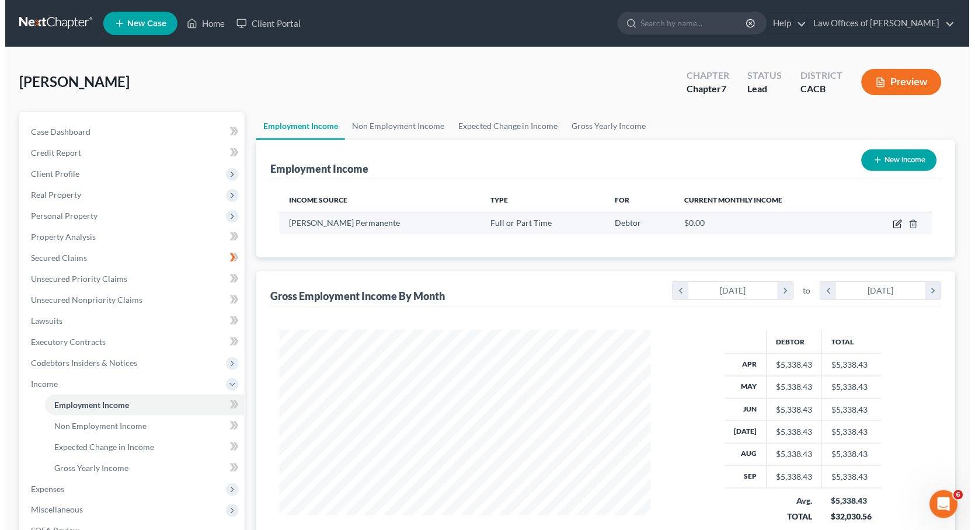
scroll to position [204, 399]
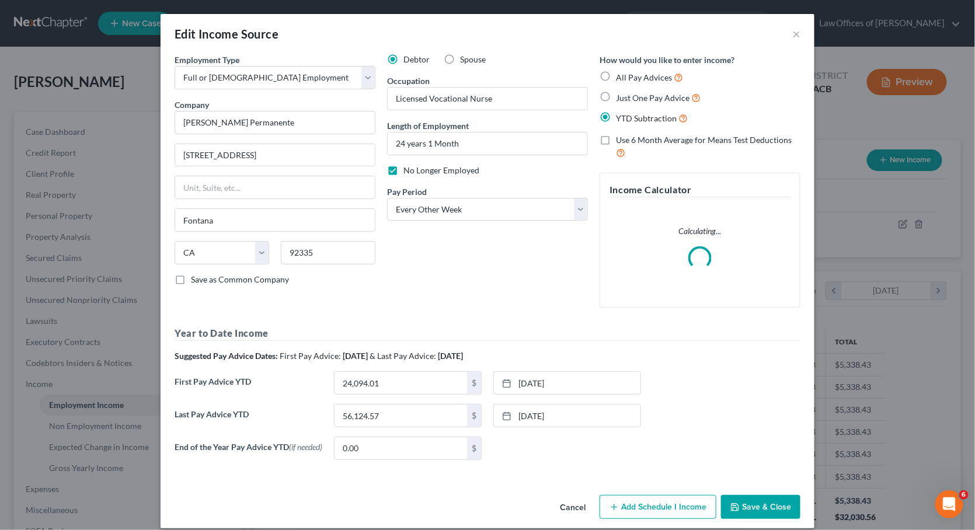
click at [421, 172] on span "No Longer Employed" at bounding box center [441, 170] width 76 height 10
click at [416, 172] on input "No Longer Employed" at bounding box center [412, 169] width 8 height 8
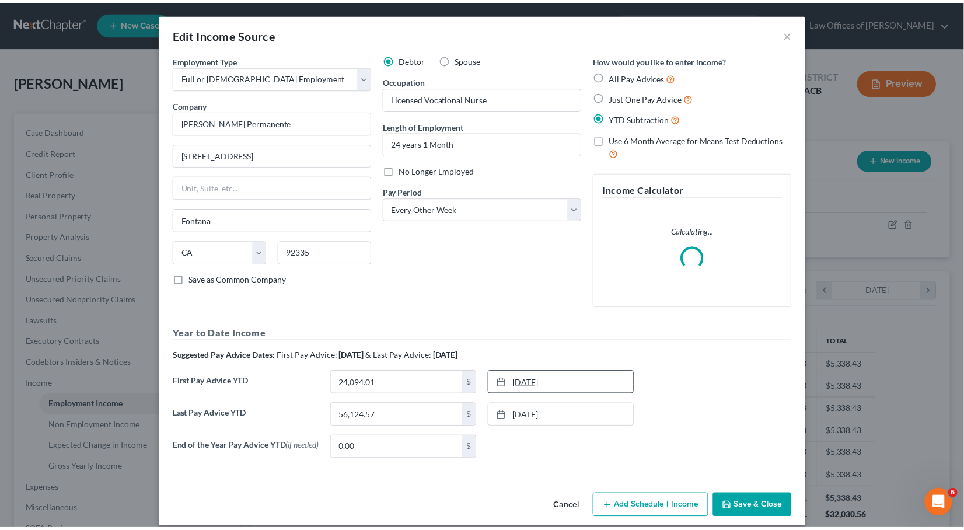
scroll to position [10, 0]
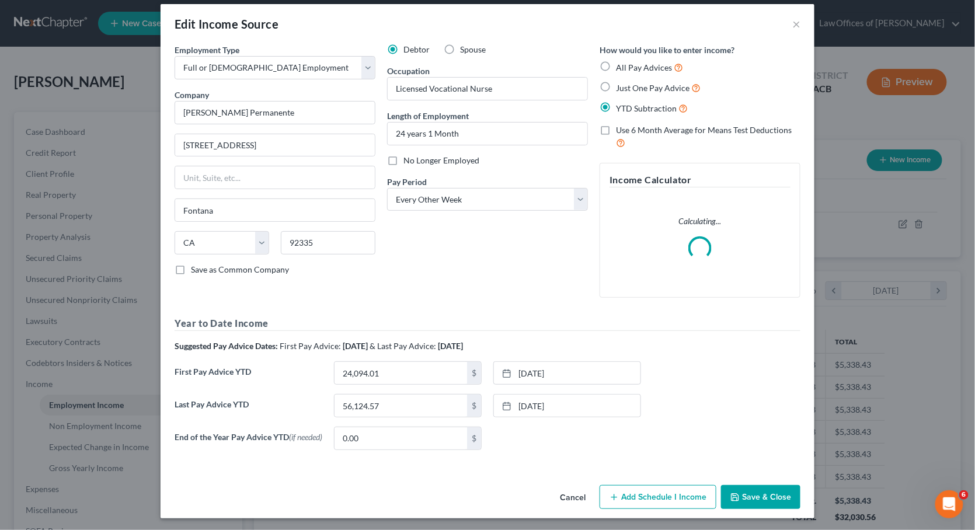
click at [737, 489] on button "Save & Close" at bounding box center [760, 497] width 79 height 25
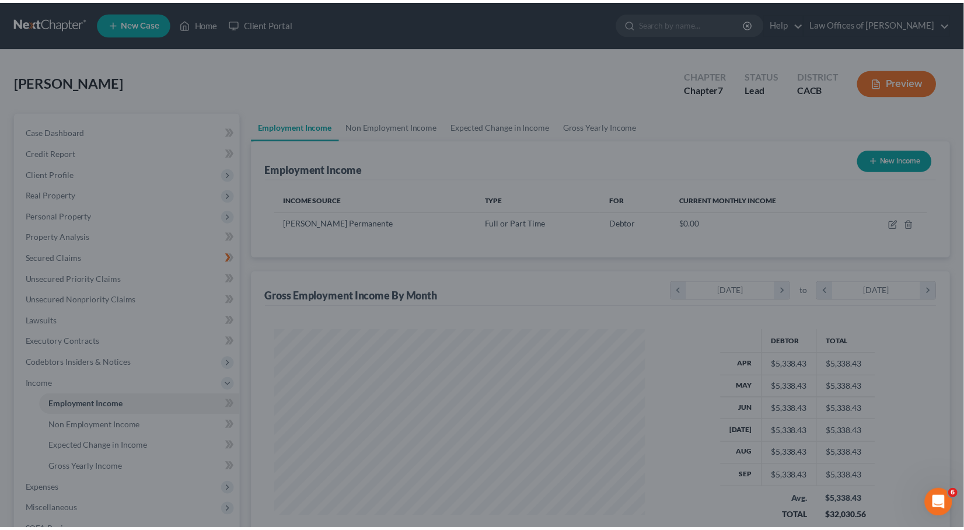
scroll to position [583529, 583338]
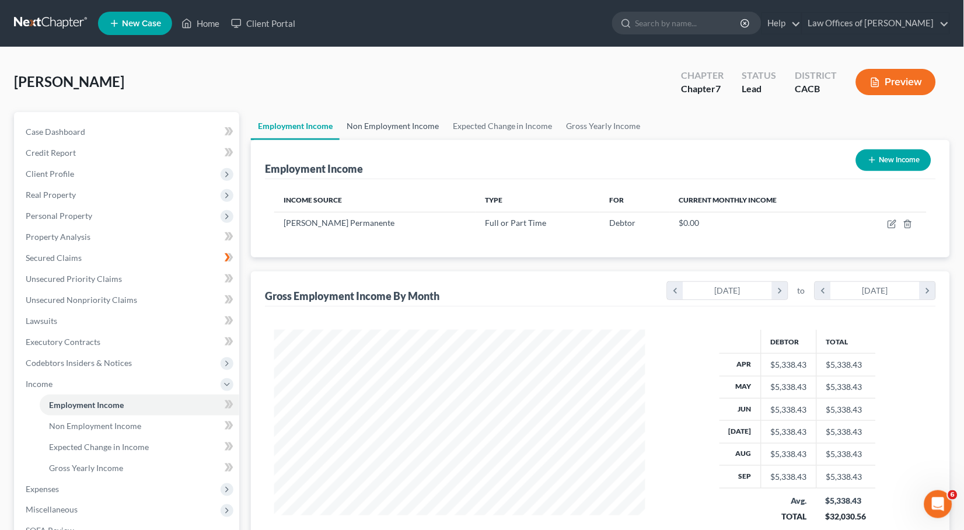
click at [399, 123] on link "Non Employment Income" at bounding box center [393, 126] width 106 height 28
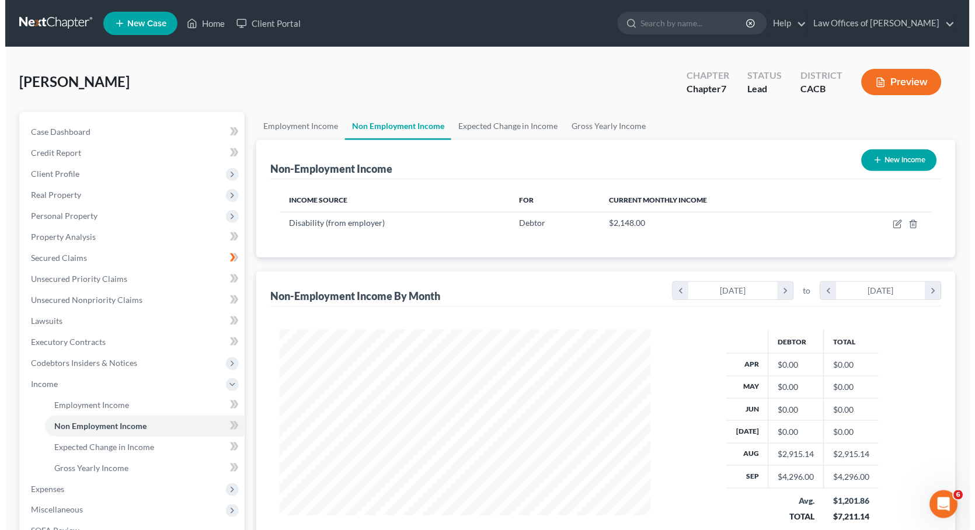
scroll to position [204, 394]
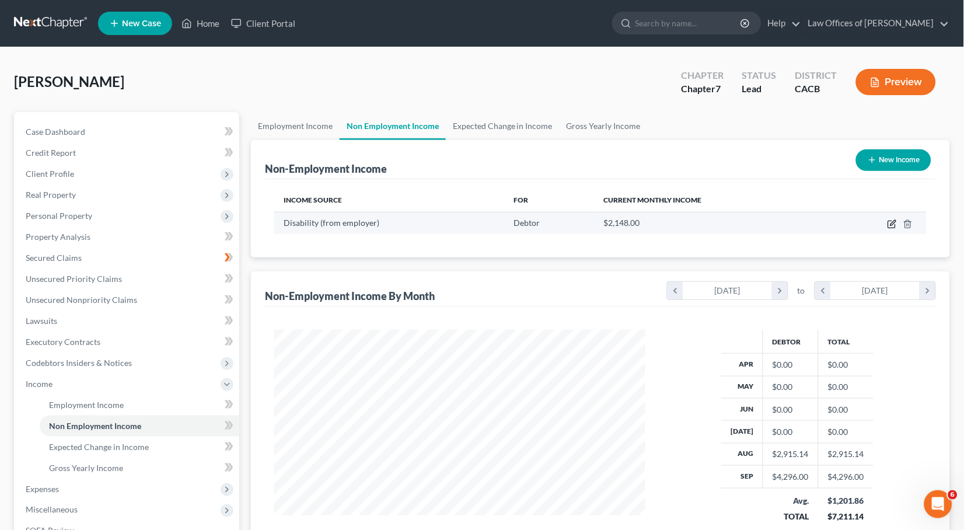
click at [894, 223] on icon "button" at bounding box center [893, 222] width 5 height 5
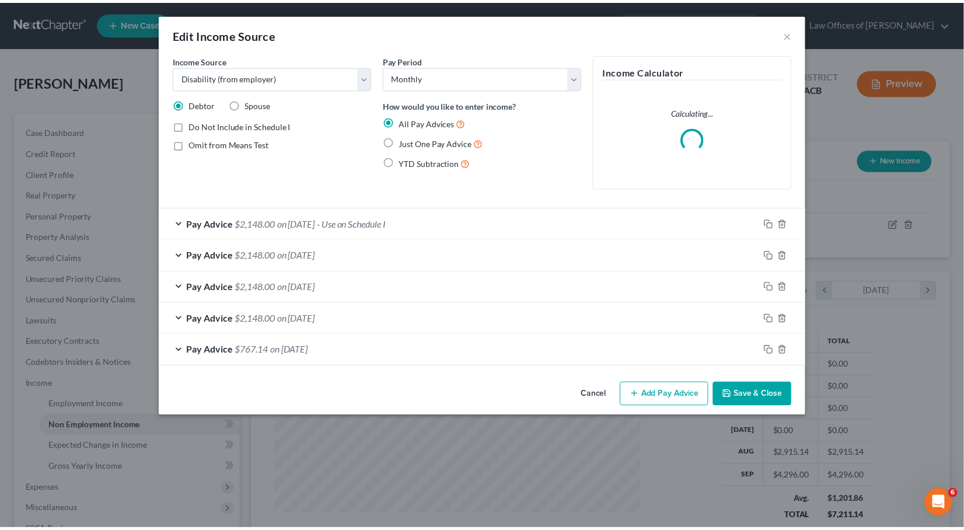
scroll to position [204, 399]
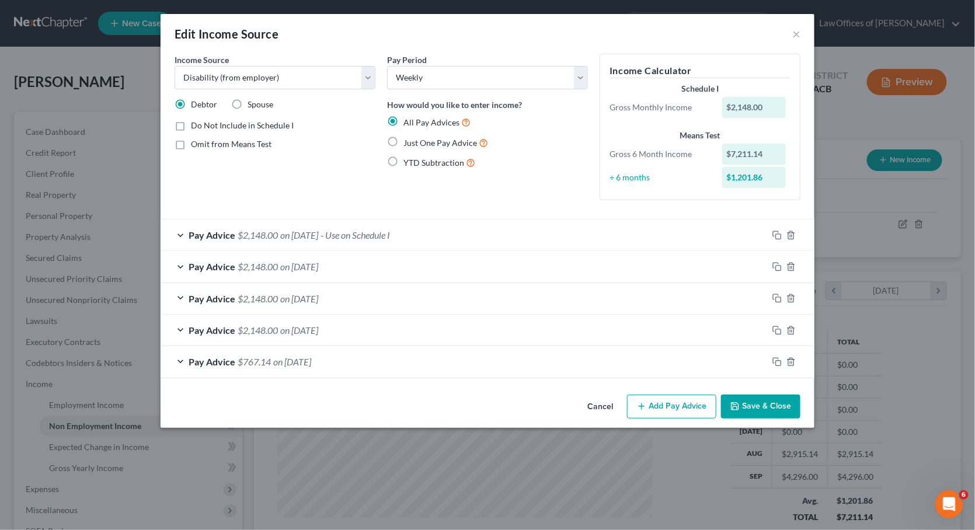
click at [752, 406] on button "Save & Close" at bounding box center [760, 407] width 79 height 25
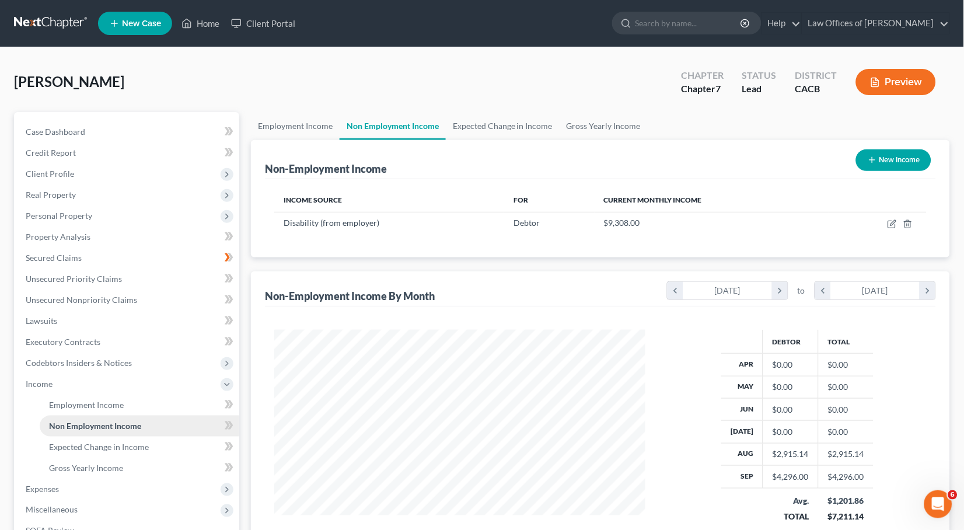
scroll to position [83, 0]
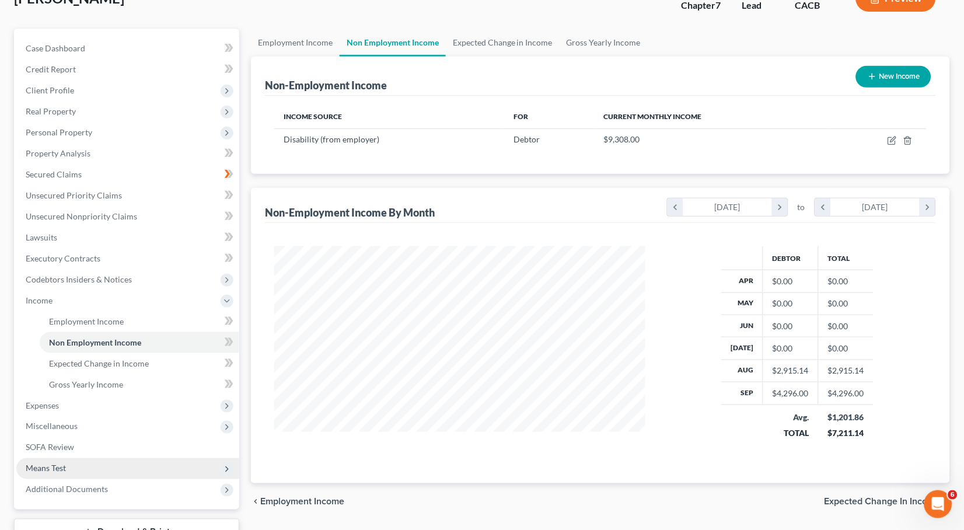
click at [61, 463] on span "Means Test" at bounding box center [46, 468] width 40 height 10
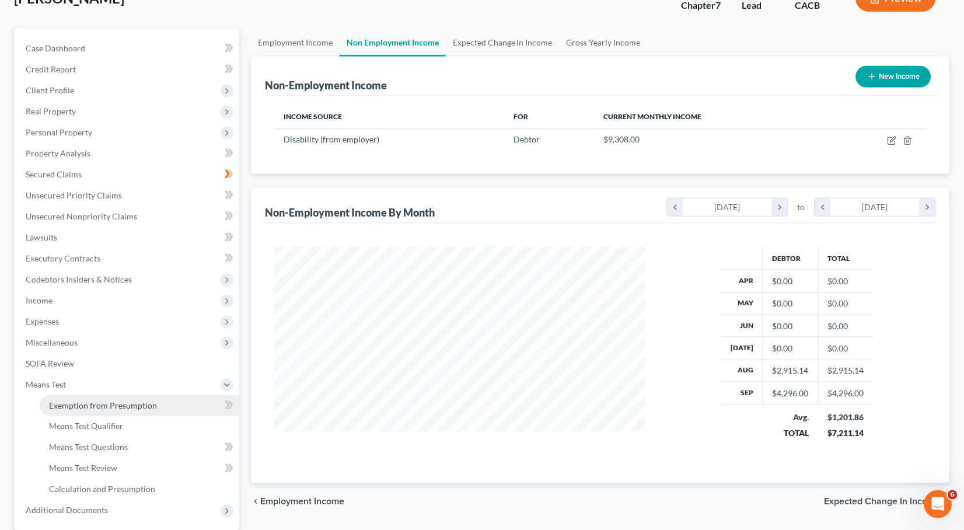
click at [106, 400] on span "Exemption from Presumption" at bounding box center [103, 405] width 108 height 10
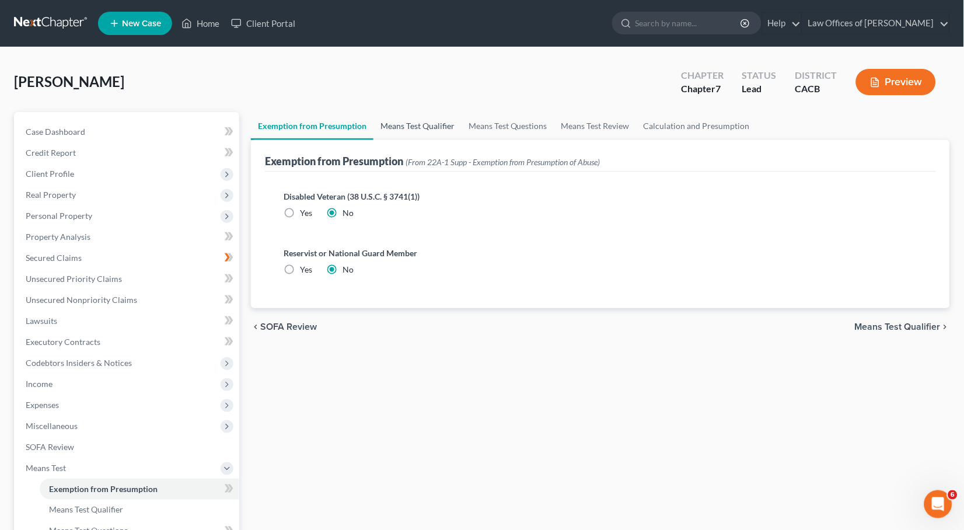
click at [404, 131] on link "Means Test Qualifier" at bounding box center [418, 126] width 88 height 28
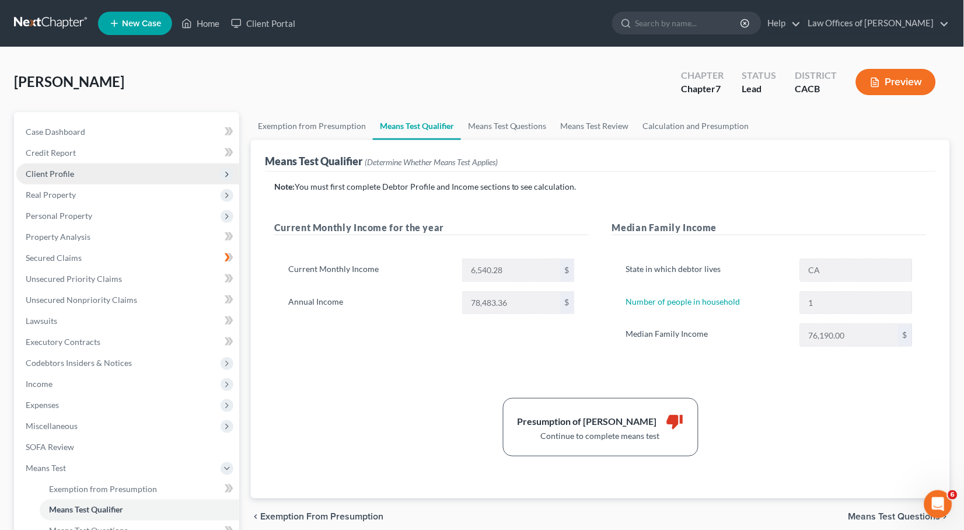
click at [72, 169] on span "Client Profile" at bounding box center [50, 174] width 48 height 10
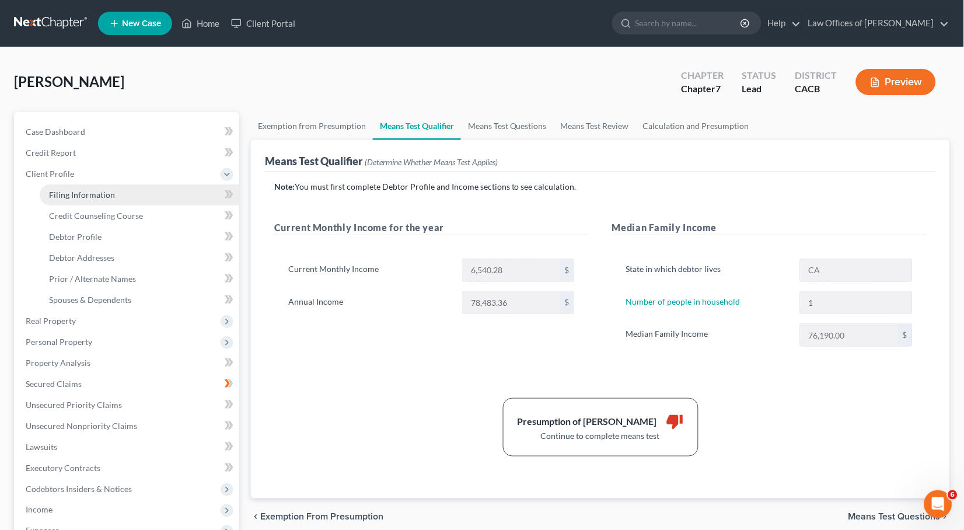
click at [109, 190] on span "Filing Information" at bounding box center [82, 195] width 66 height 10
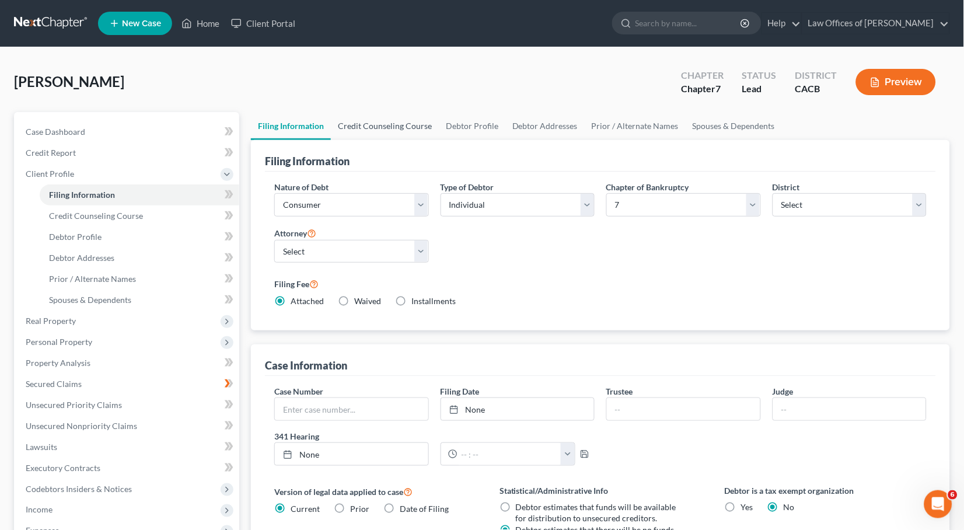
click at [407, 126] on link "Credit Counseling Course" at bounding box center [385, 126] width 108 height 28
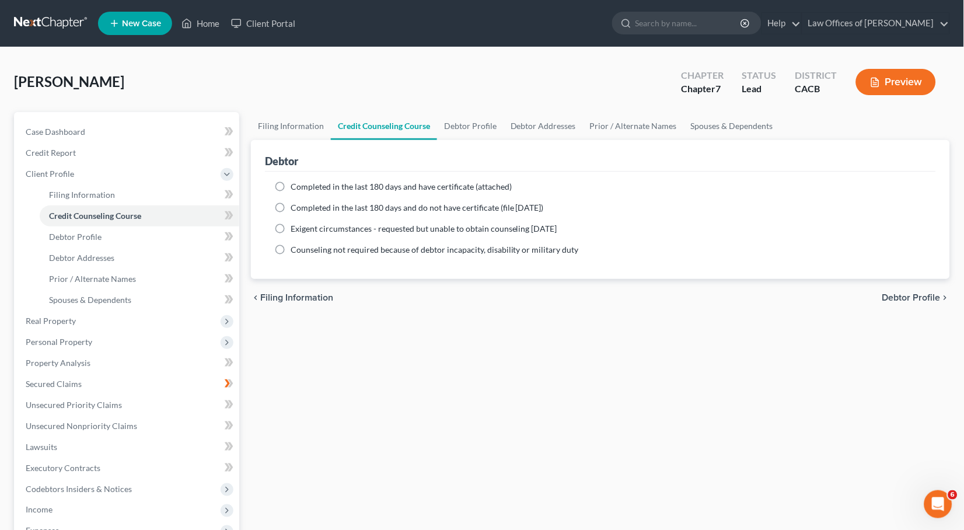
click at [400, 208] on span "Completed in the last 180 days and do not have certificate (file [DATE])" at bounding box center [417, 208] width 253 height 10
click at [303, 208] on input "Completed in the last 180 days and do not have certificate (file [DATE])" at bounding box center [299, 206] width 8 height 8
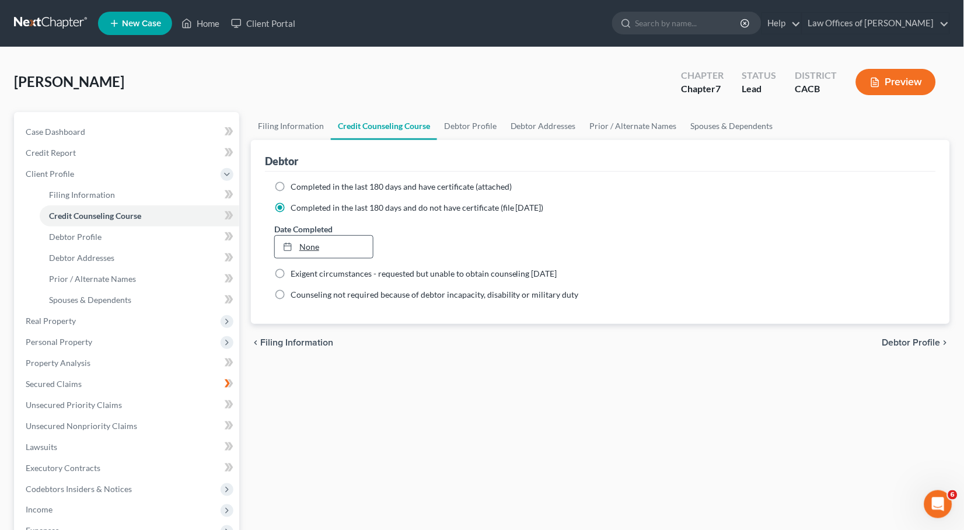
click at [330, 242] on link "None" at bounding box center [324, 247] width 98 height 22
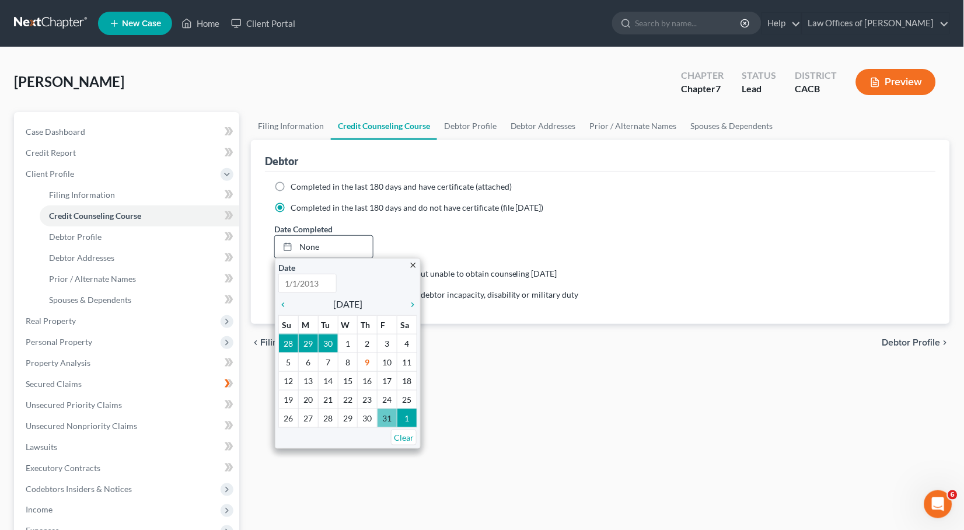
scroll to position [119, 0]
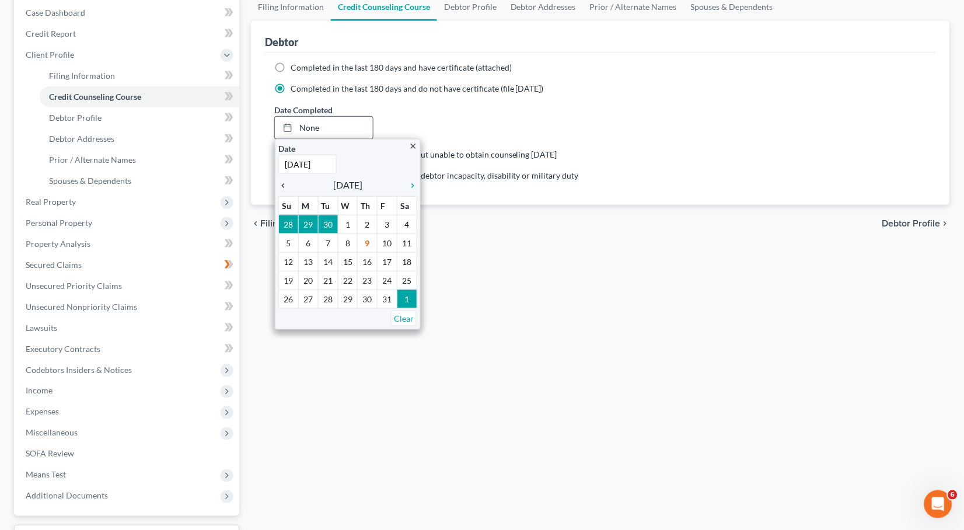
click at [283, 181] on icon "chevron_left" at bounding box center [285, 185] width 15 height 9
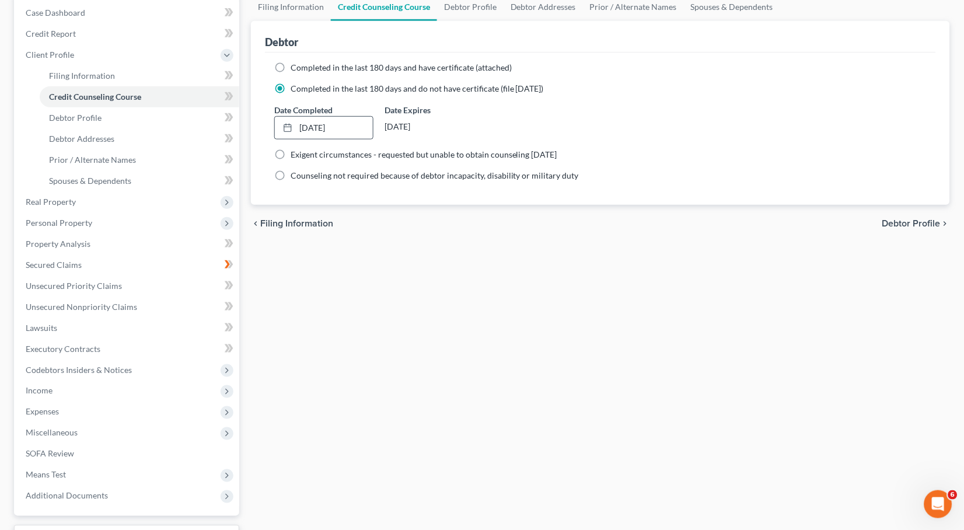
click at [290, 65] on div "Completed in the last 180 days and have certificate (attached)" at bounding box center [600, 68] width 653 height 12
click at [291, 65] on label "Completed in the last 180 days and have certificate (attached)" at bounding box center [401, 68] width 221 height 12
click at [295, 65] on input "Completed in the last 180 days and have certificate (attached)" at bounding box center [299, 66] width 8 height 8
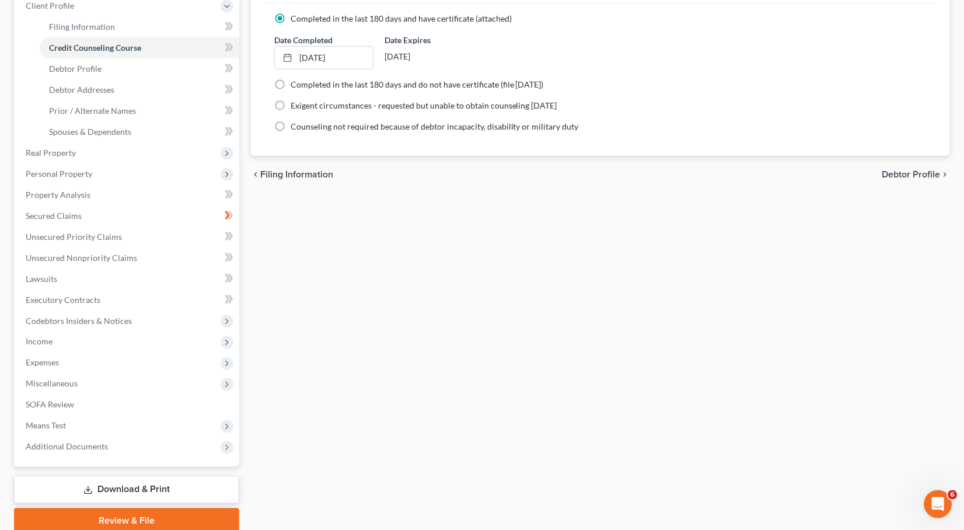
scroll to position [20, 0]
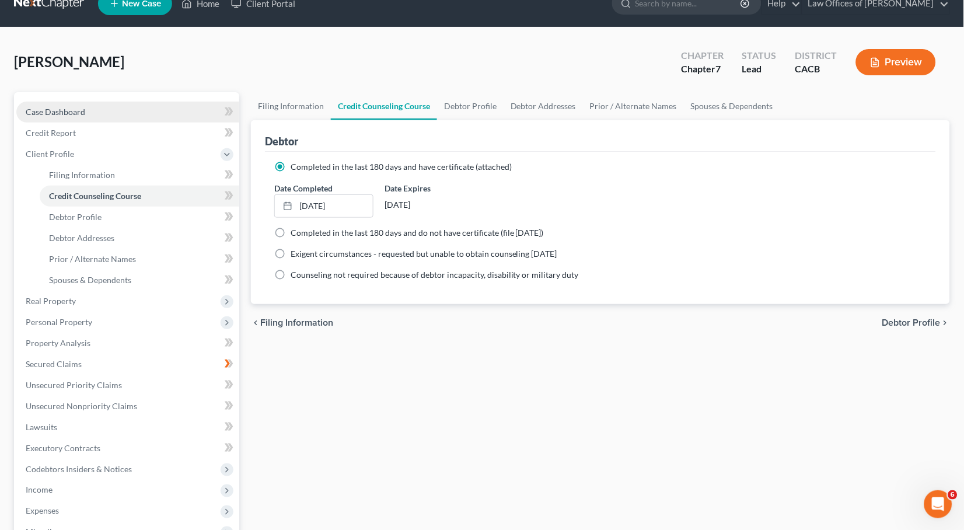
click at [69, 107] on span "Case Dashboard" at bounding box center [56, 112] width 60 height 10
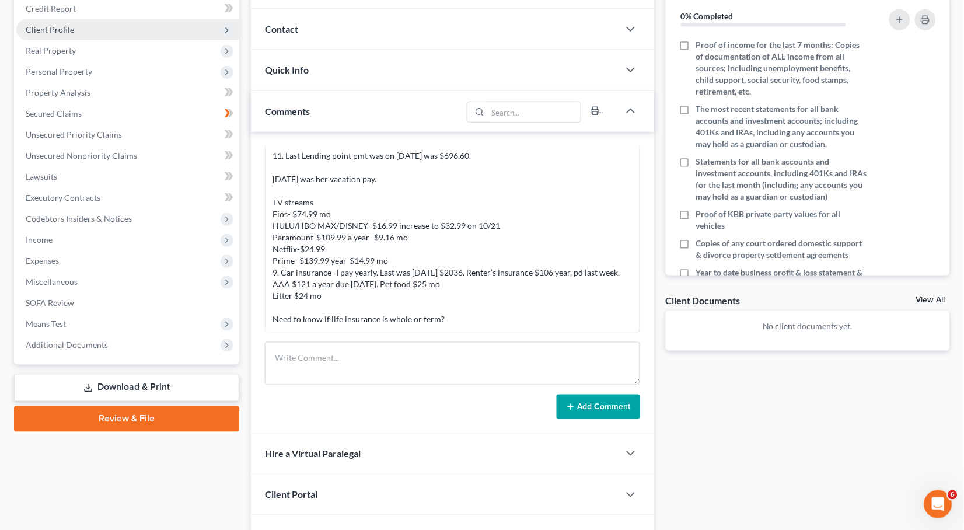
scroll to position [170, 0]
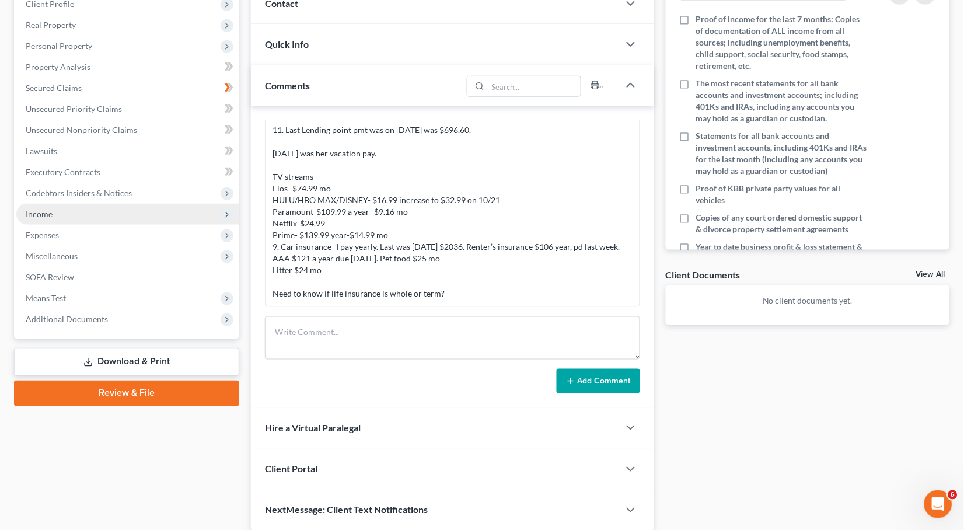
click at [54, 211] on span "Income" at bounding box center [127, 214] width 223 height 21
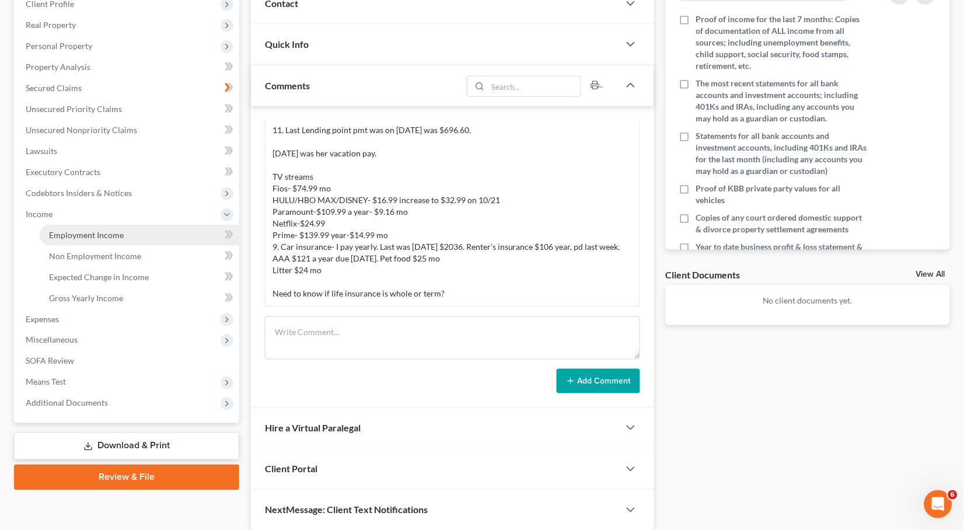
click at [86, 230] on span "Employment Income" at bounding box center [86, 235] width 75 height 10
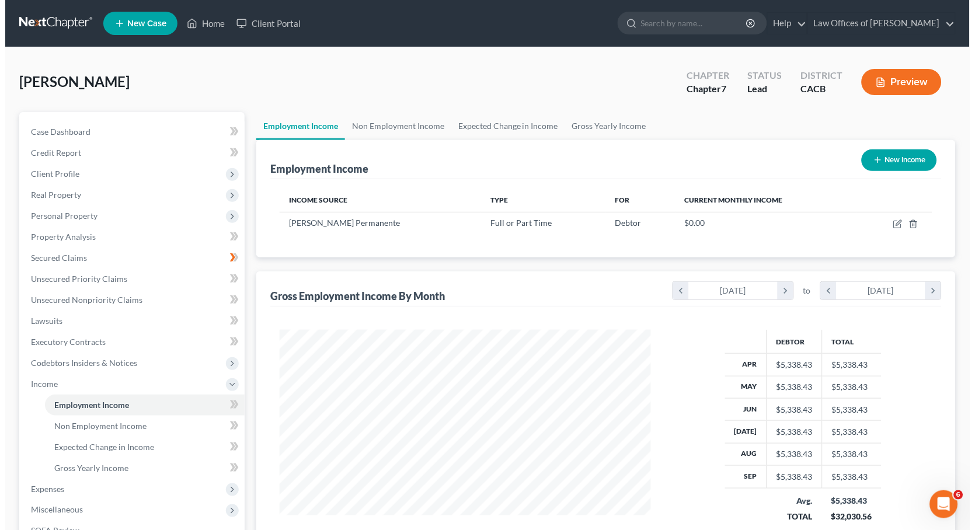
scroll to position [204, 394]
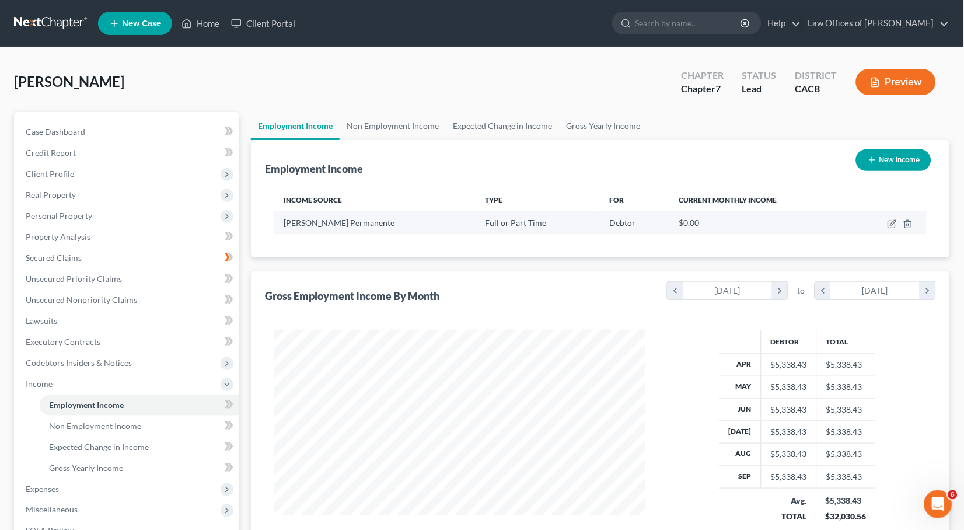
click at [887, 225] on td at bounding box center [889, 223] width 75 height 22
click at [890, 224] on icon "button" at bounding box center [892, 223] width 9 height 9
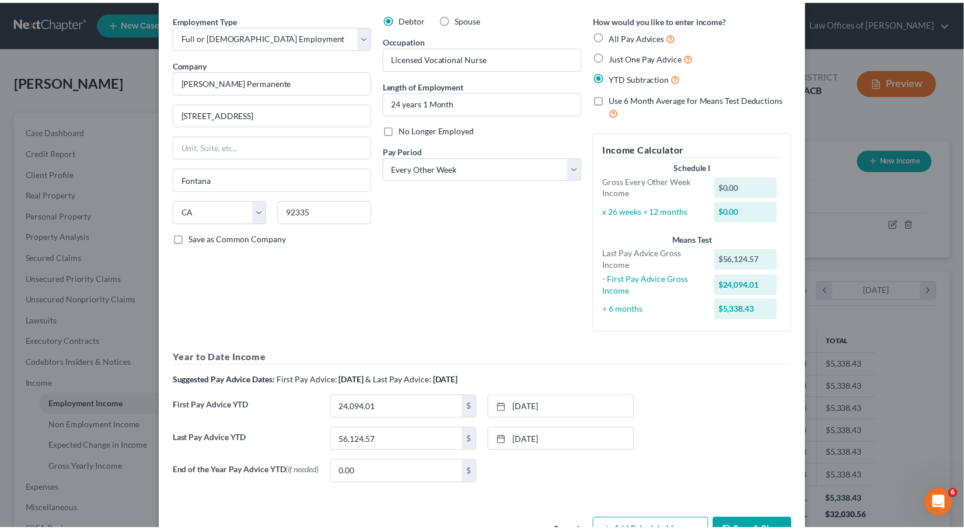
scroll to position [69, 0]
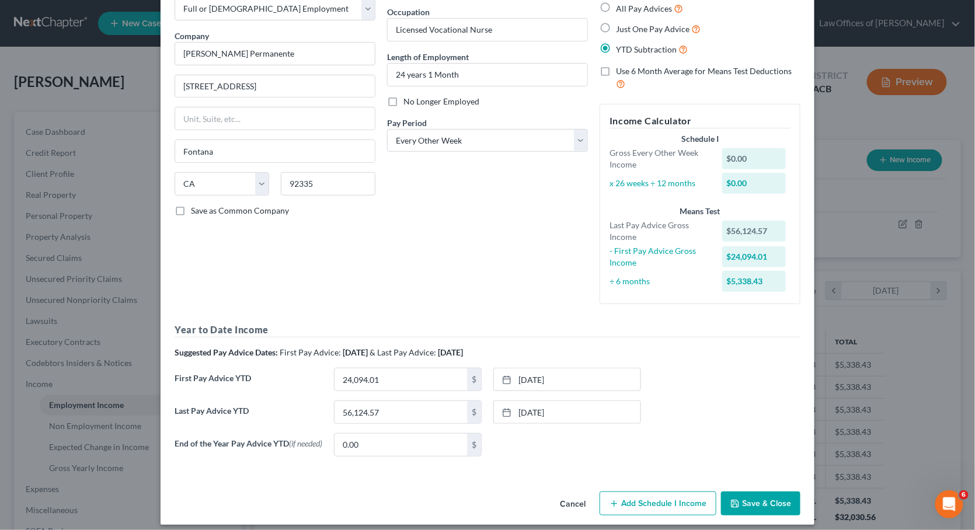
click at [742, 500] on button "Save & Close" at bounding box center [760, 504] width 79 height 25
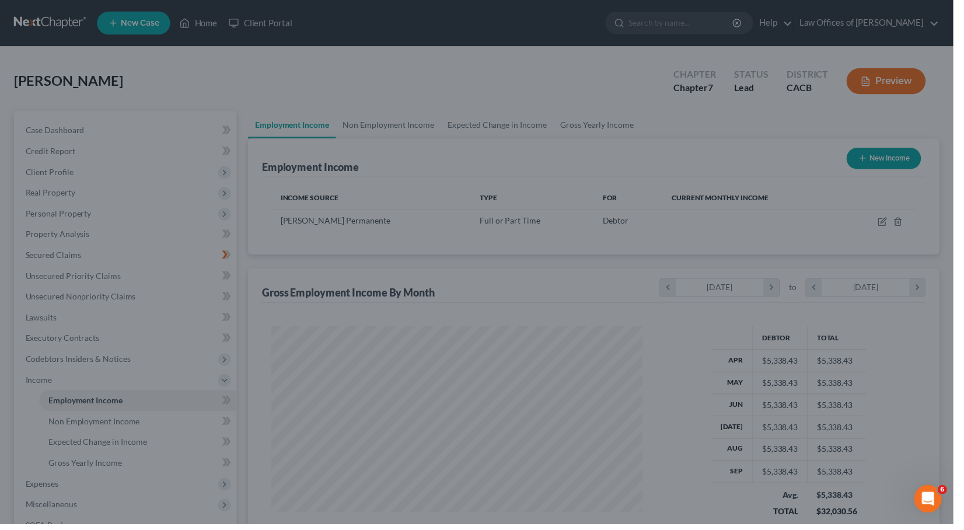
scroll to position [583529, 583338]
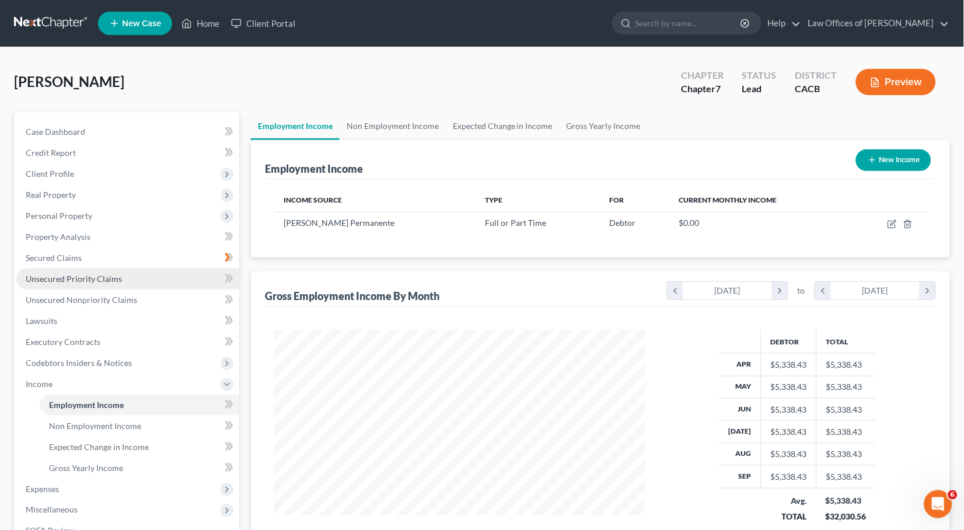
click at [88, 274] on span "Unsecured Priority Claims" at bounding box center [74, 279] width 96 height 10
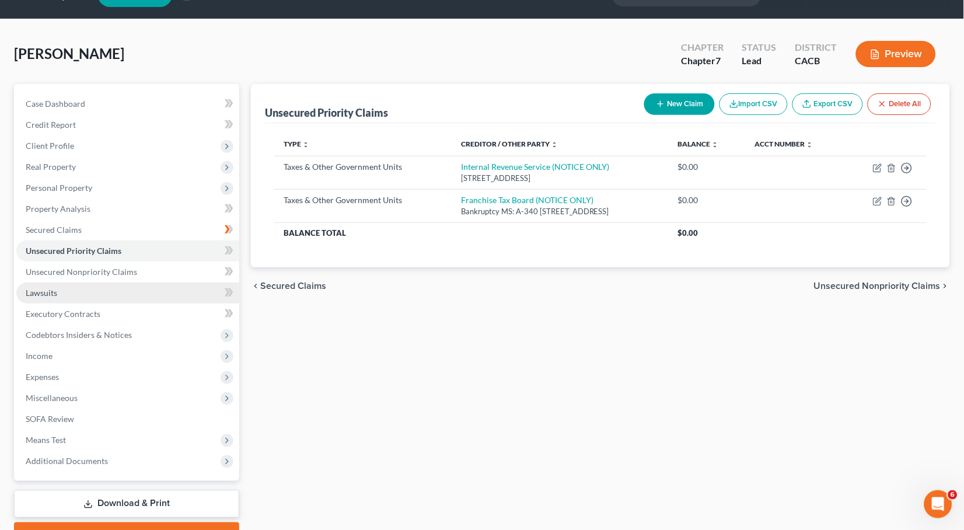
scroll to position [30, 0]
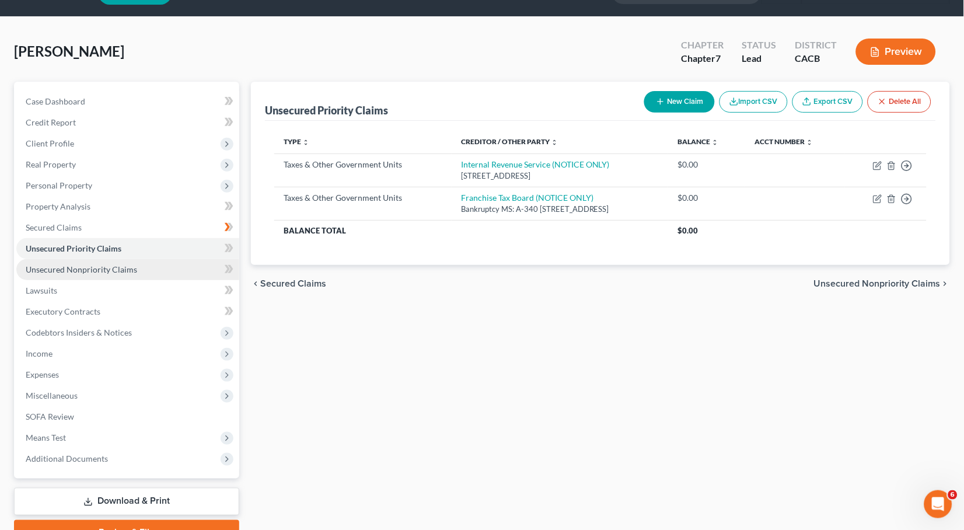
click at [88, 264] on span "Unsecured Nonpriority Claims" at bounding box center [81, 269] width 111 height 10
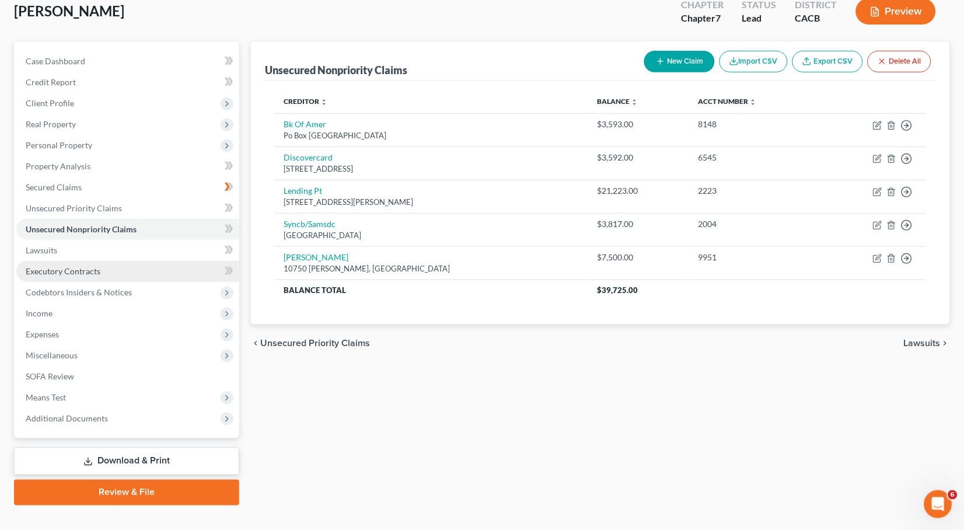
scroll to position [75, 0]
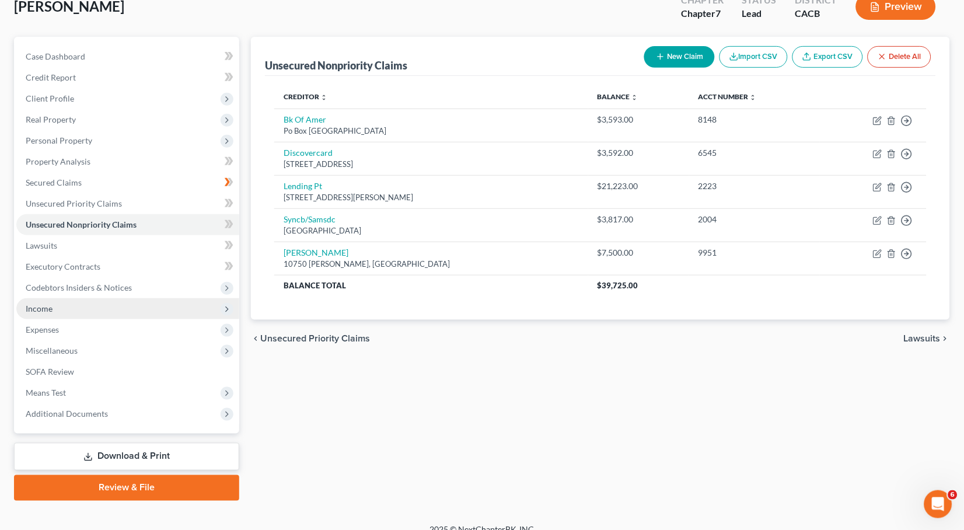
click at [61, 299] on span "Income" at bounding box center [127, 308] width 223 height 21
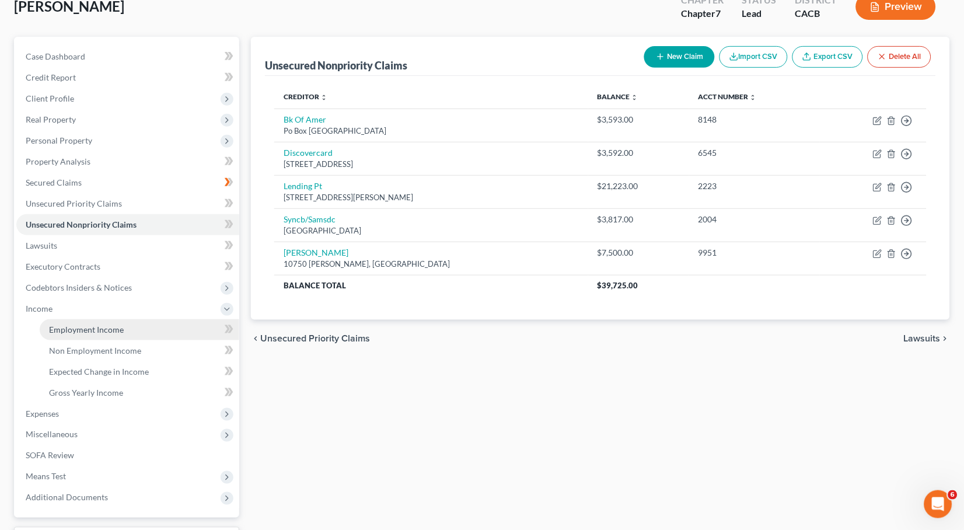
click at [76, 325] on span "Employment Income" at bounding box center [86, 330] width 75 height 10
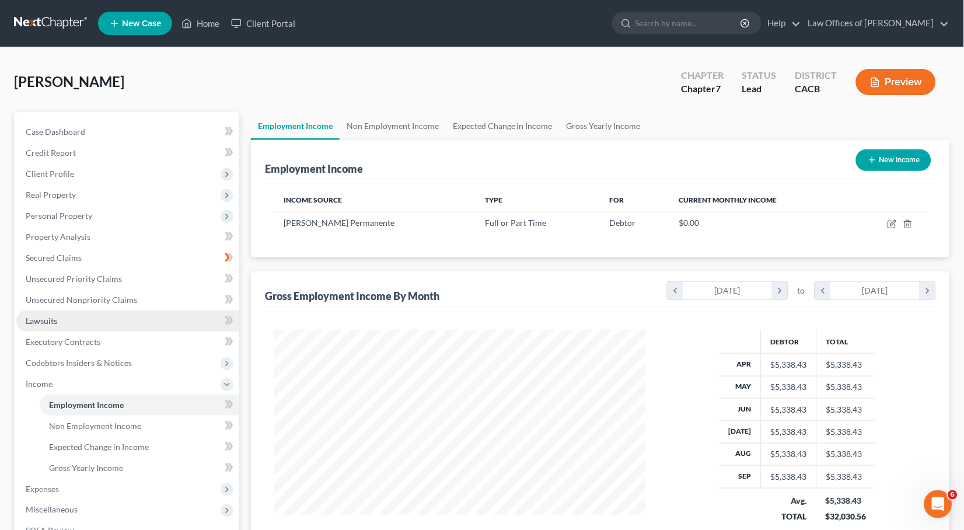
scroll to position [204, 394]
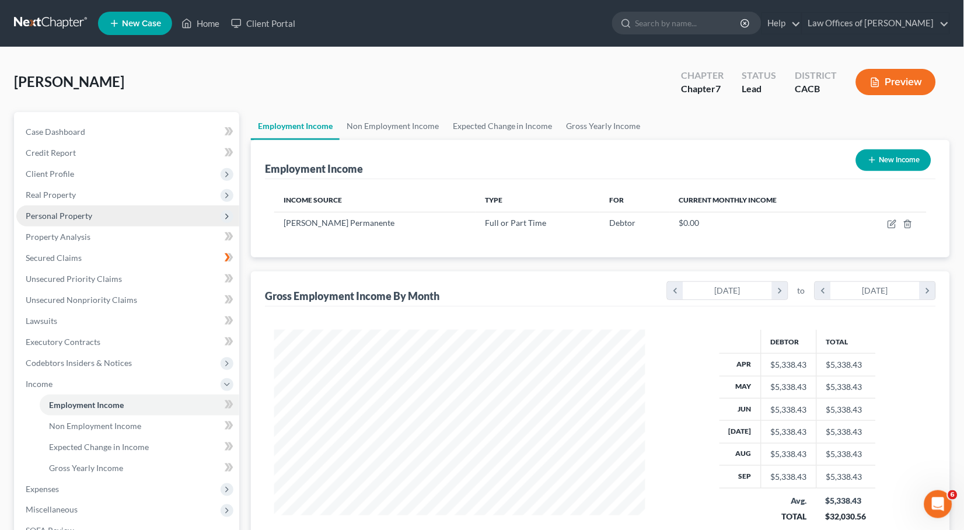
click at [76, 211] on span "Personal Property" at bounding box center [59, 216] width 67 height 10
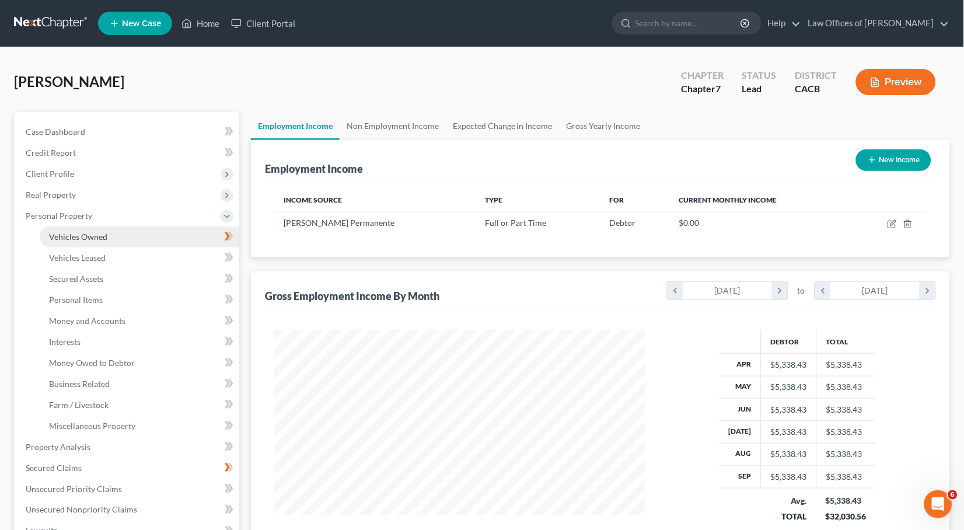
click at [61, 226] on link "Vehicles Owned" at bounding box center [140, 236] width 200 height 21
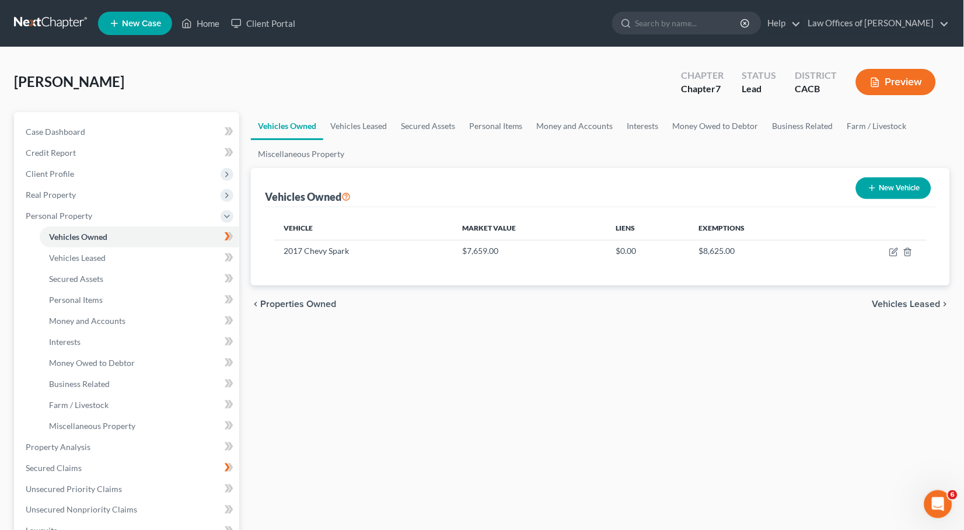
scroll to position [278, 0]
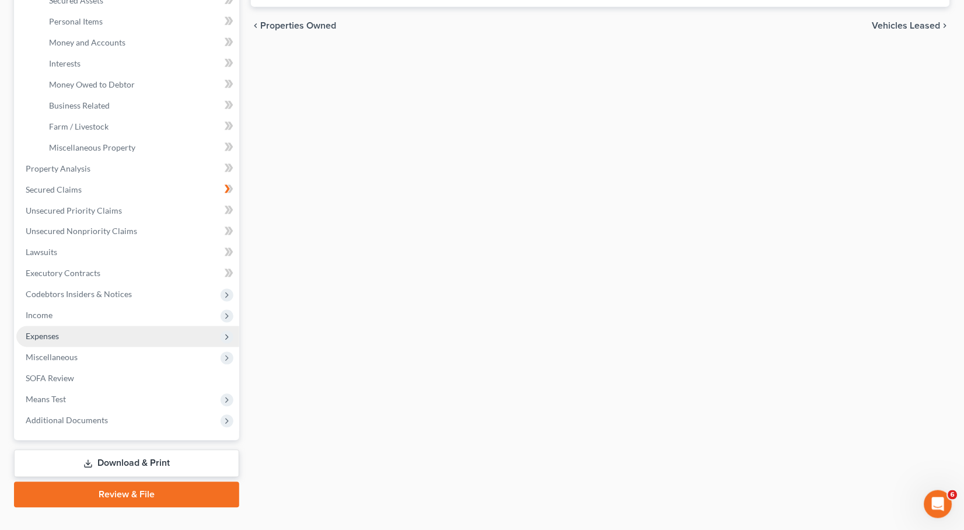
click at [51, 332] on span "Expenses" at bounding box center [42, 337] width 33 height 10
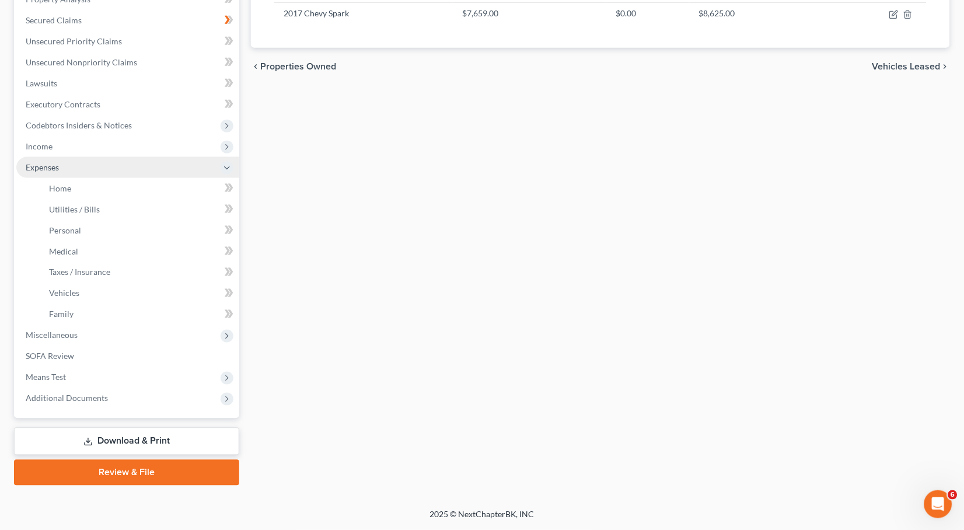
scroll to position [218, 0]
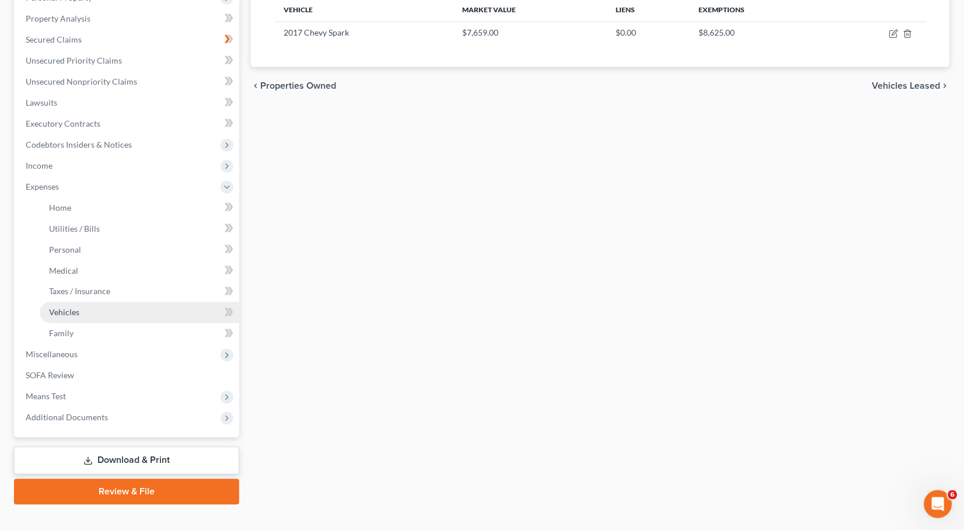
click at [79, 302] on link "Vehicles" at bounding box center [140, 312] width 200 height 21
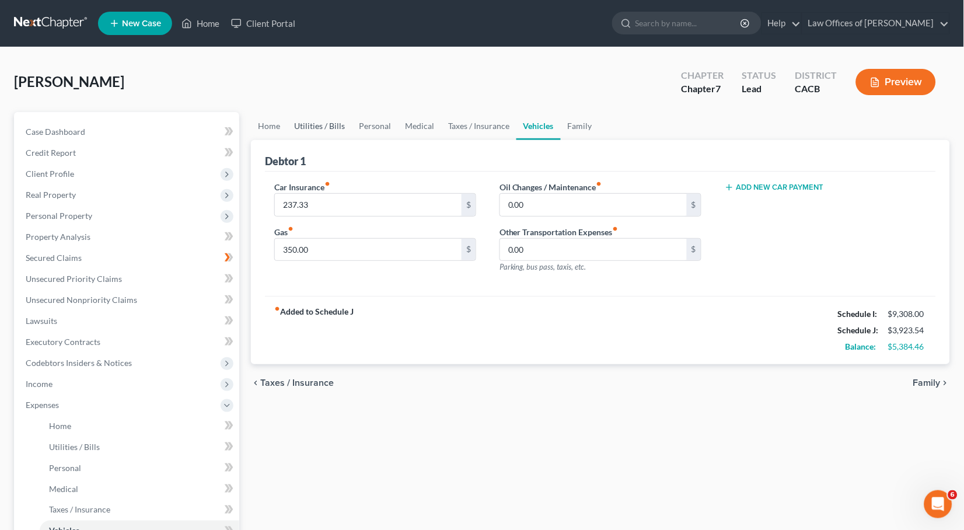
click at [332, 122] on link "Utilities / Bills" at bounding box center [319, 126] width 65 height 28
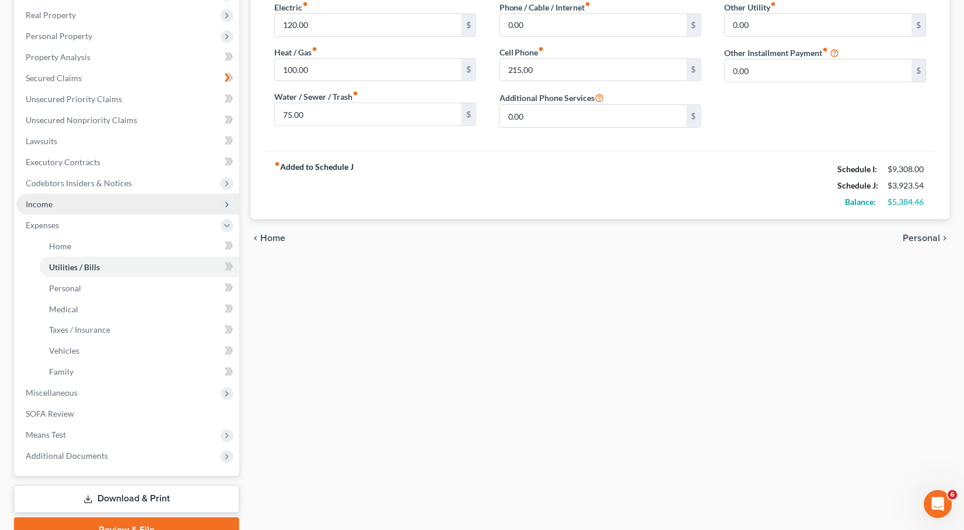
click at [44, 199] on span "Income" at bounding box center [39, 204] width 27 height 10
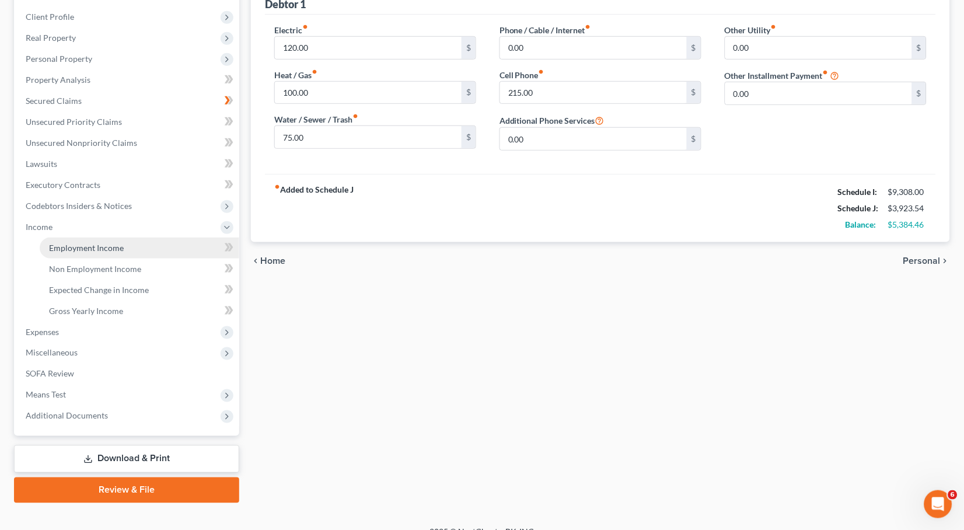
click at [79, 243] on span "Employment Income" at bounding box center [86, 248] width 75 height 10
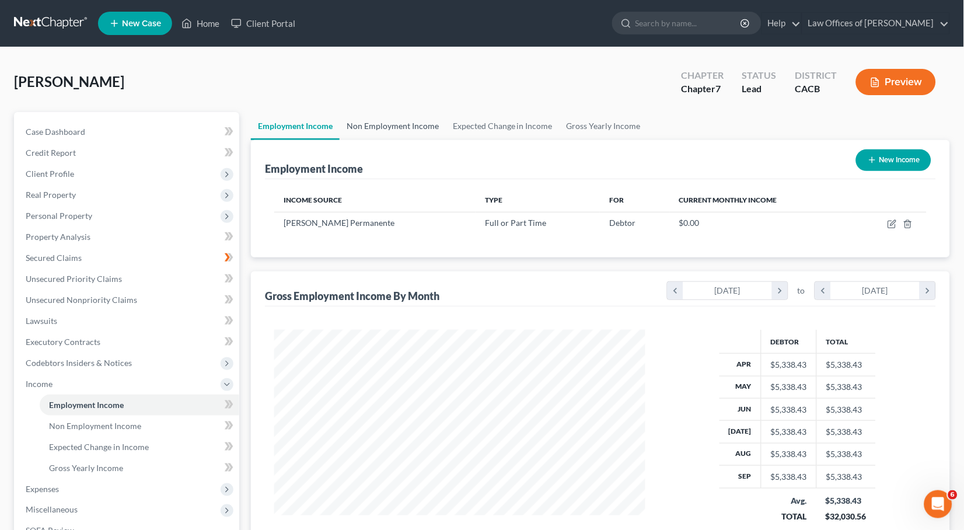
click at [399, 126] on link "Non Employment Income" at bounding box center [393, 126] width 106 height 28
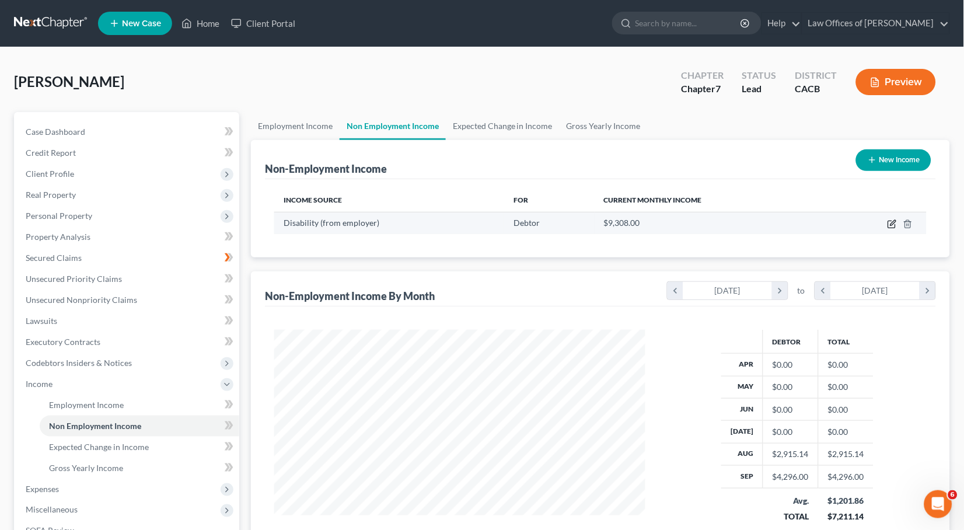
click at [897, 225] on icon "button" at bounding box center [892, 223] width 9 height 9
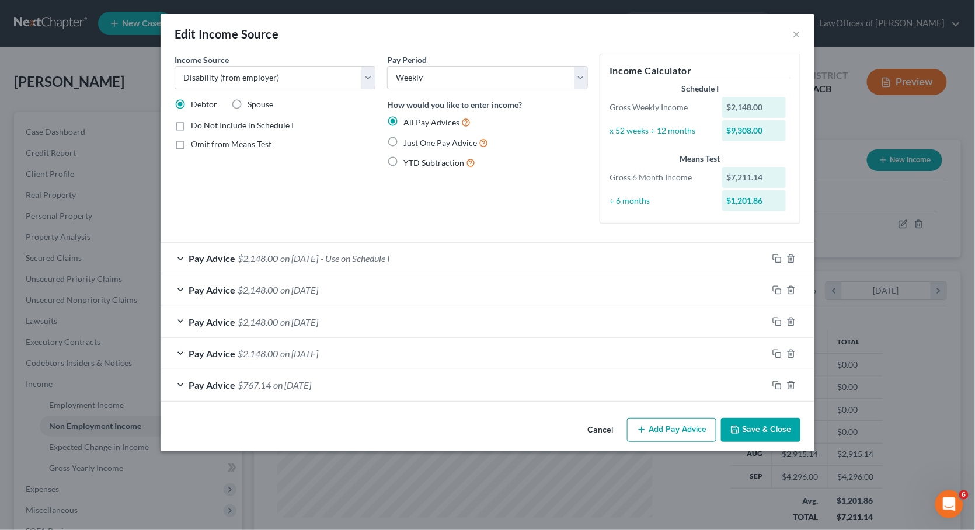
click at [758, 429] on button "Save & Close" at bounding box center [760, 430] width 79 height 25
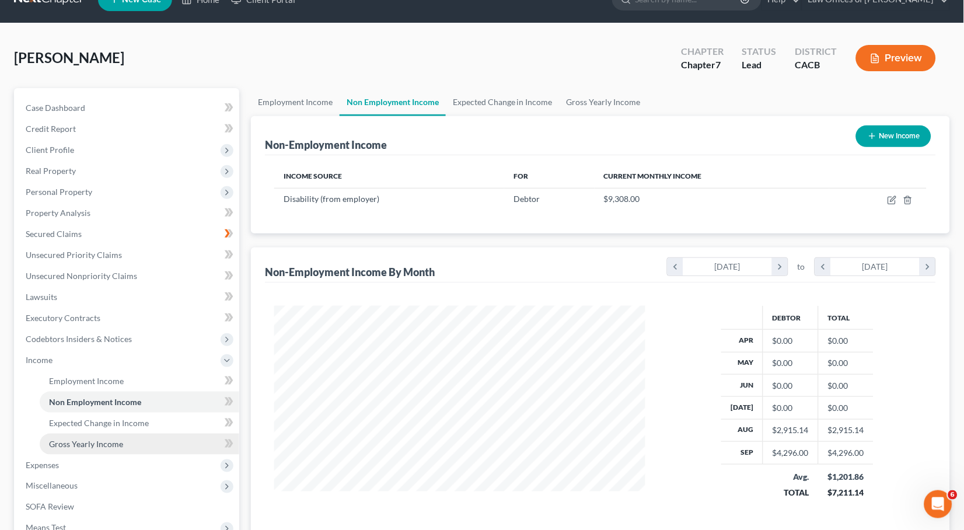
scroll to position [26, 0]
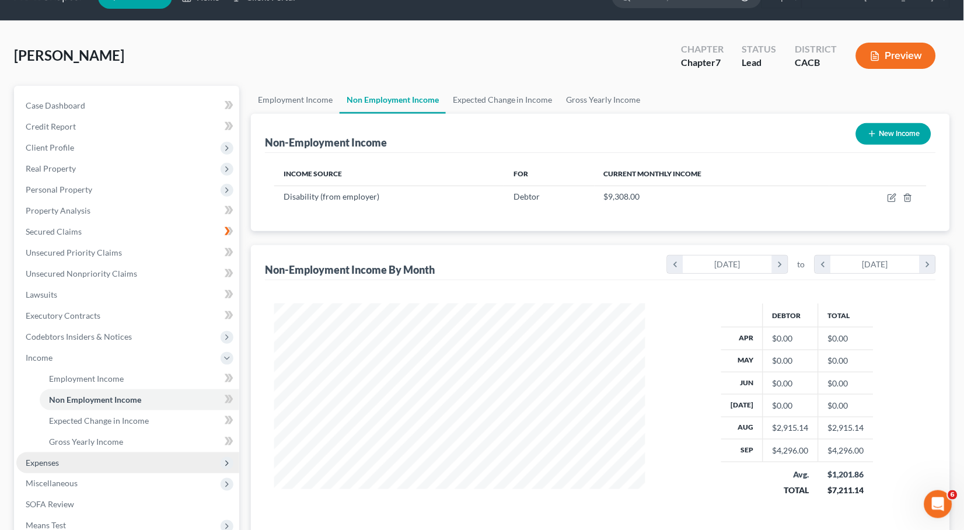
click at [57, 458] on span "Expenses" at bounding box center [127, 462] width 223 height 21
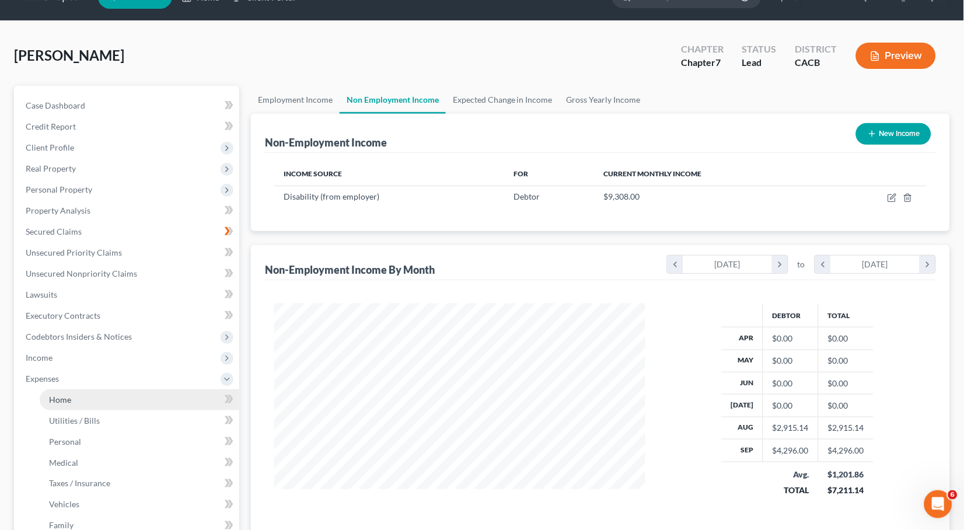
click at [79, 389] on link "Home" at bounding box center [140, 399] width 200 height 21
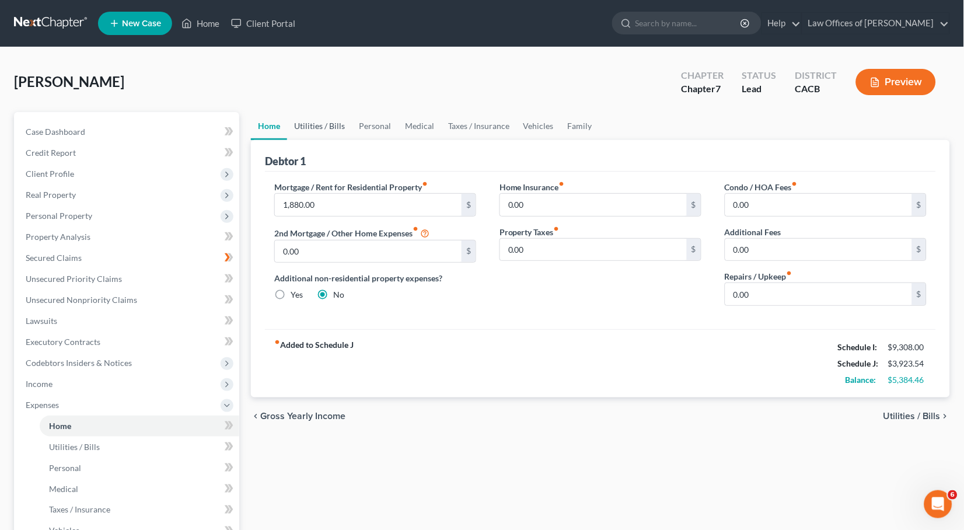
click at [321, 124] on link "Utilities / Bills" at bounding box center [319, 126] width 65 height 28
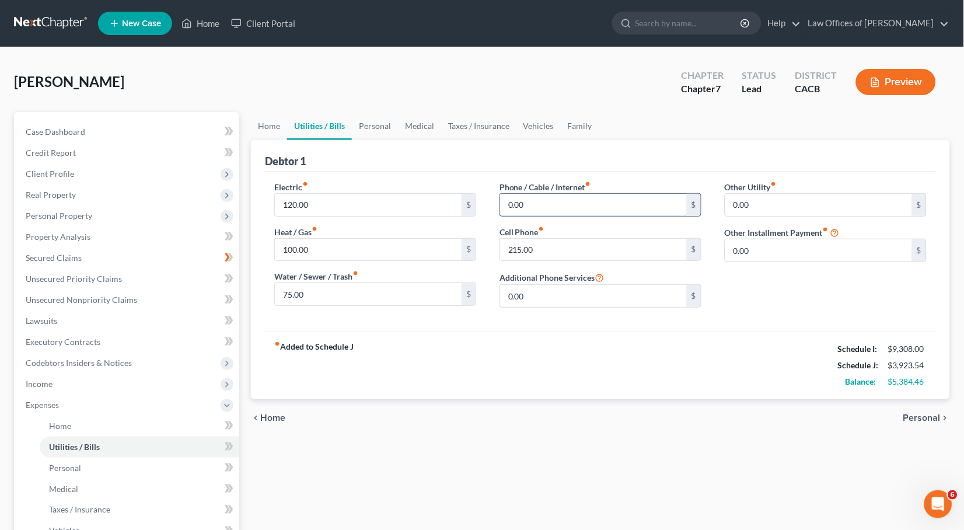
click at [554, 203] on input "0.00" at bounding box center [593, 205] width 187 height 22
click at [384, 116] on link "Personal" at bounding box center [375, 126] width 46 height 28
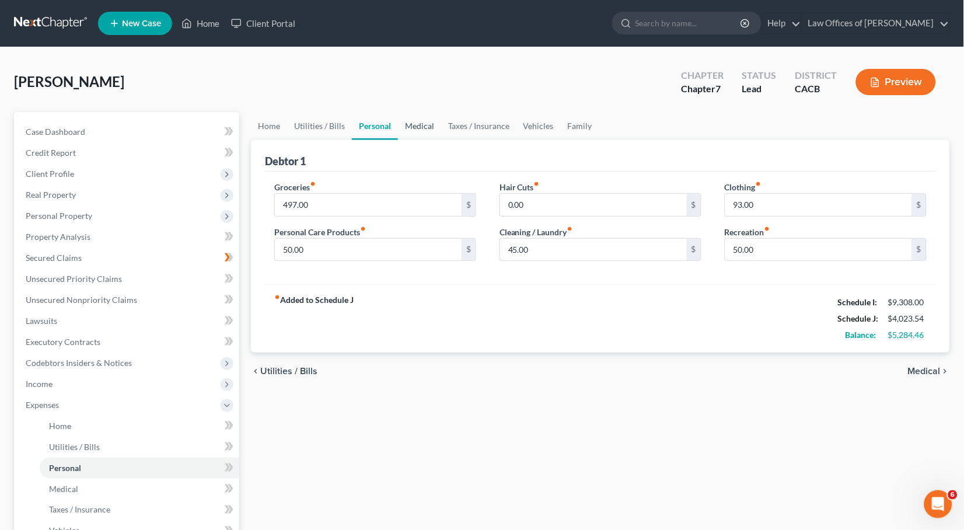
click at [422, 128] on link "Medical" at bounding box center [419, 126] width 43 height 28
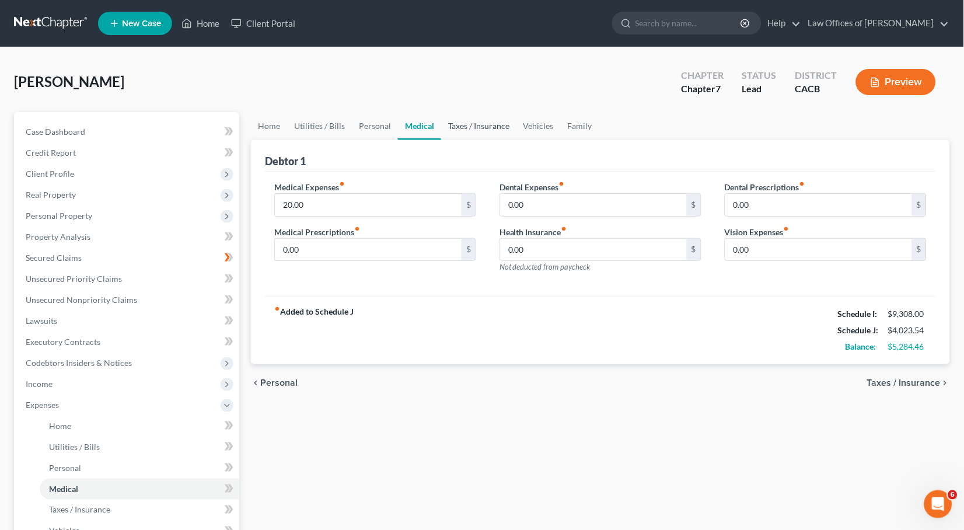
click at [493, 123] on link "Taxes / Insurance" at bounding box center [478, 126] width 75 height 28
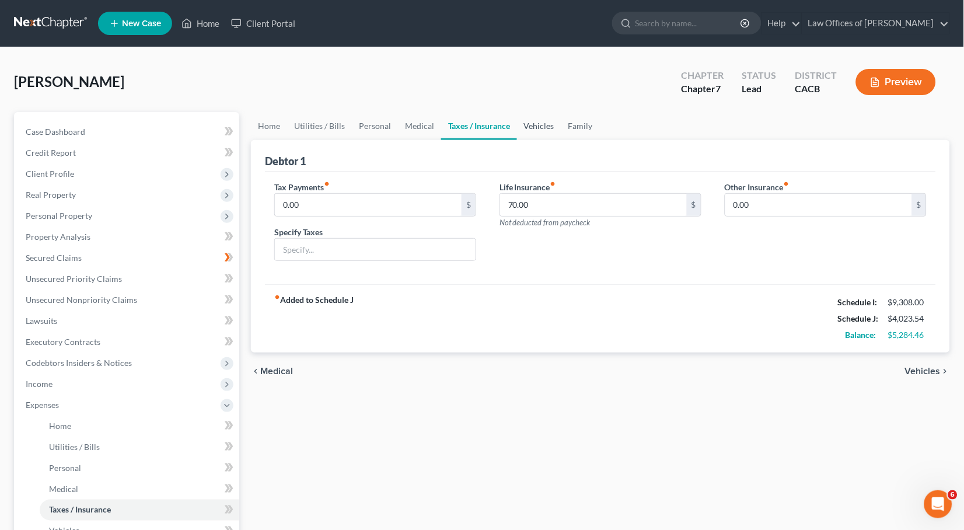
click at [522, 126] on link "Vehicles" at bounding box center [539, 126] width 44 height 28
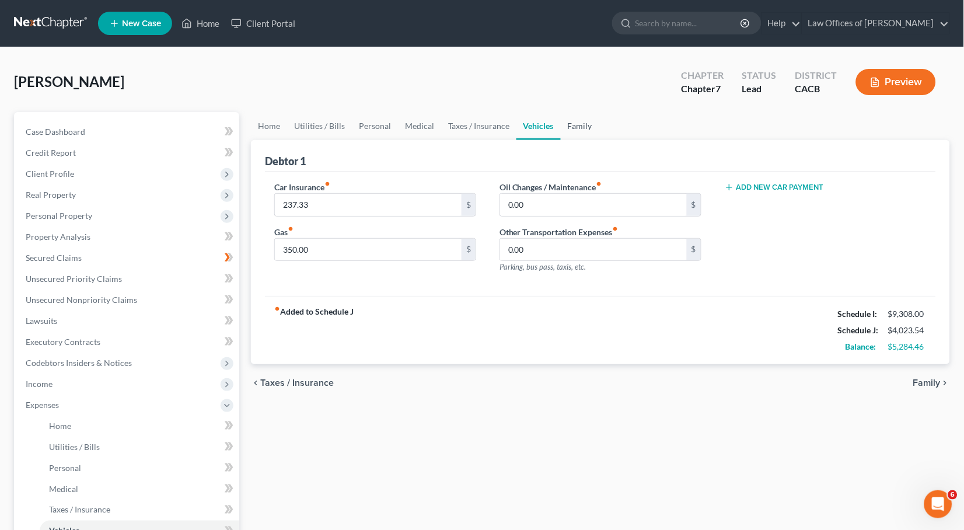
click at [567, 127] on link "Family" at bounding box center [580, 126] width 39 height 28
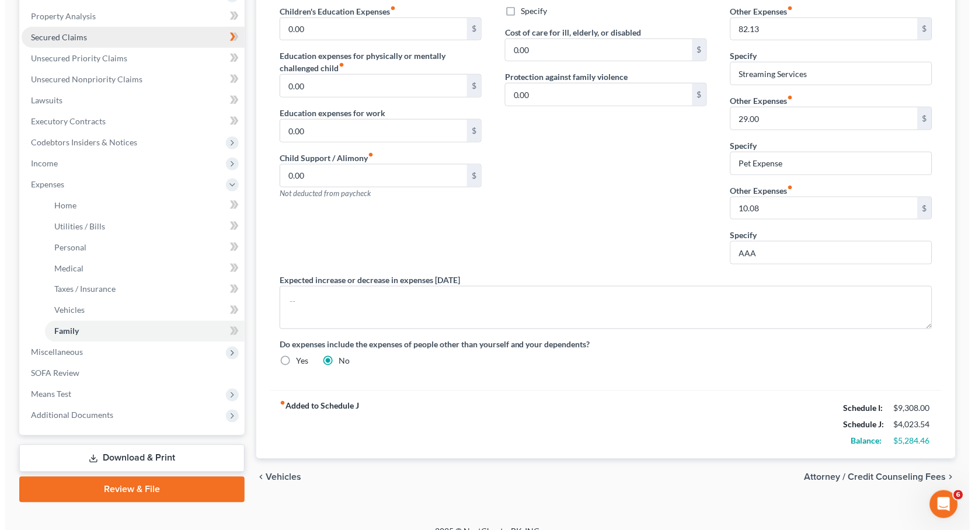
scroll to position [162, 0]
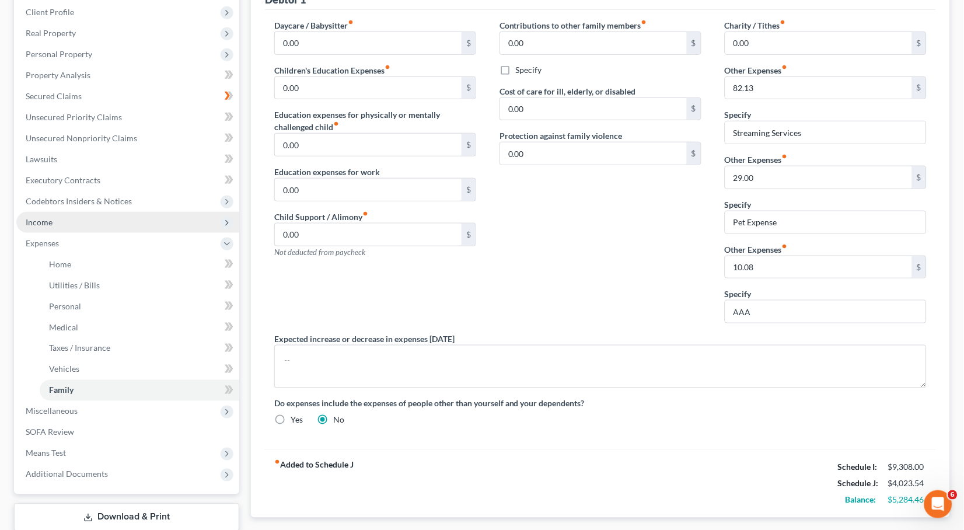
click at [67, 216] on span "Income" at bounding box center [127, 222] width 223 height 21
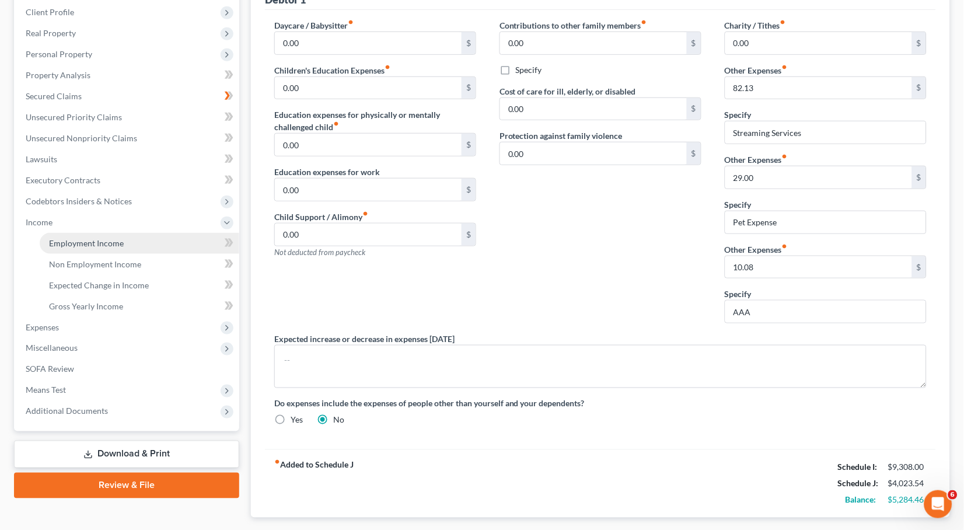
click at [76, 238] on span "Employment Income" at bounding box center [86, 243] width 75 height 10
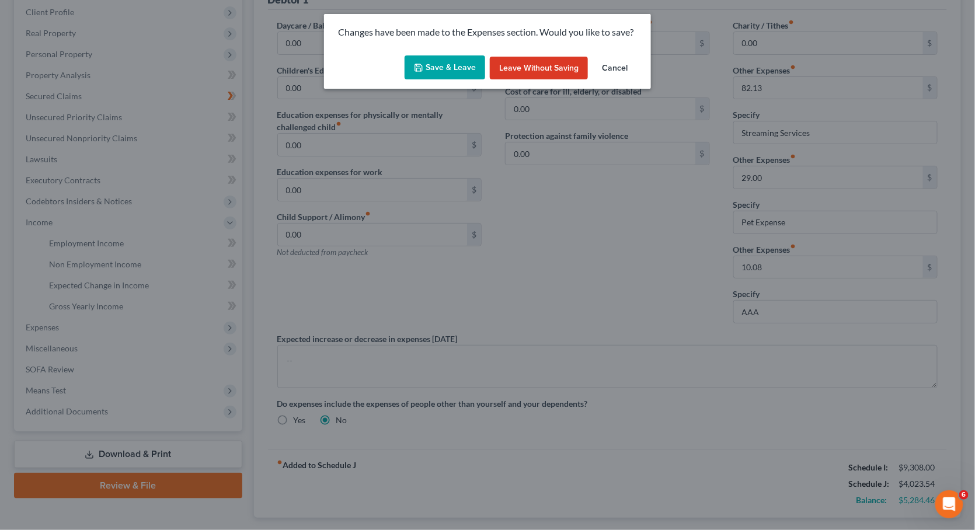
click at [447, 61] on button "Save & Leave" at bounding box center [445, 67] width 81 height 25
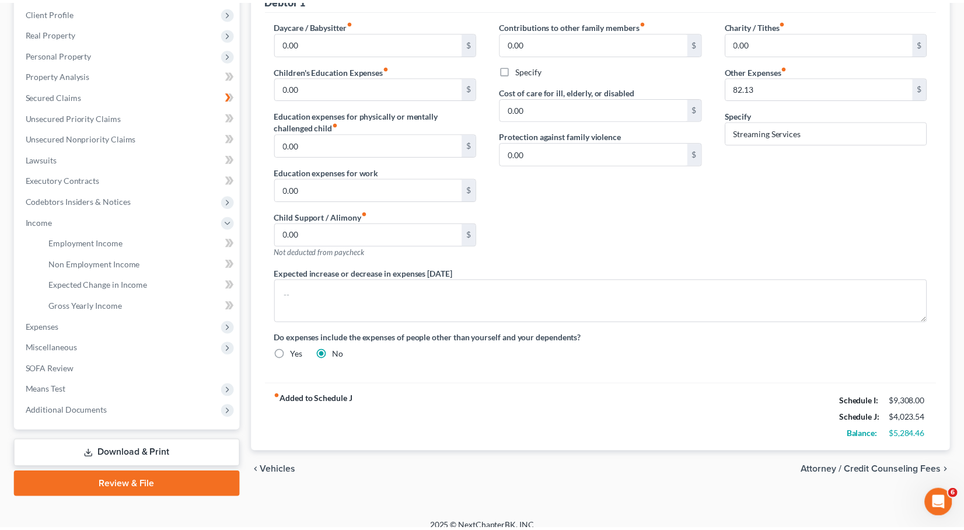
scroll to position [157, 0]
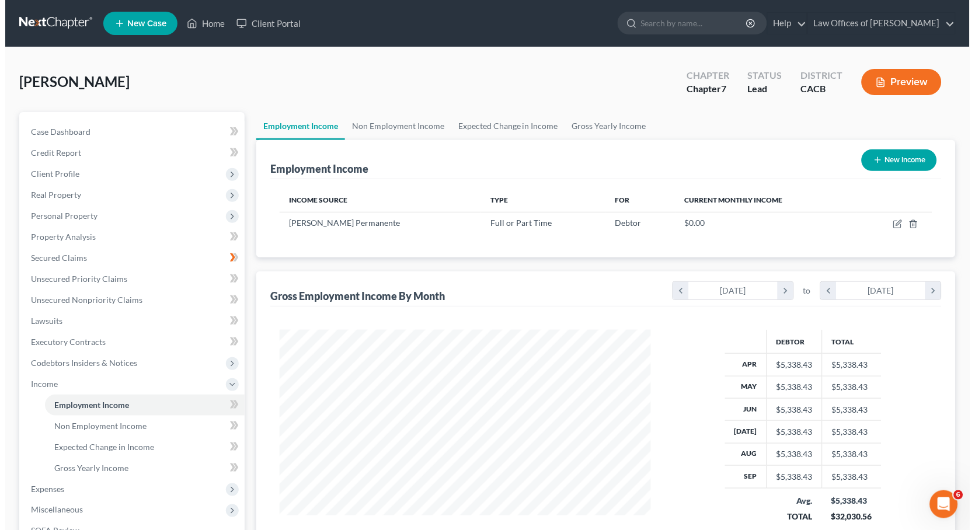
scroll to position [204, 394]
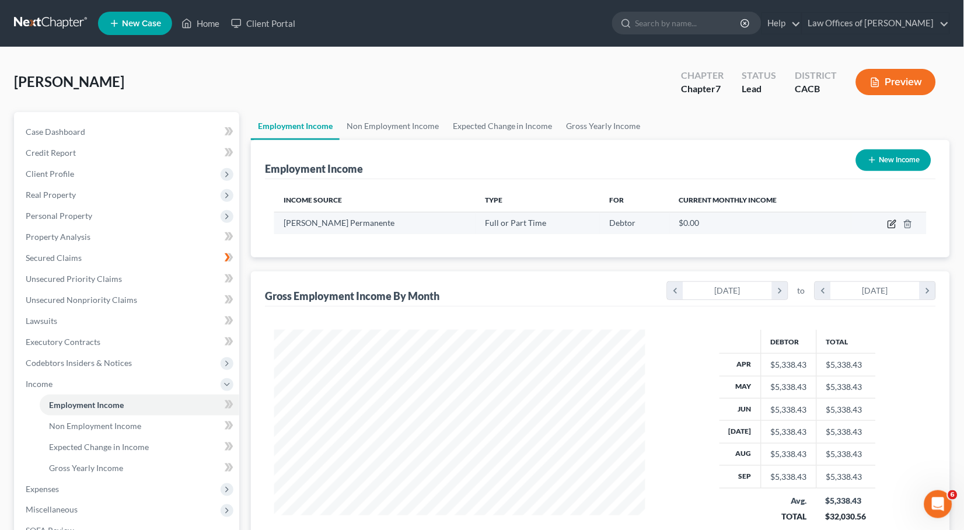
click at [889, 221] on icon "button" at bounding box center [891, 224] width 7 height 7
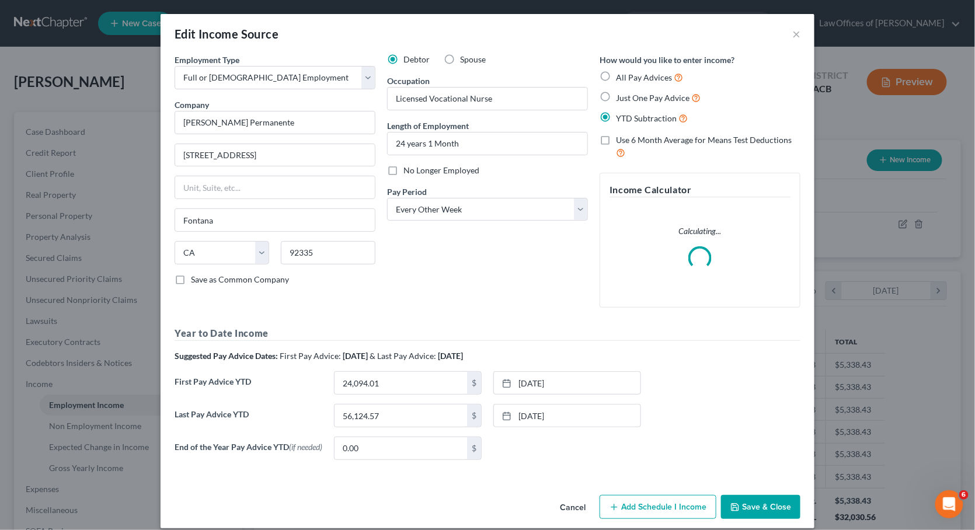
click at [752, 515] on button "Save & Close" at bounding box center [760, 507] width 79 height 25
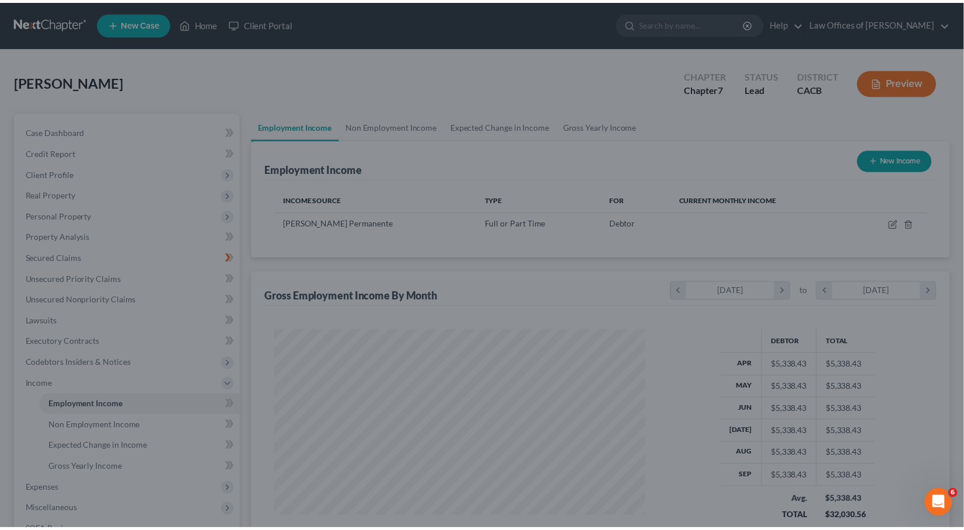
scroll to position [583529, 583338]
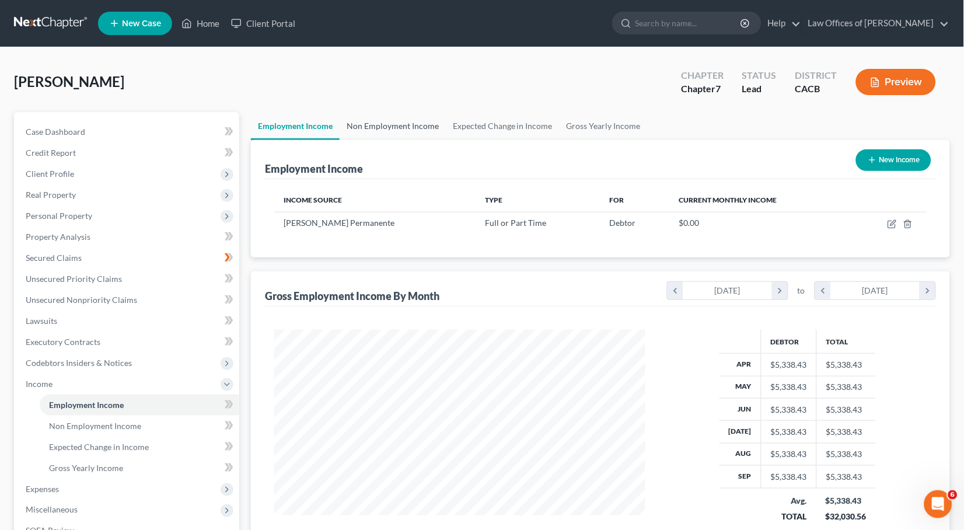
click at [408, 121] on link "Non Employment Income" at bounding box center [393, 126] width 106 height 28
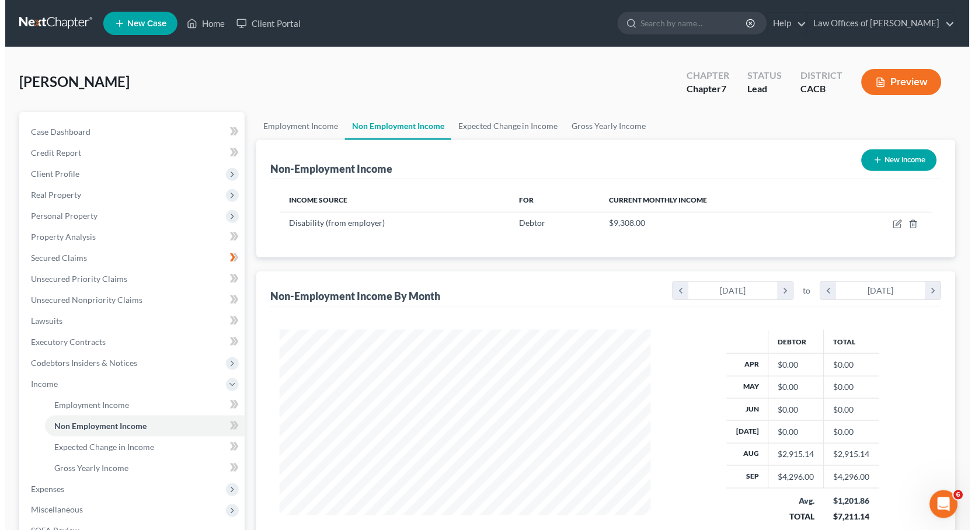
scroll to position [204, 394]
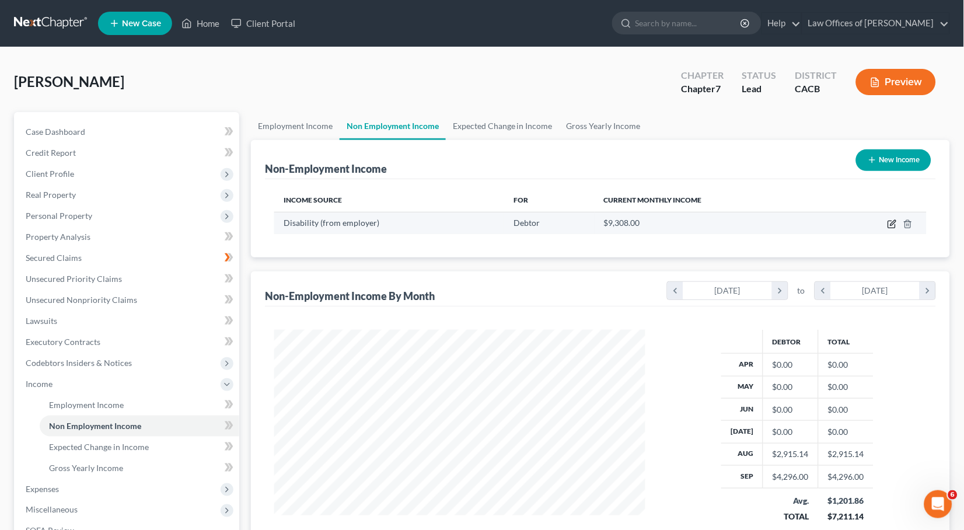
click at [889, 223] on icon "button" at bounding box center [891, 224] width 7 height 7
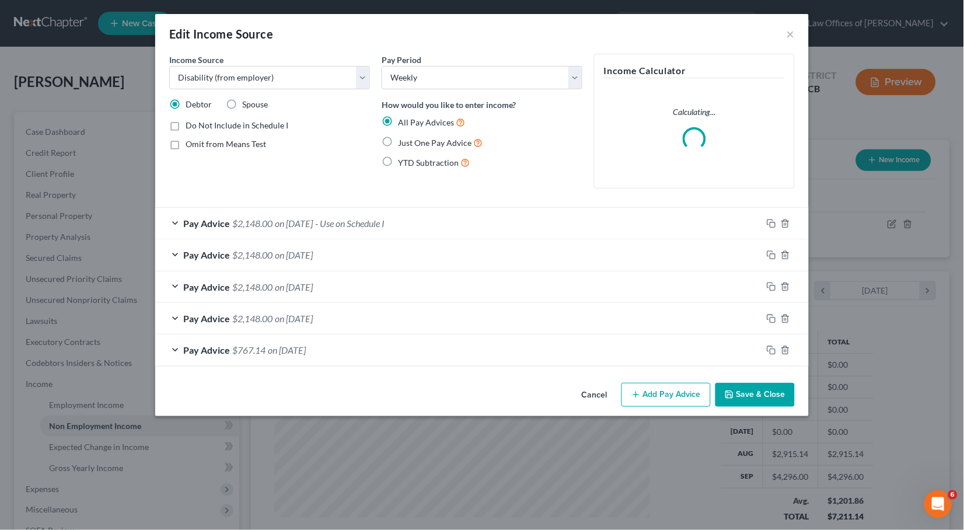
scroll to position [204, 399]
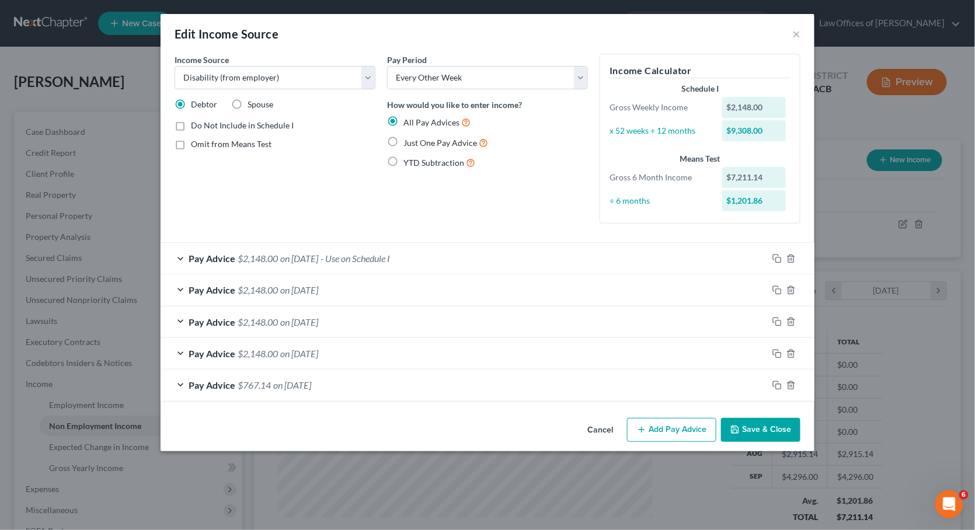
click at [744, 426] on button "Save & Close" at bounding box center [760, 430] width 79 height 25
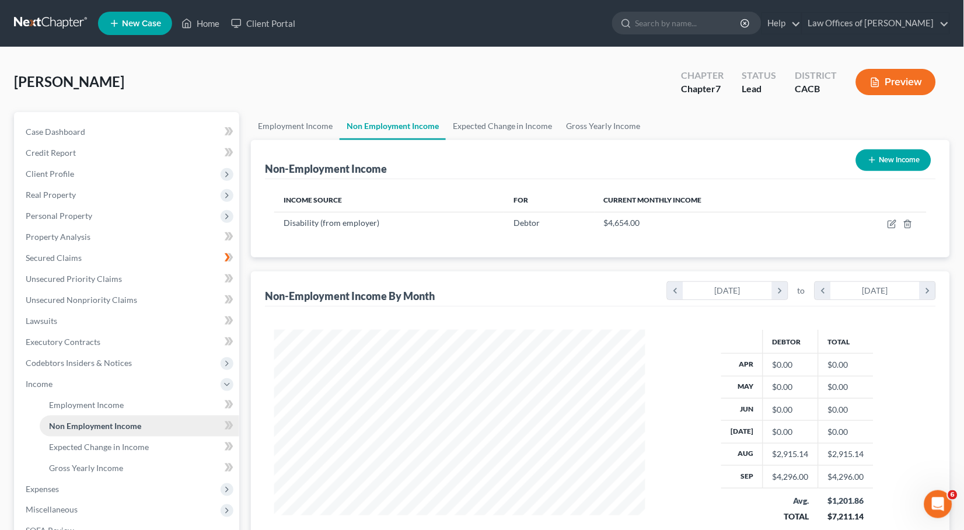
scroll to position [24, 0]
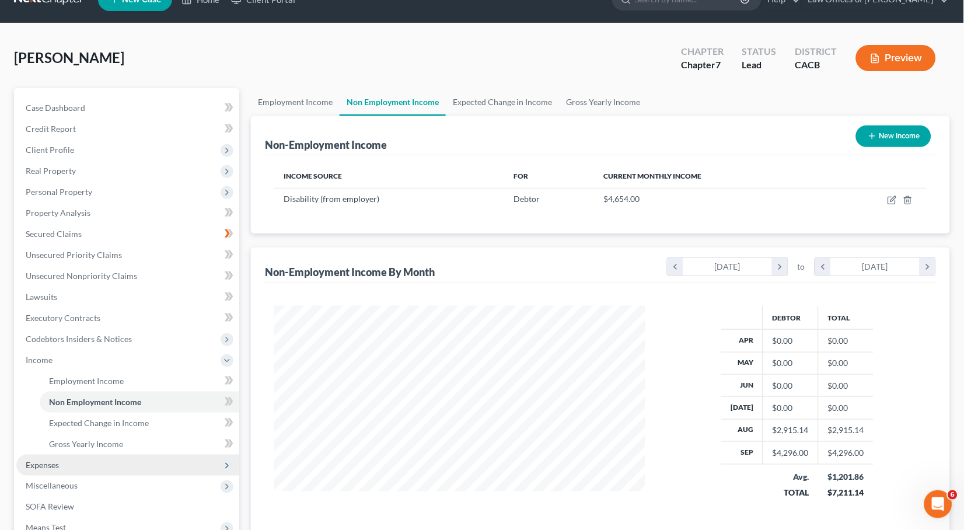
click at [84, 458] on span "Expenses" at bounding box center [127, 465] width 223 height 21
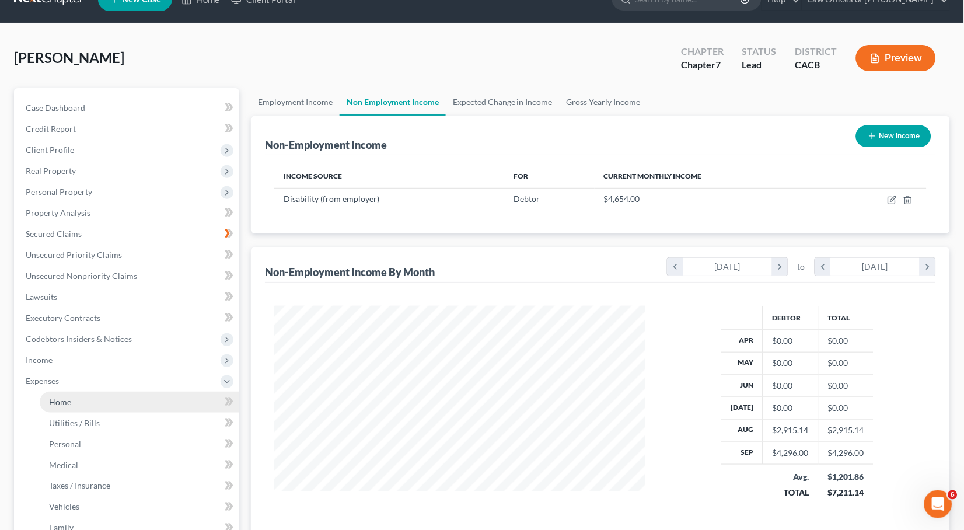
click at [96, 400] on link "Home" at bounding box center [140, 402] width 200 height 21
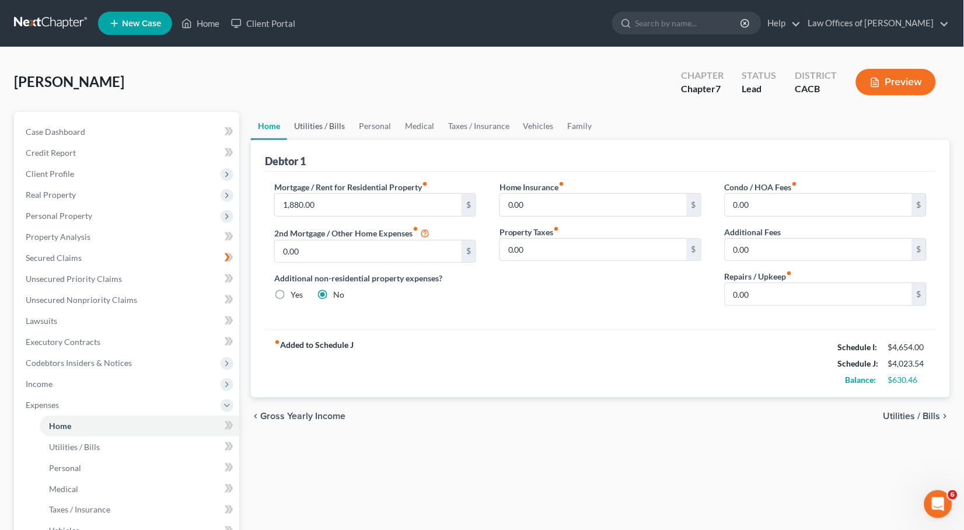
click at [332, 126] on link "Utilities / Bills" at bounding box center [319, 126] width 65 height 28
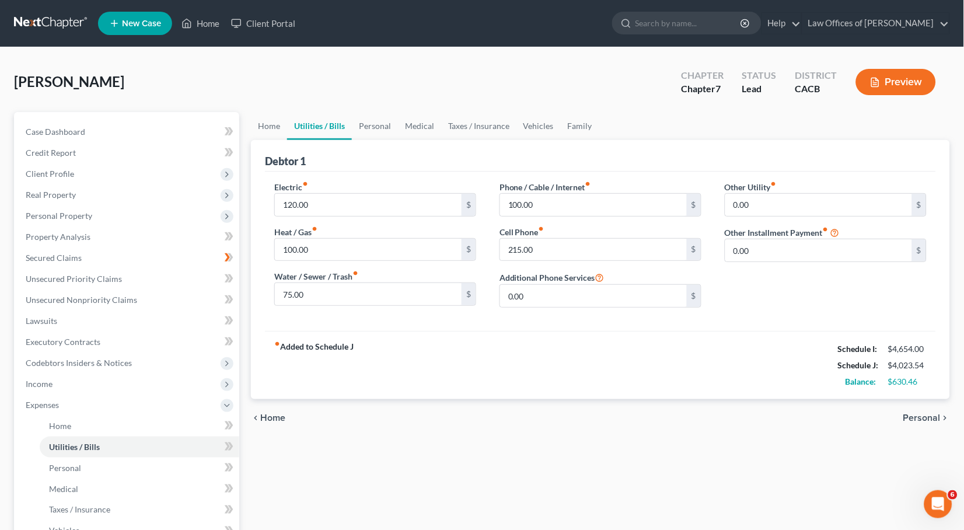
click at [340, 189] on div "Electric fiber_manual_record 120.00 $" at bounding box center [375, 199] width 202 height 36
click at [341, 200] on input "120.00" at bounding box center [368, 205] width 187 height 22
click at [362, 129] on link "Personal" at bounding box center [375, 126] width 46 height 28
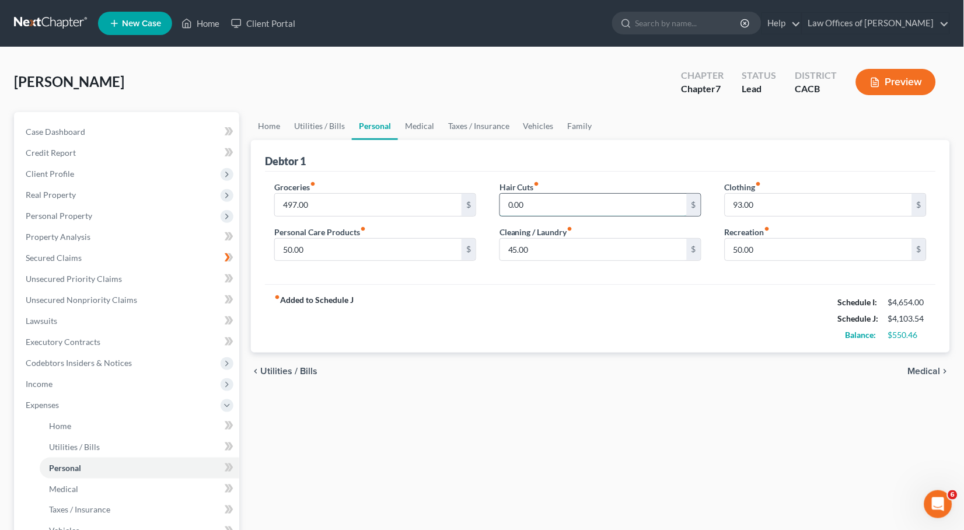
click at [573, 203] on input "0.00" at bounding box center [593, 205] width 187 height 22
click at [505, 335] on div "fiber_manual_record Added to Schedule J Schedule I: $4,654.00 Schedule J: $4,12…" at bounding box center [600, 318] width 671 height 68
click at [787, 250] on input "50.00" at bounding box center [819, 250] width 187 height 22
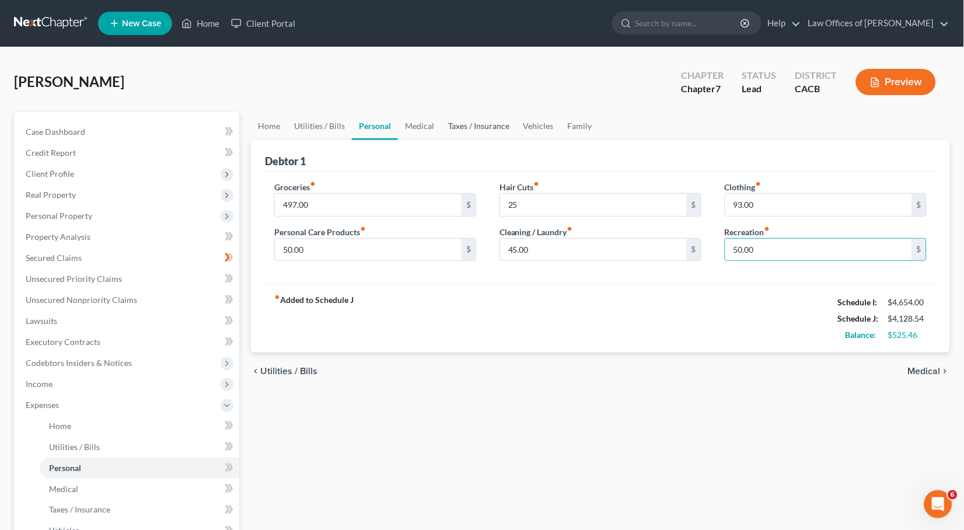
click at [473, 121] on link "Taxes / Insurance" at bounding box center [478, 126] width 75 height 28
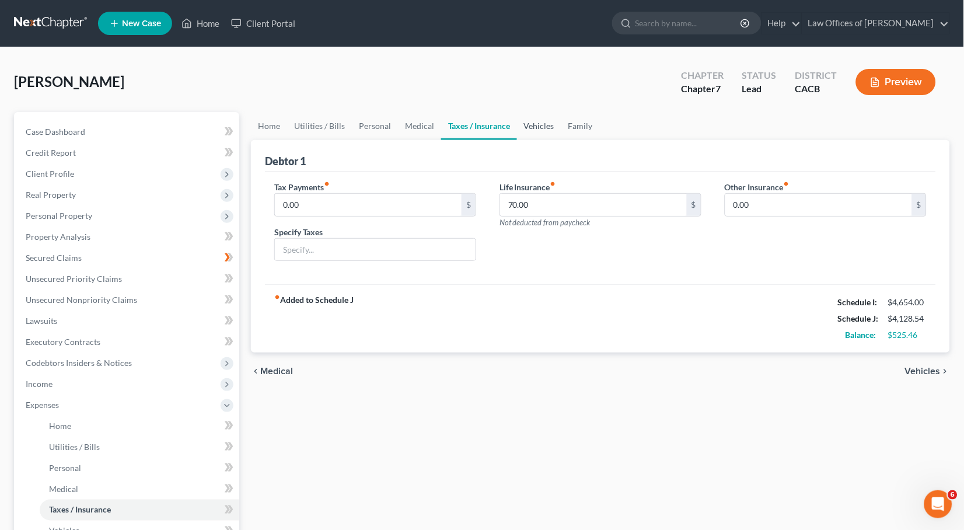
click at [542, 131] on link "Vehicles" at bounding box center [539, 126] width 44 height 28
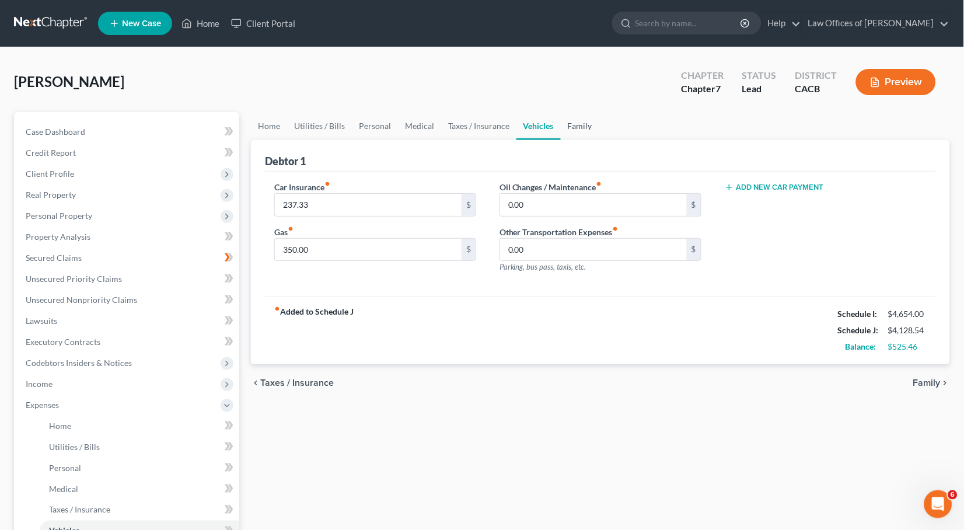
click at [576, 129] on link "Family" at bounding box center [580, 126] width 39 height 28
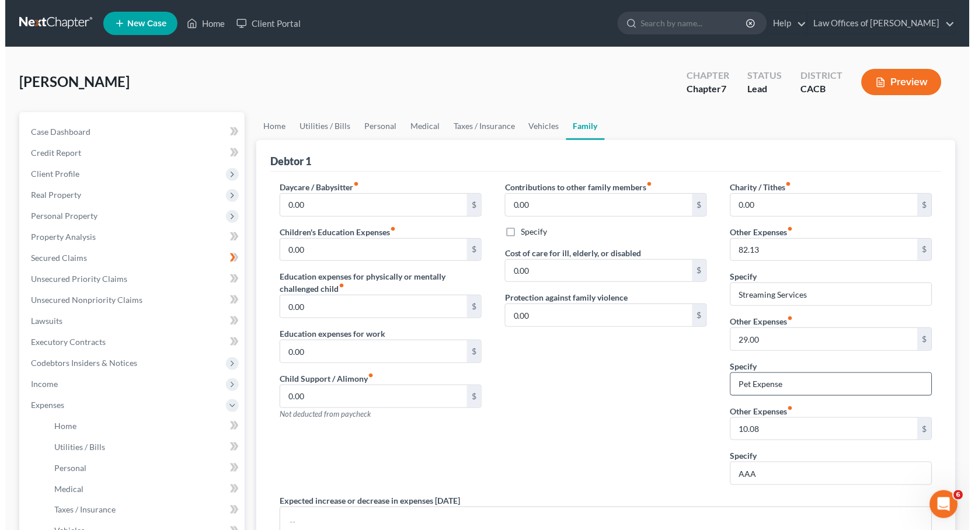
scroll to position [2, 0]
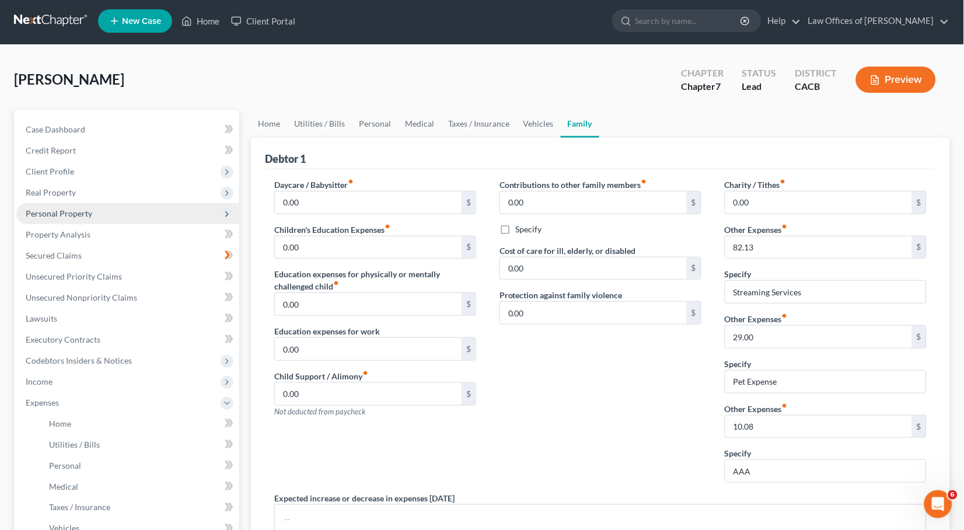
click at [83, 217] on span "Personal Property" at bounding box center [127, 213] width 223 height 21
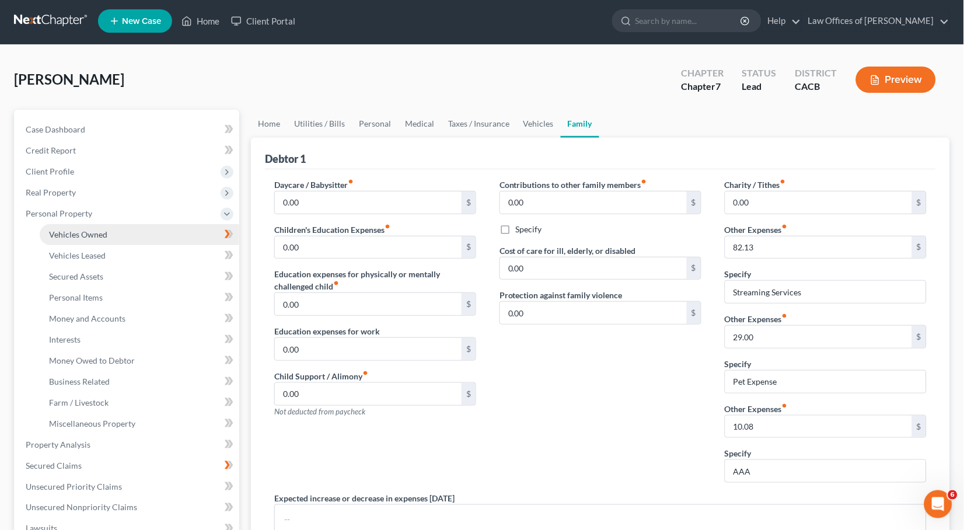
click at [85, 229] on span "Vehicles Owned" at bounding box center [78, 234] width 58 height 10
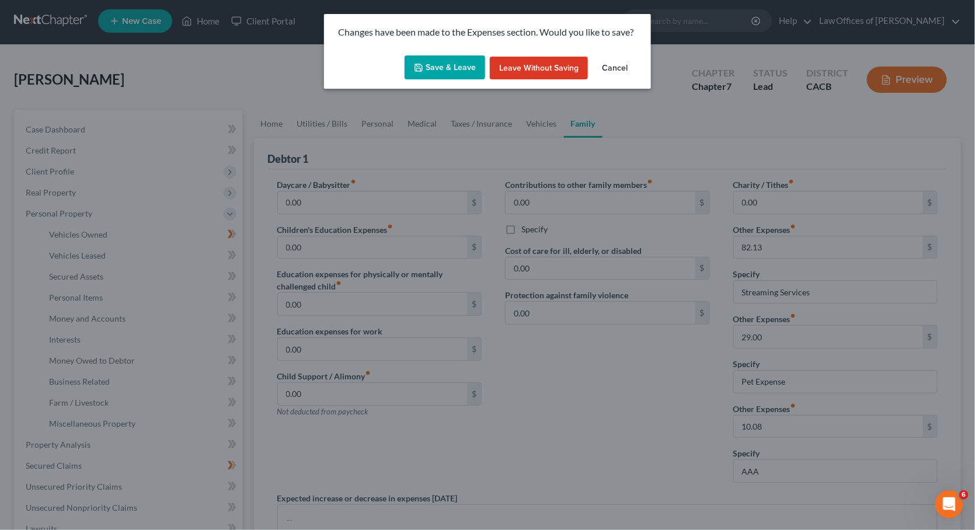
click at [442, 69] on button "Save & Leave" at bounding box center [445, 67] width 81 height 25
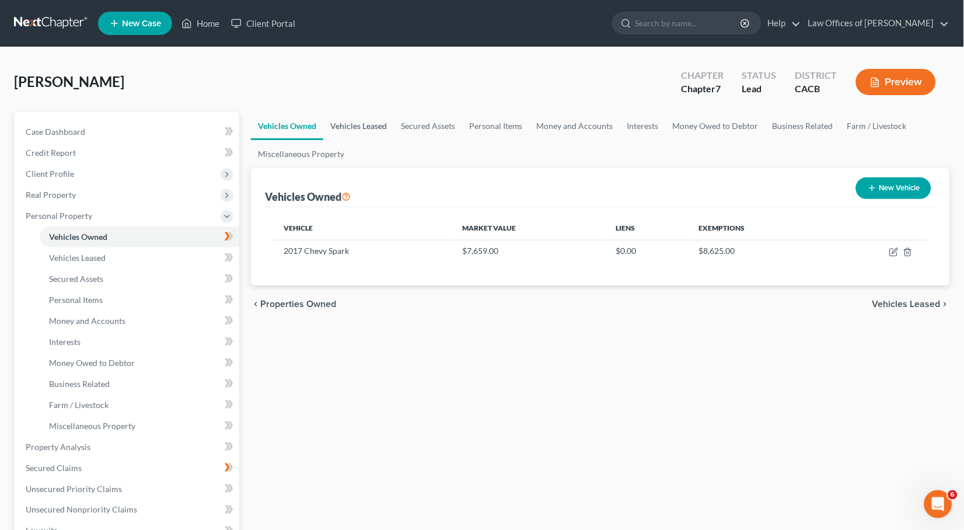
click at [343, 123] on link "Vehicles Leased" at bounding box center [358, 126] width 71 height 28
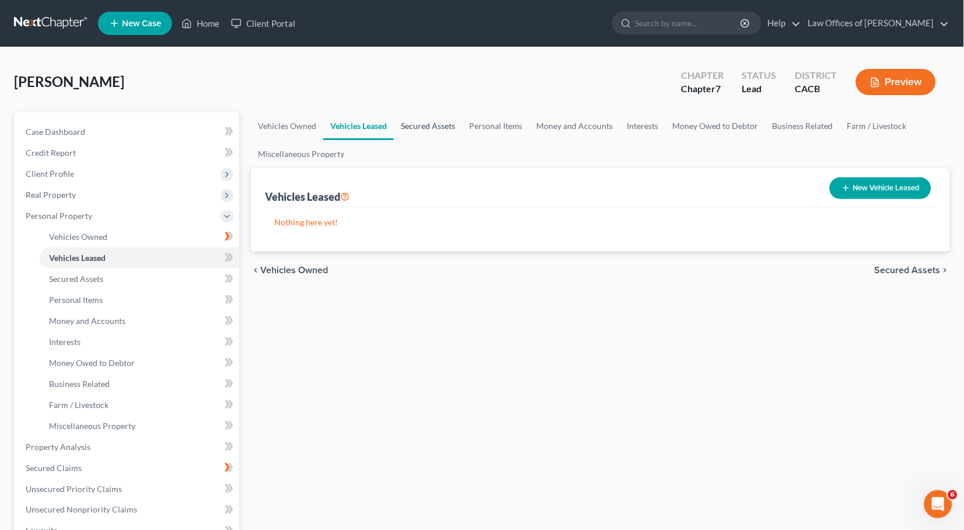
click at [440, 129] on link "Secured Assets" at bounding box center [428, 126] width 68 height 28
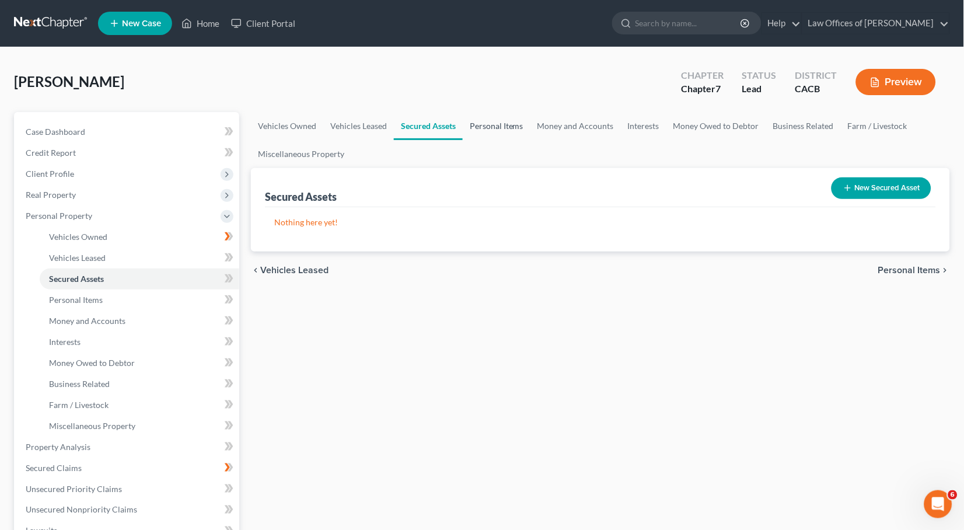
click at [509, 130] on link "Personal Items" at bounding box center [497, 126] width 68 height 28
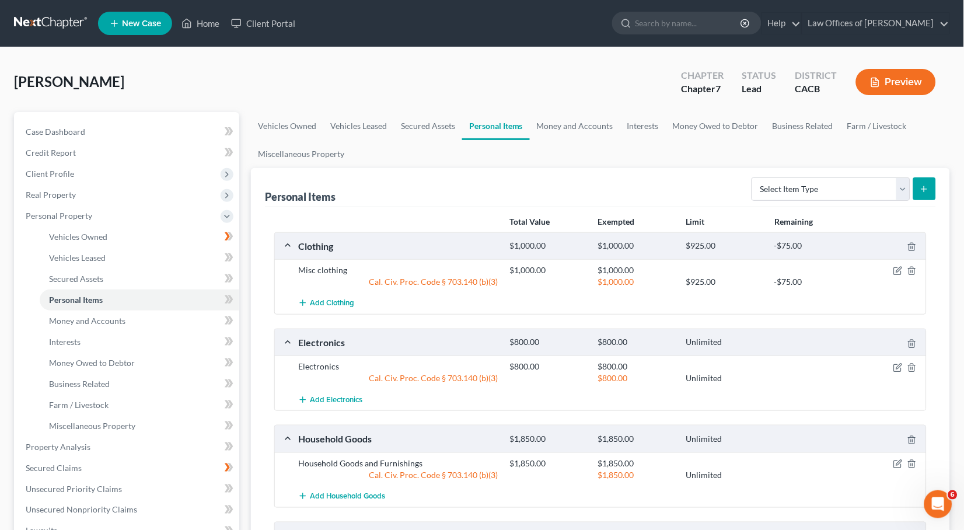
scroll to position [278, 0]
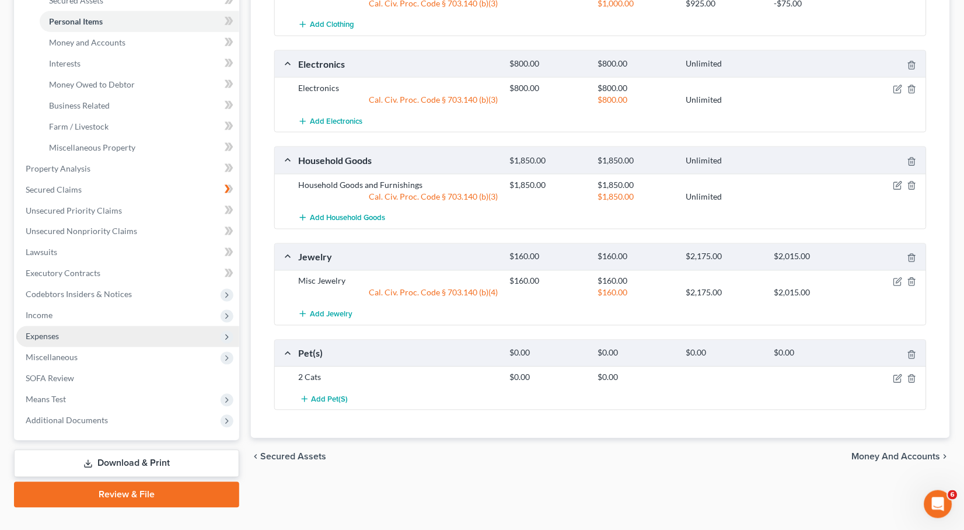
click at [36, 332] on span "Expenses" at bounding box center [42, 337] width 33 height 10
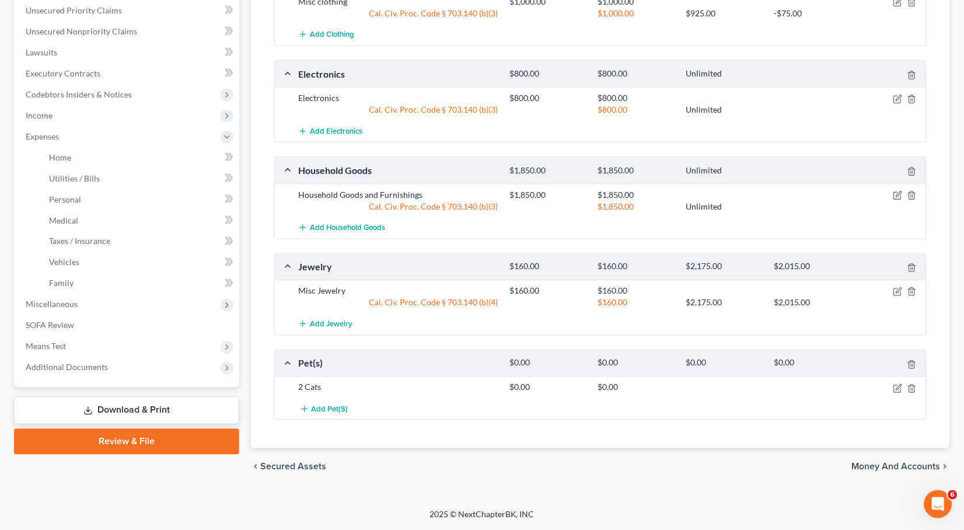
scroll to position [261, 0]
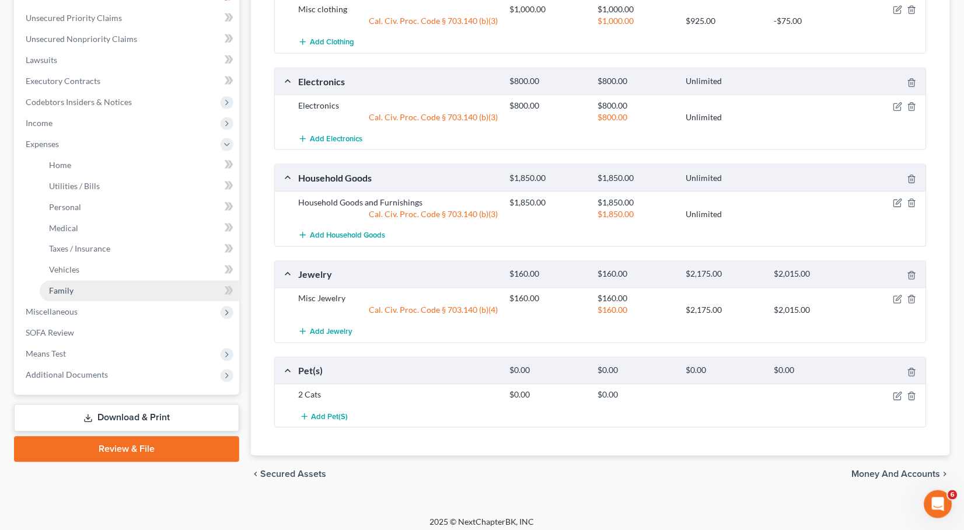
click at [75, 281] on link "Family" at bounding box center [140, 291] width 200 height 21
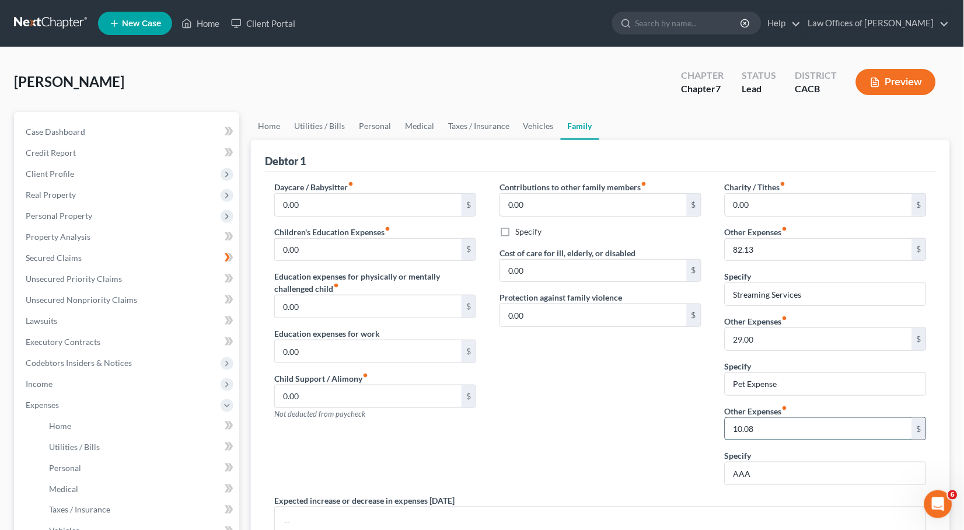
click at [786, 426] on input "10.08" at bounding box center [819, 429] width 187 height 22
click at [799, 347] on input "29.00" at bounding box center [819, 339] width 187 height 22
click at [487, 121] on link "Taxes / Insurance" at bounding box center [478, 126] width 75 height 28
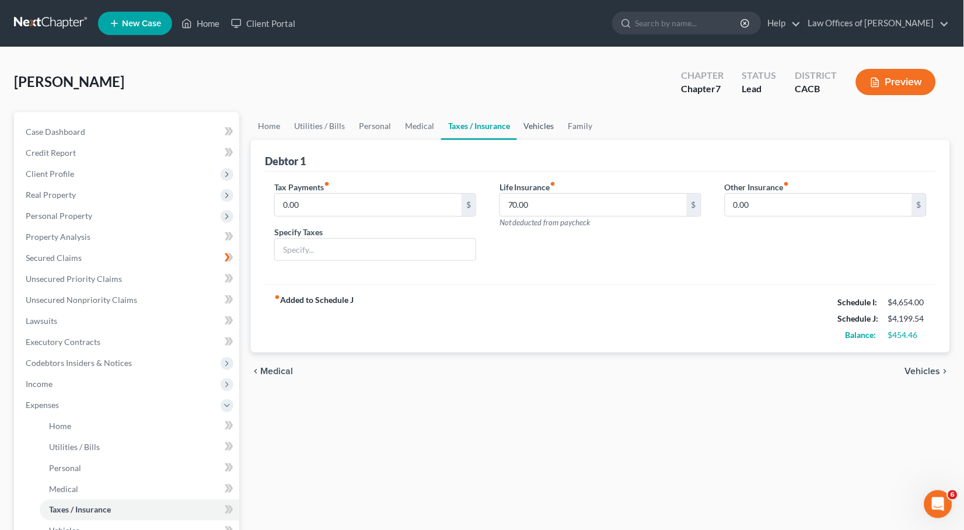
click at [531, 123] on link "Vehicles" at bounding box center [539, 126] width 44 height 28
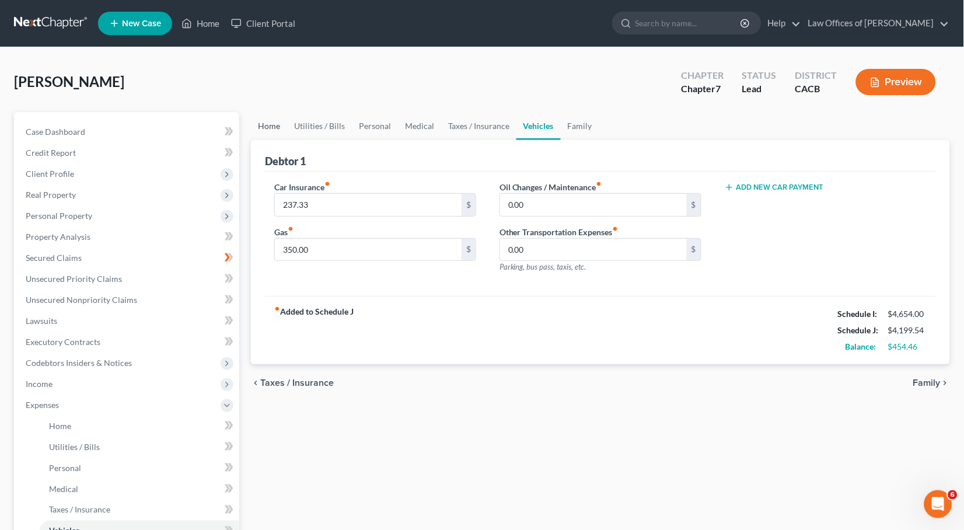
click at [276, 131] on link "Home" at bounding box center [269, 126] width 36 height 28
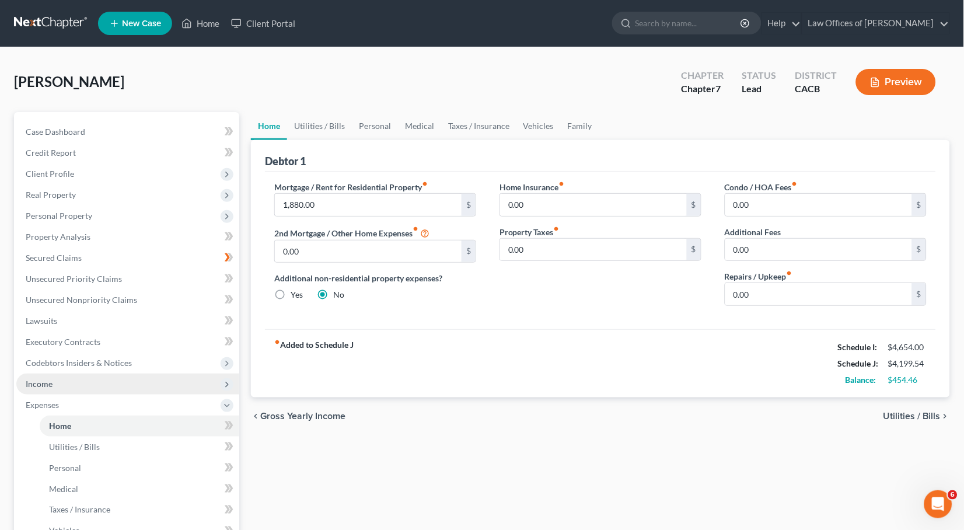
click at [65, 374] on span "Income" at bounding box center [127, 384] width 223 height 21
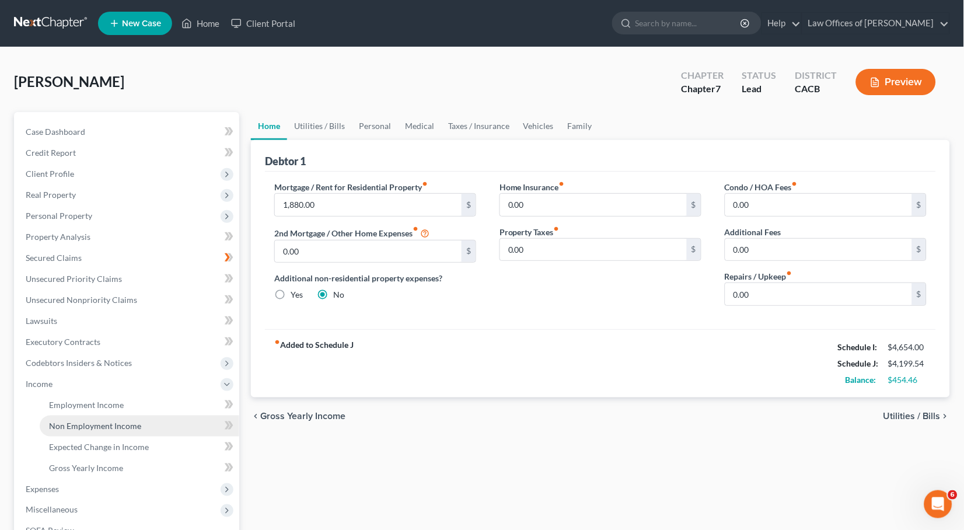
click at [83, 421] on link "Non Employment Income" at bounding box center [140, 426] width 200 height 21
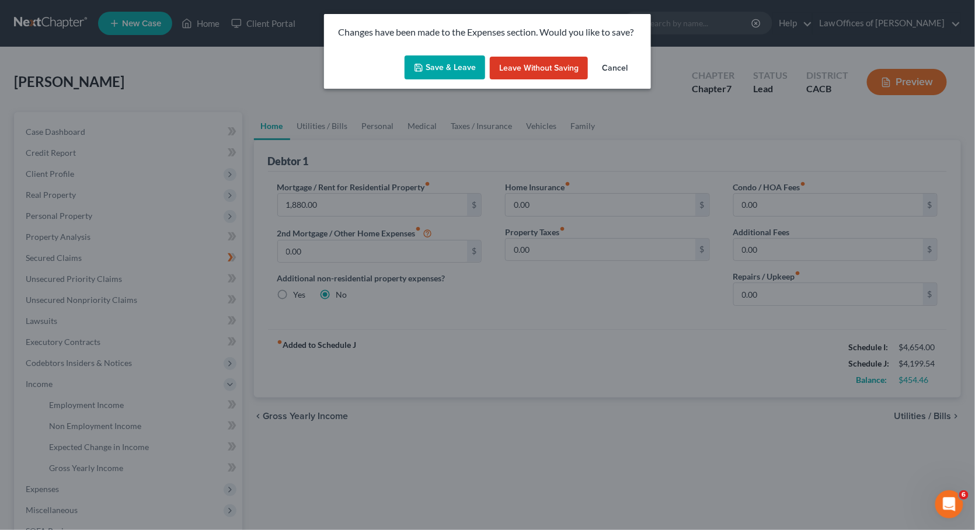
click at [458, 65] on button "Save & Leave" at bounding box center [445, 67] width 81 height 25
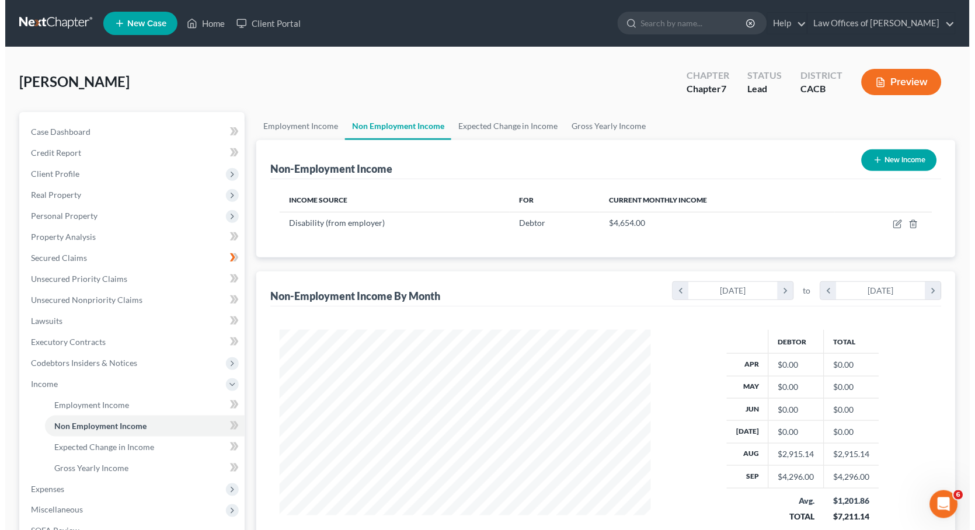
scroll to position [204, 394]
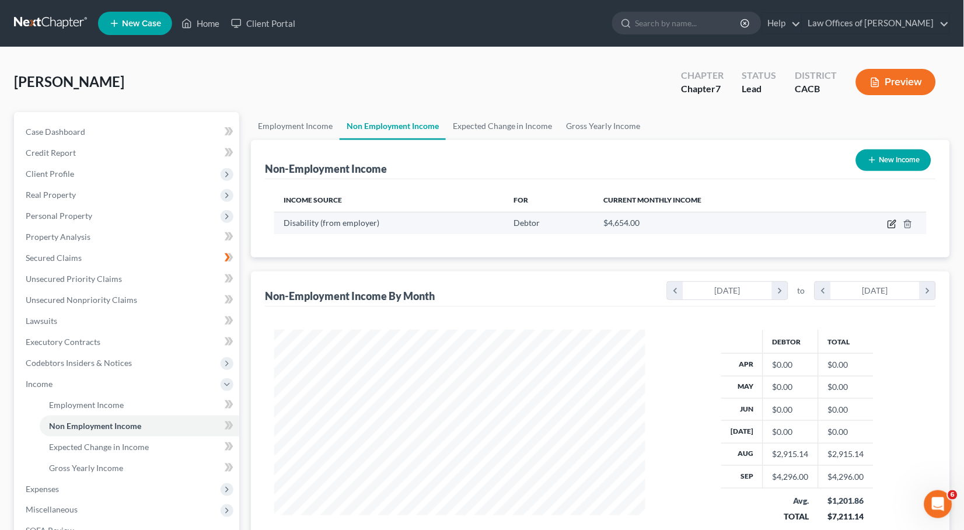
click at [889, 224] on icon "button" at bounding box center [891, 224] width 7 height 7
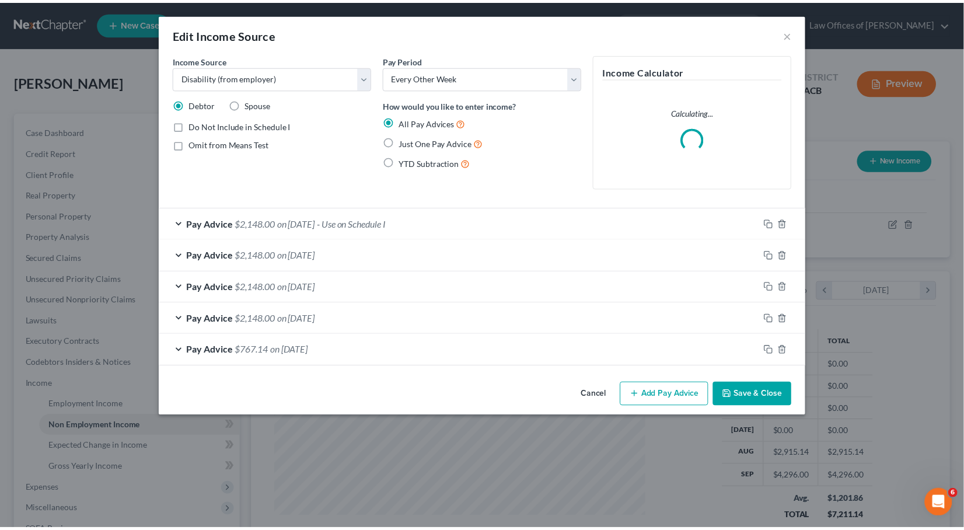
scroll to position [204, 399]
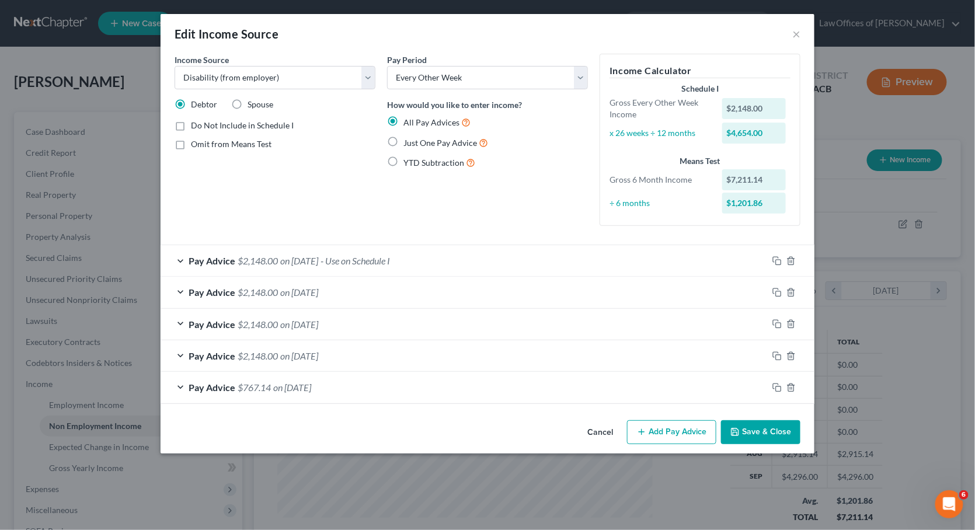
click at [763, 428] on button "Save & Close" at bounding box center [760, 432] width 79 height 25
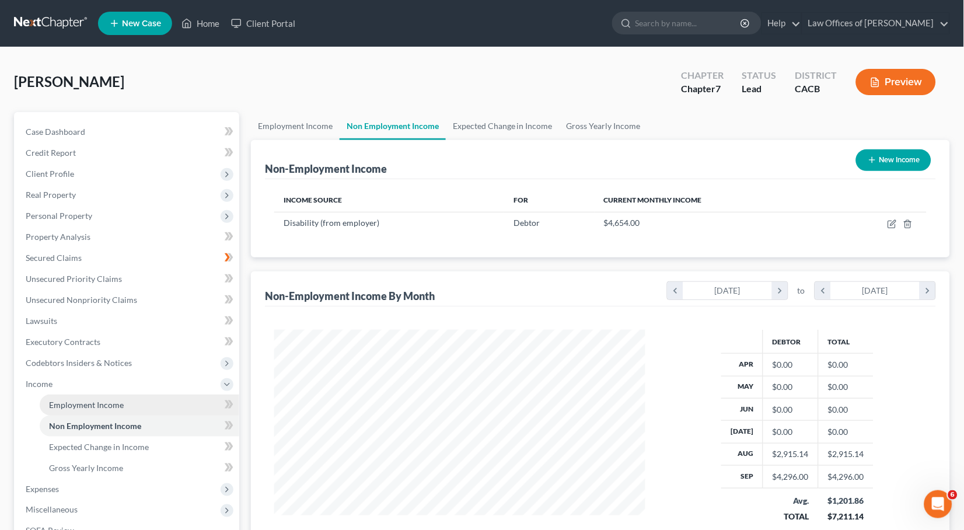
scroll to position [61, 0]
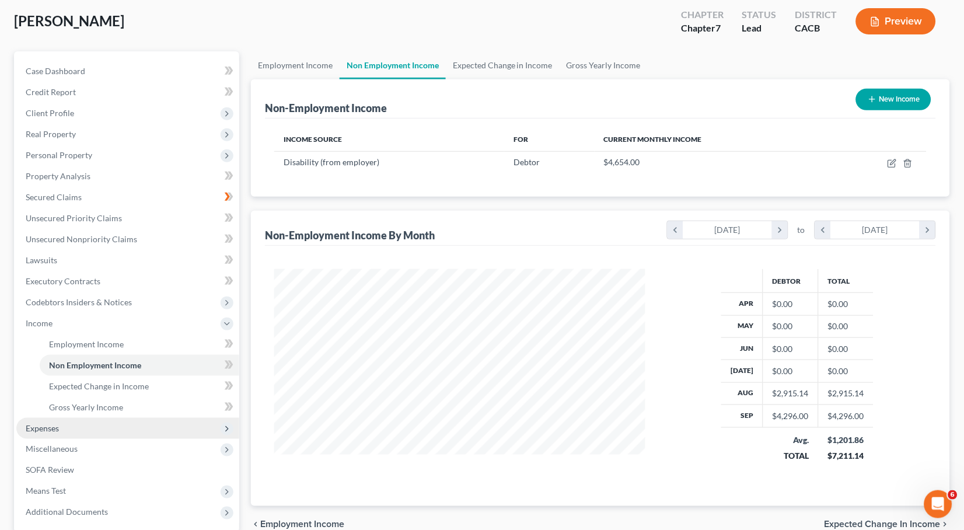
click at [55, 423] on span "Expenses" at bounding box center [42, 428] width 33 height 10
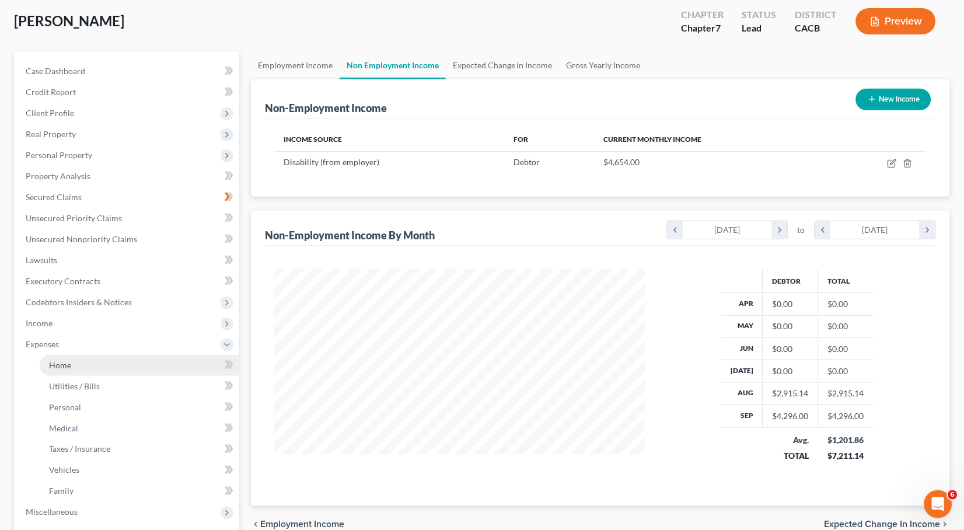
click at [92, 356] on link "Home" at bounding box center [140, 365] width 200 height 21
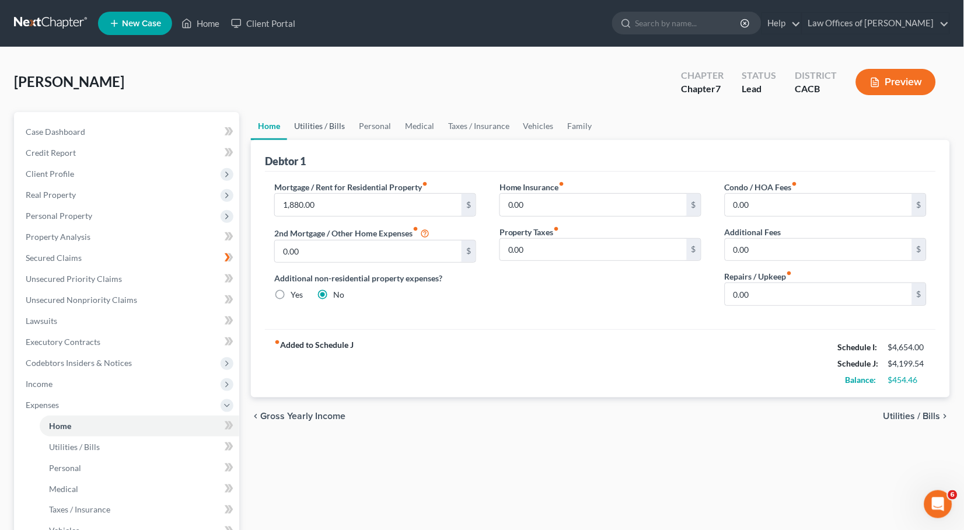
click at [317, 123] on link "Utilities / Bills" at bounding box center [319, 126] width 65 height 28
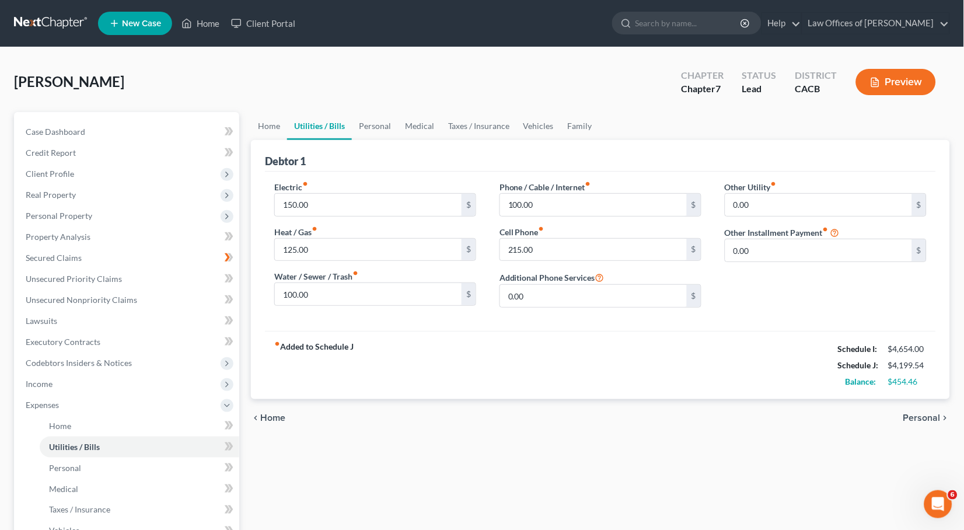
click at [343, 126] on link "Utilities / Bills" at bounding box center [319, 126] width 65 height 28
click at [371, 122] on link "Personal" at bounding box center [375, 126] width 46 height 28
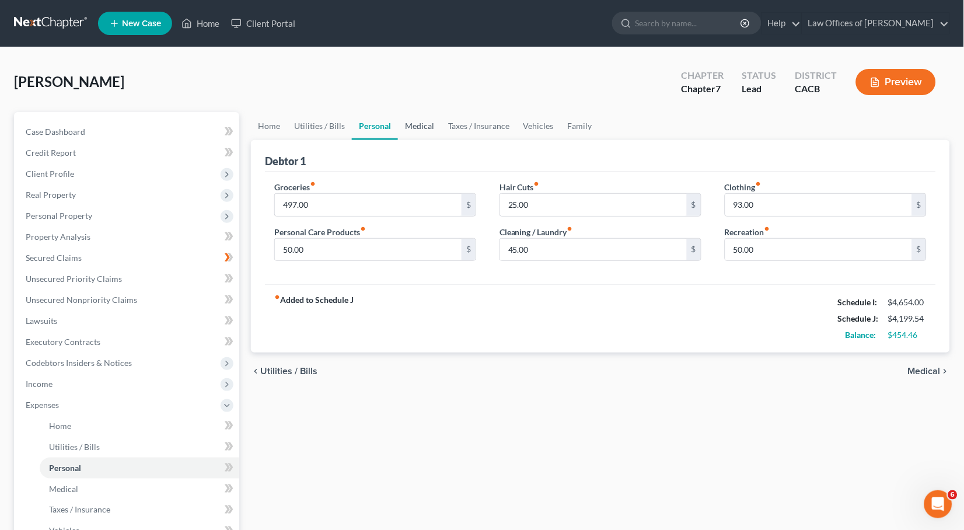
click at [419, 129] on link "Medical" at bounding box center [419, 126] width 43 height 28
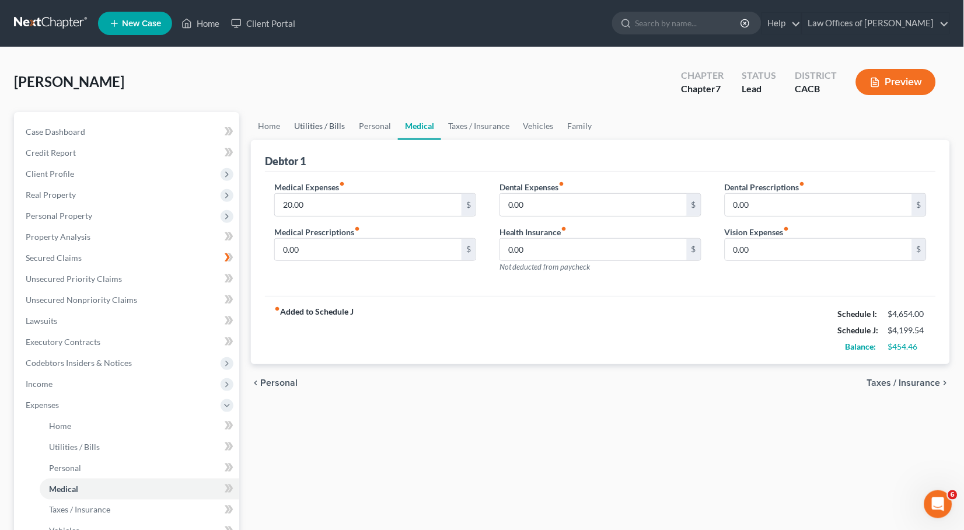
click at [344, 127] on link "Utilities / Bills" at bounding box center [319, 126] width 65 height 28
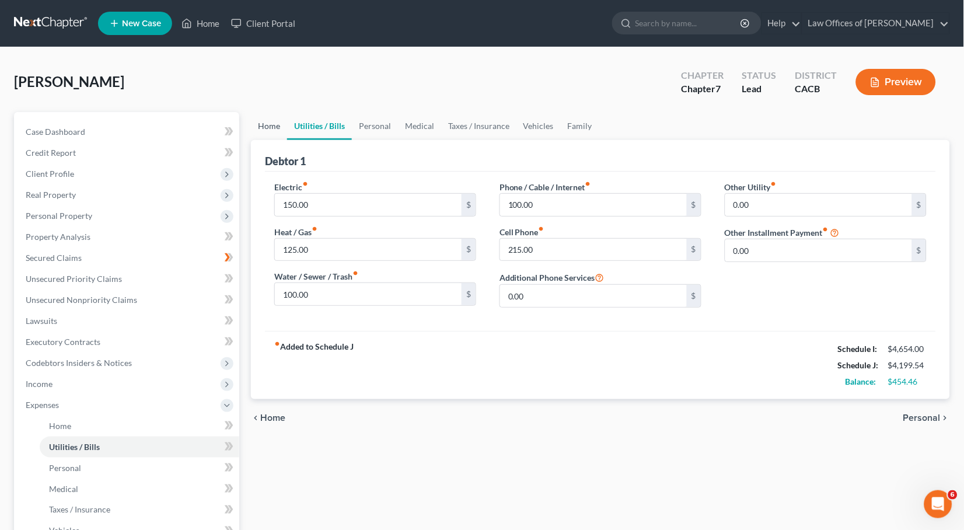
click at [270, 129] on link "Home" at bounding box center [269, 126] width 36 height 28
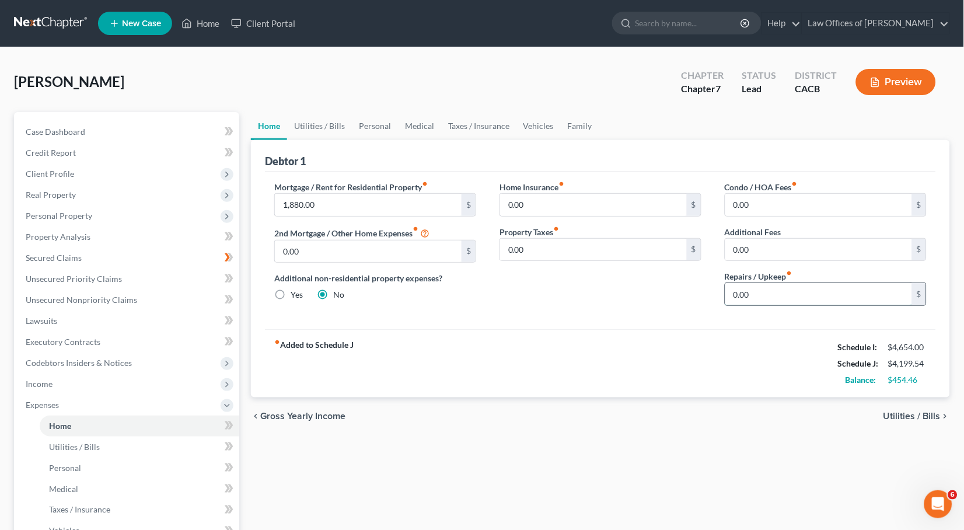
click at [836, 298] on input "0.00" at bounding box center [819, 294] width 187 height 22
click at [793, 294] on input "50" at bounding box center [819, 294] width 187 height 22
click at [428, 125] on link "Medical" at bounding box center [419, 126] width 43 height 28
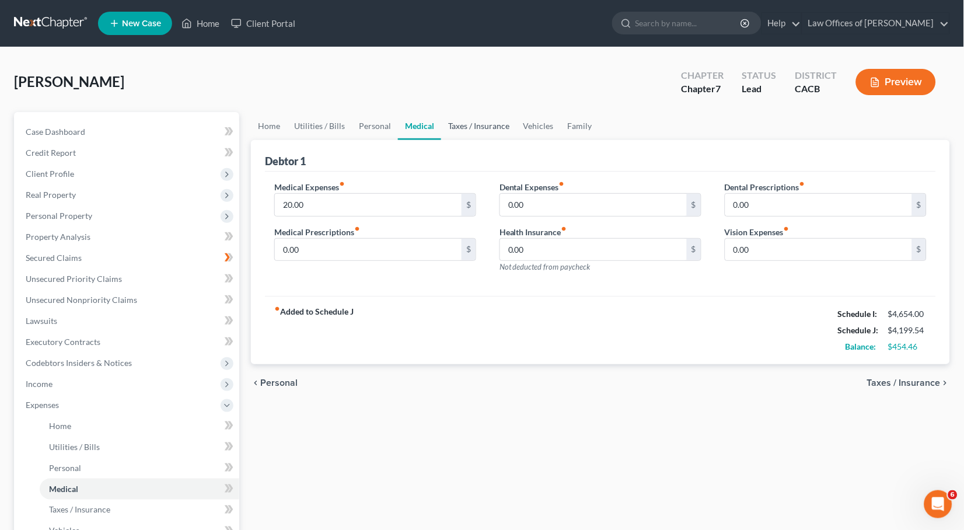
click at [459, 125] on link "Taxes / Insurance" at bounding box center [478, 126] width 75 height 28
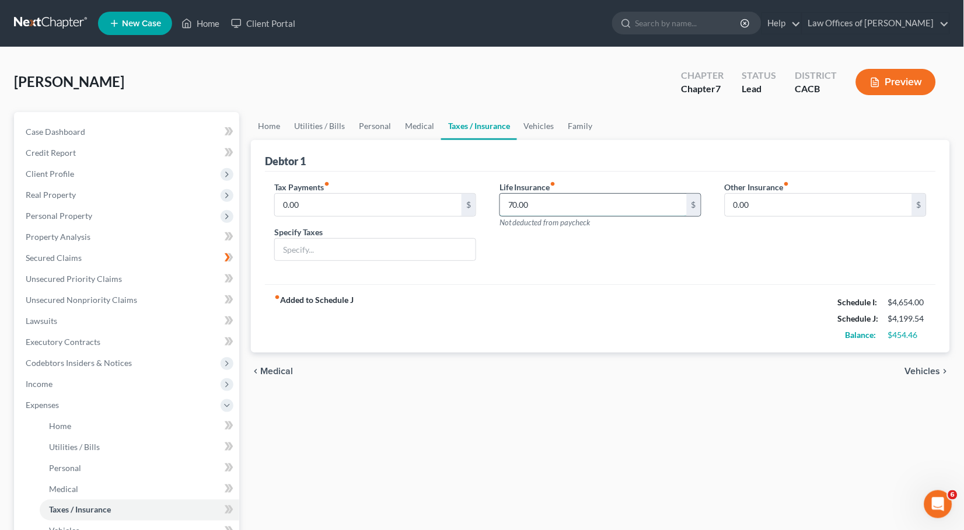
click at [581, 205] on input "70.00" at bounding box center [593, 205] width 187 height 22
click at [814, 211] on input "0.00" at bounding box center [819, 205] width 187 height 22
click at [315, 126] on link "Utilities / Bills" at bounding box center [319, 126] width 65 height 28
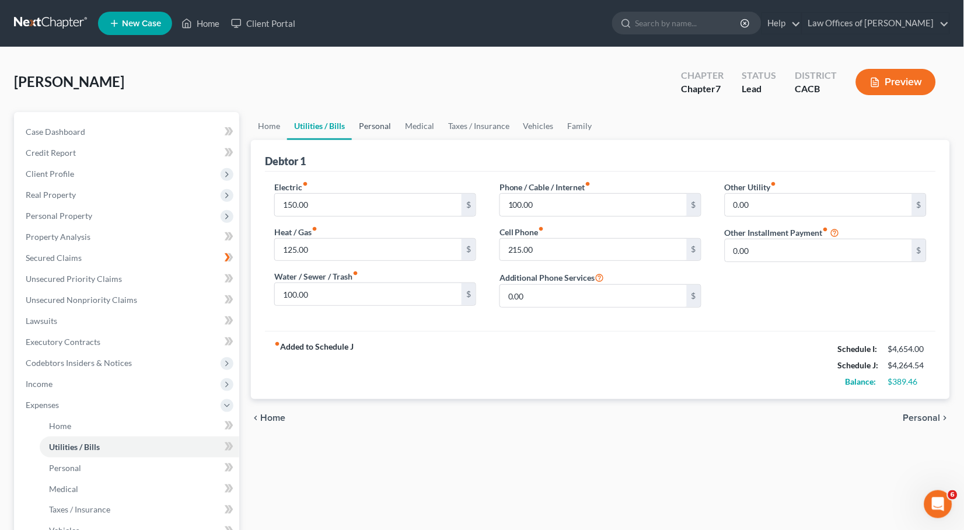
click at [385, 125] on link "Personal" at bounding box center [375, 126] width 46 height 28
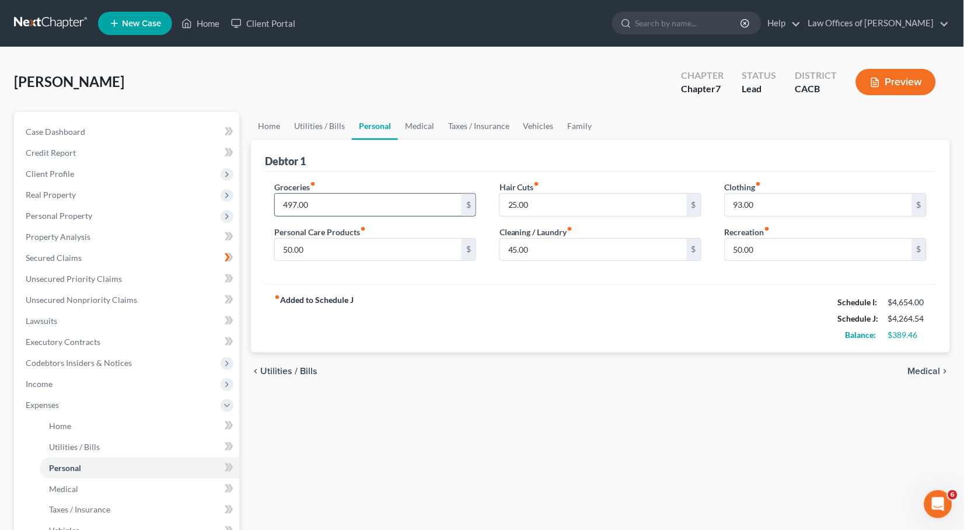
click at [333, 214] on input "497.00" at bounding box center [368, 205] width 187 height 22
click at [367, 121] on link "Personal" at bounding box center [375, 126] width 46 height 28
click at [419, 126] on link "Medical" at bounding box center [419, 126] width 43 height 28
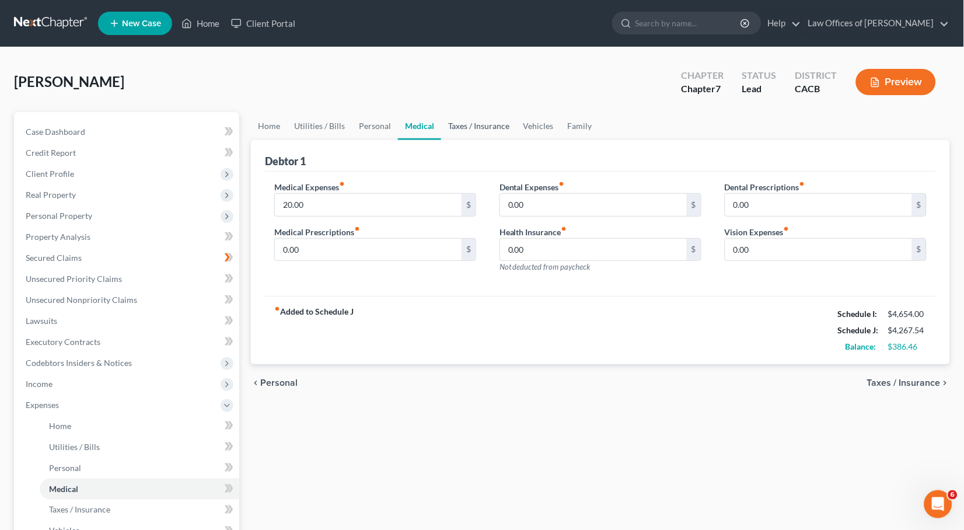
click at [458, 123] on link "Taxes / Insurance" at bounding box center [478, 126] width 75 height 28
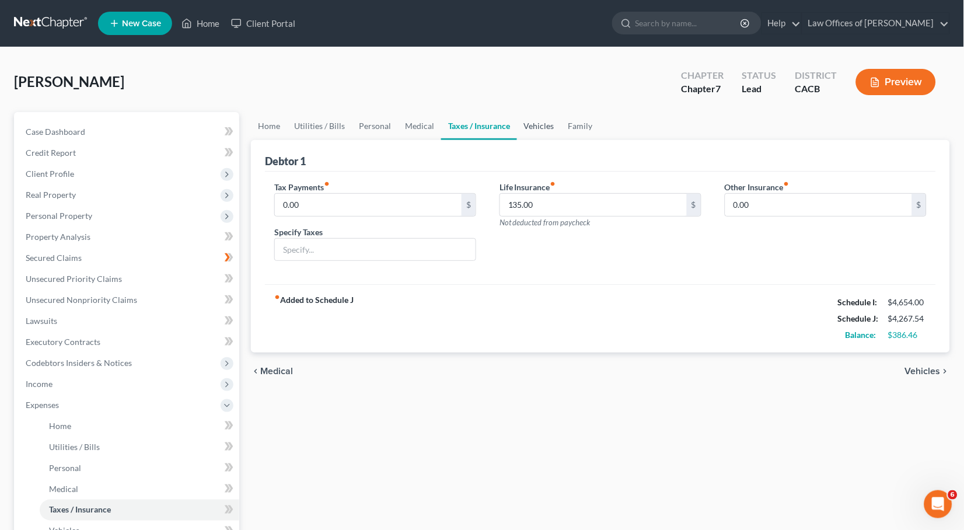
click at [544, 130] on link "Vehicles" at bounding box center [539, 126] width 44 height 28
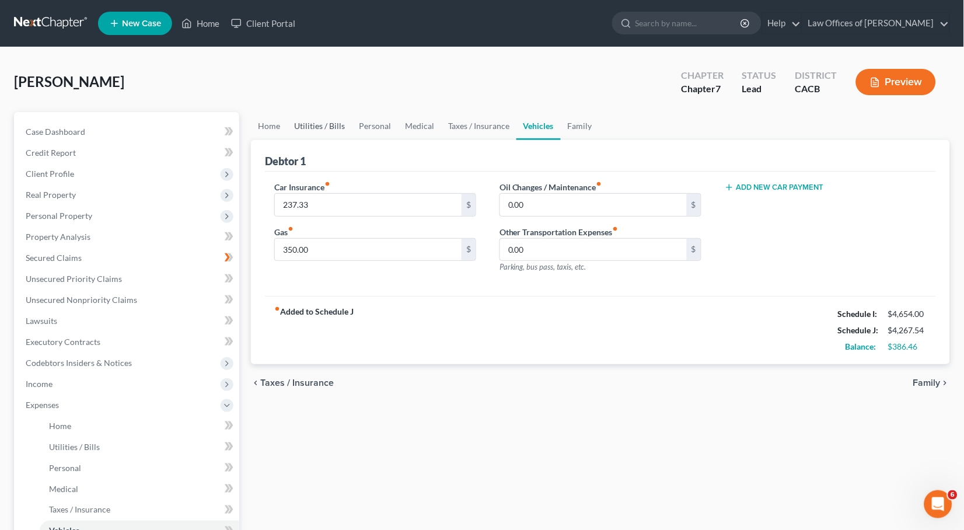
click at [318, 123] on link "Utilities / Bills" at bounding box center [319, 126] width 65 height 28
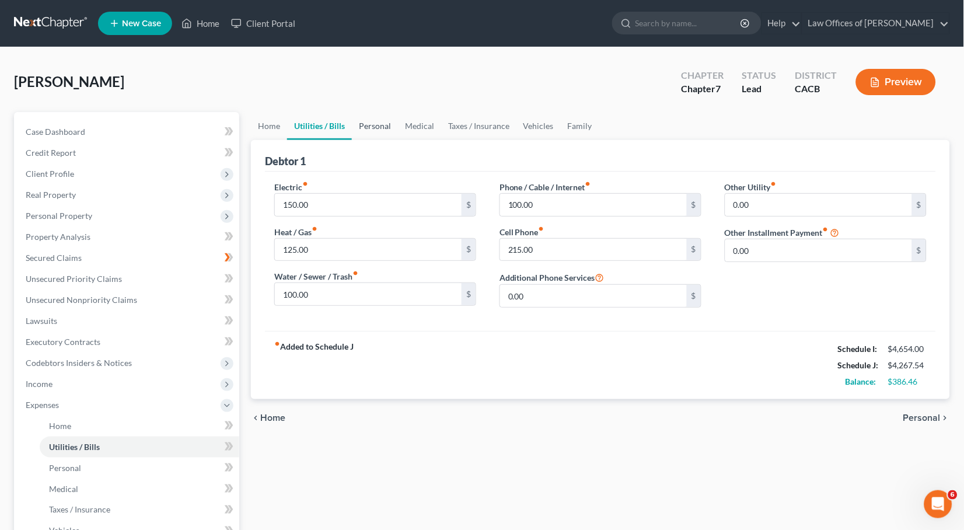
click at [363, 125] on link "Personal" at bounding box center [375, 126] width 46 height 28
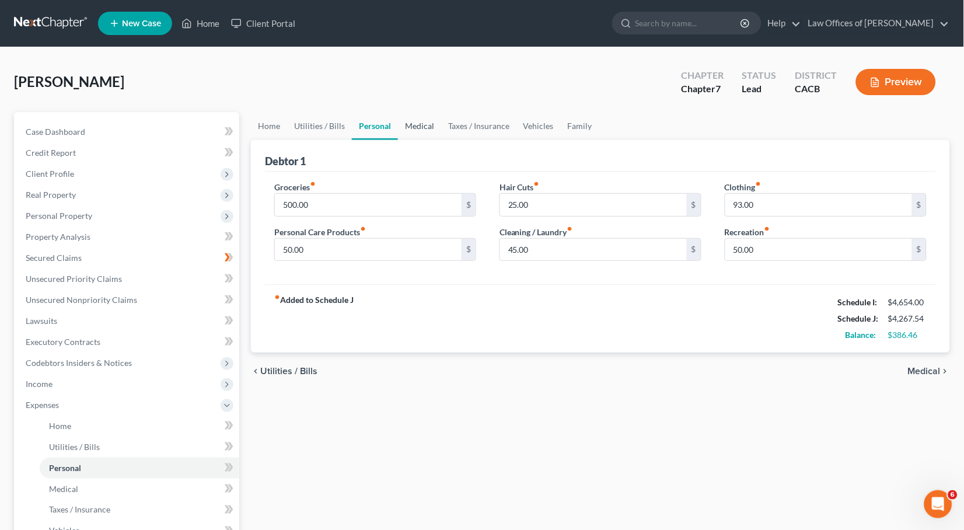
click at [416, 126] on link "Medical" at bounding box center [419, 126] width 43 height 28
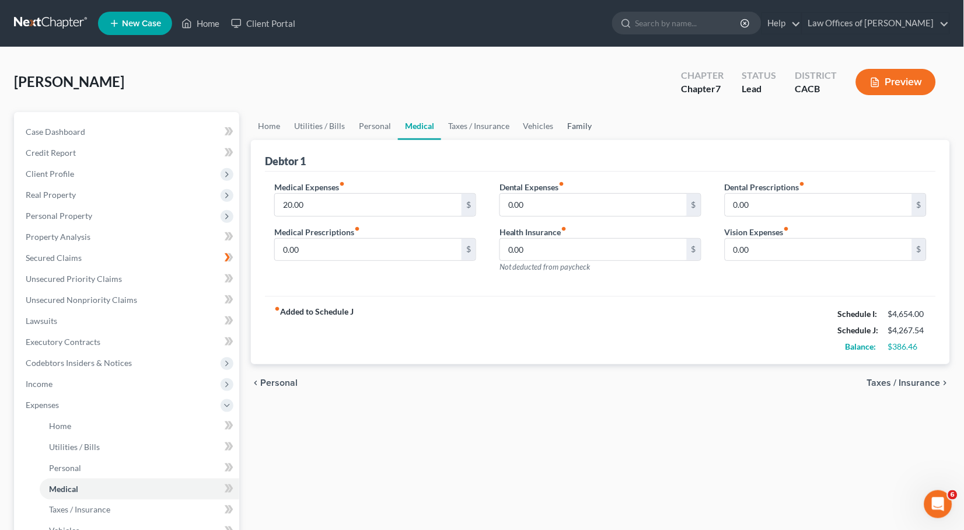
click at [570, 128] on link "Family" at bounding box center [580, 126] width 39 height 28
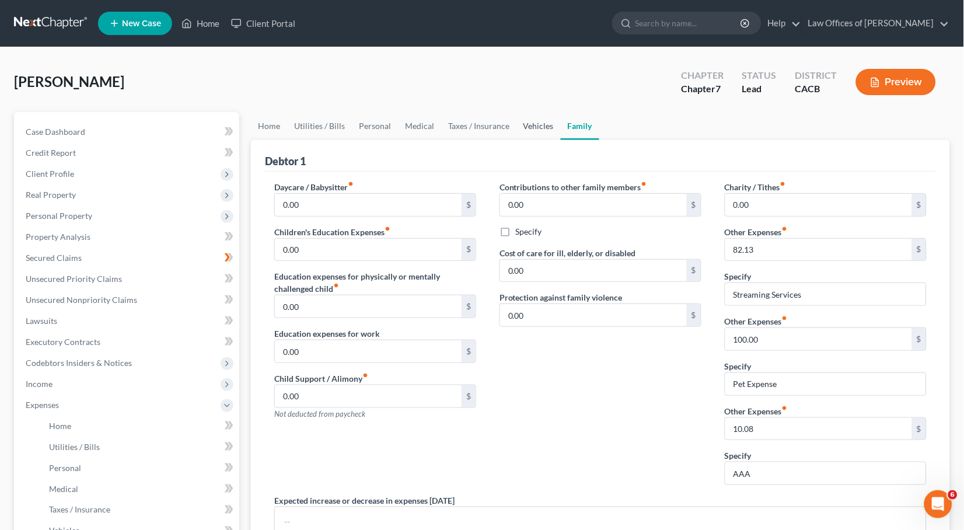
click at [535, 127] on link "Vehicles" at bounding box center [539, 126] width 44 height 28
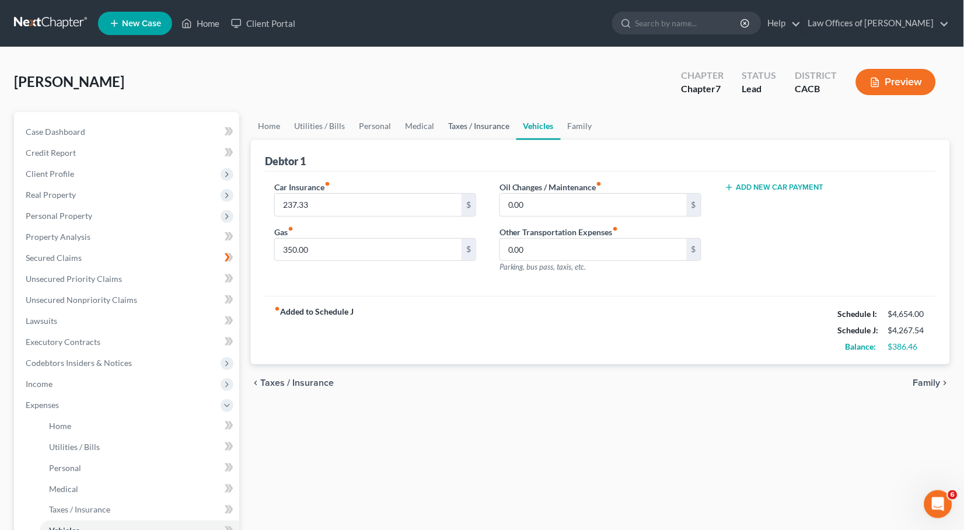
click at [492, 126] on link "Taxes / Insurance" at bounding box center [478, 126] width 75 height 28
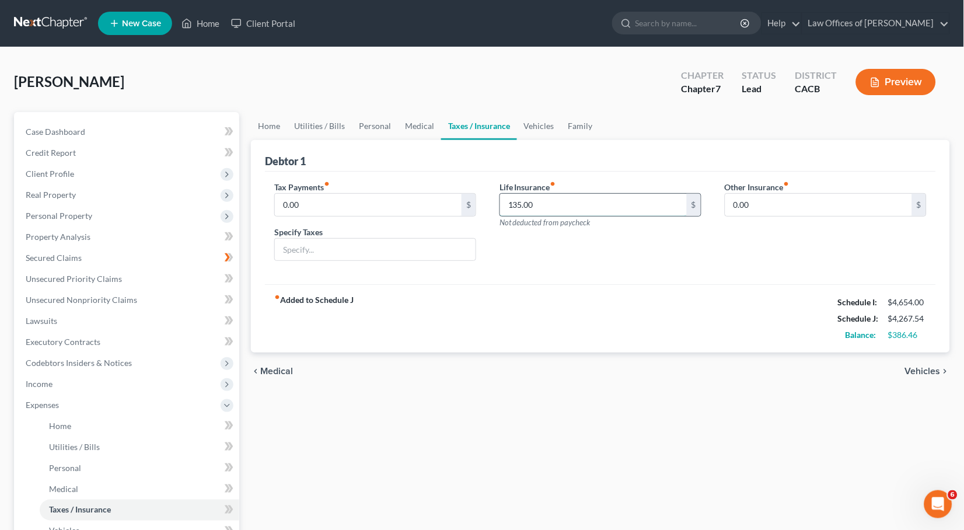
click at [573, 195] on input "135.00" at bounding box center [593, 205] width 187 height 22
click at [316, 130] on link "Utilities / Bills" at bounding box center [319, 126] width 65 height 28
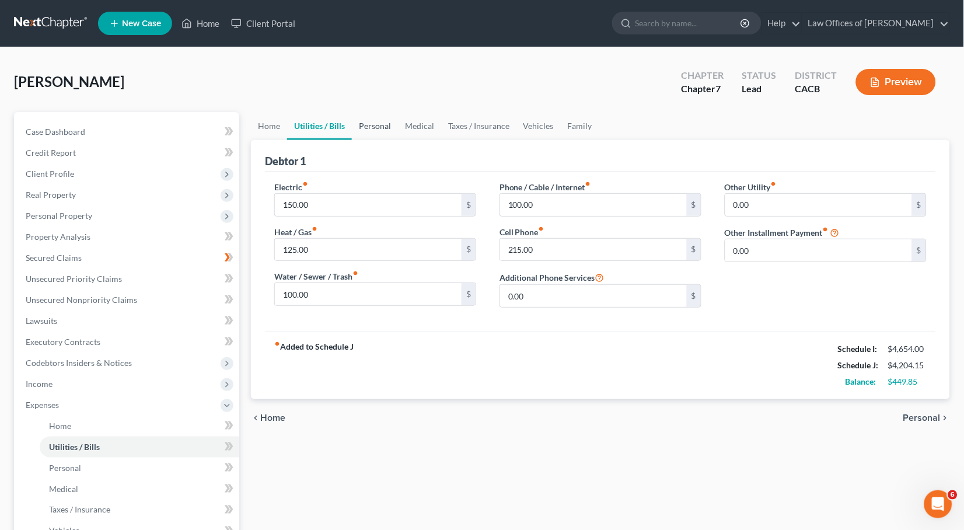
click at [387, 134] on link "Personal" at bounding box center [375, 126] width 46 height 28
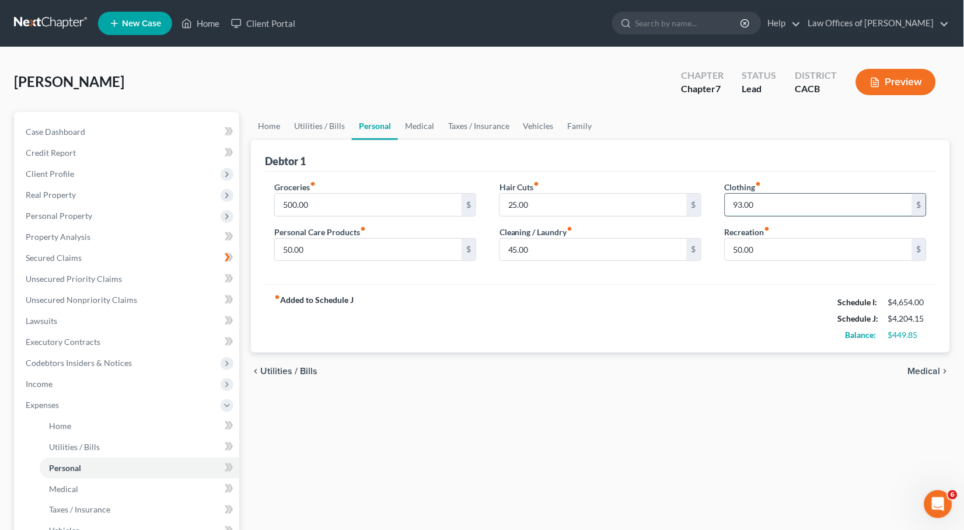
click at [761, 197] on input "93.00" at bounding box center [819, 205] width 187 height 22
click at [629, 201] on input "25.00" at bounding box center [593, 205] width 187 height 22
click at [571, 137] on link "Family" at bounding box center [580, 126] width 39 height 28
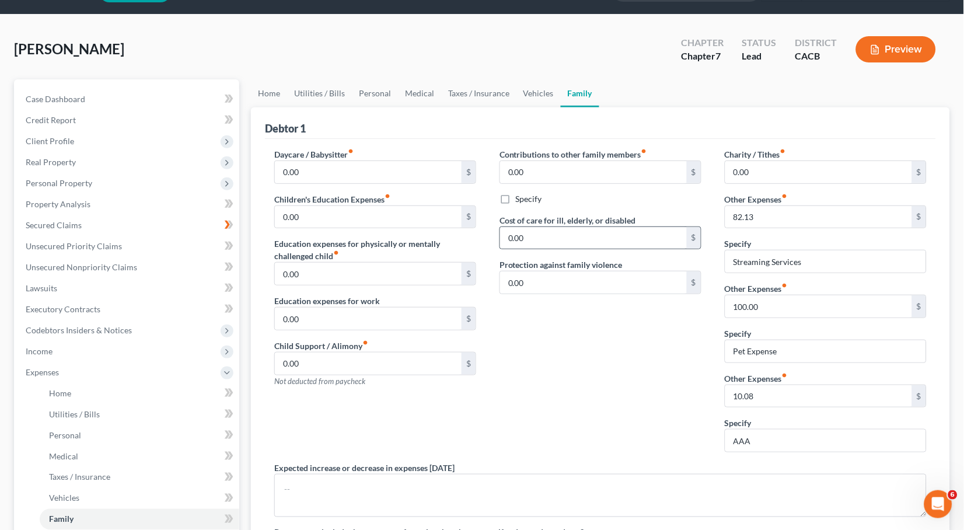
scroll to position [41, 0]
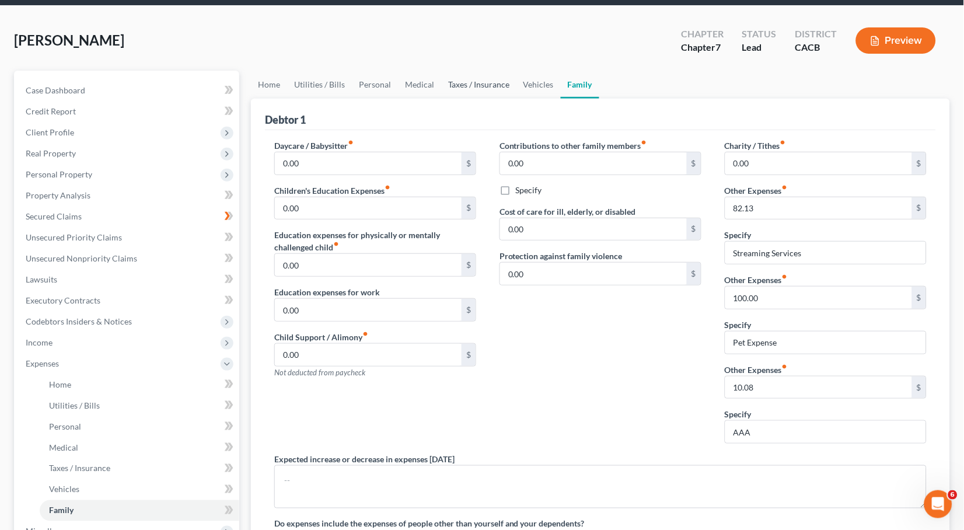
click at [453, 83] on link "Taxes / Insurance" at bounding box center [478, 85] width 75 height 28
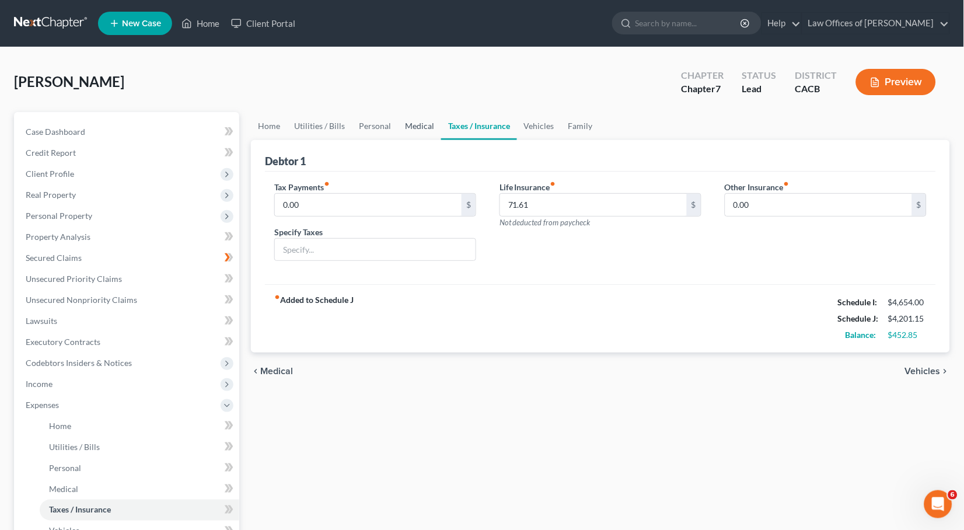
click at [428, 128] on link "Medical" at bounding box center [419, 126] width 43 height 28
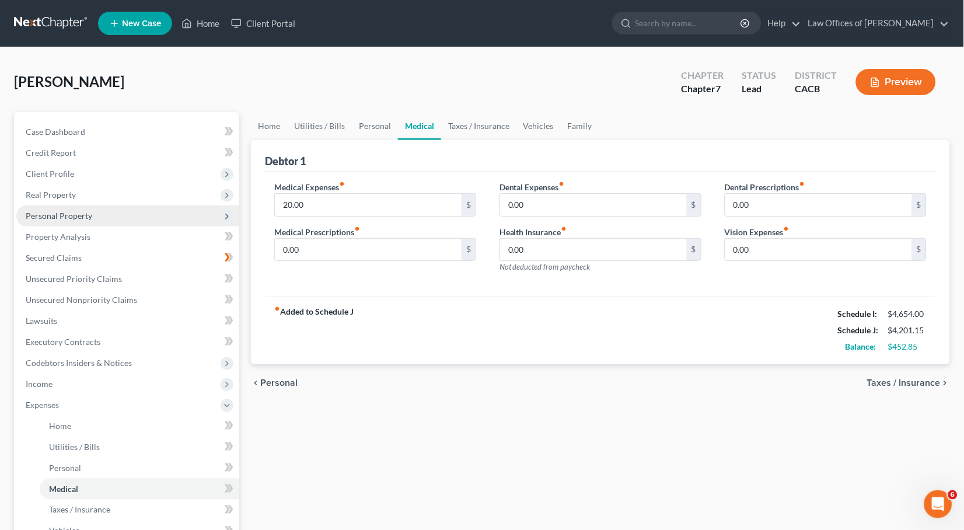
click at [65, 217] on span "Personal Property" at bounding box center [127, 215] width 223 height 21
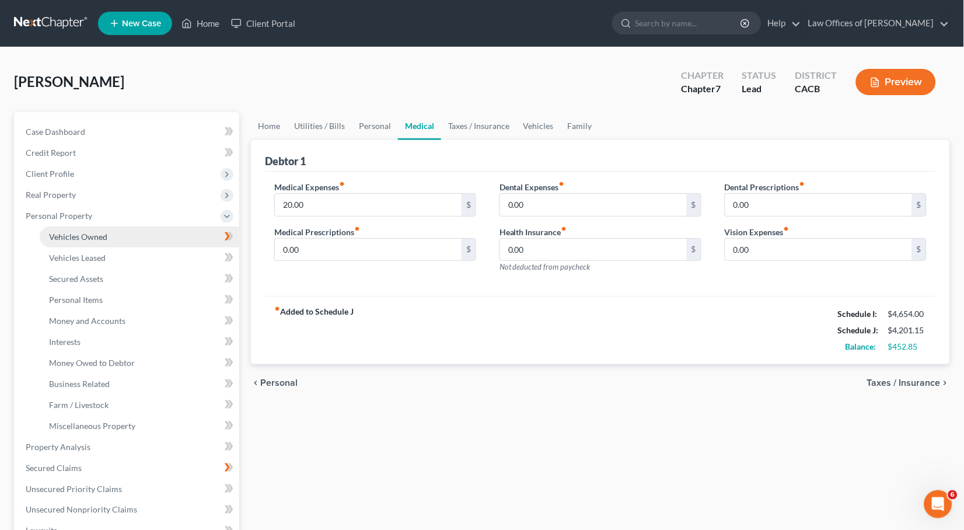
click at [69, 235] on span "Vehicles Owned" at bounding box center [78, 237] width 58 height 10
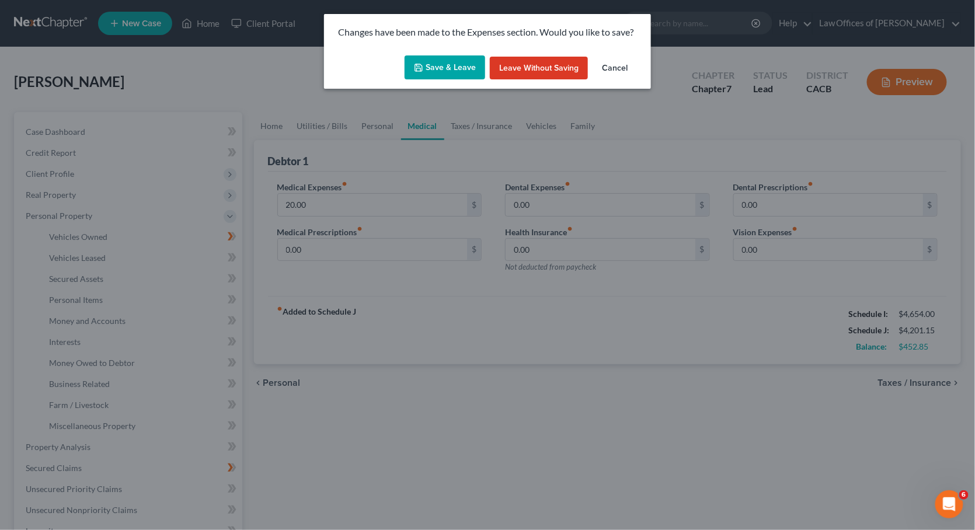
click at [436, 67] on button "Save & Leave" at bounding box center [445, 67] width 81 height 25
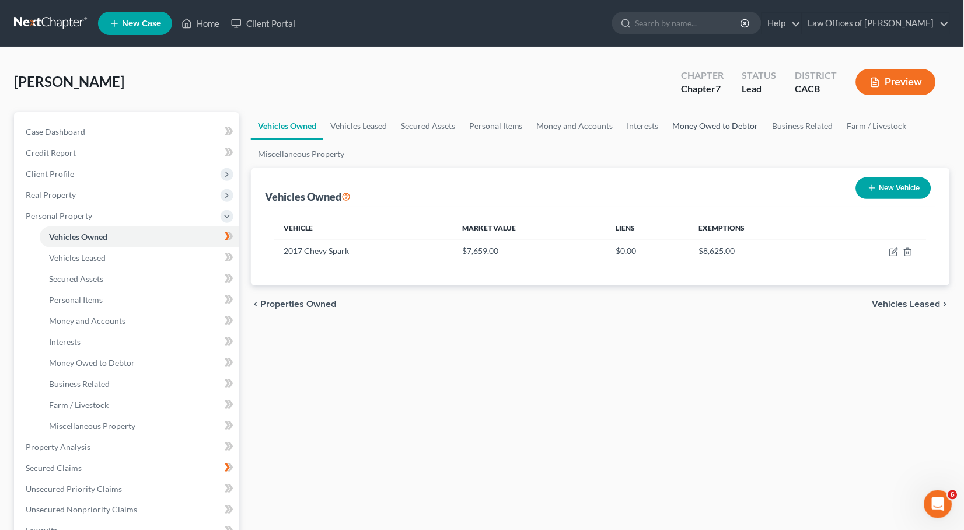
click at [686, 126] on link "Money Owed to Debtor" at bounding box center [716, 126] width 100 height 28
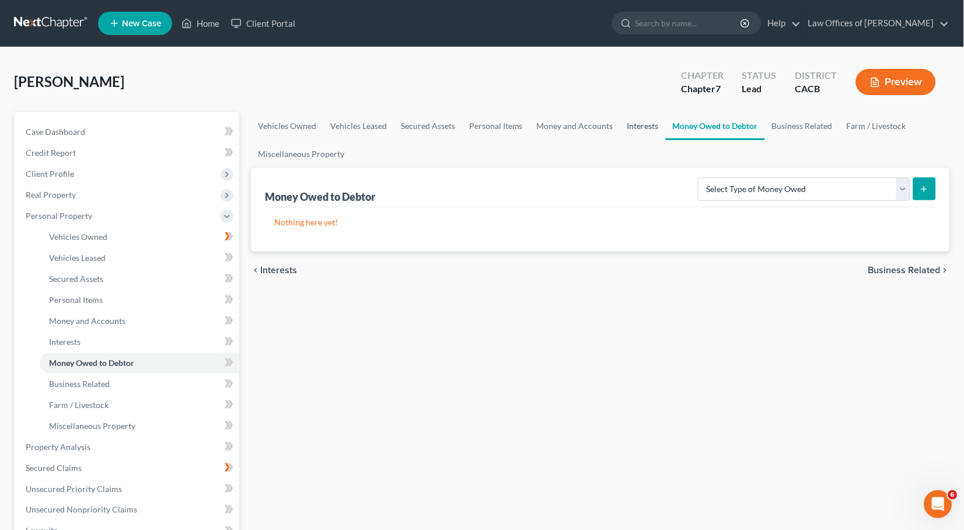
click at [631, 128] on link "Interests" at bounding box center [644, 126] width 46 height 28
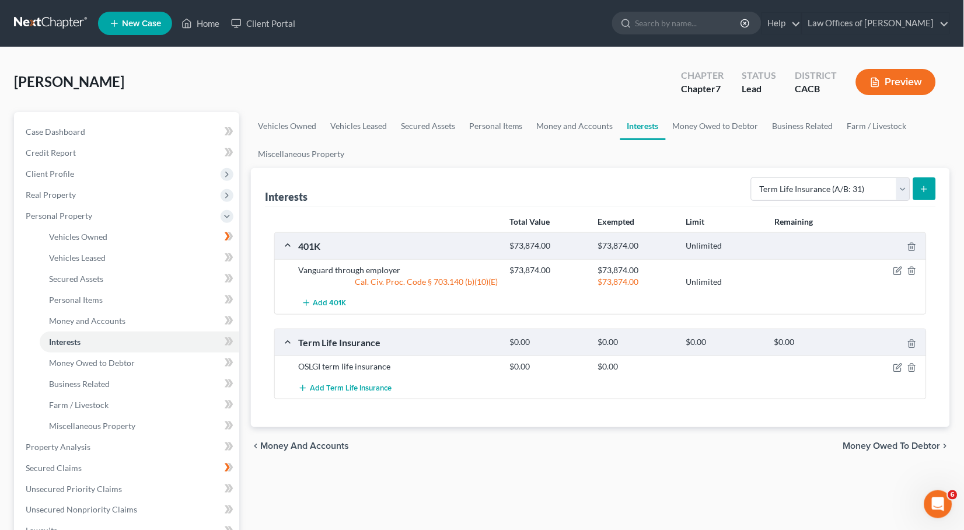
click at [925, 197] on button "submit" at bounding box center [925, 188] width 23 height 23
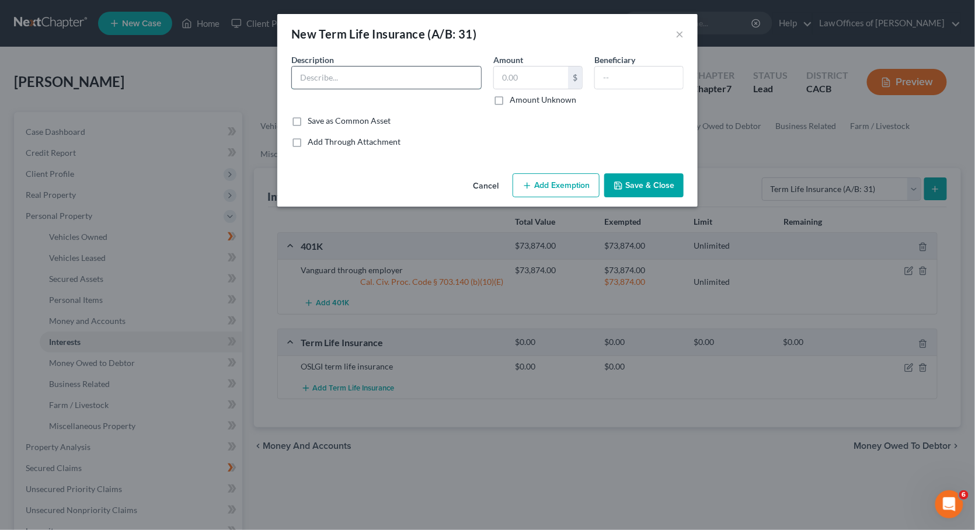
click at [360, 87] on input "text" at bounding box center [386, 78] width 189 height 22
click at [372, 69] on input "text" at bounding box center [386, 78] width 189 height 22
click at [647, 180] on button "Save & Close" at bounding box center [643, 185] width 79 height 25
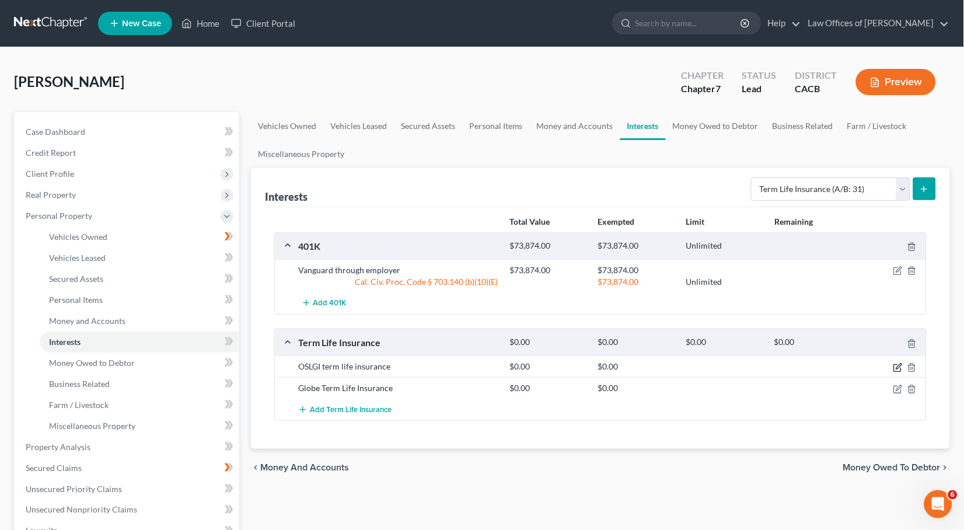
click at [894, 364] on icon "button" at bounding box center [897, 367] width 7 height 7
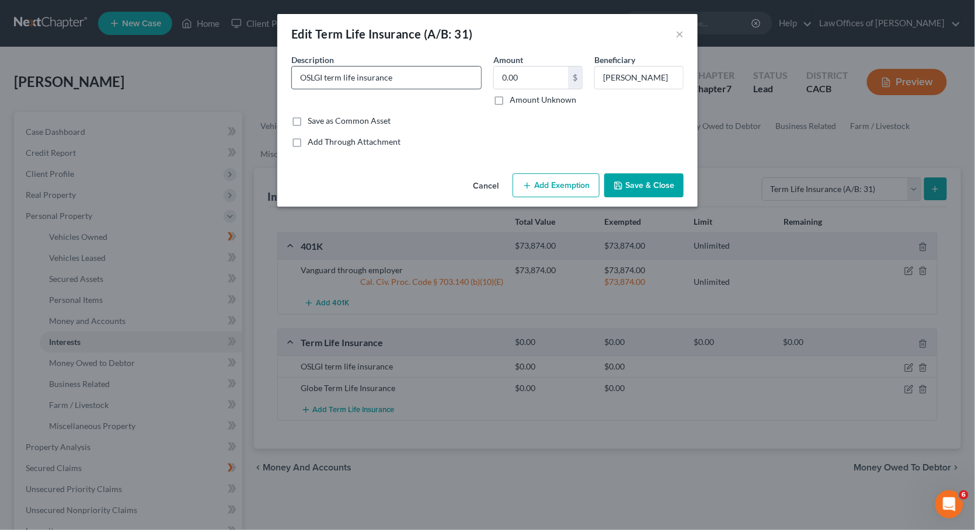
click at [330, 75] on input "OSLGI term life insurance" at bounding box center [386, 78] width 189 height 22
click at [632, 184] on button "Save & Close" at bounding box center [643, 185] width 79 height 25
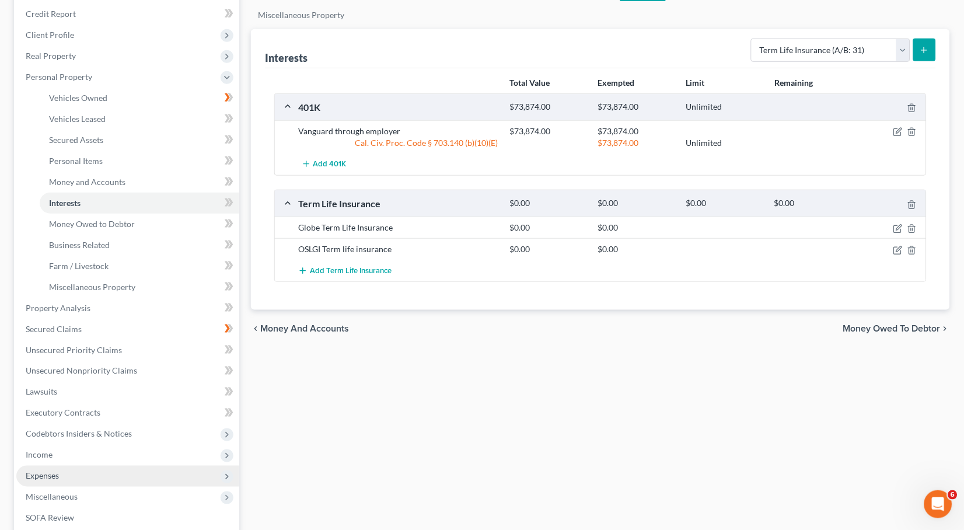
scroll to position [278, 0]
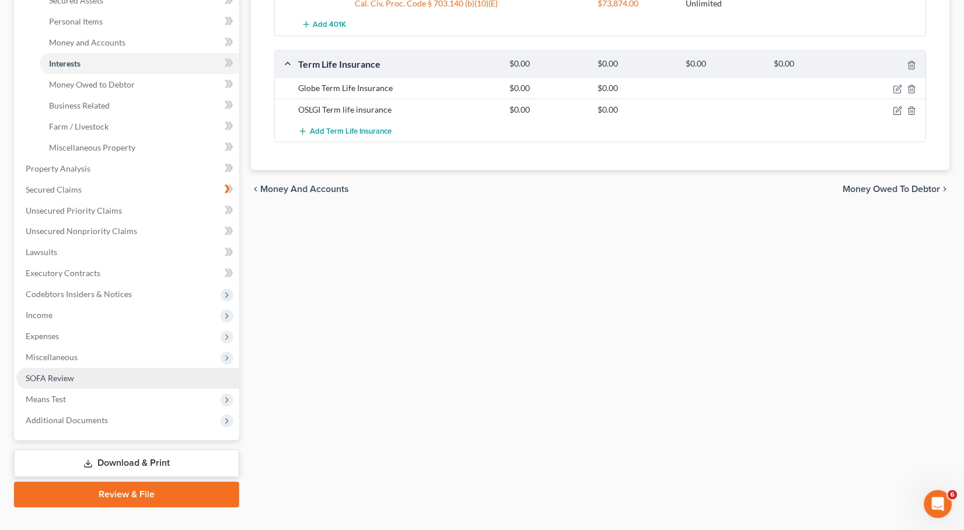
click at [112, 368] on link "SOFA Review" at bounding box center [127, 378] width 223 height 21
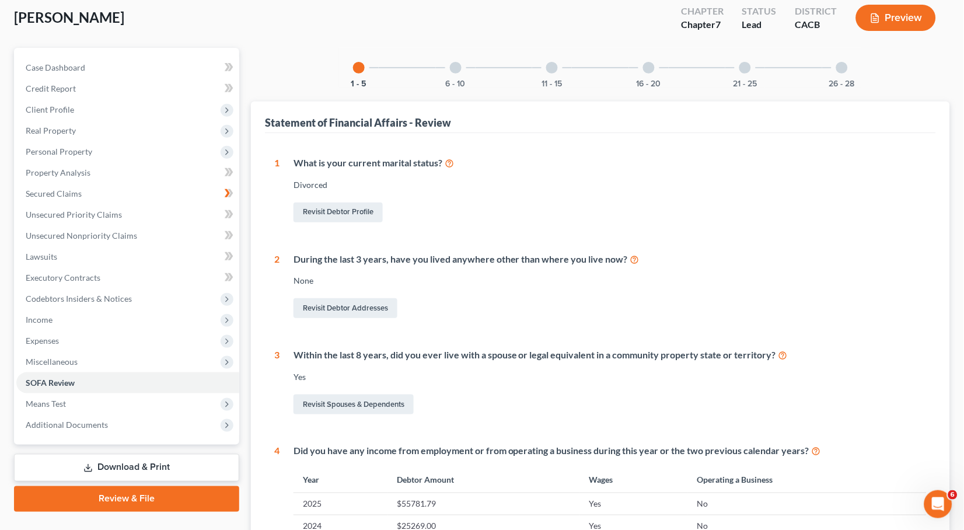
scroll to position [61, 0]
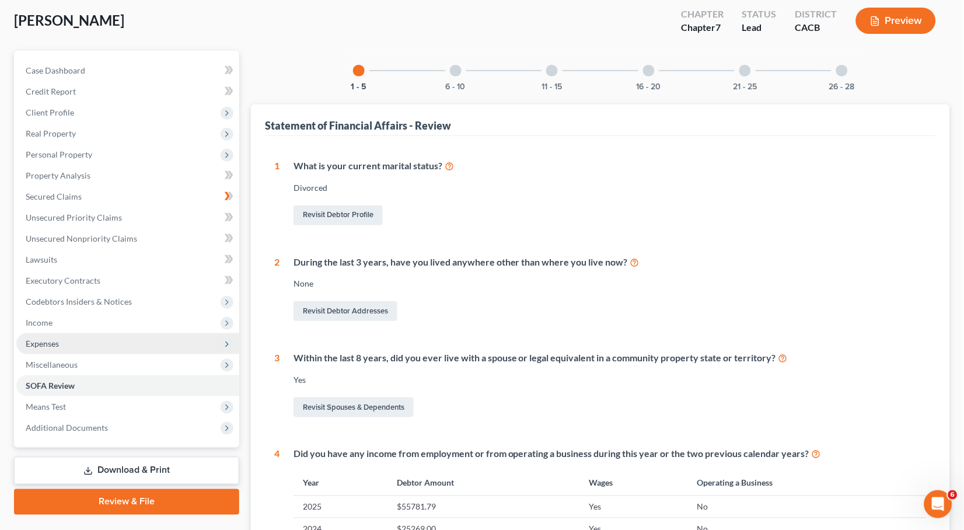
click at [55, 339] on span "Expenses" at bounding box center [42, 344] width 33 height 10
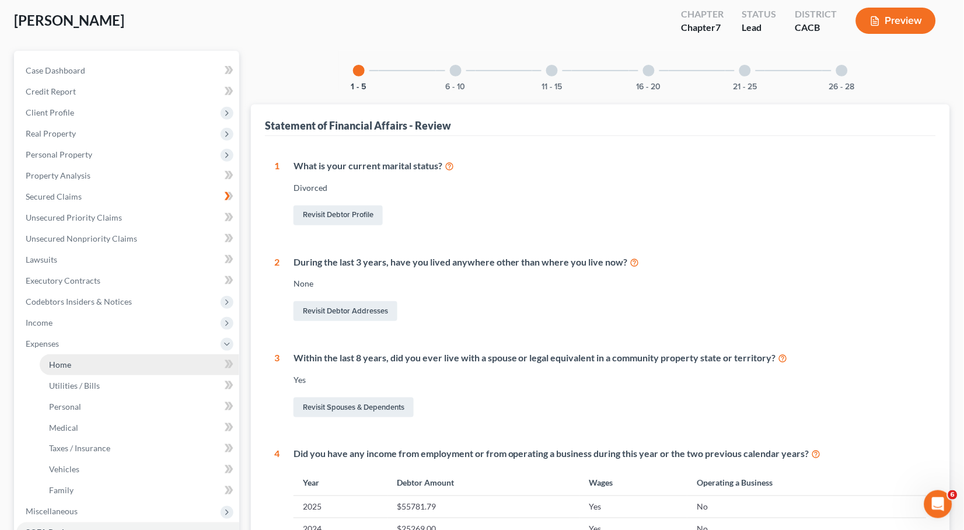
click at [65, 360] on span "Home" at bounding box center [60, 365] width 22 height 10
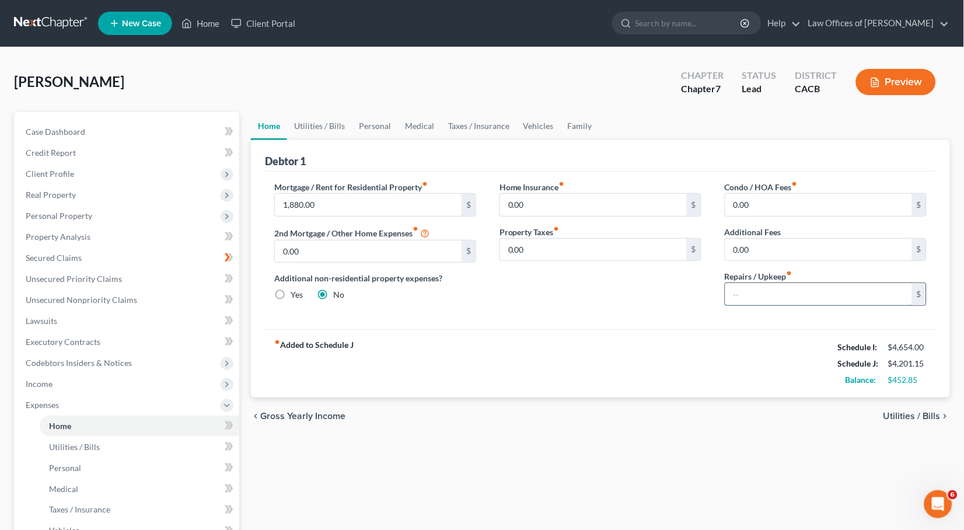
click at [761, 288] on input "text" at bounding box center [819, 294] width 187 height 22
click at [574, 123] on link "Family" at bounding box center [580, 126] width 39 height 28
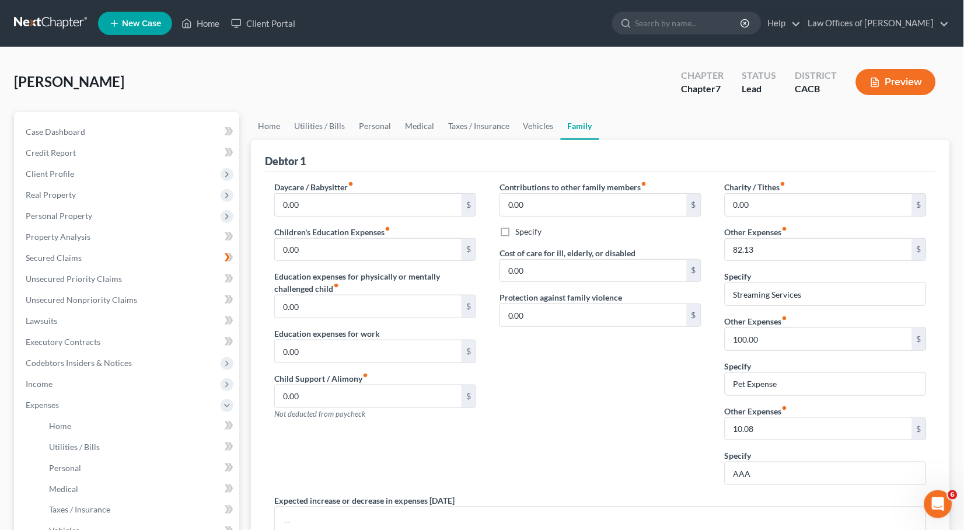
scroll to position [2, 0]
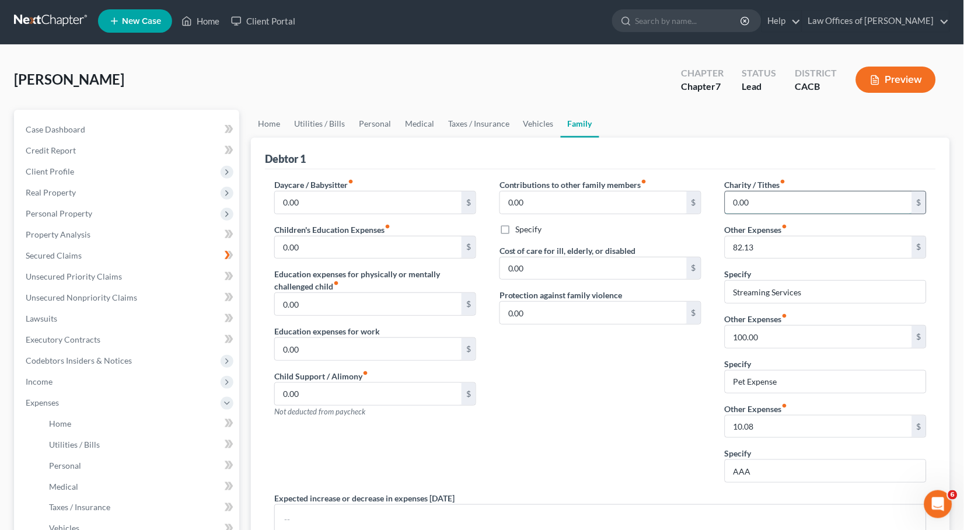
click at [754, 194] on input "0.00" at bounding box center [819, 202] width 187 height 22
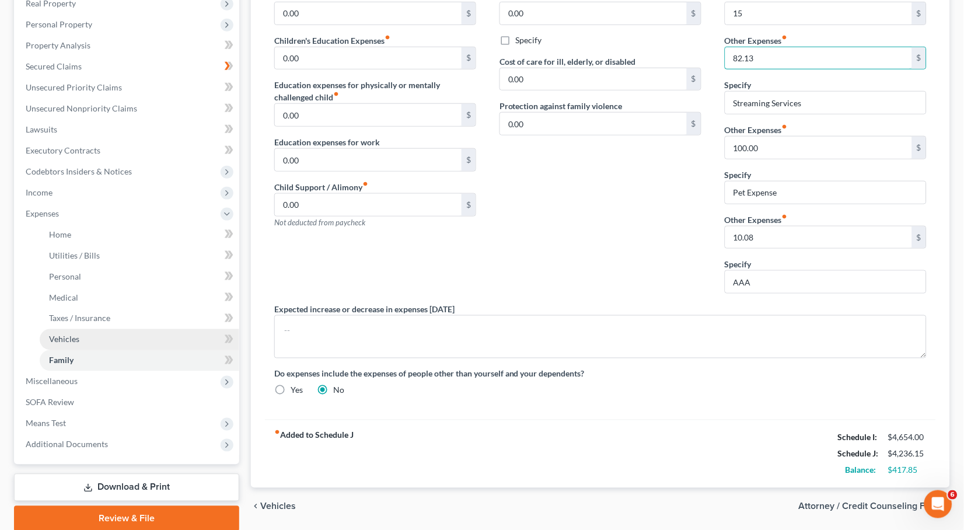
scroll to position [194, 0]
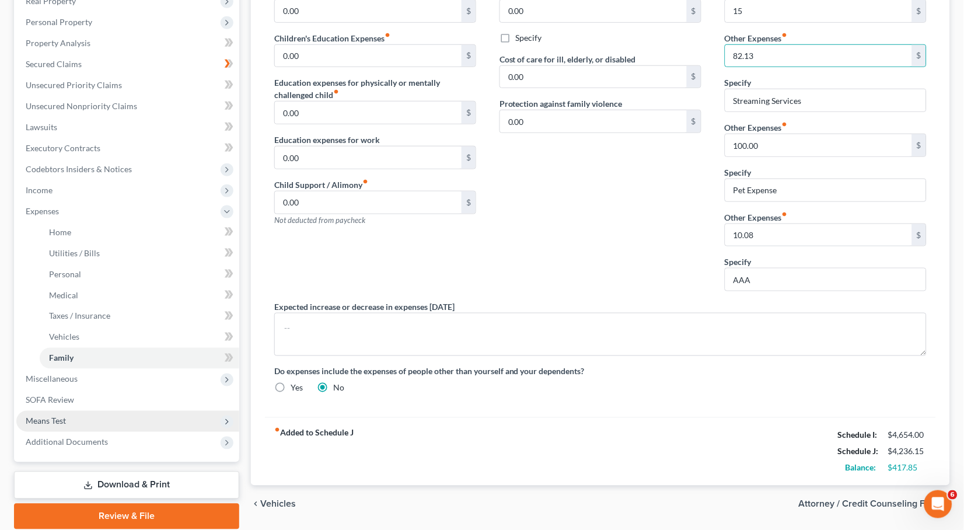
click at [92, 411] on span "Means Test" at bounding box center [127, 421] width 223 height 21
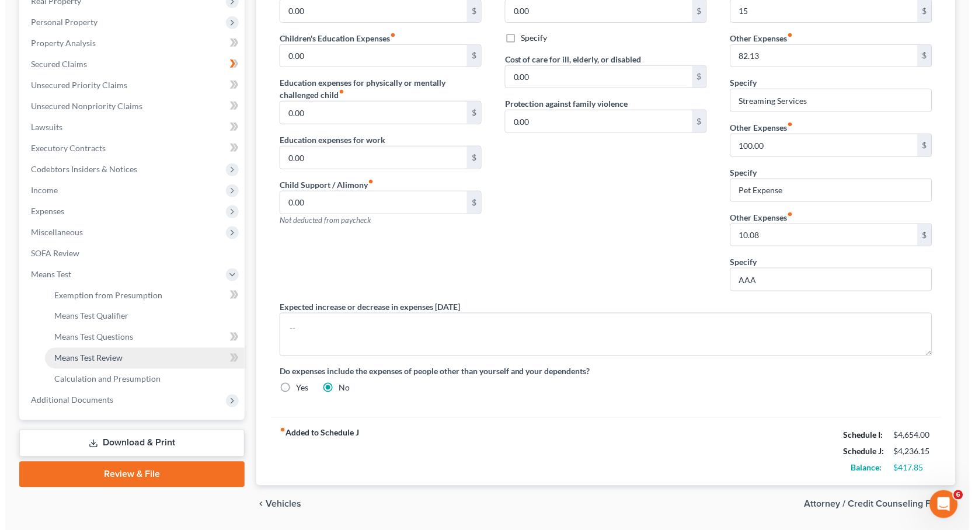
scroll to position [197, 0]
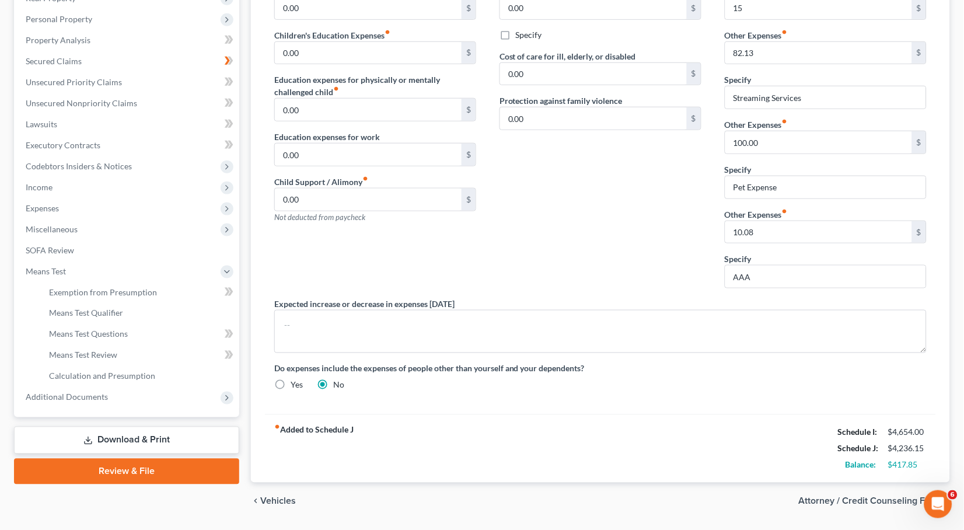
click at [114, 427] on link "Download & Print" at bounding box center [126, 440] width 225 height 27
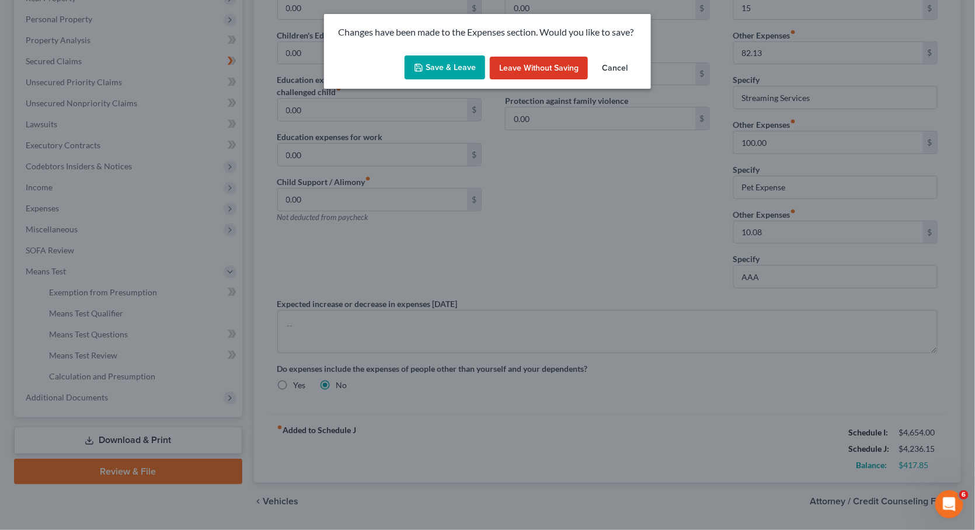
click at [427, 75] on button "Save & Leave" at bounding box center [445, 67] width 81 height 25
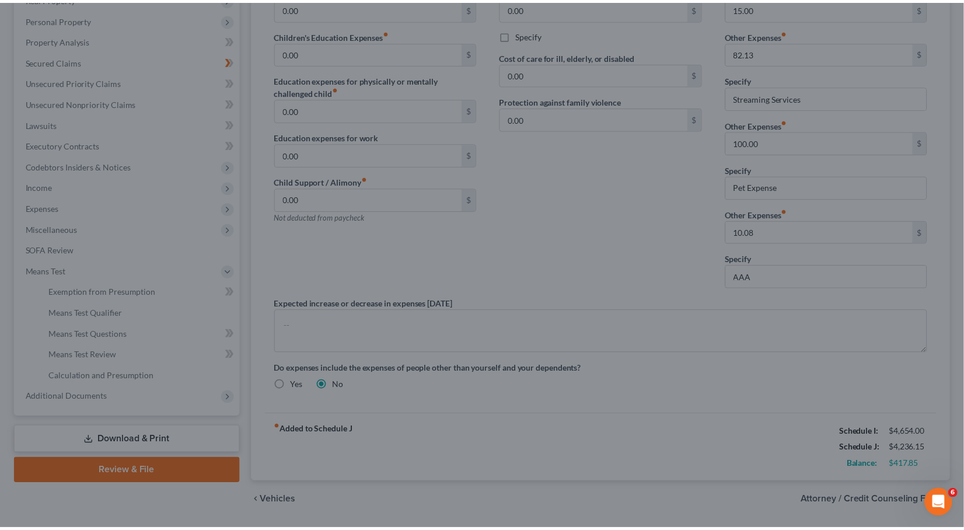
scroll to position [177, 0]
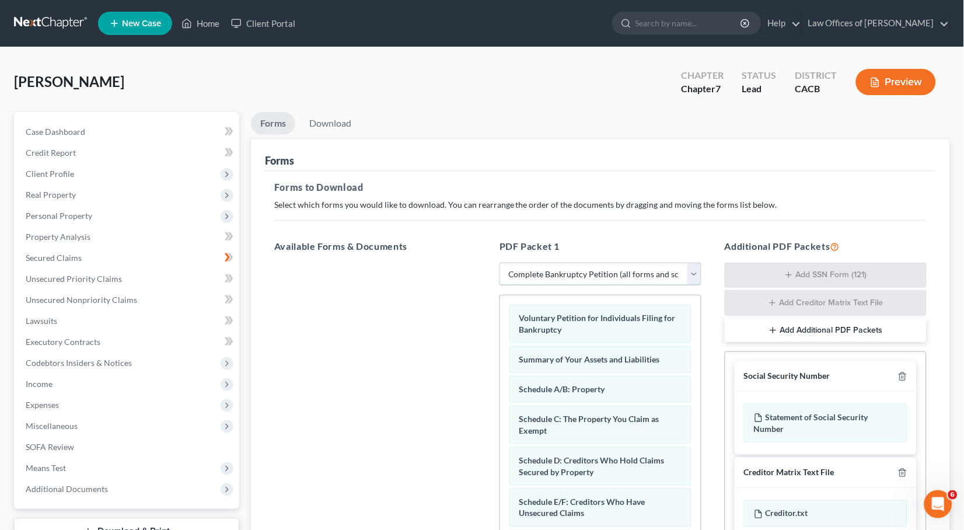
scroll to position [189, 0]
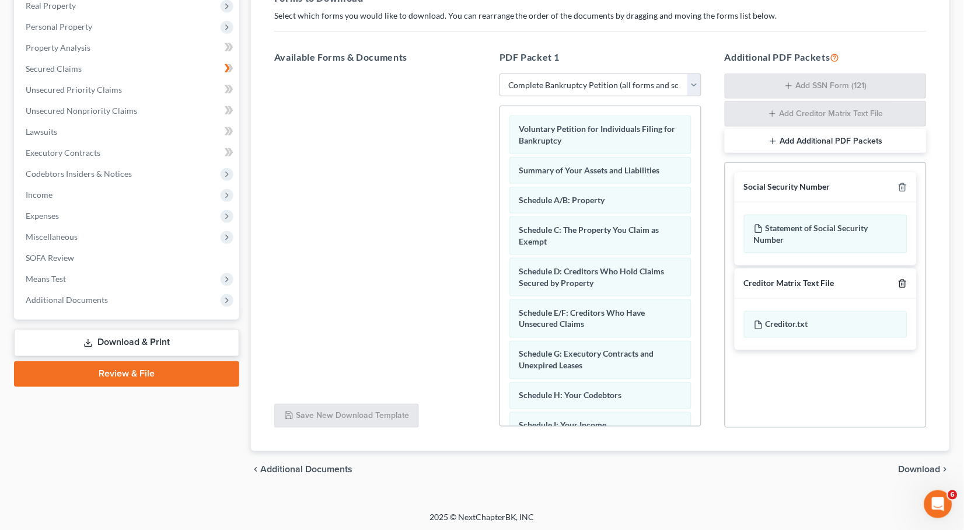
click at [905, 279] on icon "button" at bounding box center [902, 283] width 9 height 9
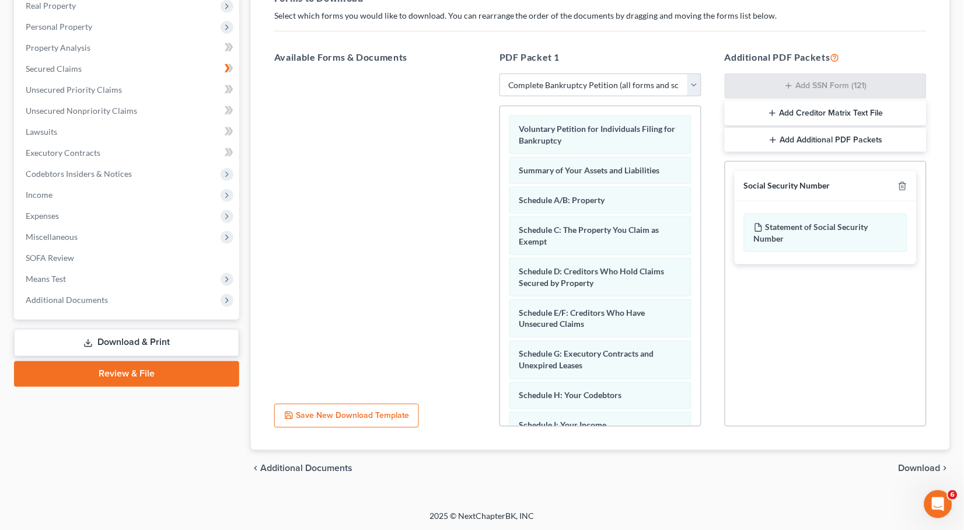
scroll to position [188, 0]
click at [912, 465] on span "Download" at bounding box center [920, 469] width 42 height 9
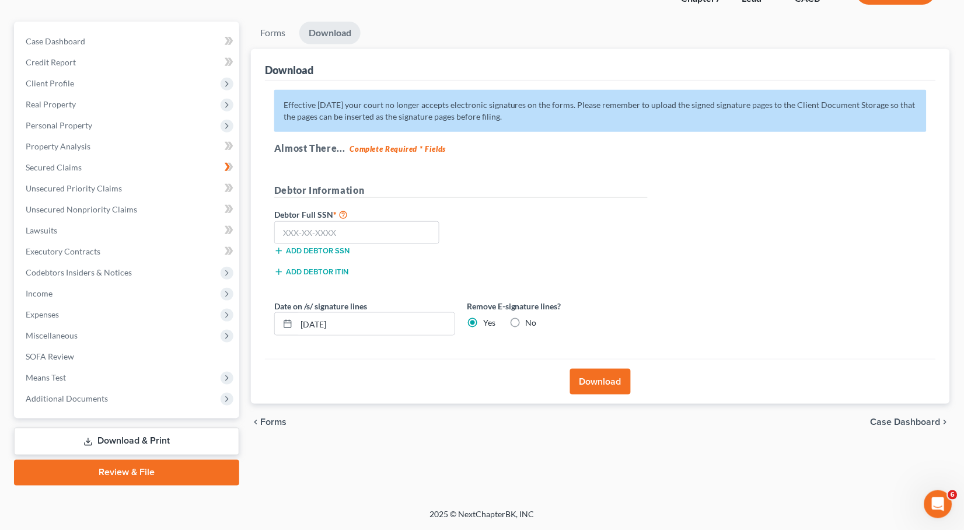
scroll to position [75, 0]
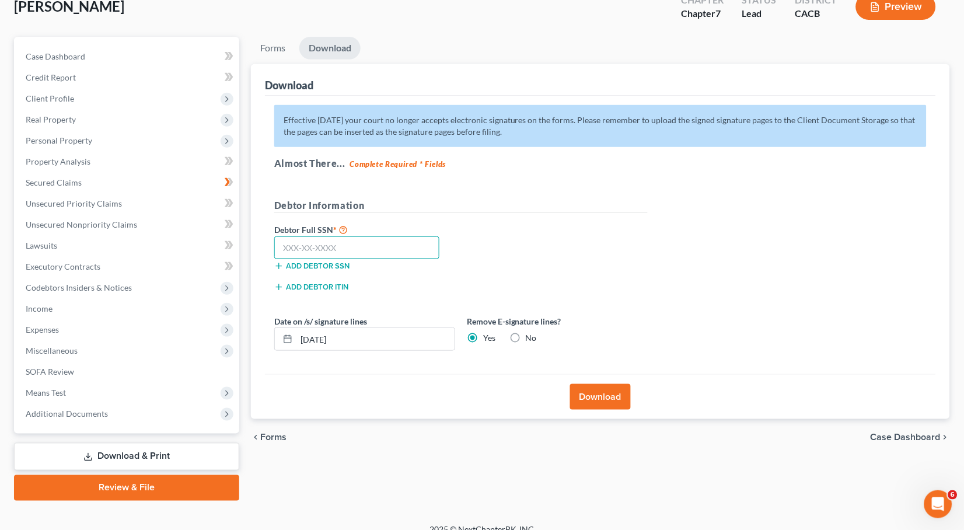
click at [301, 242] on input "text" at bounding box center [356, 247] width 165 height 23
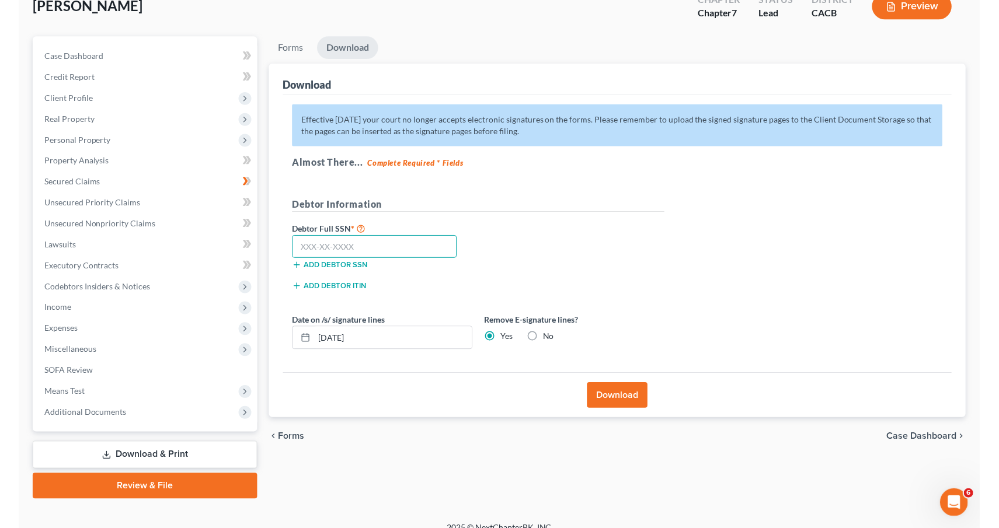
scroll to position [56, 0]
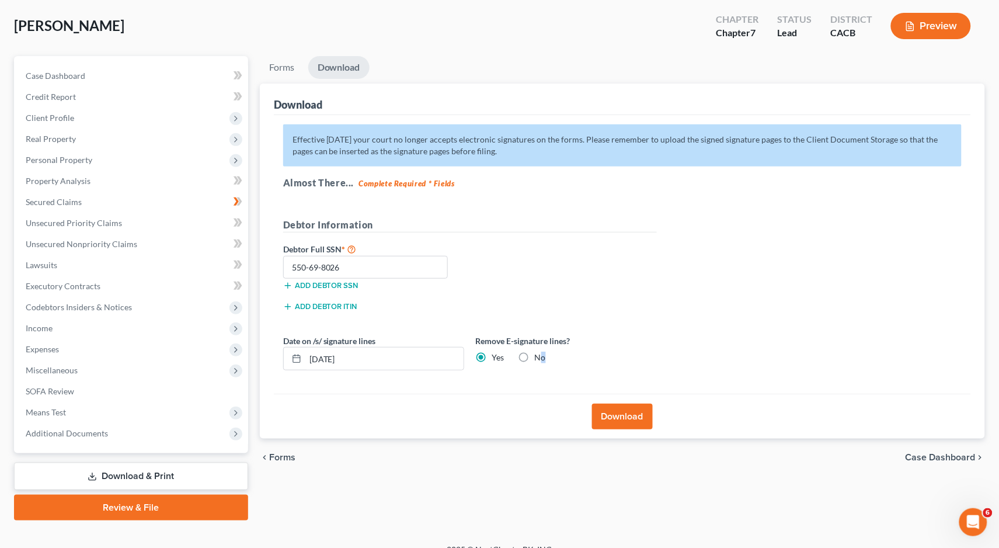
click at [535, 353] on label "No" at bounding box center [540, 357] width 11 height 12
click at [539, 353] on input "No" at bounding box center [543, 355] width 8 height 8
click at [628, 405] on button "Download" at bounding box center [622, 416] width 61 height 26
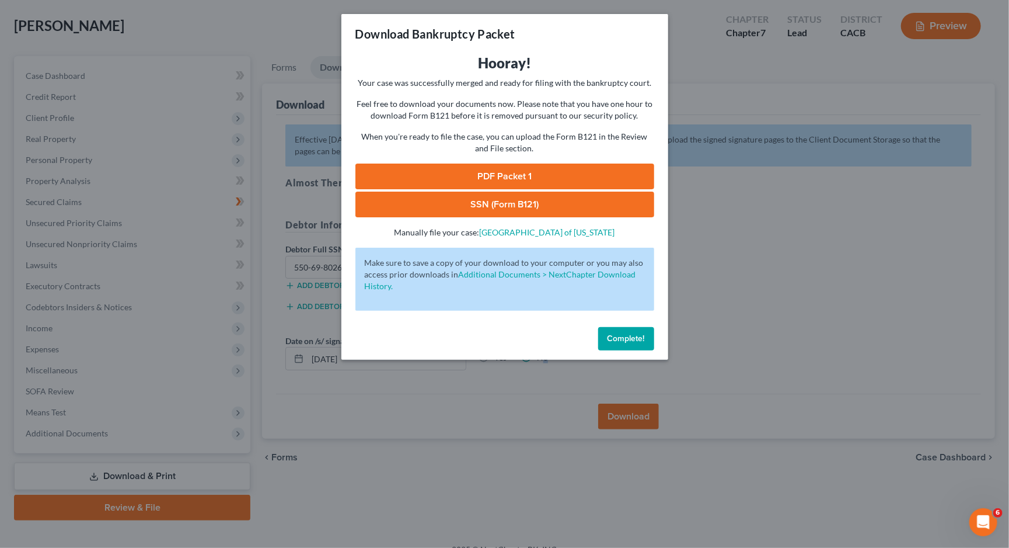
click at [504, 169] on link "PDF Packet 1" at bounding box center [504, 176] width 299 height 26
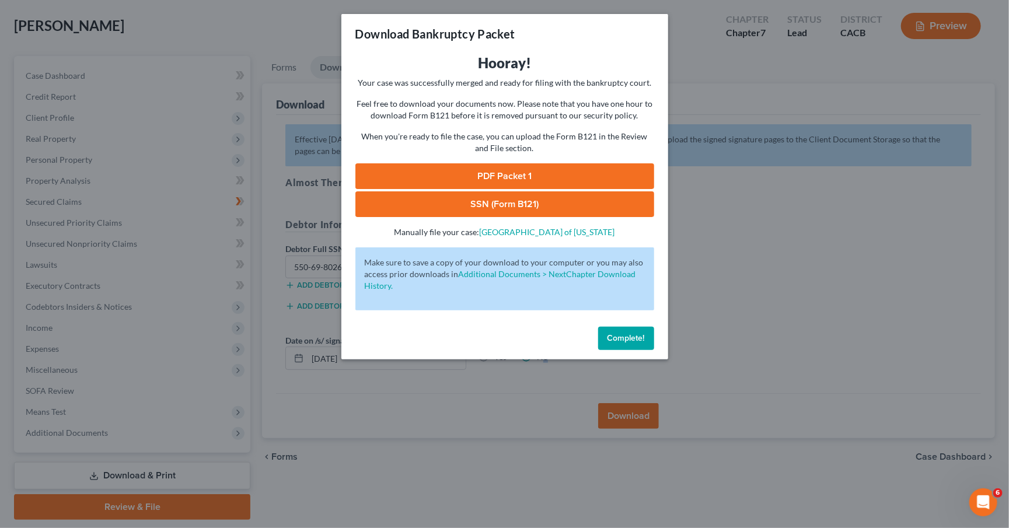
click at [481, 203] on link "SSN (Form B121)" at bounding box center [504, 204] width 299 height 26
click at [628, 333] on span "Complete!" at bounding box center [626, 338] width 37 height 10
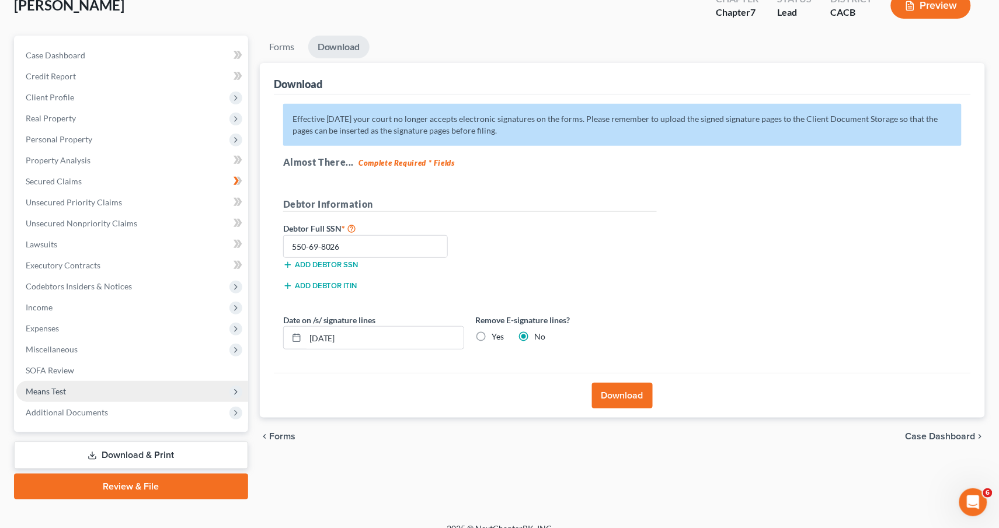
click at [96, 381] on span "Means Test" at bounding box center [132, 391] width 232 height 21
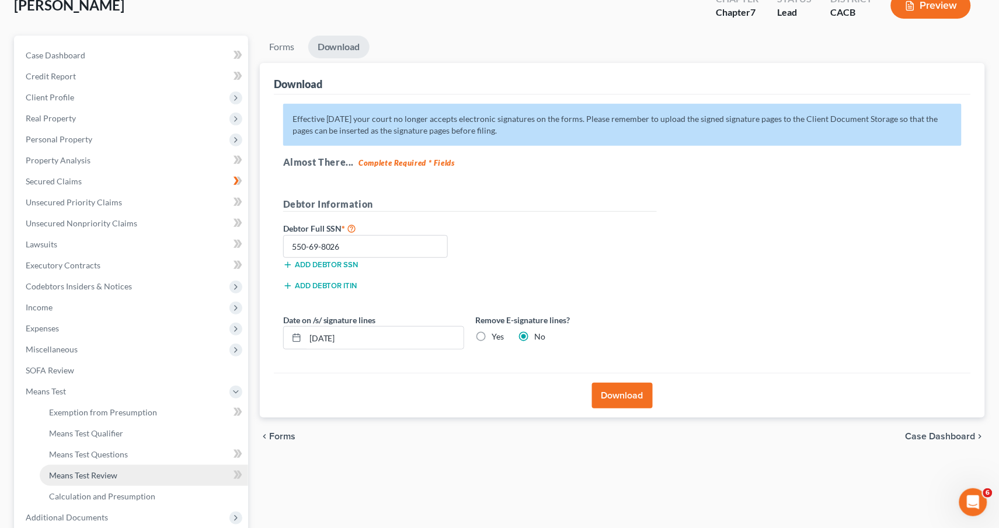
scroll to position [178, 0]
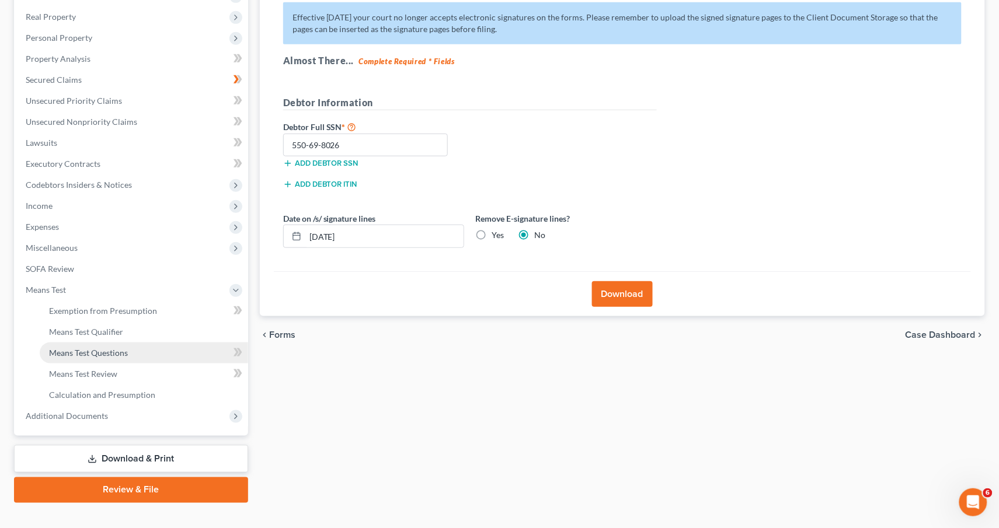
click at [130, 343] on link "Means Test Questions" at bounding box center [144, 353] width 208 height 21
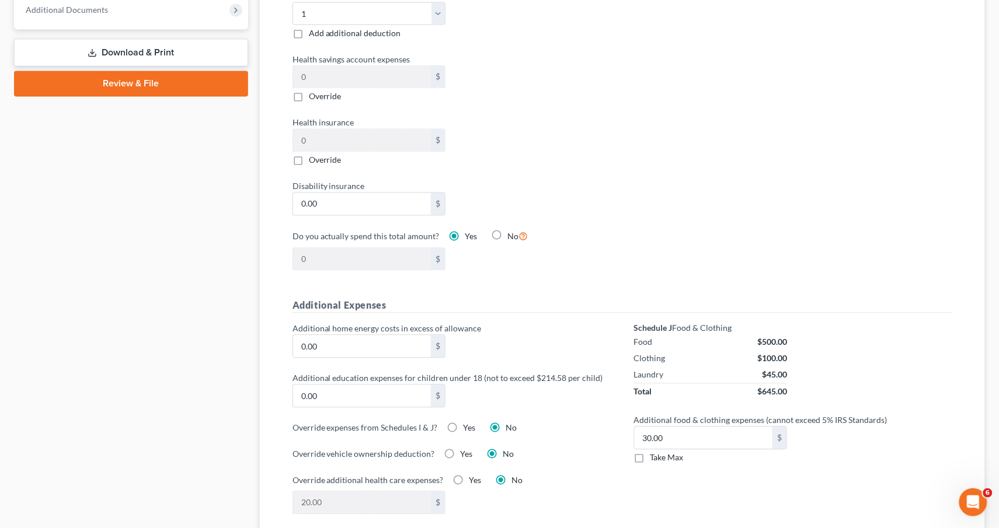
scroll to position [587, 0]
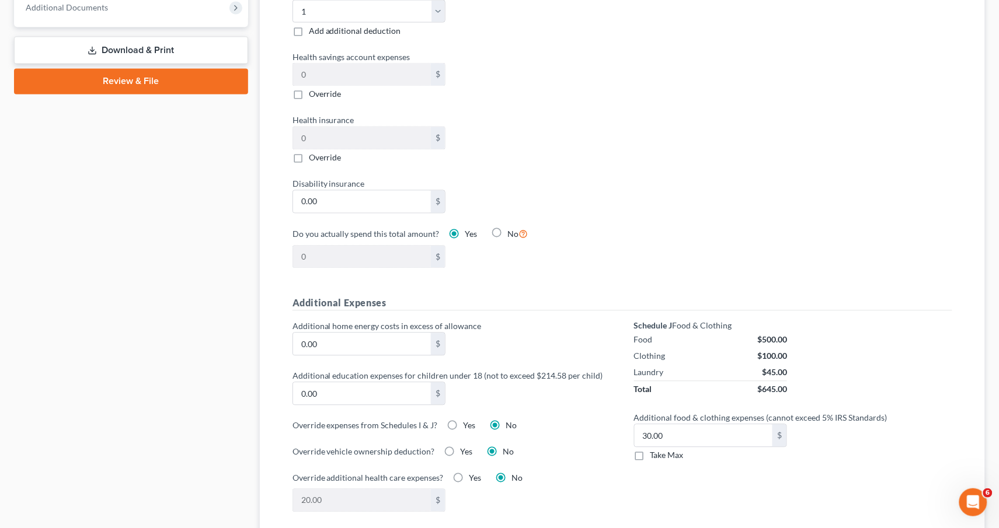
click at [650, 450] on label "Take Max" at bounding box center [666, 456] width 33 height 12
click at [655, 450] on input "Take Max" at bounding box center [659, 454] width 8 height 8
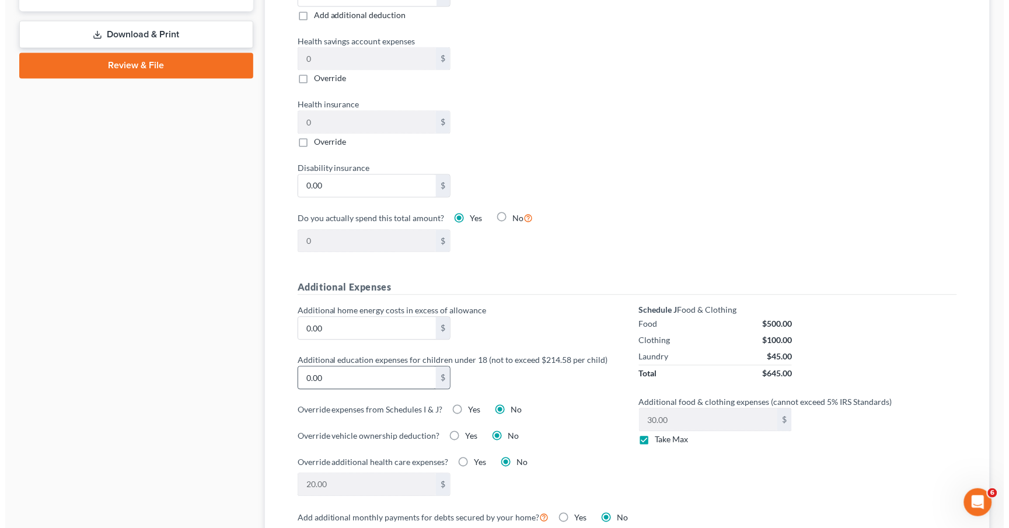
scroll to position [623, 0]
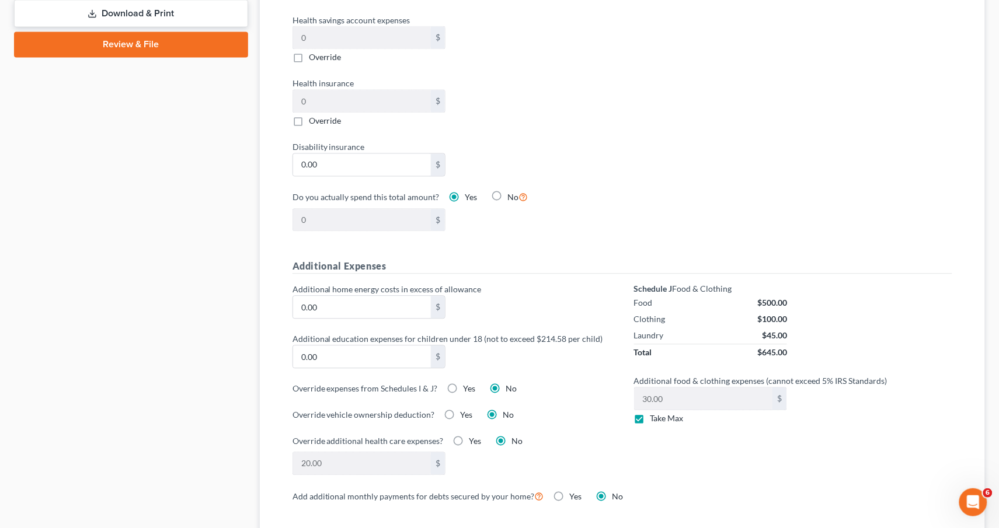
click at [463, 384] on label "Yes" at bounding box center [469, 390] width 12 height 12
click at [468, 384] on input "Yes" at bounding box center [472, 388] width 8 height 8
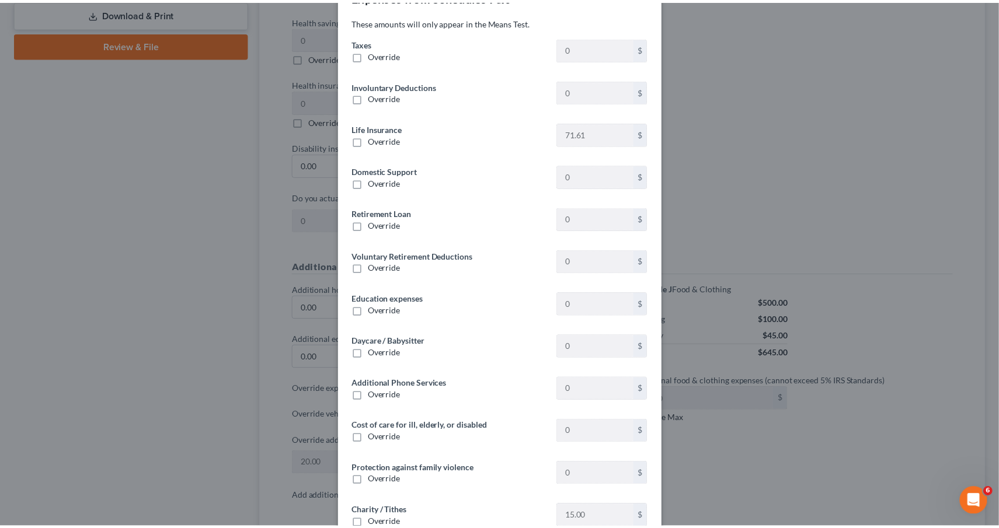
scroll to position [102, 0]
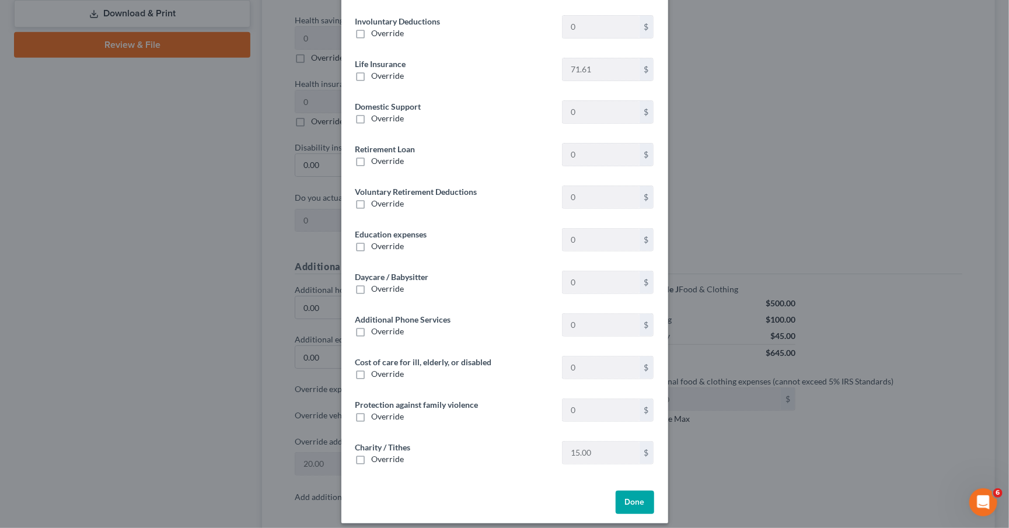
click at [628, 491] on button "Done" at bounding box center [635, 502] width 39 height 23
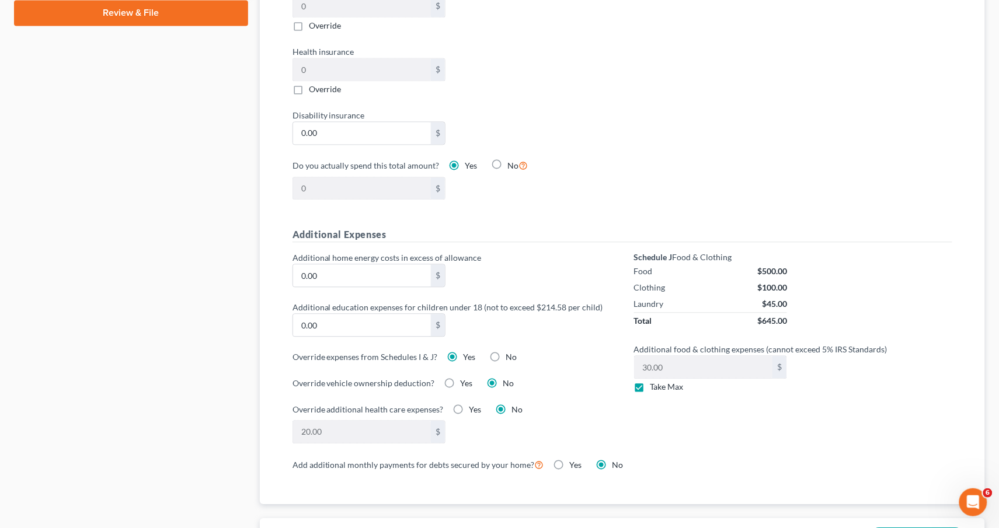
scroll to position [658, 0]
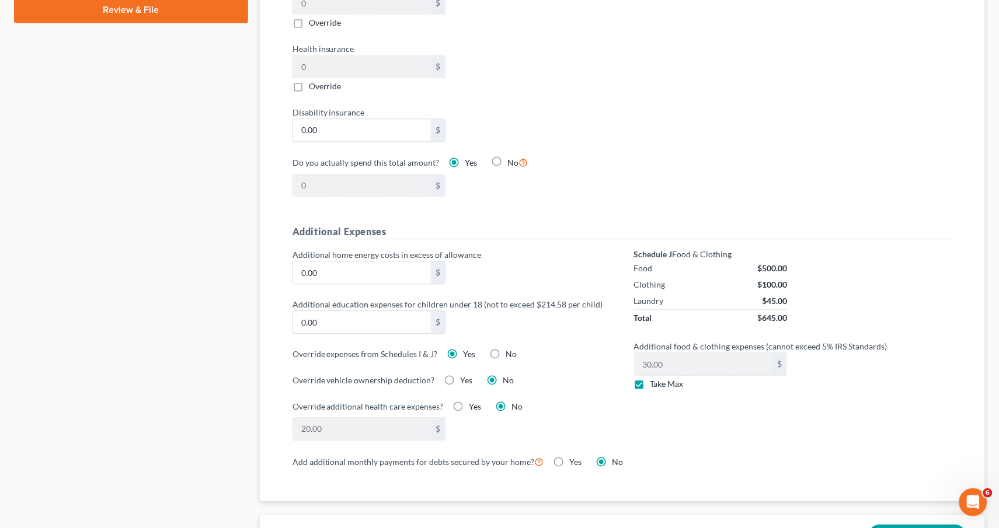
click at [469, 402] on label "Yes" at bounding box center [475, 407] width 12 height 12
click at [474, 402] on input "Yes" at bounding box center [478, 405] width 8 height 8
click at [384, 428] on input "0.00" at bounding box center [362, 429] width 138 height 22
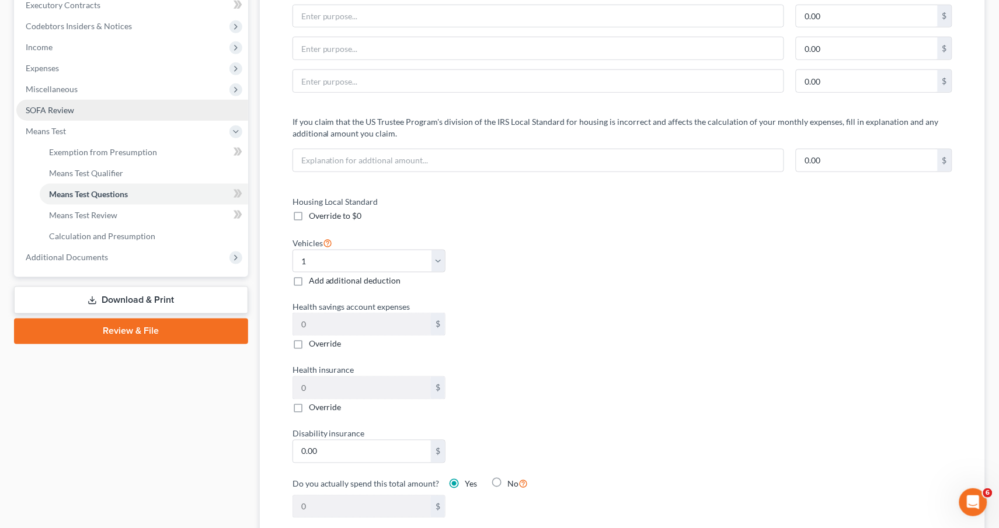
scroll to position [334, 0]
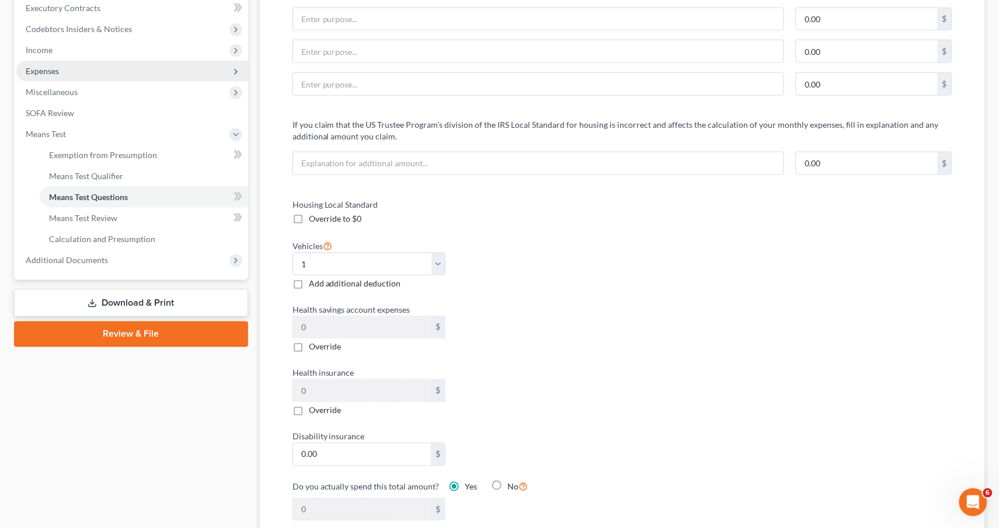
click at [96, 67] on span "Expenses" at bounding box center [132, 71] width 232 height 21
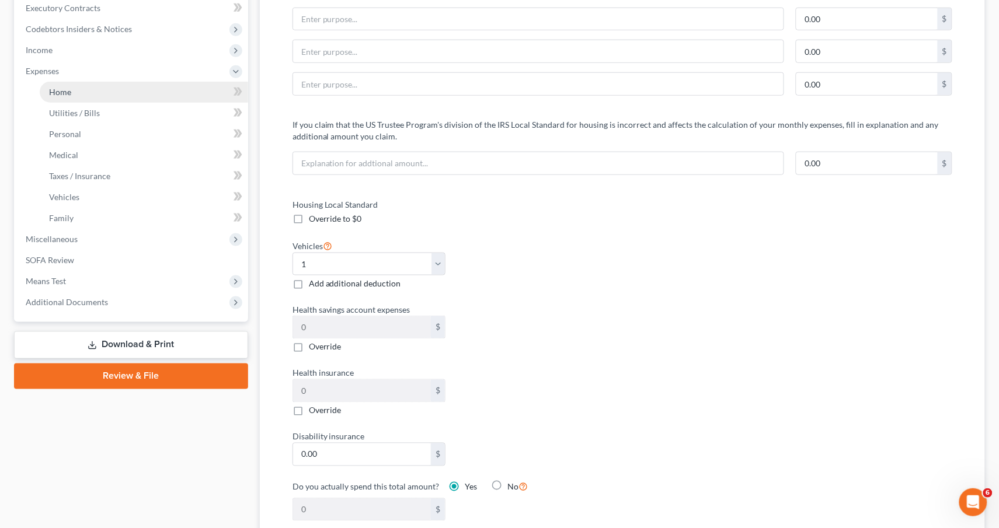
click at [99, 82] on link "Home" at bounding box center [144, 92] width 208 height 21
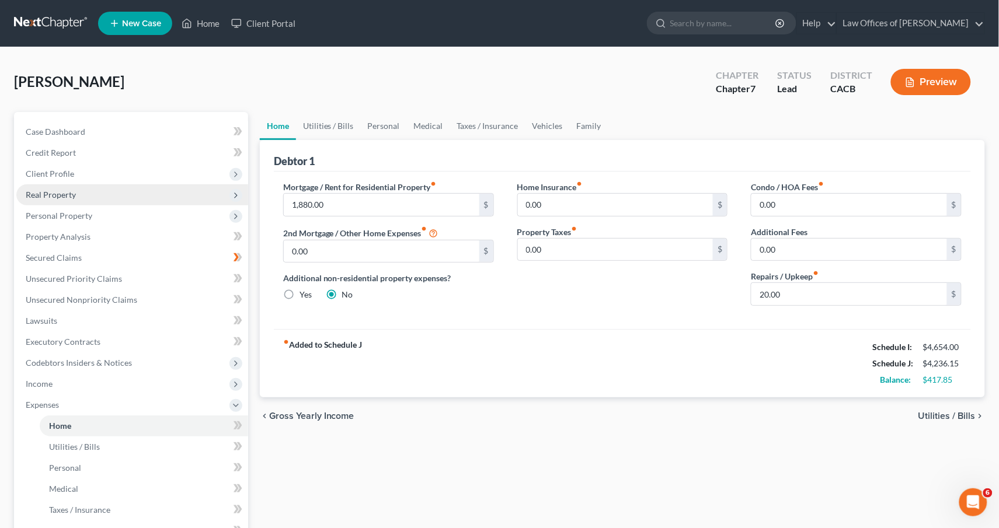
scroll to position [219, 0]
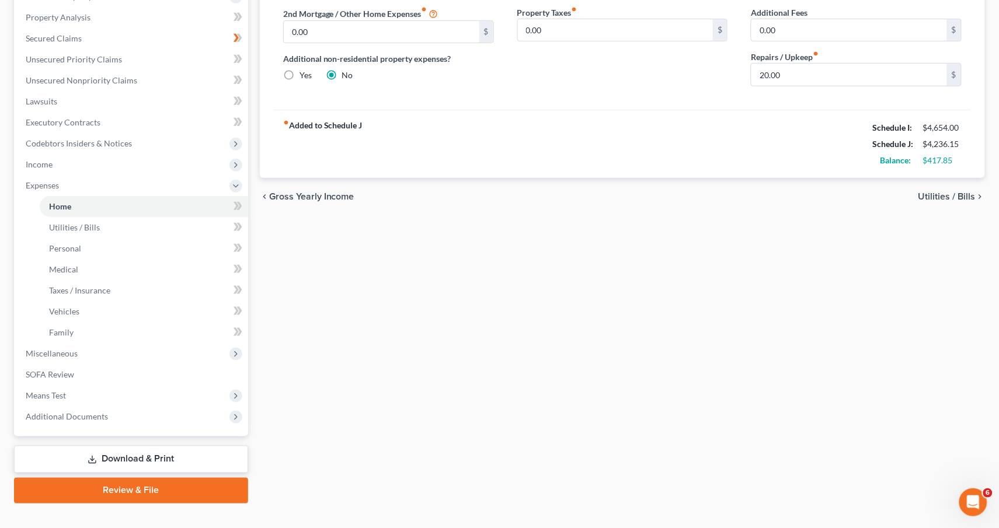
click at [133, 446] on link "Download & Print" at bounding box center [131, 459] width 234 height 27
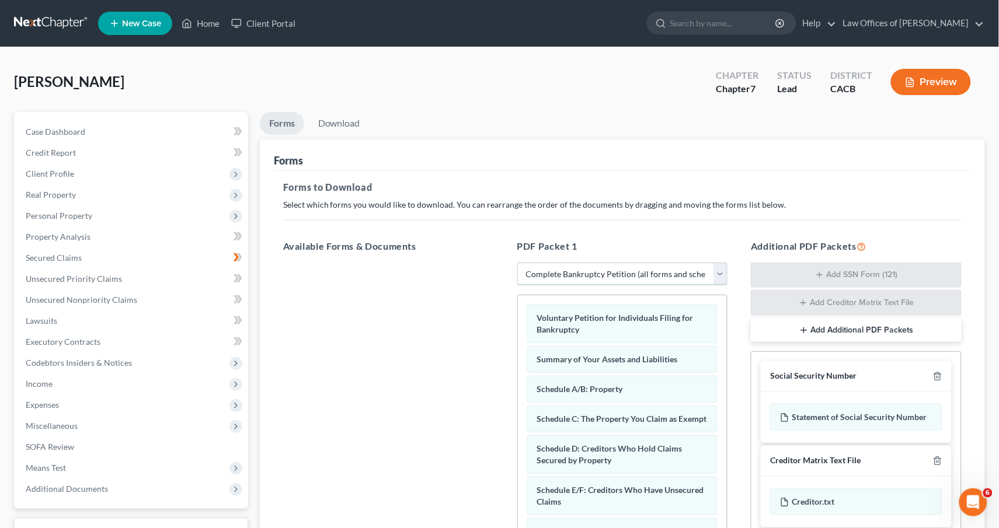
scroll to position [92, 0]
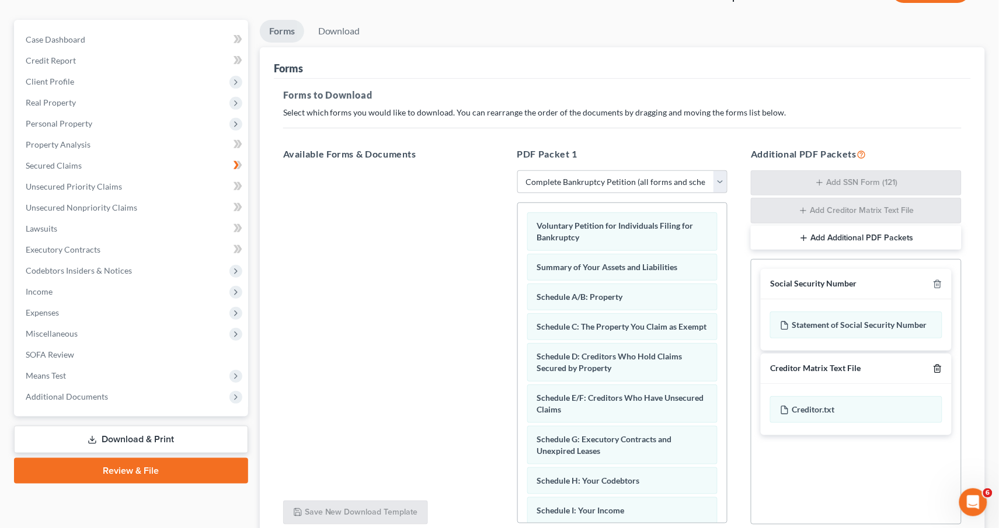
click at [937, 364] on icon "button" at bounding box center [937, 368] width 9 height 9
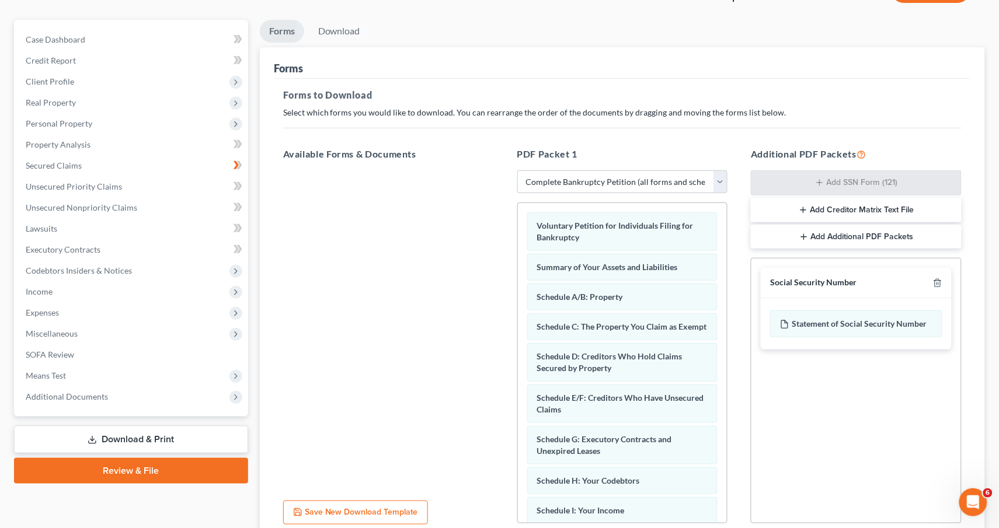
scroll to position [189, 0]
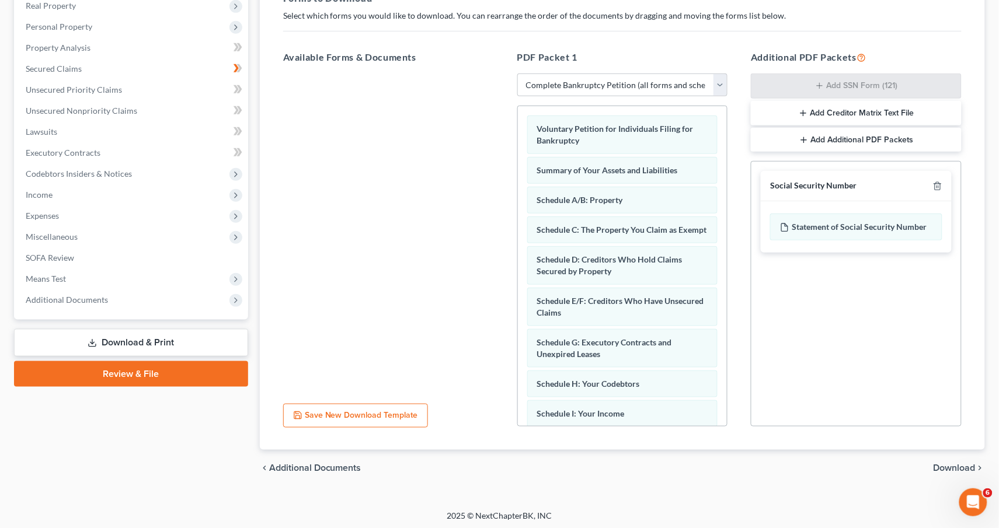
click at [940, 465] on span "Download" at bounding box center [954, 468] width 42 height 9
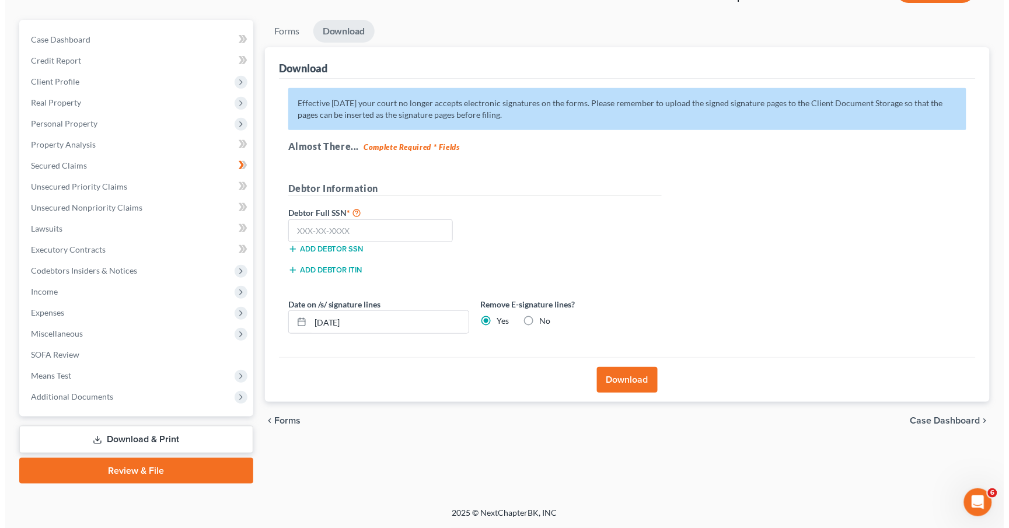
scroll to position [76, 0]
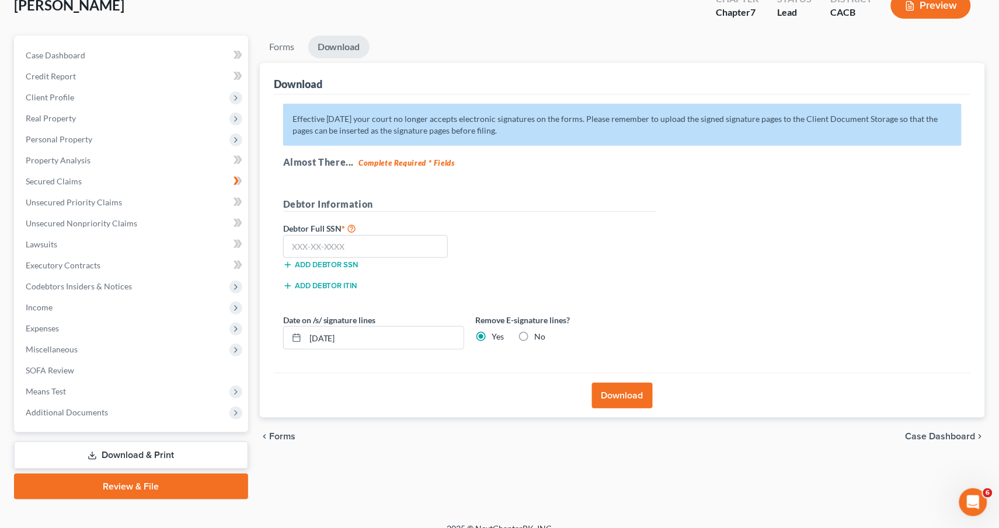
click at [535, 333] on label "No" at bounding box center [540, 337] width 11 height 12
click at [539, 333] on input "No" at bounding box center [543, 335] width 8 height 8
click at [492, 331] on label "Yes" at bounding box center [498, 337] width 12 height 12
click at [497, 331] on input "Yes" at bounding box center [501, 335] width 8 height 8
click at [405, 230] on label "Debtor Full SSN *" at bounding box center [373, 228] width 193 height 14
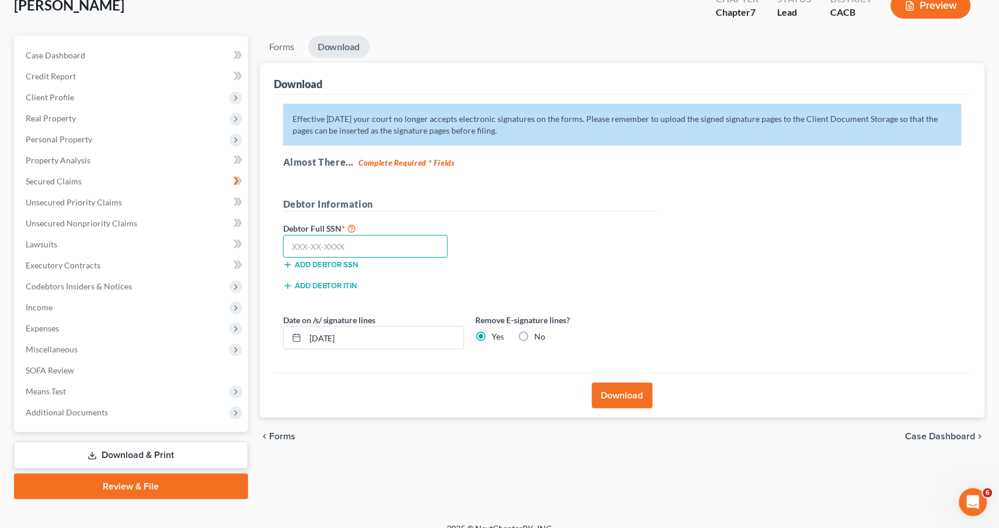
click at [315, 245] on input "text" at bounding box center [365, 246] width 165 height 23
paste input "550-69-8026"
click at [635, 383] on button "Download" at bounding box center [622, 396] width 61 height 26
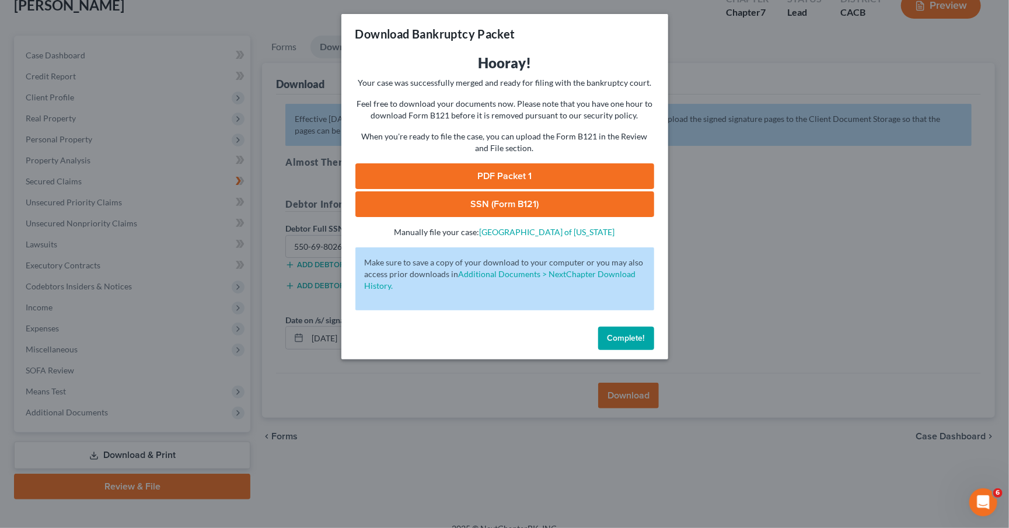
click at [571, 165] on link "PDF Packet 1" at bounding box center [504, 176] width 299 height 26
